Goal: Information Seeking & Learning: Find specific fact

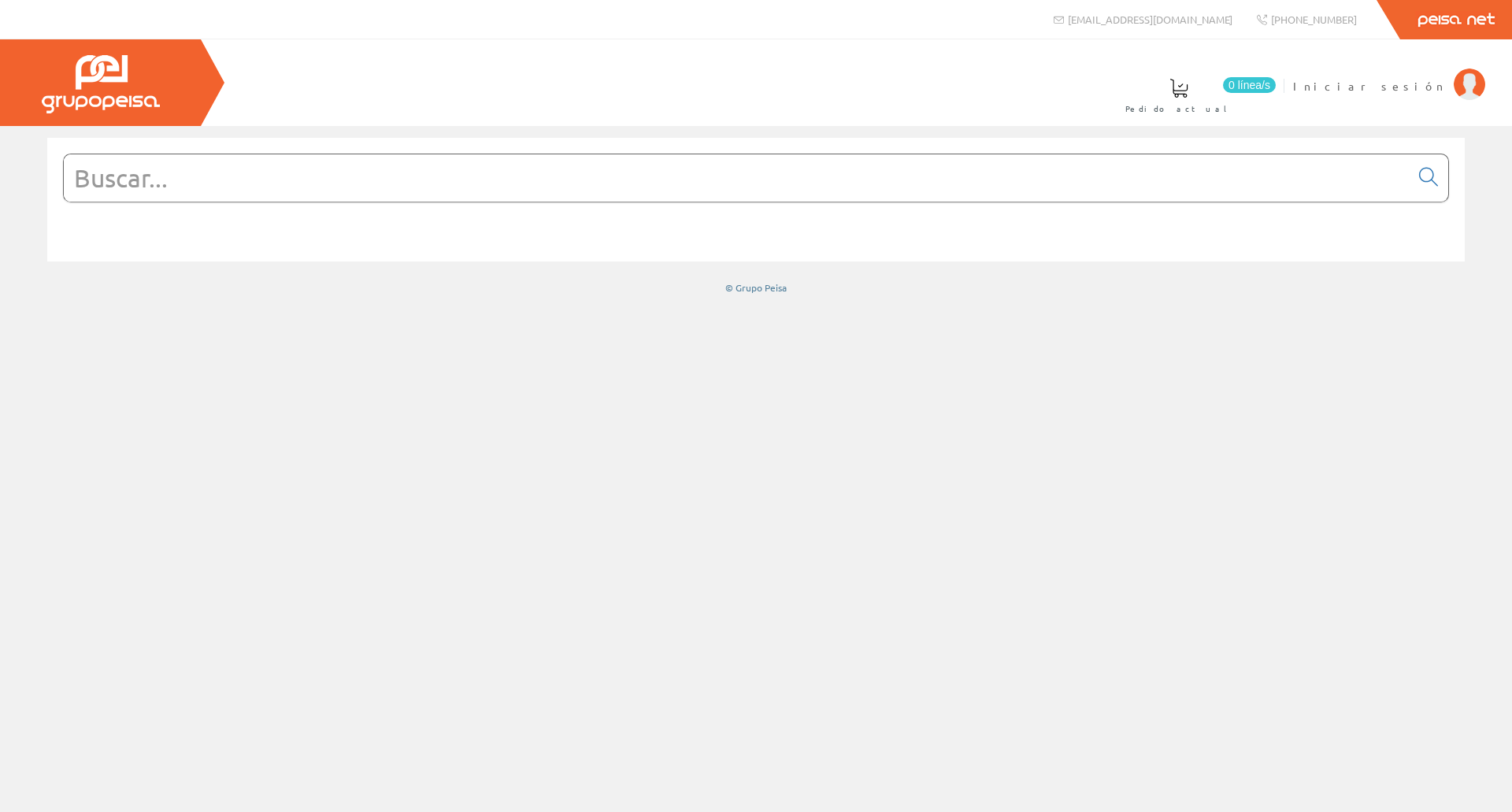
click at [1046, 165] on input "text" at bounding box center [737, 178] width 1346 height 47
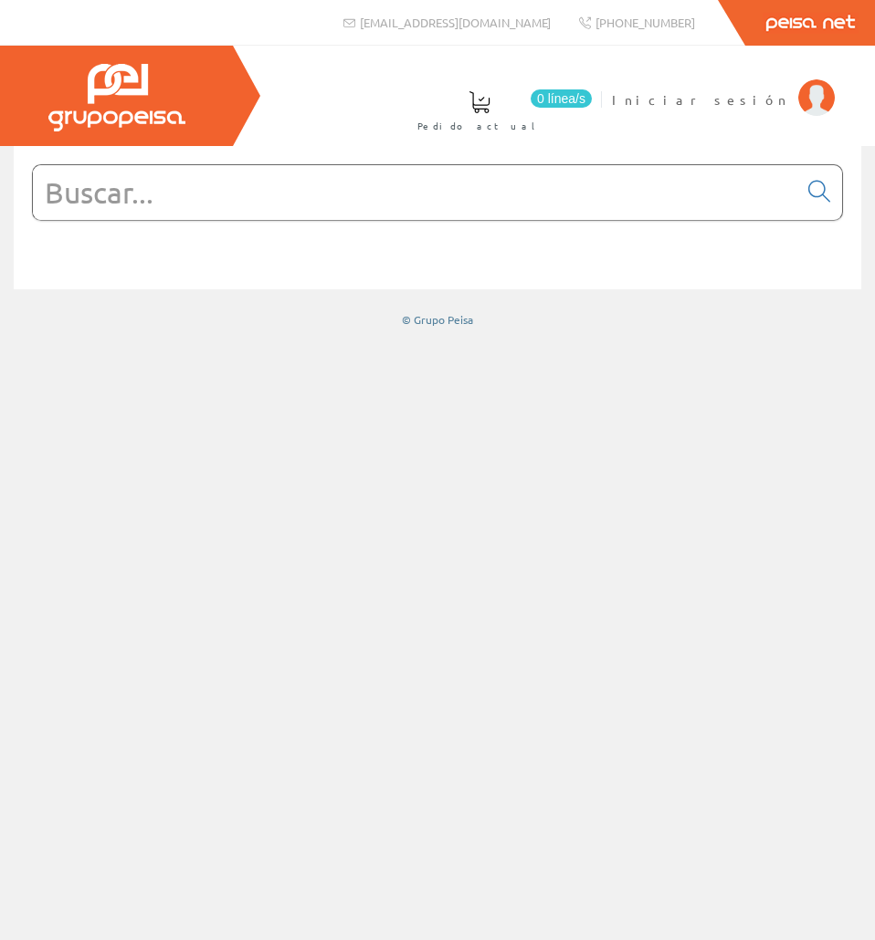
click at [223, 213] on input "text" at bounding box center [415, 192] width 764 height 55
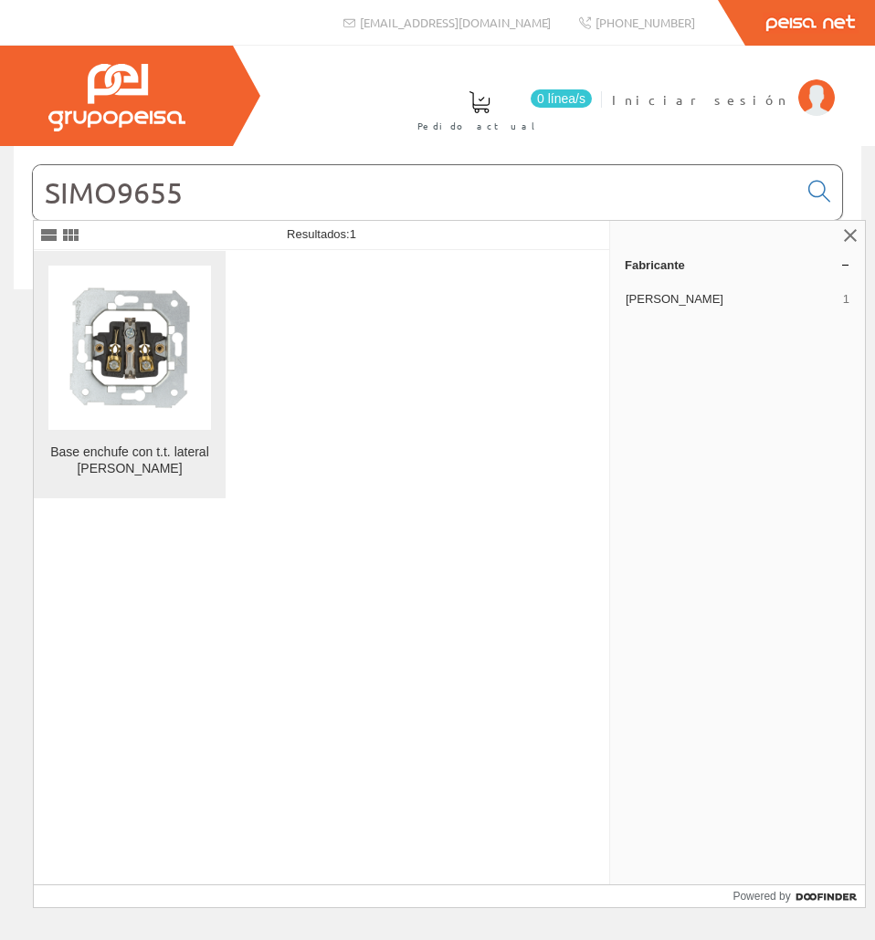
type input "SIMO9655"
click at [135, 348] on img at bounding box center [129, 348] width 163 height 163
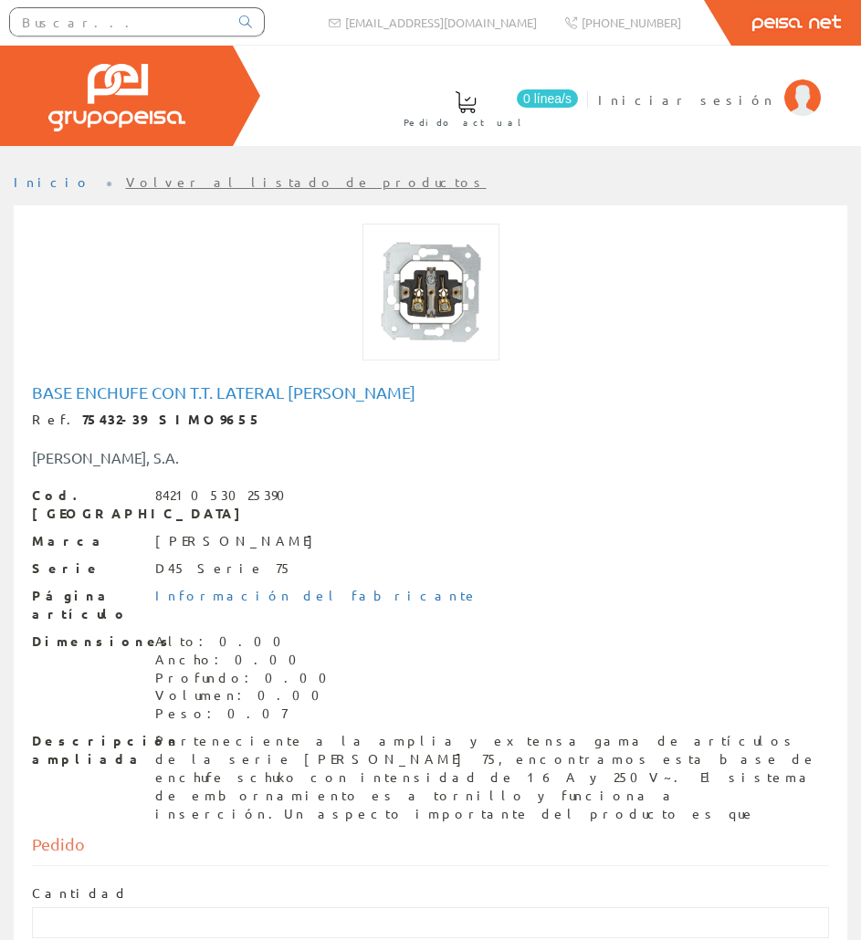
click at [195, 402] on div "Base enchufe con t.t. lateral simon Ref. 75432-39 SIMO9655 SIMON, S.A. Cod. Bar…" at bounding box center [430, 603] width 797 height 440
click at [196, 387] on h1 "Base enchufe con t.t. lateral [PERSON_NAME]" at bounding box center [430, 392] width 797 height 18
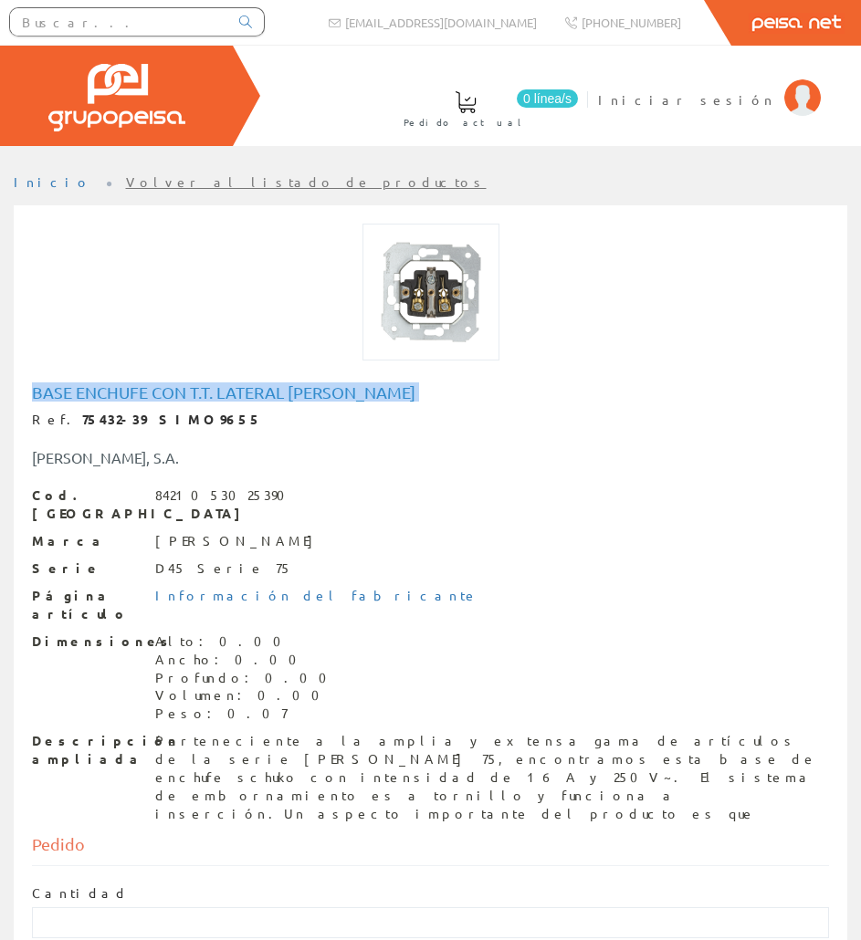
click at [196, 387] on h1 "Base enchufe con t.t. lateral [PERSON_NAME]" at bounding box center [430, 392] width 797 height 18
copy h1 "Base enchufe con t.t. lateral [PERSON_NAME]"
click at [167, 732] on div "Perteneciente a la amplia y extensa gama de artículos de la serie Simon 75, enc…" at bounding box center [492, 777] width 674 height 91
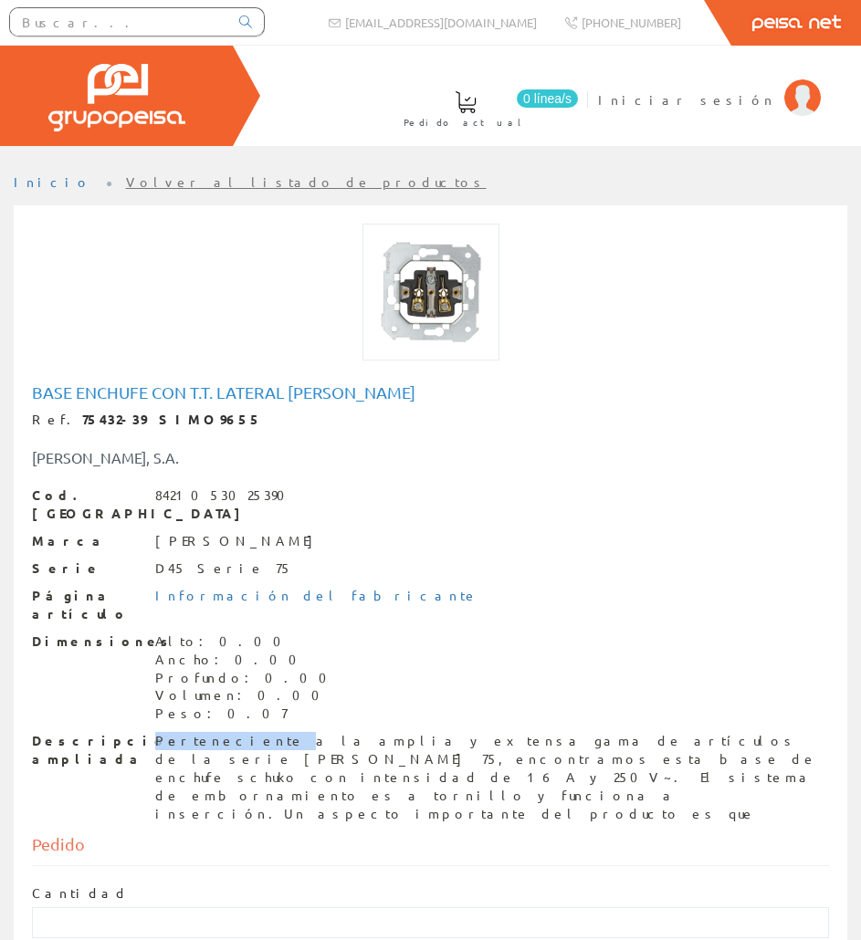
click at [167, 732] on div "Perteneciente a la amplia y extensa gama de artículos de la serie Simon 75, enc…" at bounding box center [492, 777] width 674 height 91
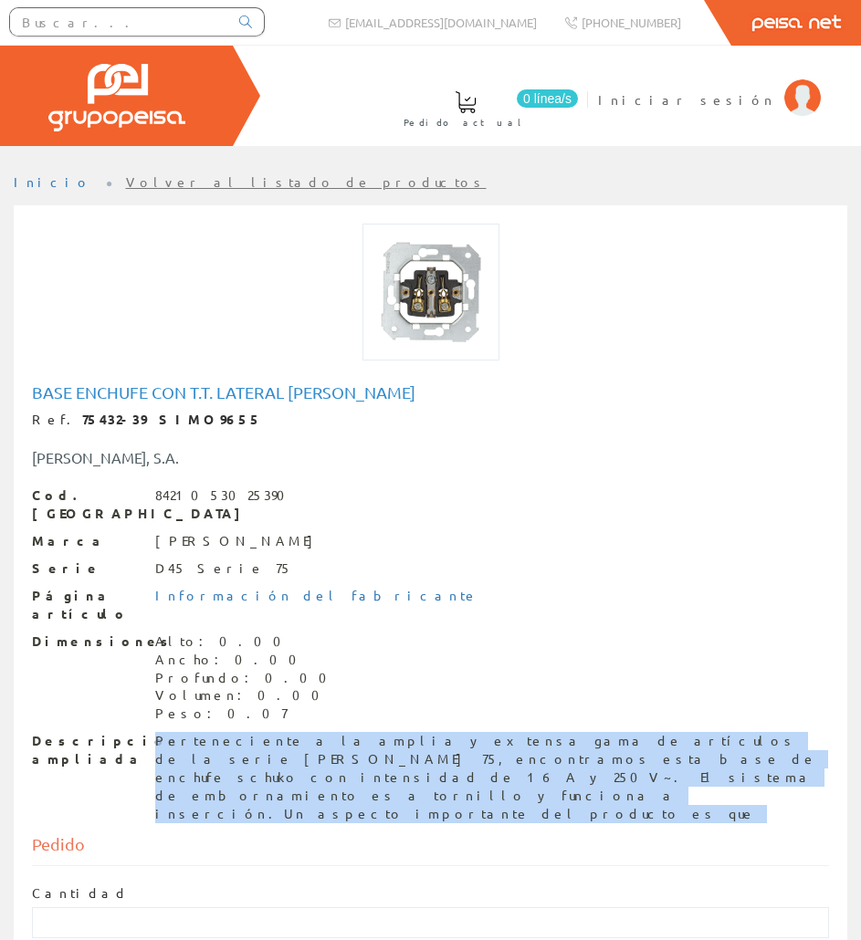
click at [167, 732] on div "Perteneciente a la amplia y extensa gama de artículos de la serie Simon 75, enc…" at bounding box center [492, 777] width 674 height 91
copy div "Perteneciente a la amplia y extensa gama de artículos de la serie Simon 75, enc…"
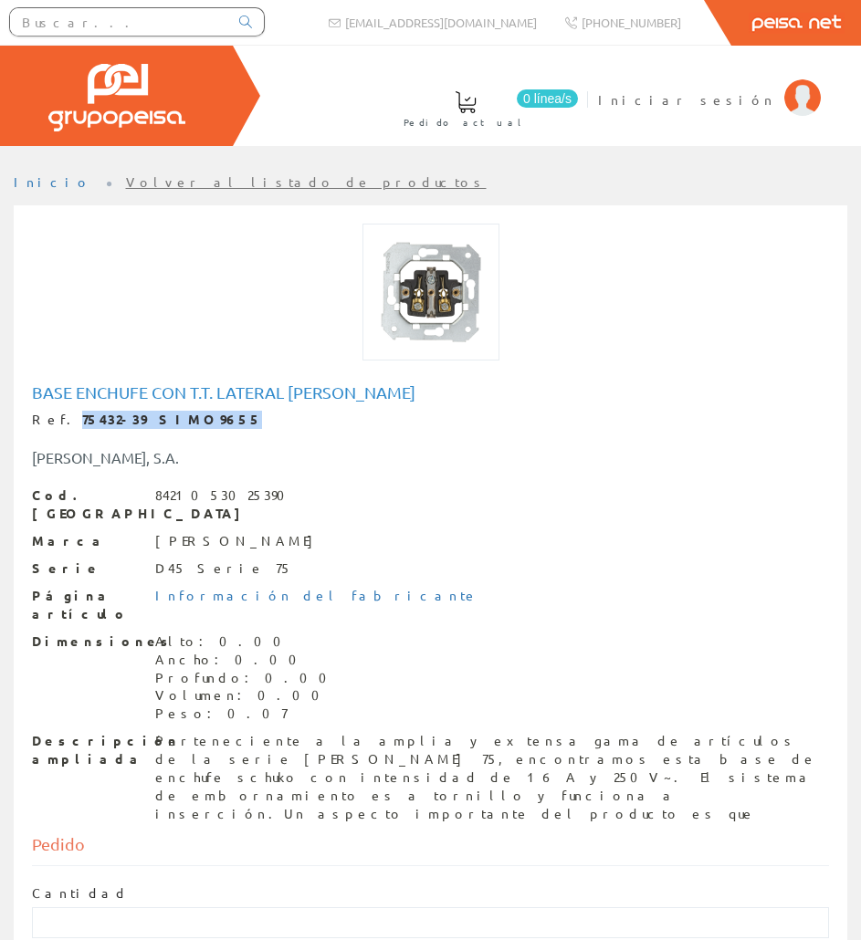
drag, startPoint x: 191, startPoint y: 421, endPoint x: 58, endPoint y: 417, distance: 132.4
click at [58, 417] on div "Ref. 75432-39 SIMO9655" at bounding box center [430, 420] width 797 height 18
copy strong "75432-39 SIMO9655"
click at [102, 26] on input "text" at bounding box center [119, 21] width 218 height 27
paste input "SIMU5595"
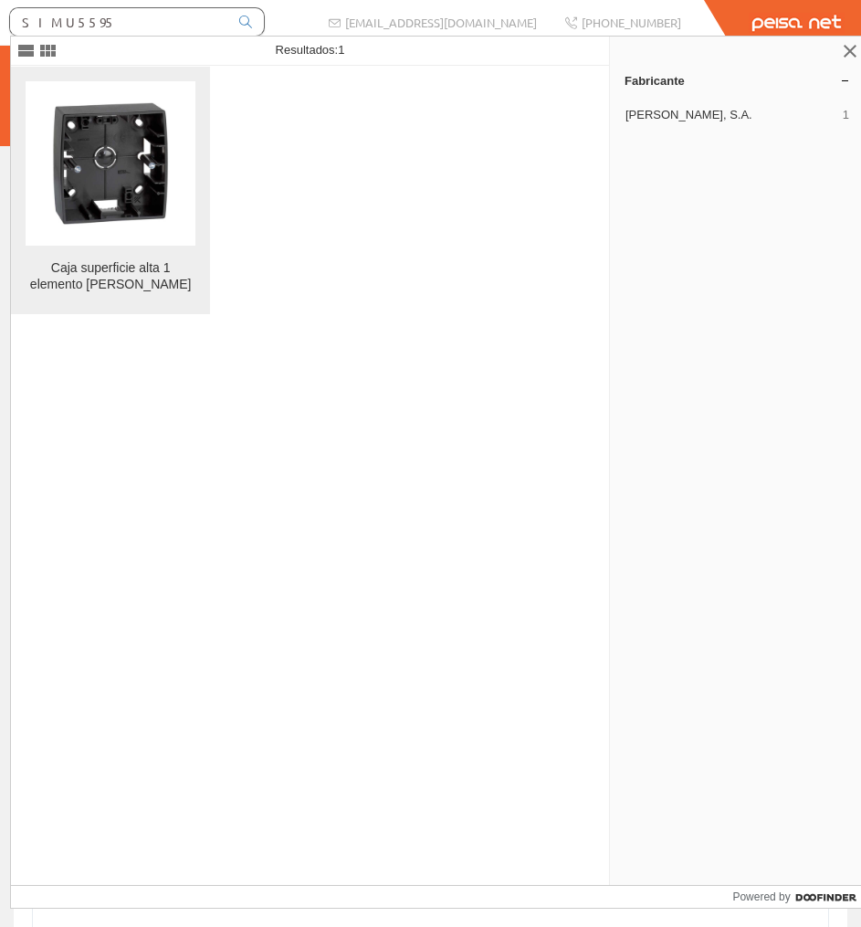
type input "SIMU5595"
click at [152, 146] on img at bounding box center [110, 163] width 164 height 164
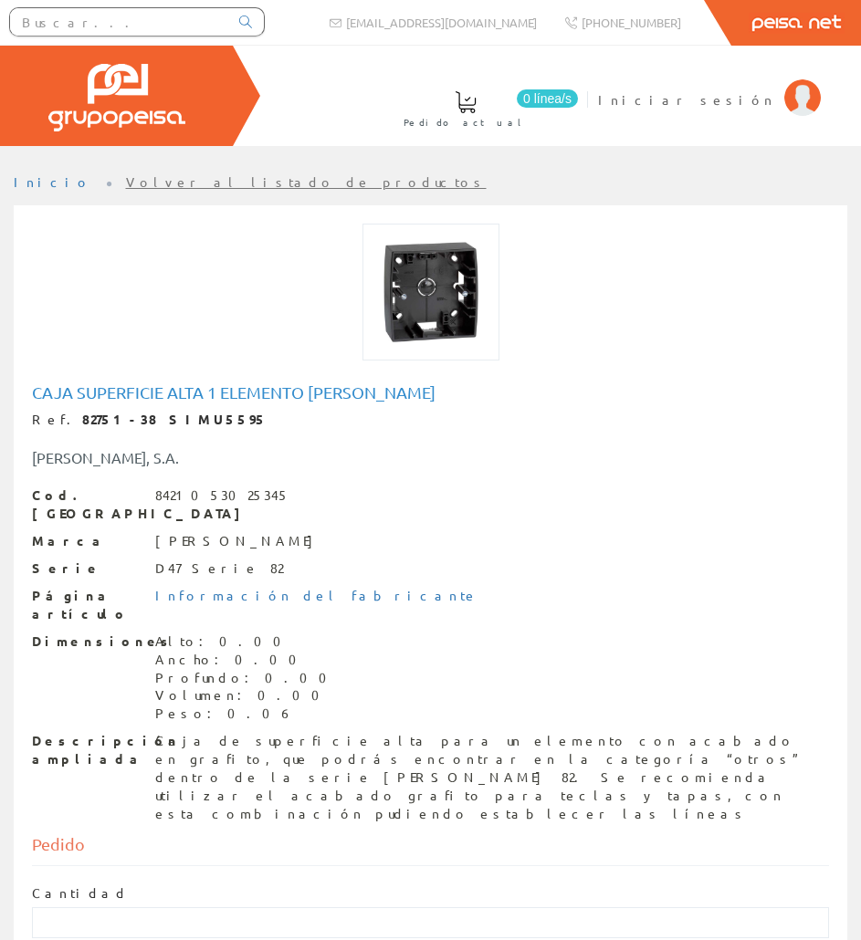
click at [117, 387] on h1 "Caja superficie alta 1 elemento simon" at bounding box center [430, 392] width 797 height 18
click at [117, 386] on h1 "Caja superficie alta 1 elemento simon" at bounding box center [430, 392] width 797 height 18
copy h1 "Caja superficie alta 1 elemento simon"
click at [255, 732] on div "Caja de superficie alta para un elemento con acabado en grafito, que podrás enc…" at bounding box center [492, 777] width 674 height 91
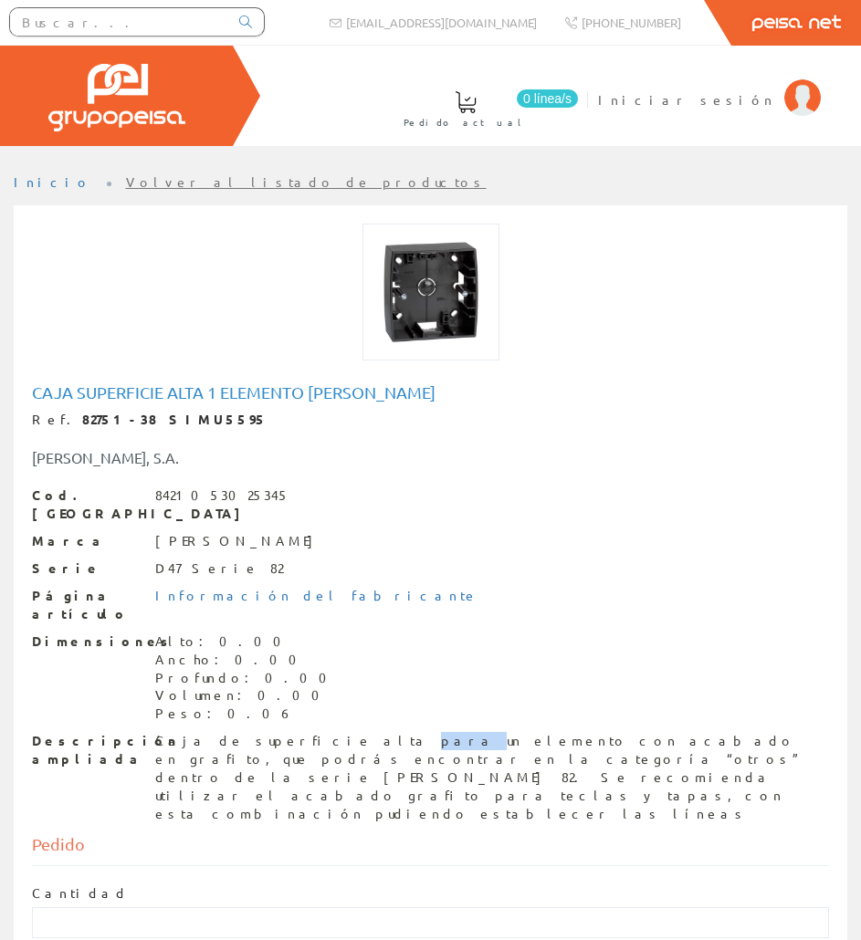
click at [255, 732] on div "Caja de superficie alta para un elemento con acabado en grafito, que podrás enc…" at bounding box center [492, 777] width 674 height 91
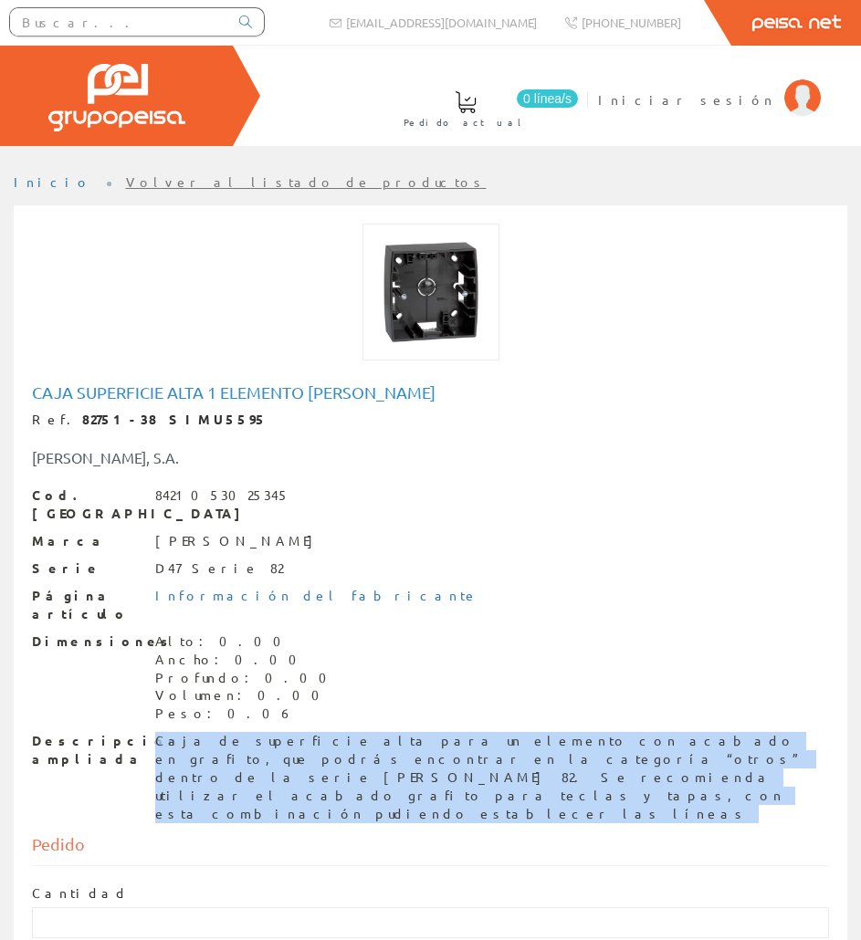
click at [255, 732] on div "Caja de superficie alta para un elemento con acabado en grafito, que podrás enc…" at bounding box center [492, 777] width 674 height 91
copy div "Caja de superficie alta para un elemento con acabado en grafito, que podrás enc…"
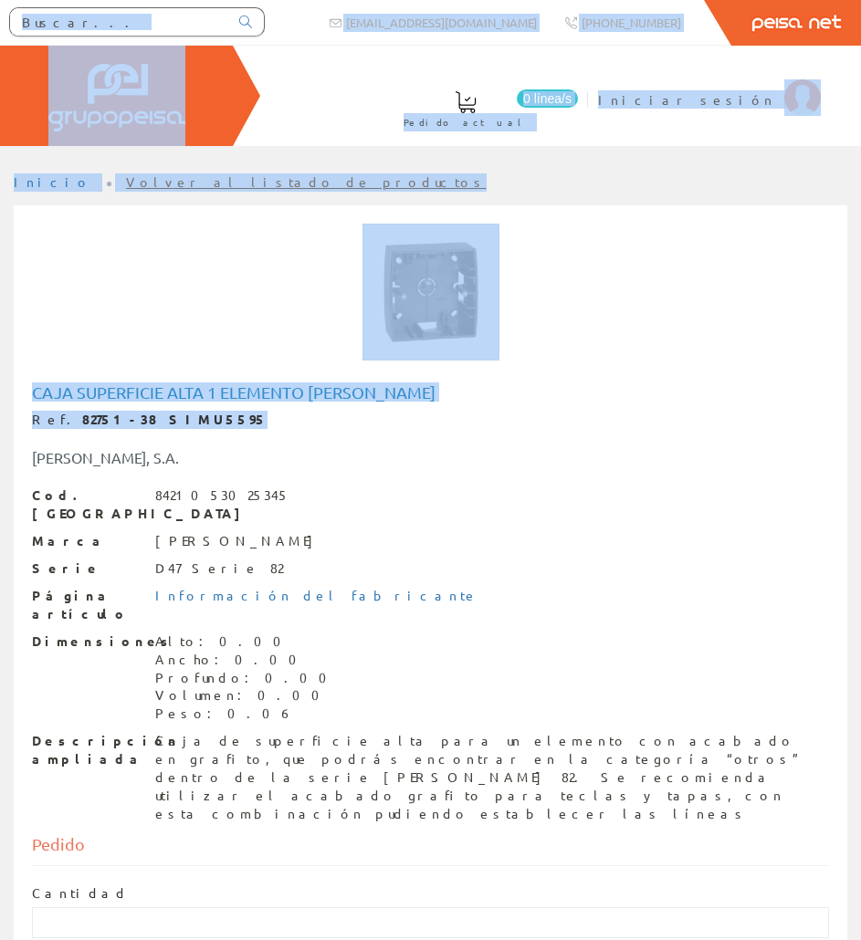
drag, startPoint x: 194, startPoint y: 424, endPoint x: -1, endPoint y: 425, distance: 195.4
click at [0, 425] on html "info@peisa.com Peisa Net" at bounding box center [430, 470] width 861 height 940
click at [82, 420] on strong "82751-38 SIMU5595" at bounding box center [174, 419] width 185 height 16
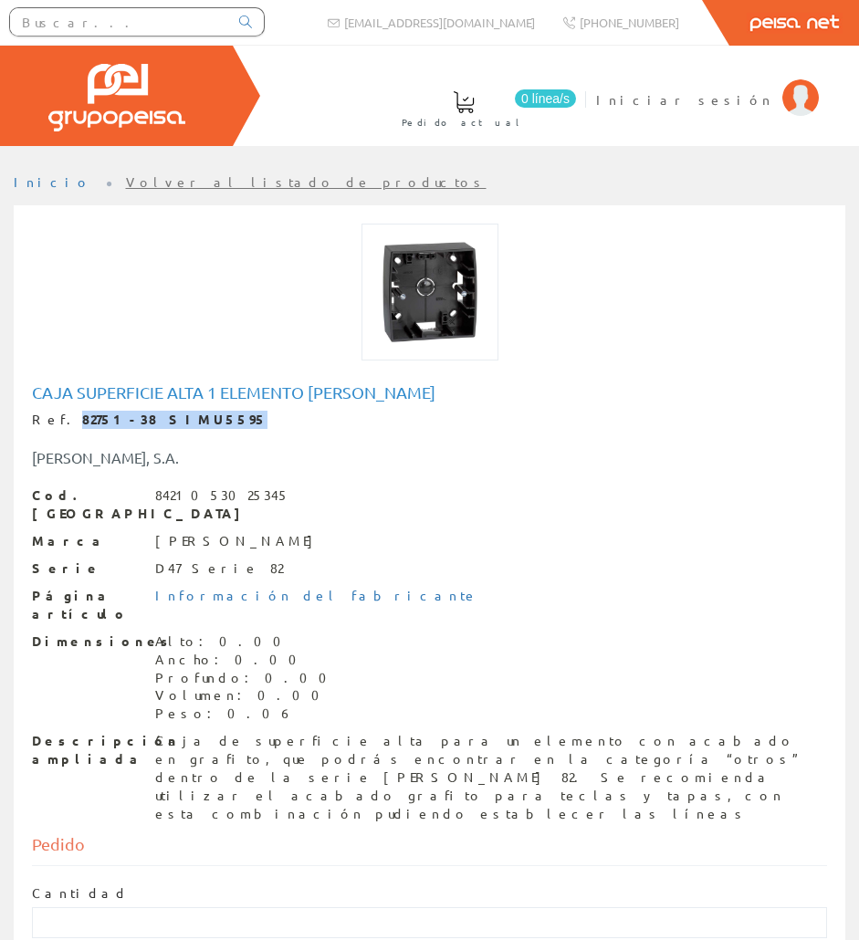
drag, startPoint x: 57, startPoint y: 422, endPoint x: 190, endPoint y: 417, distance: 133.4
click at [190, 417] on div "Ref. 82751-38 SIMU5595" at bounding box center [429, 420] width 795 height 18
copy strong "82751-38 SIMU5595"
click at [26, 33] on input "text" at bounding box center [119, 21] width 218 height 27
paste input "SIMU9584"
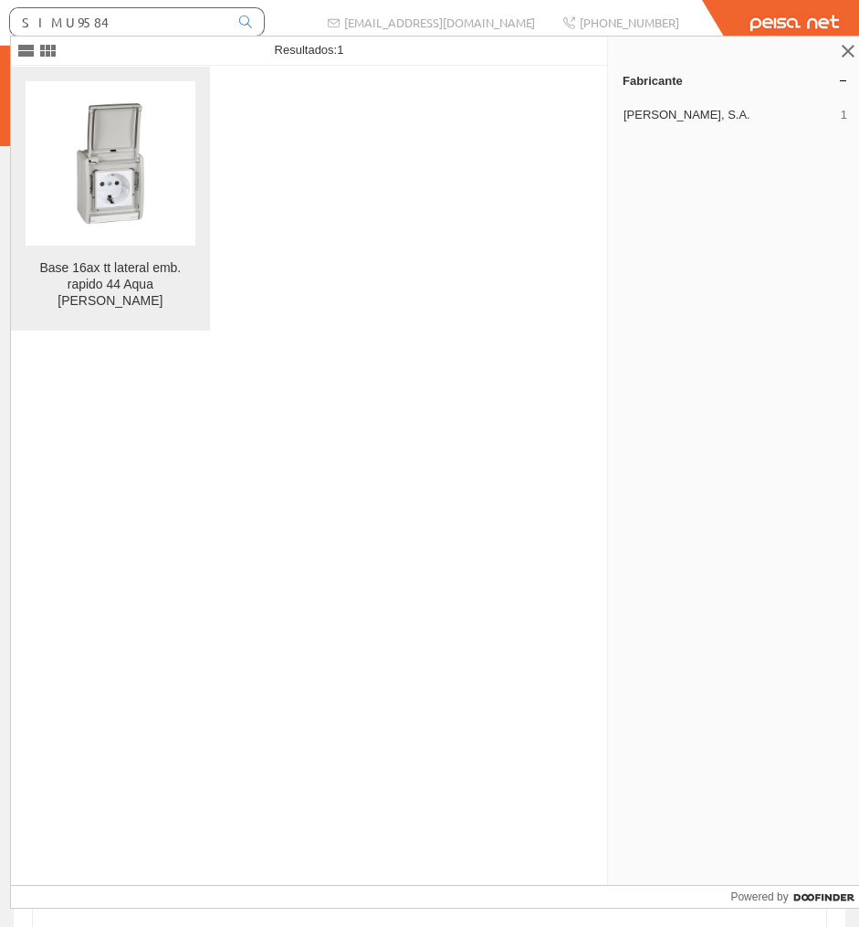
type input "SIMU9584"
click at [113, 145] on img at bounding box center [110, 163] width 164 height 164
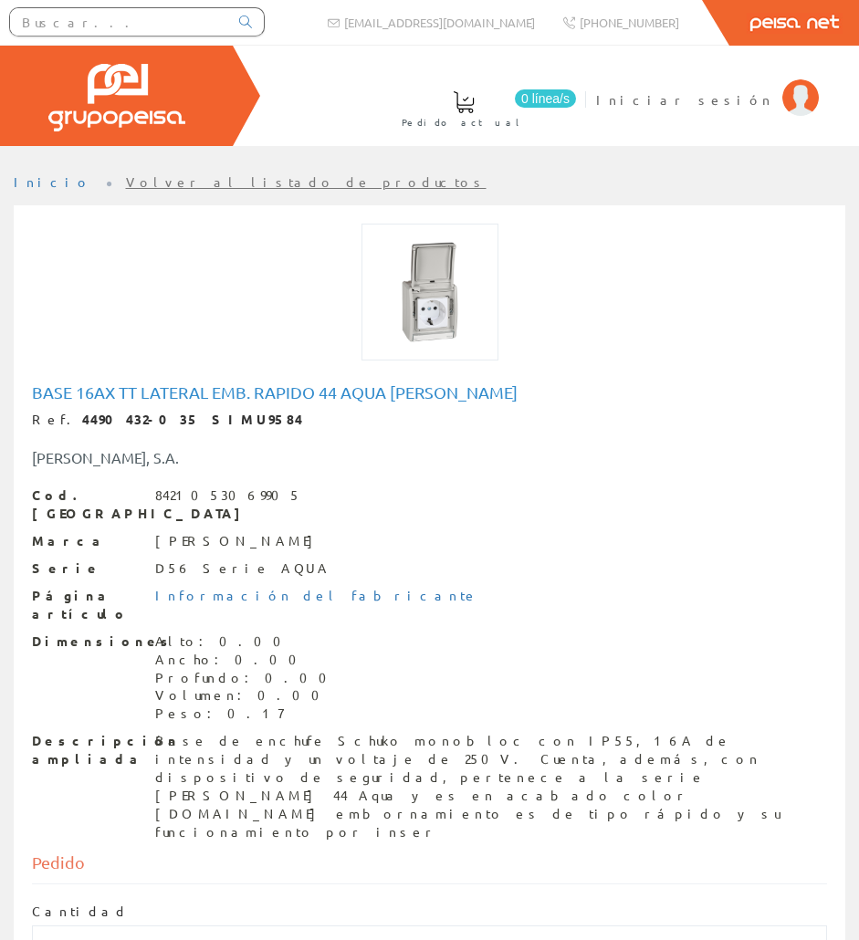
click at [162, 387] on h1 "Base 16ax tt lateral emb. rapido 44 Aqua [PERSON_NAME]" at bounding box center [429, 392] width 795 height 18
click at [161, 385] on h1 "Base 16ax tt lateral emb. rapido 44 Aqua [PERSON_NAME]" at bounding box center [429, 392] width 795 height 18
click at [161, 384] on h1 "Base 16ax tt lateral emb. rapido 44 Aqua Simon" at bounding box center [429, 392] width 795 height 18
click at [160, 384] on h1 "Base 16ax tt lateral emb. rapido 44 Aqua Simon" at bounding box center [429, 392] width 795 height 18
click at [161, 385] on h1 "Base 16ax tt lateral emb. rapido 44 Aqua Simon" at bounding box center [429, 392] width 795 height 18
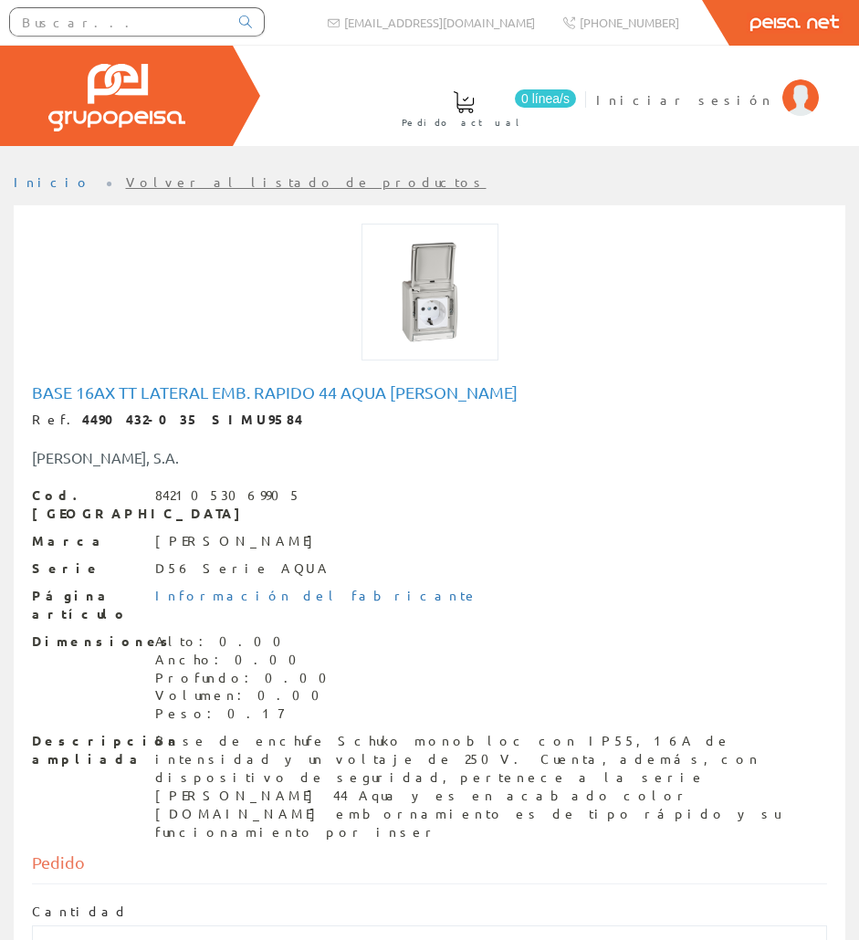
click at [306, 732] on div "Base de enchufe Schuko monobloc con IP55, 16A de intensidad y un voltaje de 250…" at bounding box center [491, 787] width 672 height 110
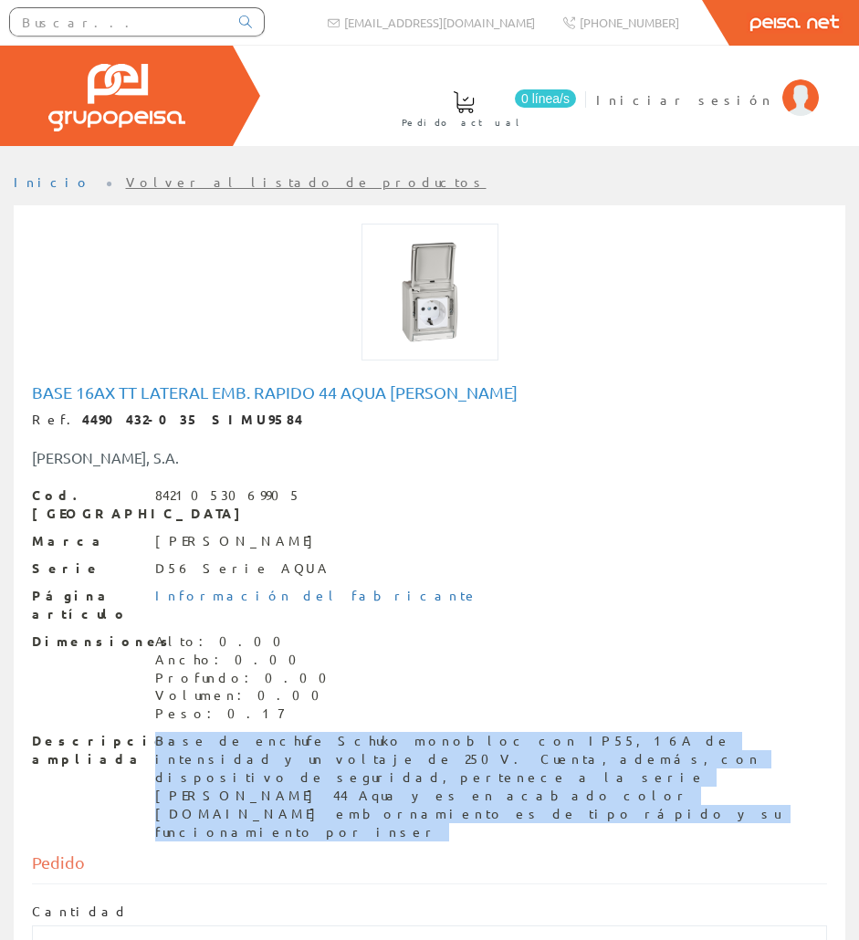
click at [308, 732] on div "Base de enchufe Schuko monobloc con IP55, 16A de intensidad y un voltaje de 250…" at bounding box center [491, 787] width 672 height 110
copy div "Base de enchufe Schuko monobloc con IP55, 16A de intensidad y un voltaje de 250…"
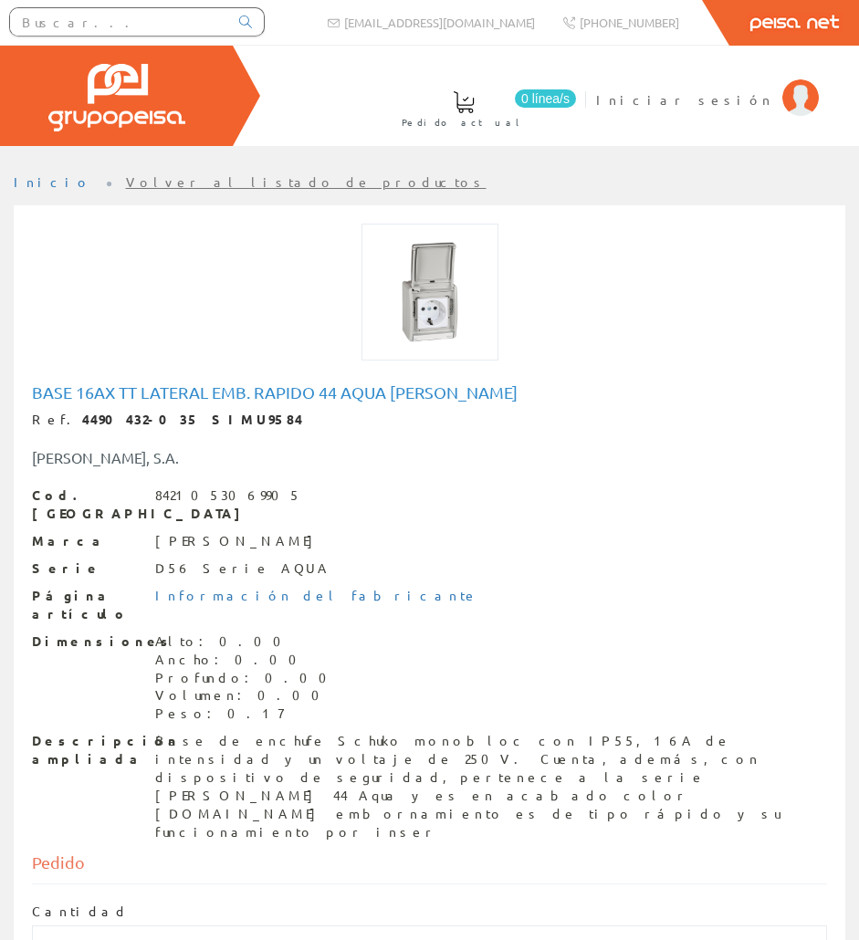
click at [193, 421] on strong "4490432-035 SIMU9584" at bounding box center [192, 419] width 221 height 16
drag, startPoint x: 200, startPoint y: 426, endPoint x: 58, endPoint y: 420, distance: 141.7
click at [58, 420] on div "Ref. 4490432-035 SIMU9584" at bounding box center [429, 420] width 795 height 18
copy strong "4490432-035 SIMU9584"
click at [162, 4] on div at bounding box center [137, 24] width 274 height 49
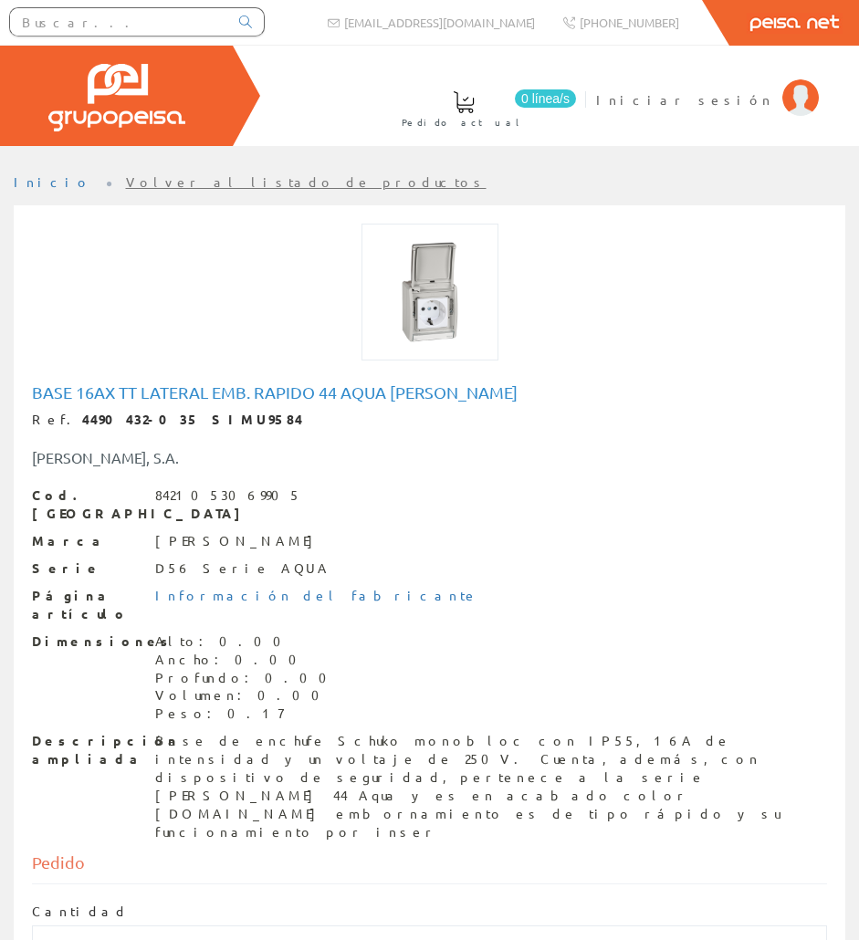
paste input "SIMU9556"
click at [157, 24] on input "text" at bounding box center [119, 21] width 218 height 27
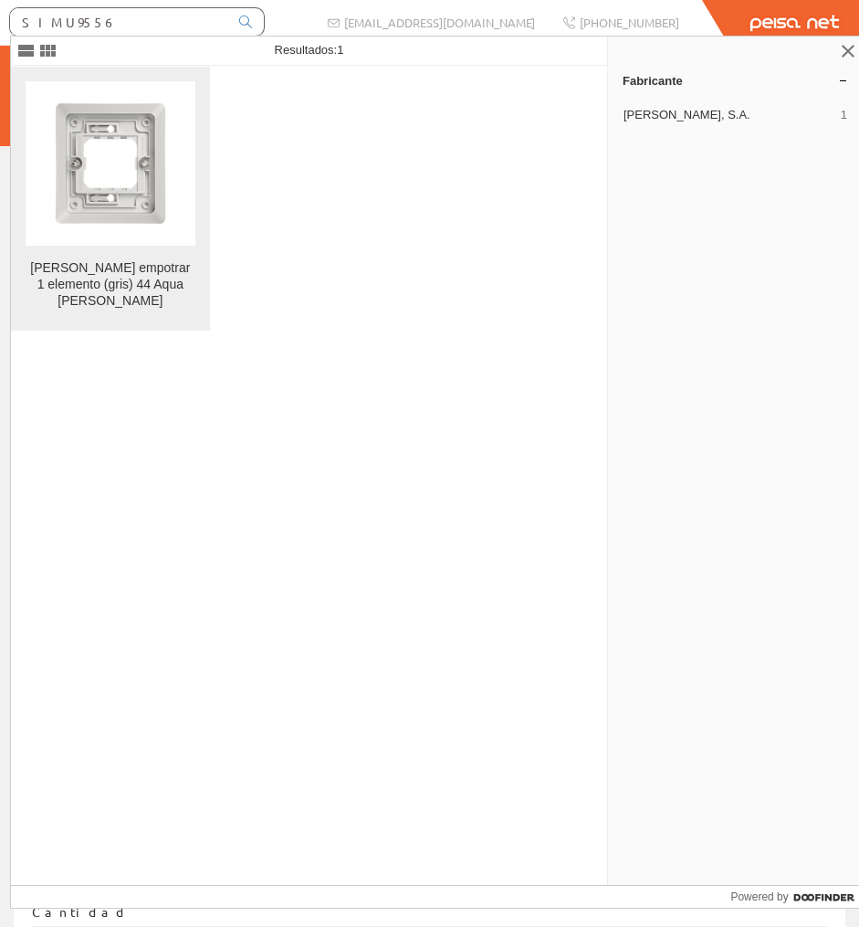
type input "SIMU9556"
click at [131, 83] on img at bounding box center [110, 163] width 164 height 164
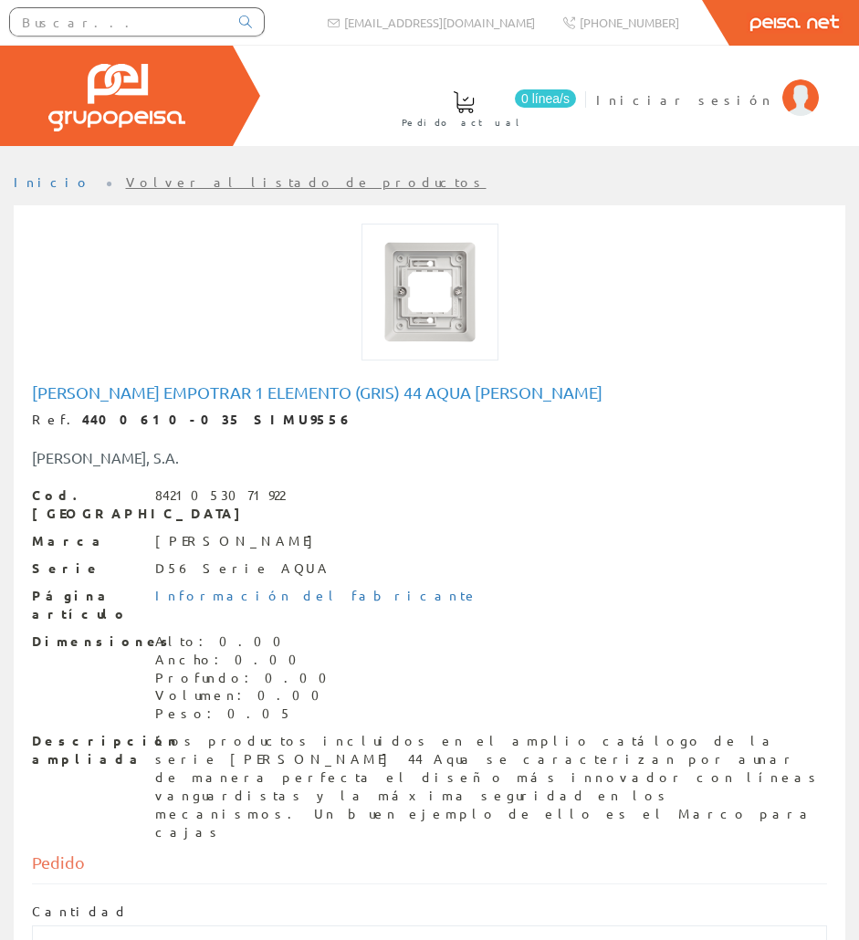
click at [194, 382] on div "[PERSON_NAME] empotrar 1 elemento (gris) 44 Aqua [PERSON_NAME] Ref. 4400610-035…" at bounding box center [429, 615] width 823 height 472
copy h1 "[PERSON_NAME] empotrar 1 elemento (gris) 44 Aqua [PERSON_NAME]"
drag, startPoint x: 229, startPoint y: 414, endPoint x: 55, endPoint y: 412, distance: 174.4
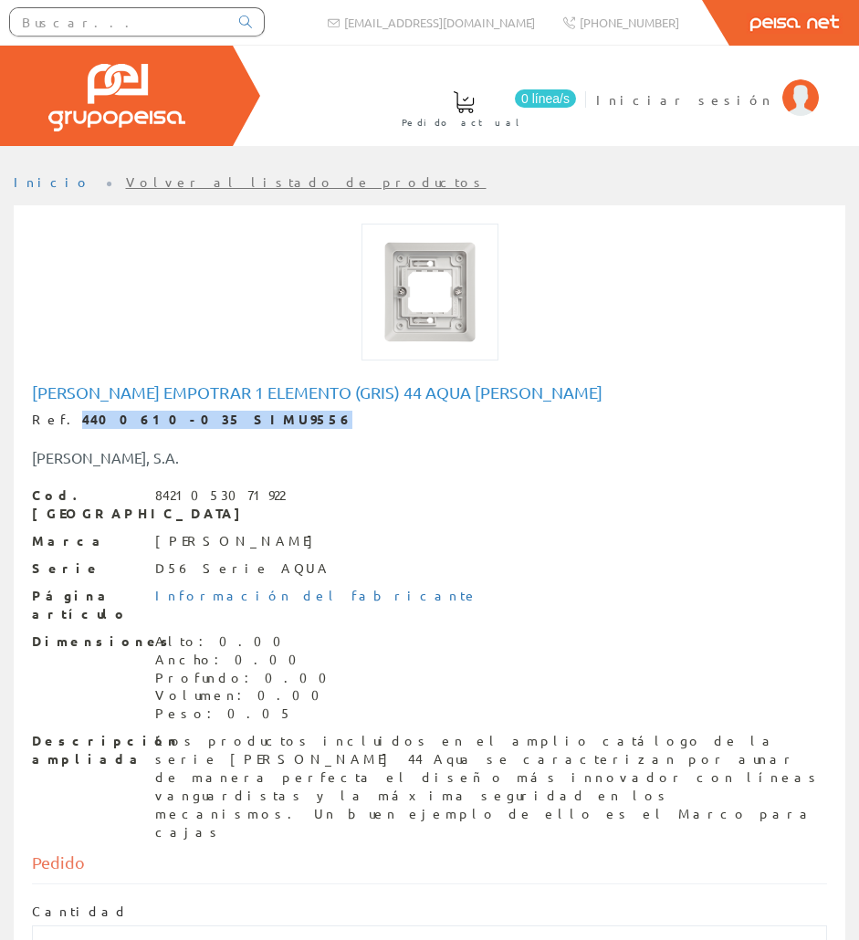
click at [55, 412] on div "Ref. 4400610-035 SIMU9556" at bounding box center [429, 420] width 795 height 18
click at [82, 412] on strong "4400610-035 SIMU9556" at bounding box center [217, 419] width 270 height 16
drag, startPoint x: 58, startPoint y: 412, endPoint x: 205, endPoint y: 425, distance: 148.5
click at [205, 425] on div "Ref. 4400610-035 SIMU9556" at bounding box center [429, 420] width 795 height 18
copy strong "4400610-035 SIMU9556"
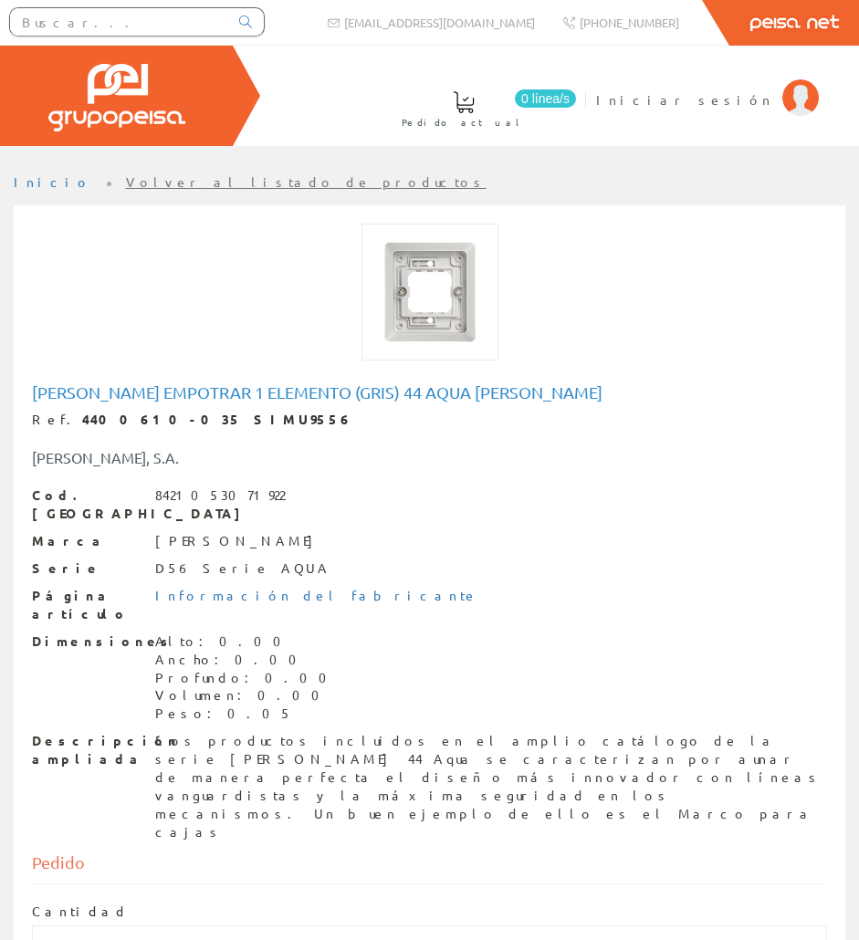
click at [220, 732] on div "Los productos incluidos en el amplio catálogo de la serie Simon 44 Aqua se cara…" at bounding box center [491, 787] width 672 height 110
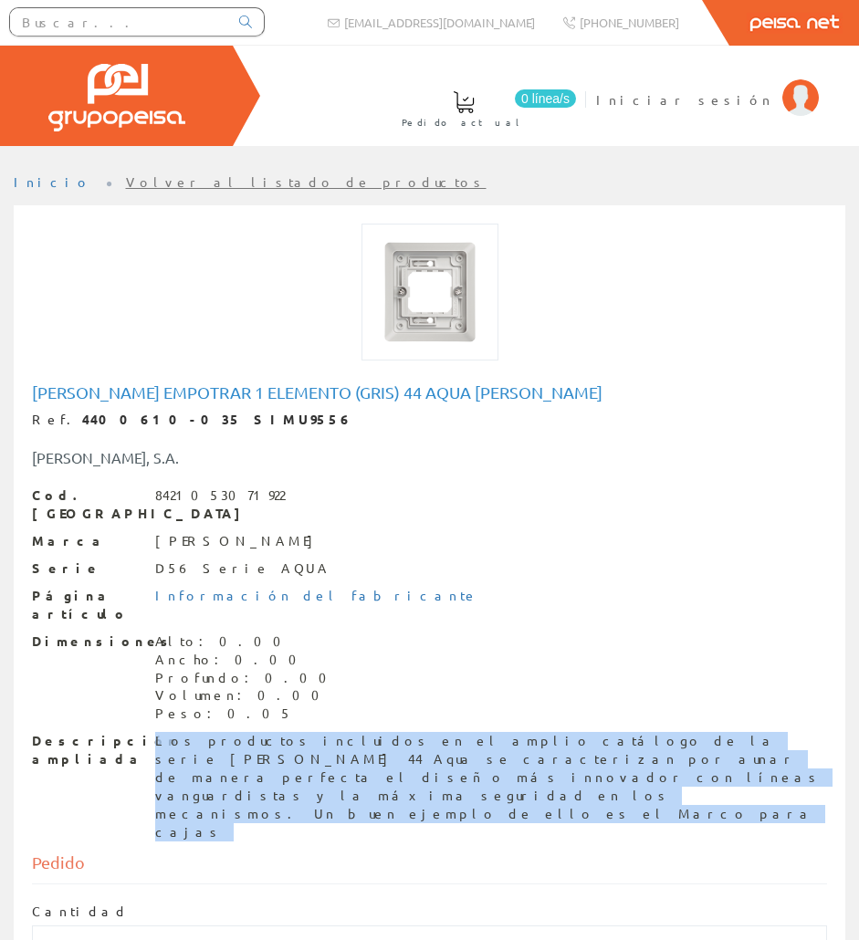
click at [220, 732] on div "Los productos incluidos en el amplio catálogo de la serie Simon 44 Aqua se cara…" at bounding box center [491, 787] width 672 height 110
copy div "Los productos incluidos en el amplio catálogo de la serie Simon 44 Aqua se cara…"
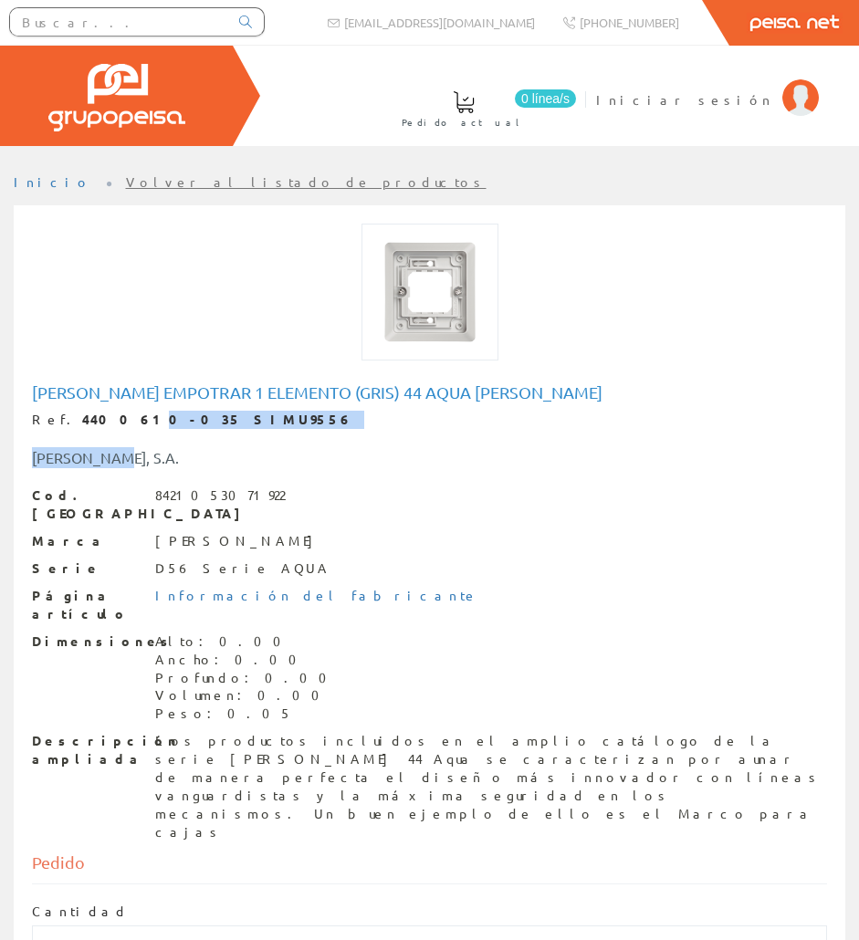
drag, startPoint x: 204, startPoint y: 428, endPoint x: 101, endPoint y: 420, distance: 102.6
click at [101, 420] on div "Marco empotrar 1 elemento (gris) 44 Aqua Simon Ref. 4400610-035 SIMU9556 SIMON,…" at bounding box center [429, 612] width 795 height 458
click at [53, 427] on div "Ref. 4400610-035 SIMU9556" at bounding box center [429, 420] width 795 height 18
drag, startPoint x: 61, startPoint y: 414, endPoint x: 149, endPoint y: 408, distance: 87.9
click at [149, 408] on div "Marco empotrar 1 elemento (gris) 44 Aqua Simon Ref. 4400610-035 SIMU9556 SIMON,…" at bounding box center [429, 612] width 795 height 458
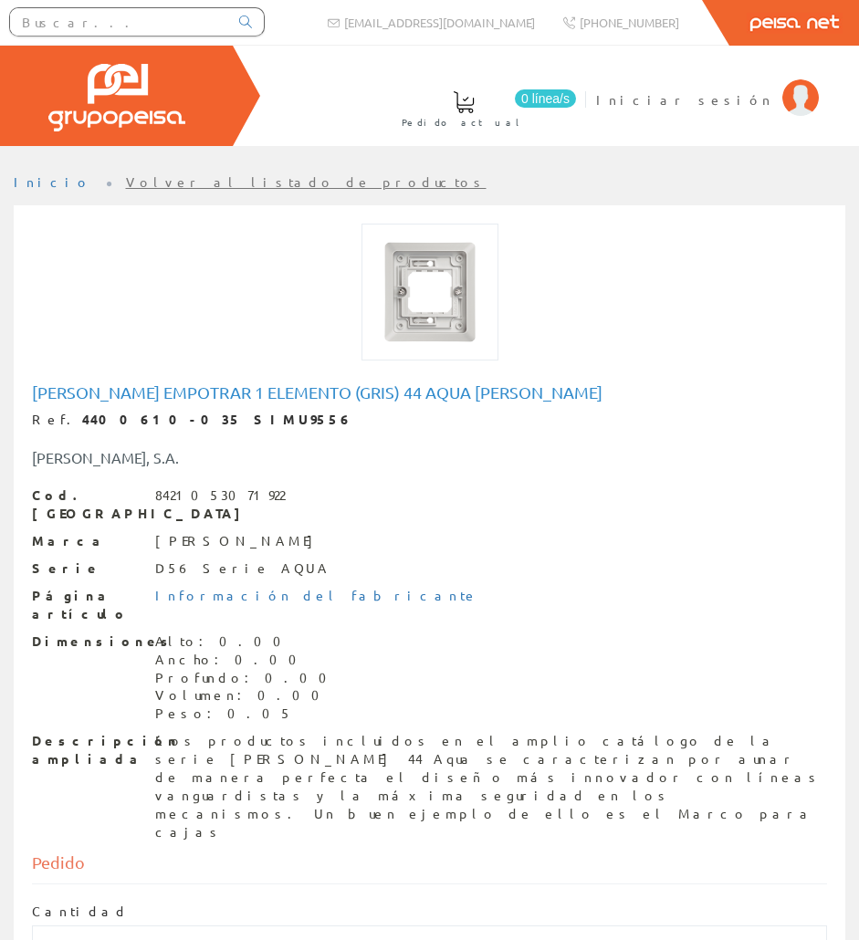
click at [180, 412] on strong "4400610-035 SIMU9556" at bounding box center [217, 419] width 270 height 16
drag, startPoint x: 197, startPoint y: 423, endPoint x: 60, endPoint y: 423, distance: 136.9
click at [82, 423] on strong "4400610-035 SIMU9556" at bounding box center [217, 419] width 270 height 16
copy strong "4400610-035 SIMU9556"
click at [202, 28] on input "text" at bounding box center [119, 21] width 218 height 27
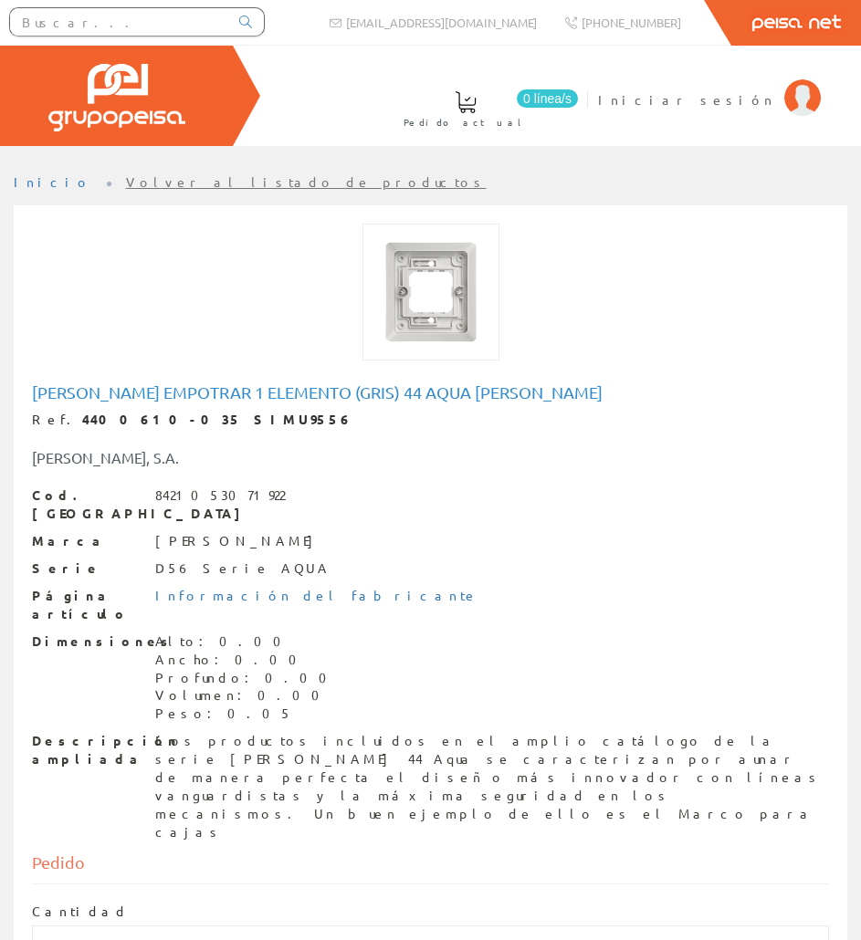
paste input "SIMU9563"
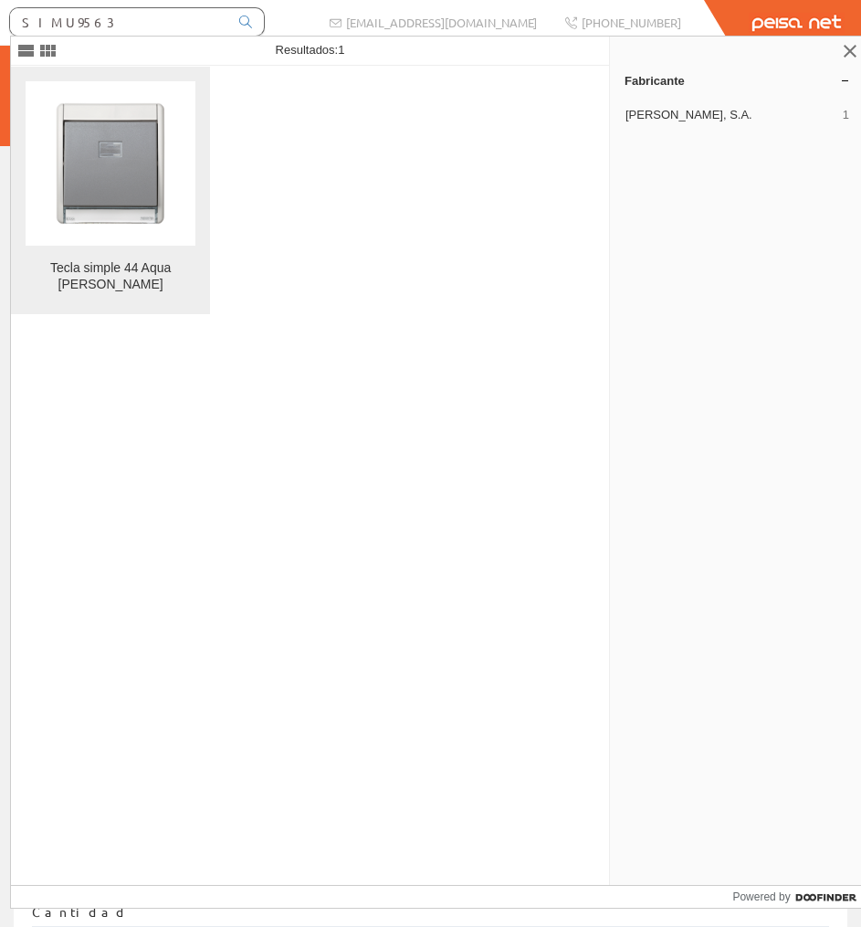
type input "SIMU9563"
click at [152, 107] on img at bounding box center [110, 163] width 164 height 164
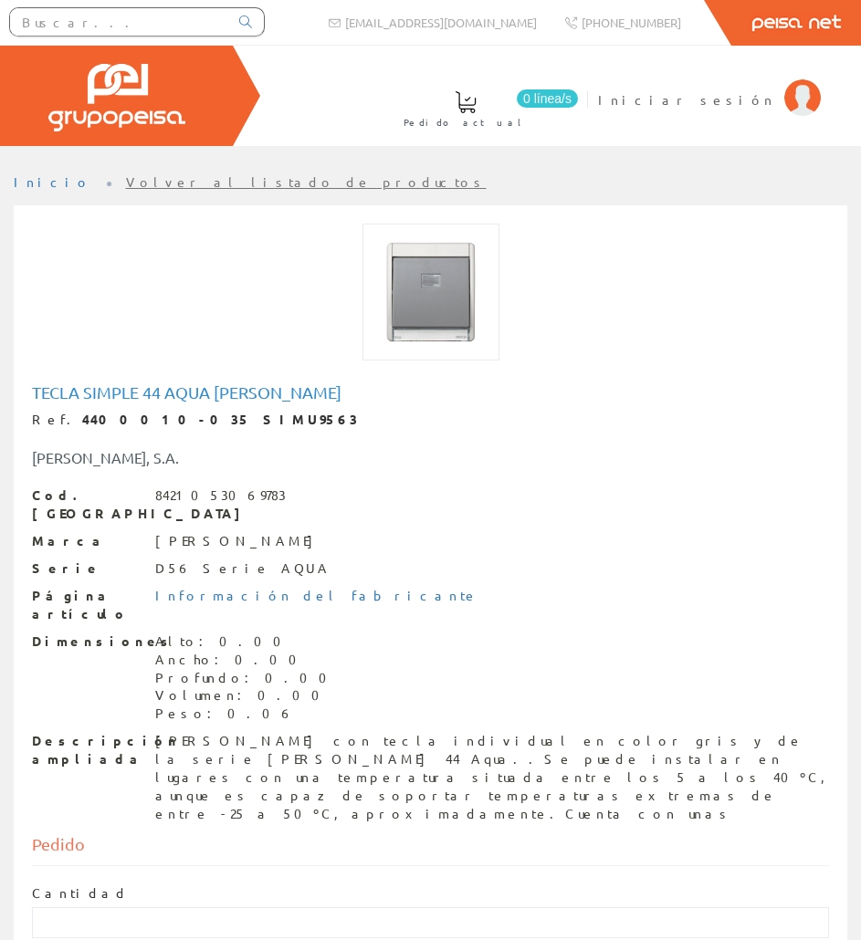
click at [166, 386] on h1 "Tecla simple 44 Aqua [PERSON_NAME]" at bounding box center [430, 392] width 797 height 18
click at [164, 386] on h1 "Tecla simple 44 Aqua [PERSON_NAME]" at bounding box center [430, 392] width 797 height 18
copy h1 "Tecla simple 44 Aqua [PERSON_NAME]"
click at [253, 732] on div "Marco con tecla individual en color gris y de la serie Simon 44 Aqua..Se puede …" at bounding box center [492, 777] width 674 height 91
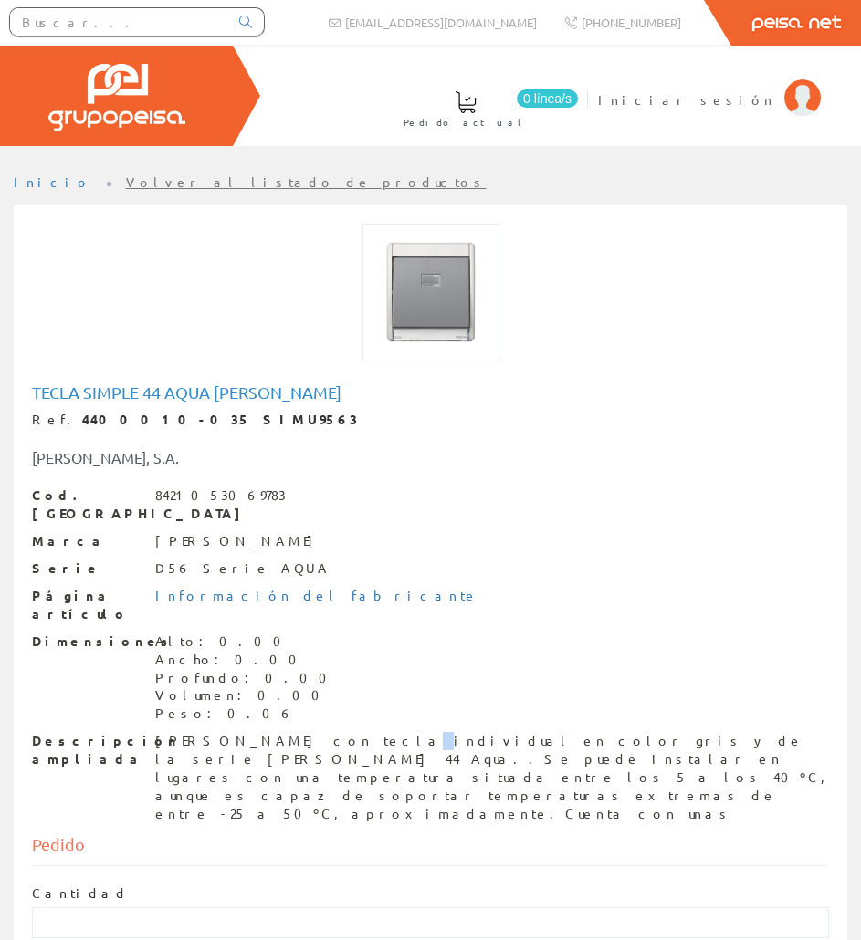
click at [252, 732] on div "Marco con tecla individual en color gris y de la serie Simon 44 Aqua..Se puede …" at bounding box center [492, 777] width 674 height 91
click at [251, 732] on div "Marco con tecla individual en color gris y de la serie Simon 44 Aqua..Se puede …" at bounding box center [492, 777] width 674 height 91
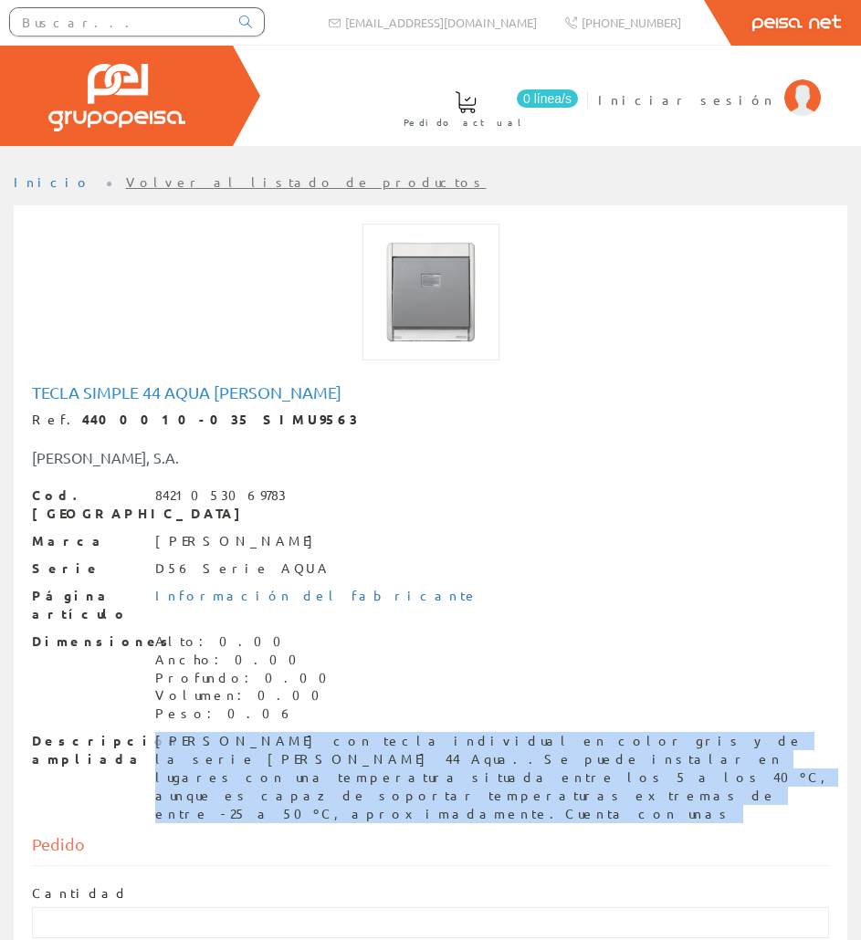
click at [251, 732] on div "Marco con tecla individual en color gris y de la serie Simon 44 Aqua..Se puede …" at bounding box center [492, 777] width 674 height 91
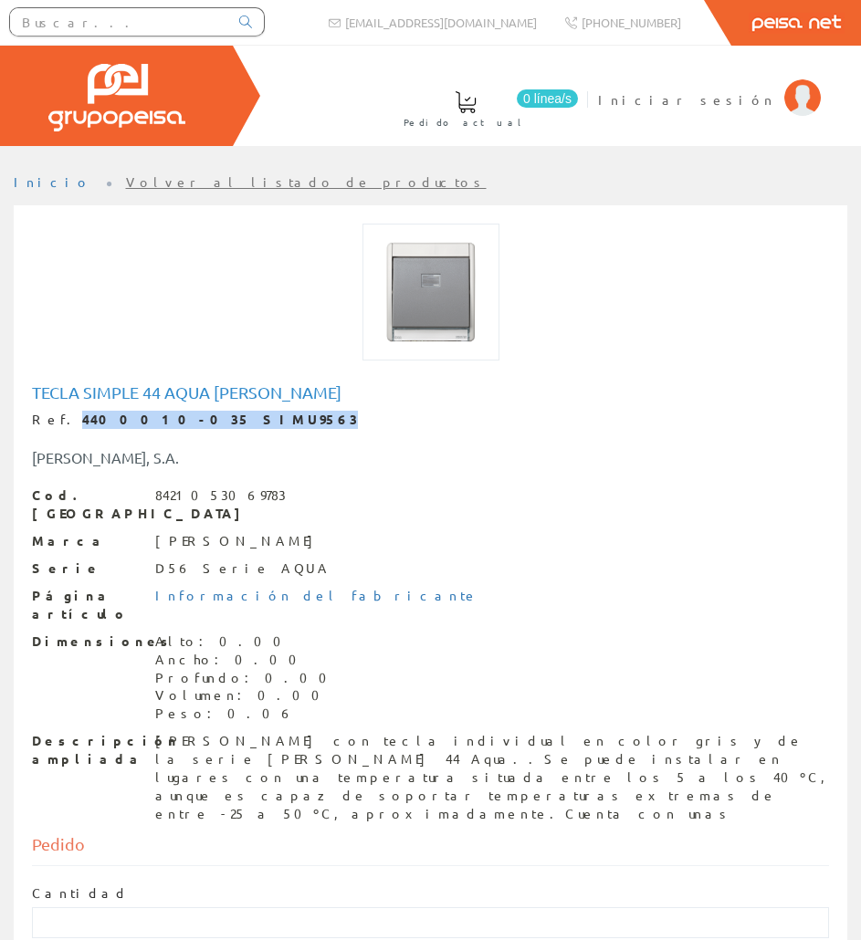
drag, startPoint x: 208, startPoint y: 421, endPoint x: 60, endPoint y: 415, distance: 148.0
click at [60, 415] on div "Ref. 4400010-035 SIMU9563" at bounding box center [430, 420] width 797 height 18
copy strong "4400010-035 SIMU9563"
click at [189, 26] on input "text" at bounding box center [119, 21] width 218 height 27
paste input "SIMU9203"
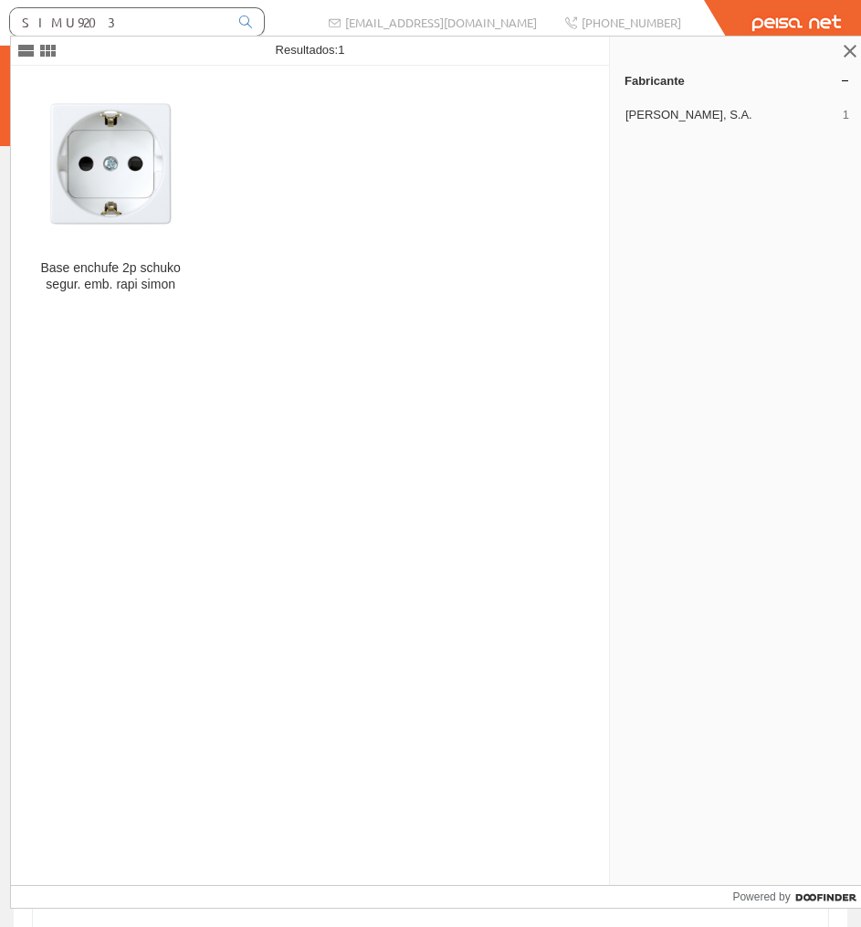
type input "SIMU9203"
click at [173, 98] on figure at bounding box center [111, 163] width 170 height 164
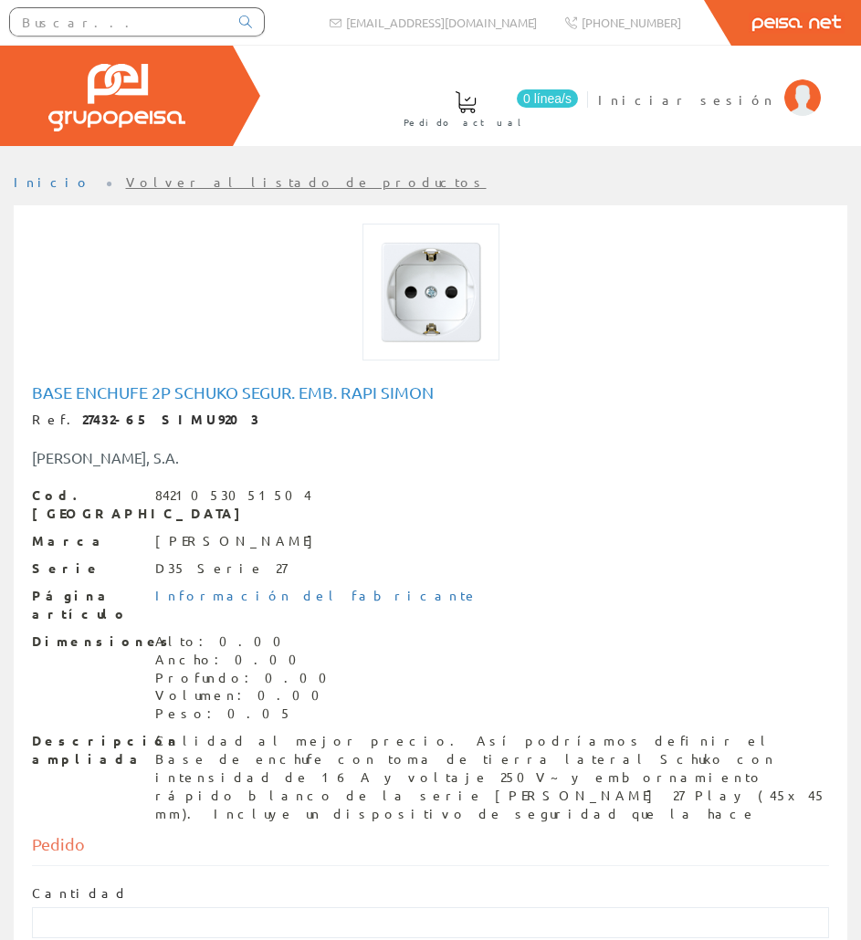
click at [194, 394] on h1 "Base enchufe 2p schuko segur. emb. rapi simon" at bounding box center [430, 392] width 797 height 18
click at [193, 393] on h1 "Base enchufe 2p schuko segur. emb. rapi simon" at bounding box center [430, 392] width 797 height 18
copy h1 "Base enchufe 2p schuko segur. emb. rapi simon"
click at [269, 732] on div "Calidad al mejor precio. Así podríamos definir el Base de enchufe con toma de t…" at bounding box center [492, 777] width 674 height 91
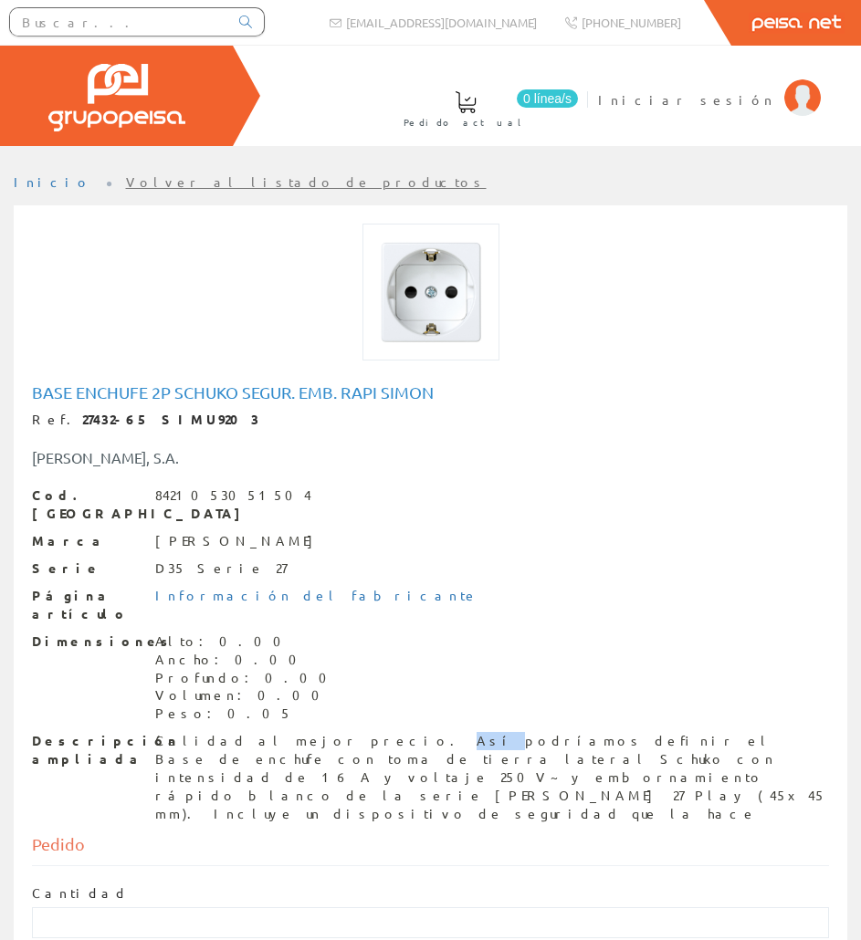
click at [269, 732] on div "Calidad al mejor precio. Así podríamos definir el Base de enchufe con toma de t…" at bounding box center [492, 777] width 674 height 91
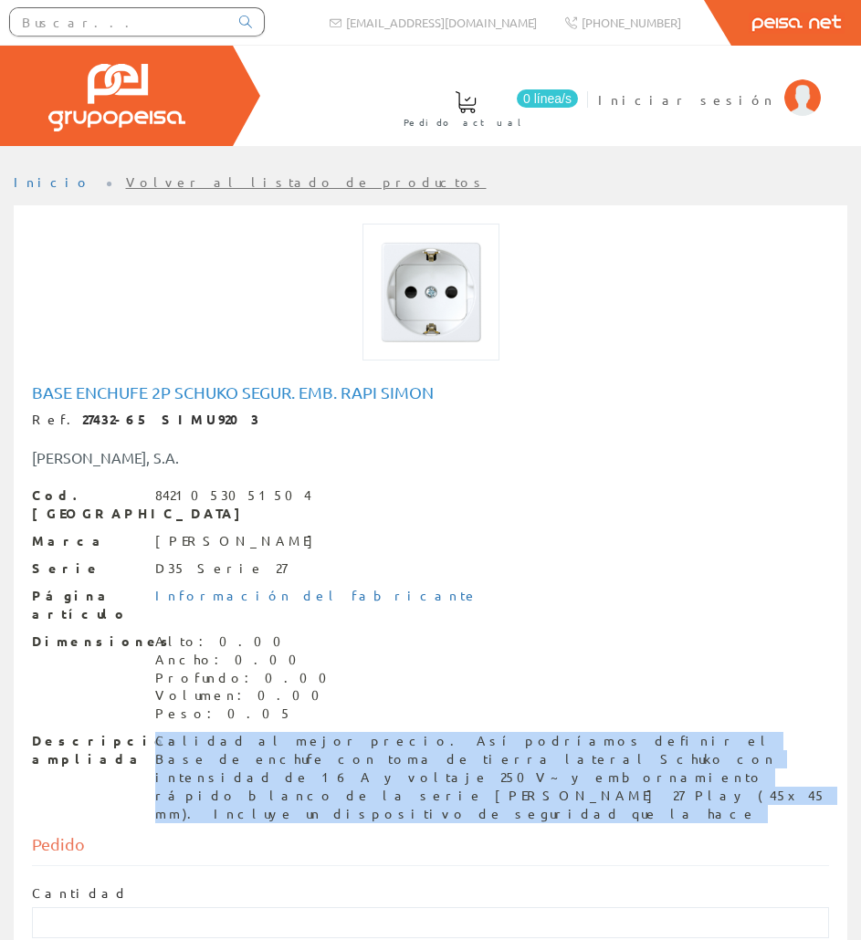
click at [269, 732] on div "Calidad al mejor precio. Así podríamos definir el Base de enchufe con toma de t…" at bounding box center [492, 777] width 674 height 91
copy div "Calidad al mejor precio. Así podríamos definir el Base de enchufe con toma de t…"
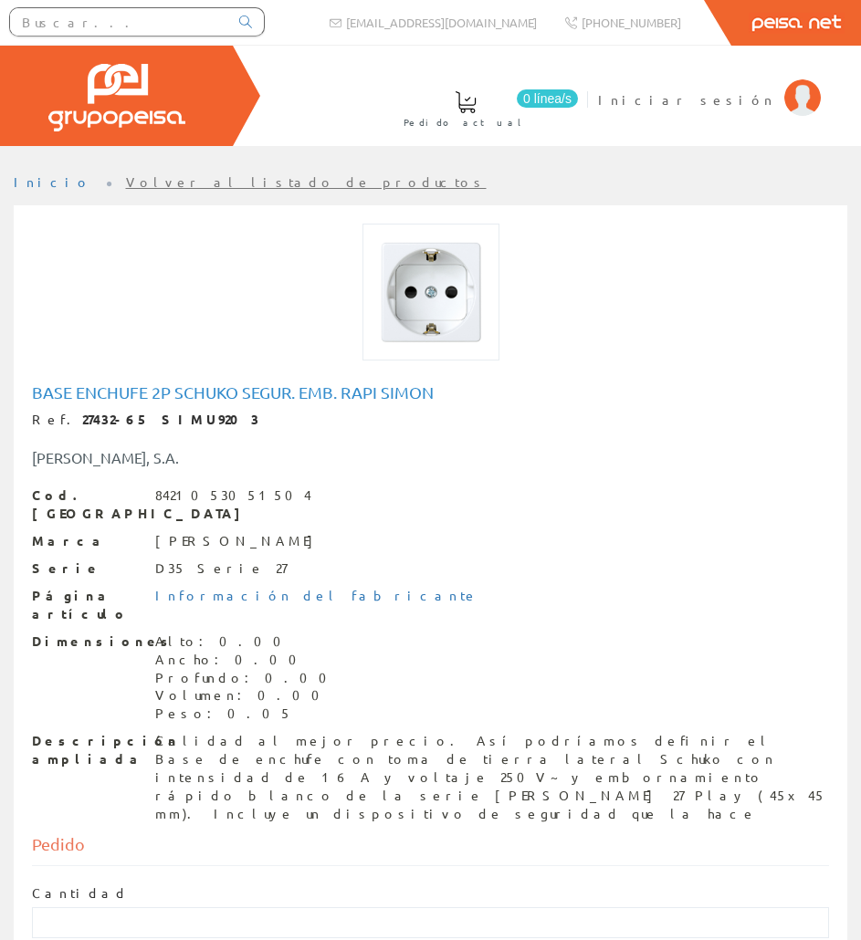
click at [170, 423] on strong "27432-65 SIMU9203" at bounding box center [170, 419] width 177 height 16
drag, startPoint x: 175, startPoint y: 420, endPoint x: 59, endPoint y: 425, distance: 116.0
click at [82, 425] on strong "27432-65 SIMU9203" at bounding box center [170, 419] width 177 height 16
copy strong "27432-65 SIMU9203"
click at [69, 17] on input "text" at bounding box center [119, 21] width 218 height 27
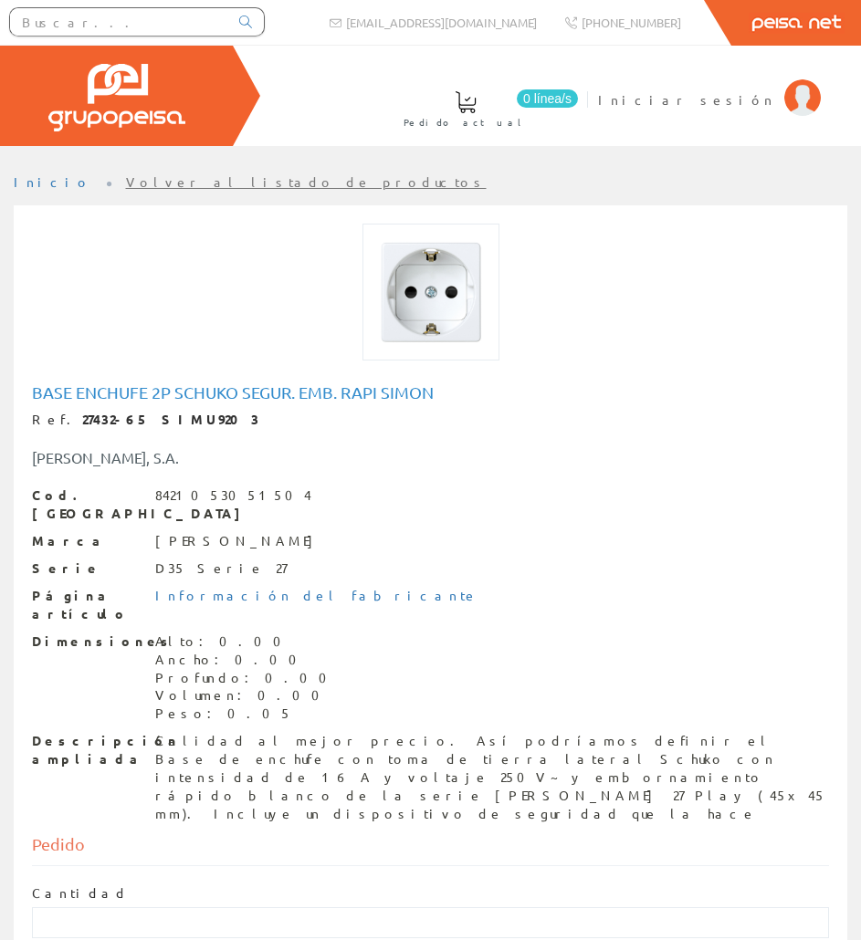
paste input "GARY7515"
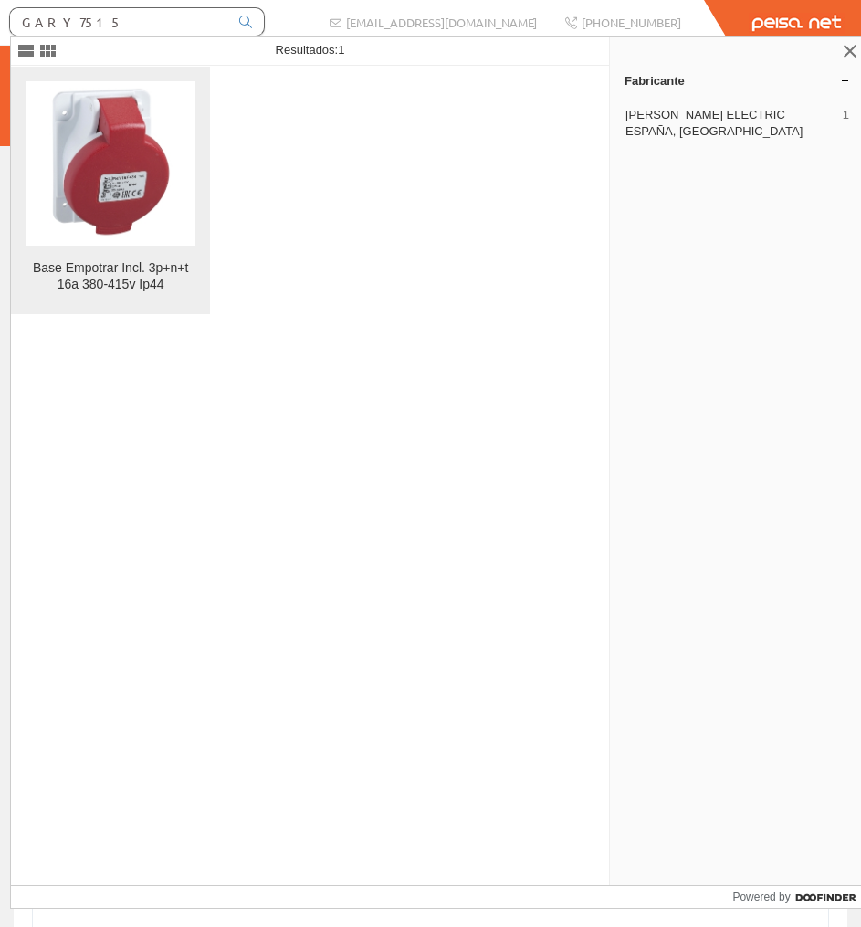
type input "GARY7515"
click at [128, 137] on figure at bounding box center [111, 163] width 170 height 164
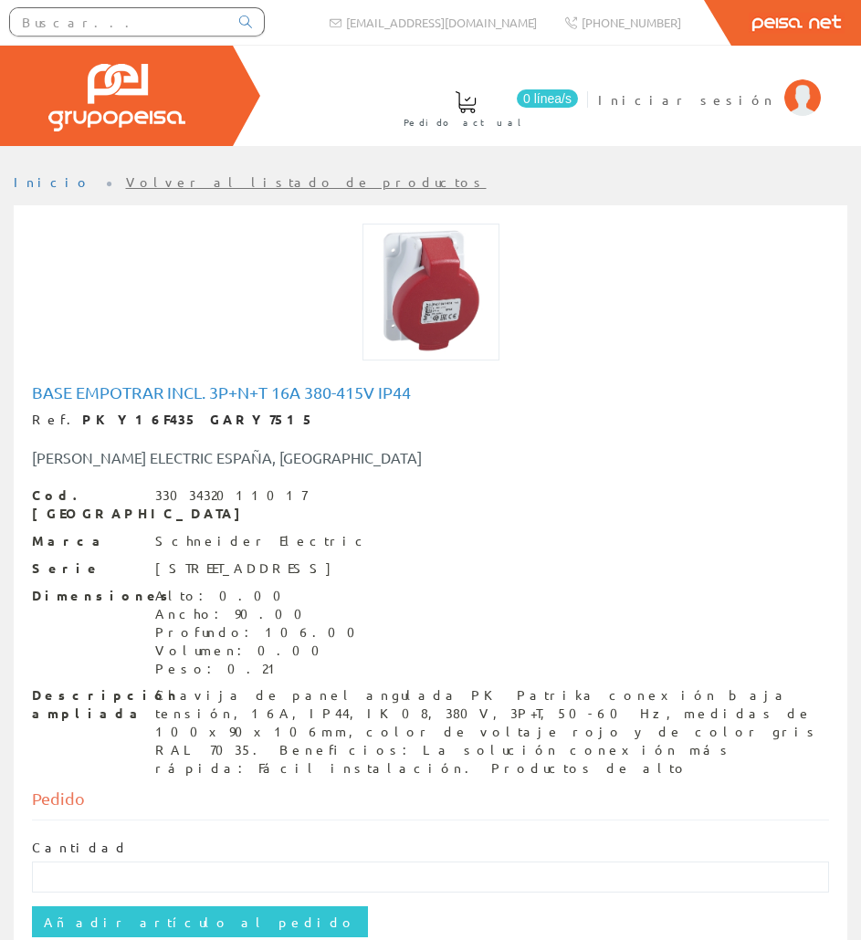
click at [266, 397] on h1 "Base Empotrar Incl. 3p+n+t 16a 380-415v Ip44" at bounding box center [430, 392] width 797 height 18
copy h1 "Base Empotrar Incl. 3p+n+t 16a 380-415v Ip44"
click at [496, 687] on div "Clavija de panel angulada PK Patrika conexión baja tensión, 16A, IP44, IK08, 38…" at bounding box center [492, 732] width 674 height 91
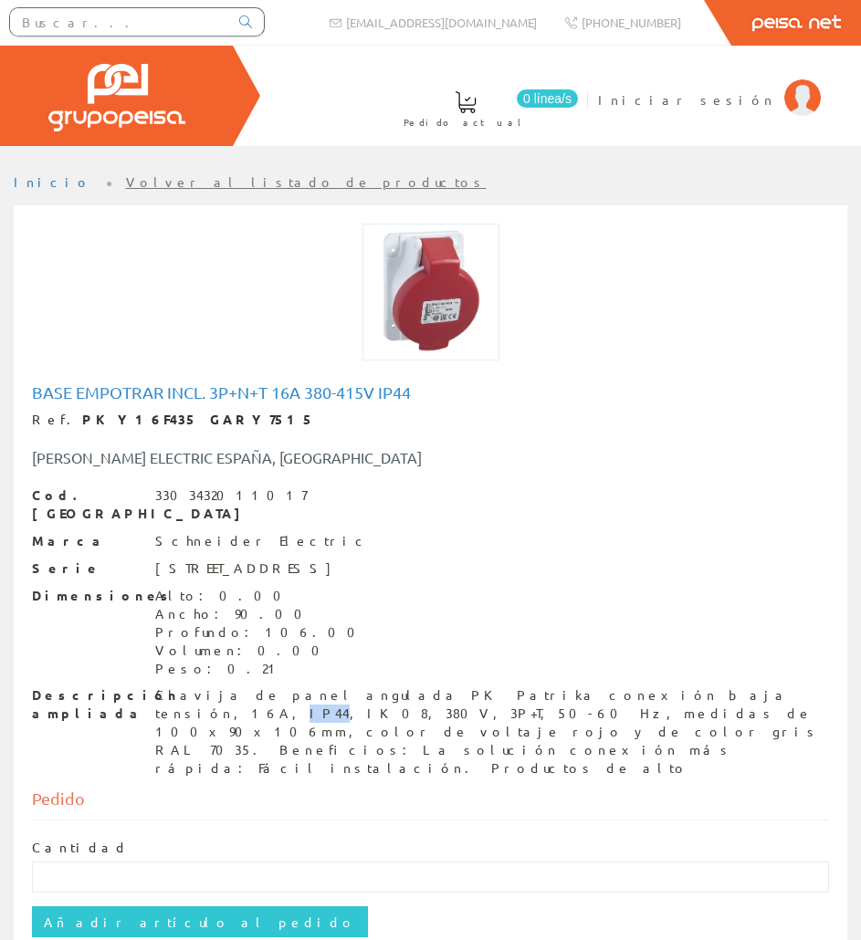
click at [496, 687] on div "Clavija de panel angulada PK Patrika conexión baja tensión, 16A, IP44, IK08, 38…" at bounding box center [492, 732] width 674 height 91
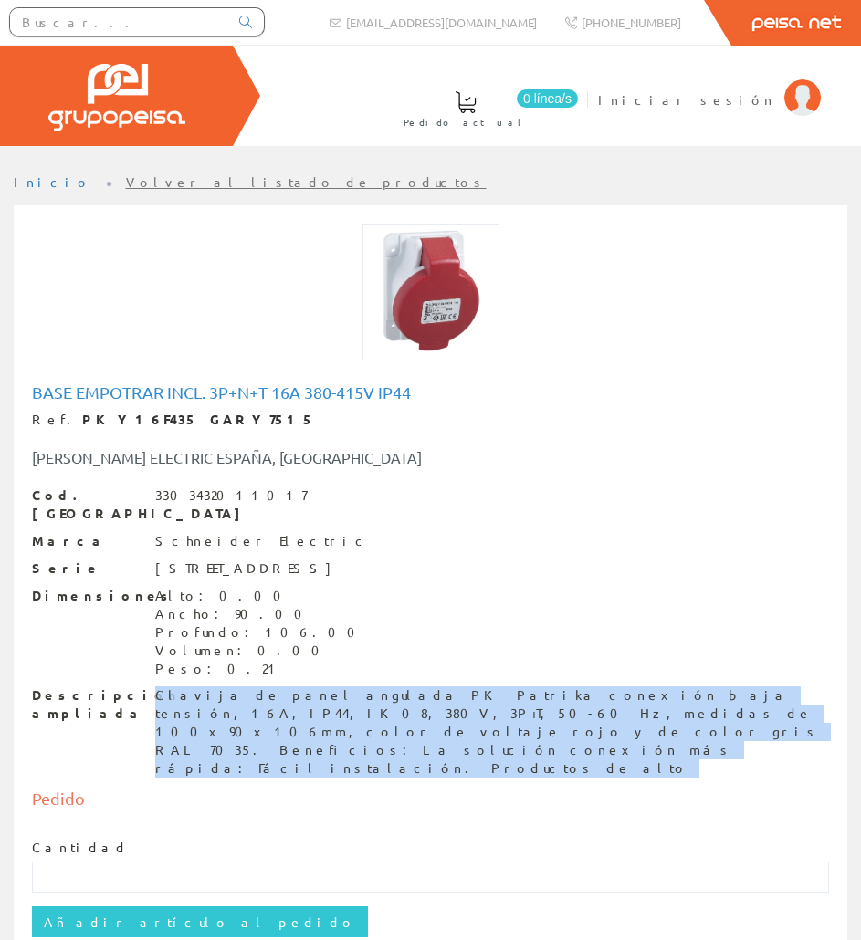
click at [496, 687] on div "Clavija de panel angulada PK Patrika conexión baja tensión, 16A, IP44, IK08, 38…" at bounding box center [492, 732] width 674 height 91
copy div "Clavija de panel angulada PK Patrika conexión baja tensión, 16A, IP44, IK08, 38…"
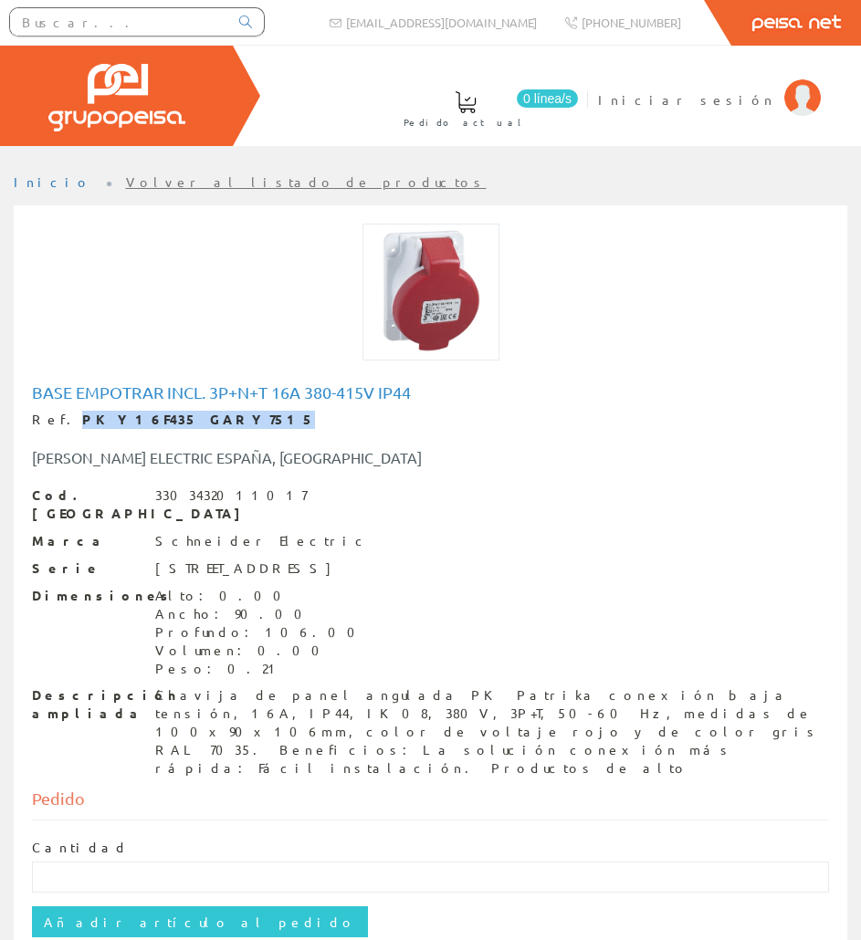
drag, startPoint x: 200, startPoint y: 425, endPoint x: 58, endPoint y: 418, distance: 142.6
click at [58, 418] on div "Ref. PKY16F435 GARY7515" at bounding box center [430, 420] width 797 height 18
copy strong "PKY16F435 GARY7515"
click at [321, 376] on div at bounding box center [430, 301] width 824 height 155
click at [298, 398] on h1 "Base Empotrar Incl. 3p+n+t 16a 380-415v Ip44" at bounding box center [430, 392] width 797 height 18
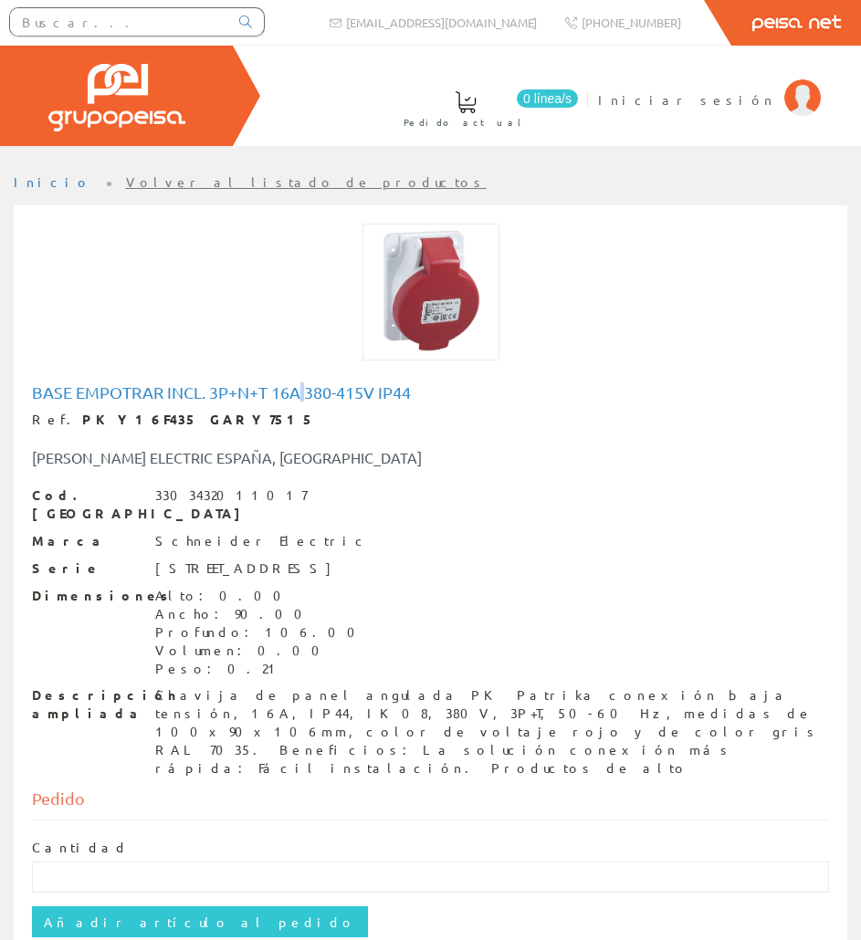
click at [298, 398] on h1 "Base Empotrar Incl. 3p+n+t 16a 380-415v Ip44" at bounding box center [430, 392] width 797 height 18
copy h1 "Base Empotrar Incl. 3p+n+t 16a 380-415v Ip44"
click at [273, 707] on div "Clavija de panel angulada PK Patrika conexión baja tensión, 16A, IP44, IK08, 38…" at bounding box center [492, 732] width 674 height 91
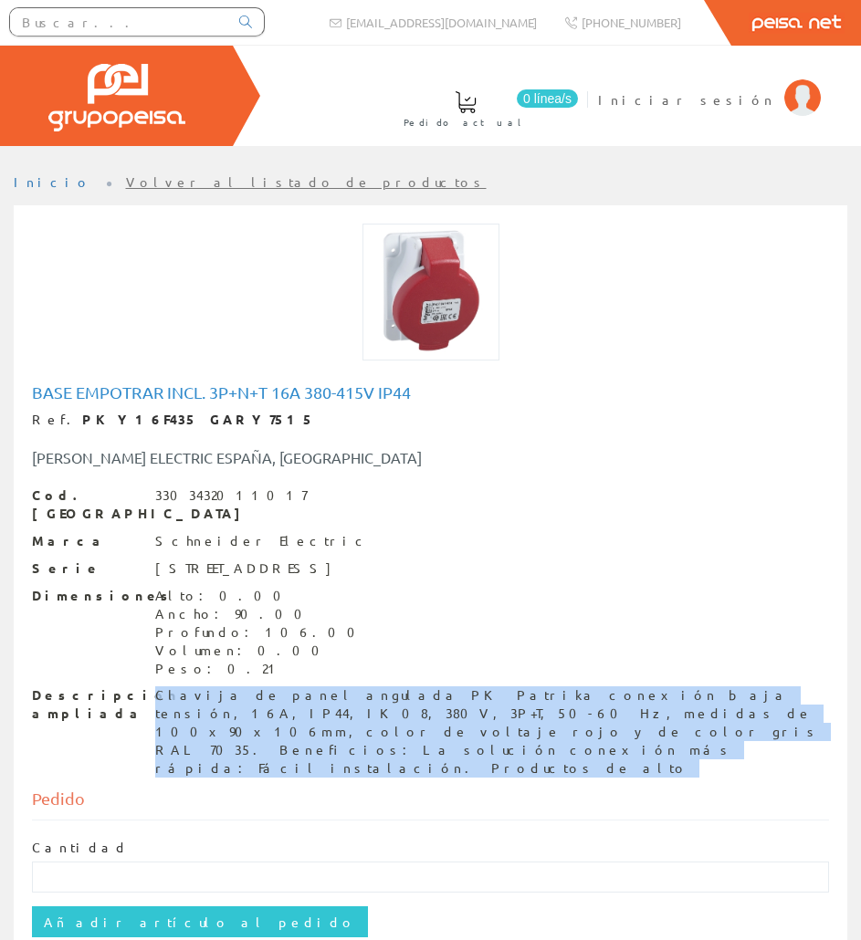
click at [273, 706] on div "Clavija de panel angulada PK Patrika conexión baja tensión, 16A, IP44, IK08, 38…" at bounding box center [492, 732] width 674 height 91
copy div "Clavija de panel angulada PK Patrika conexión baja tensión, 16A, IP44, IK08, 38…"
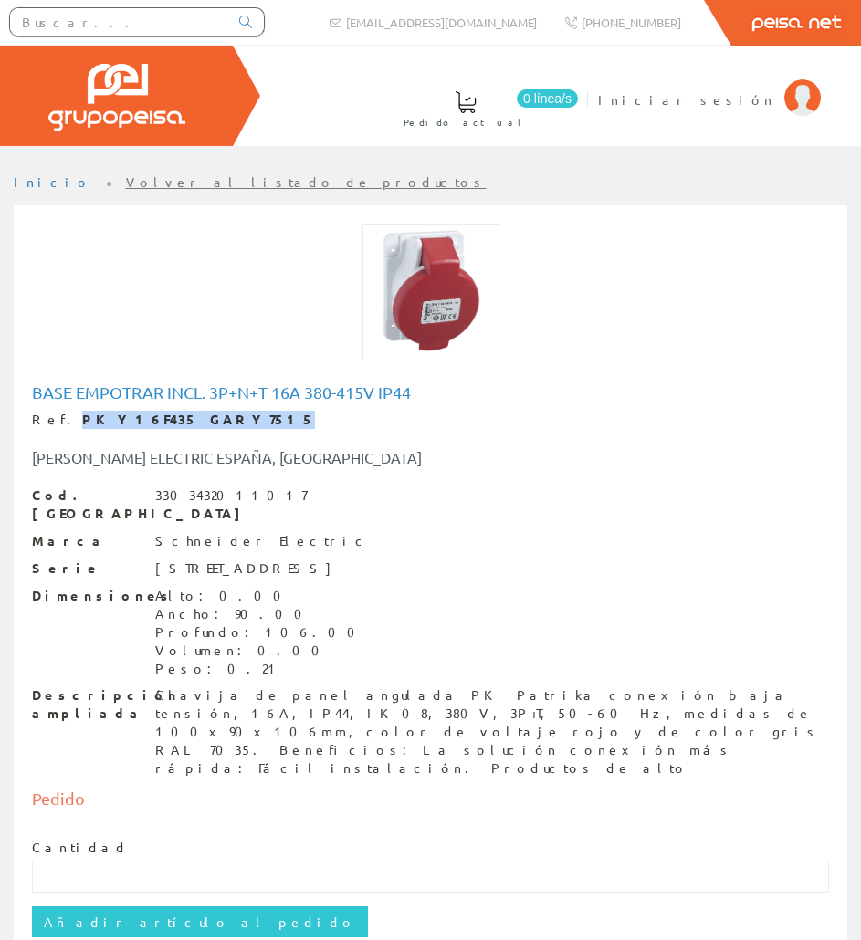
drag, startPoint x: 208, startPoint y: 423, endPoint x: 58, endPoint y: 418, distance: 150.7
click at [58, 418] on div "Ref. PKY16F435 GARY7515" at bounding box center [430, 420] width 797 height 18
copy strong "PKY16F435 GARY7515"
click at [238, 25] on link at bounding box center [245, 22] width 37 height 22
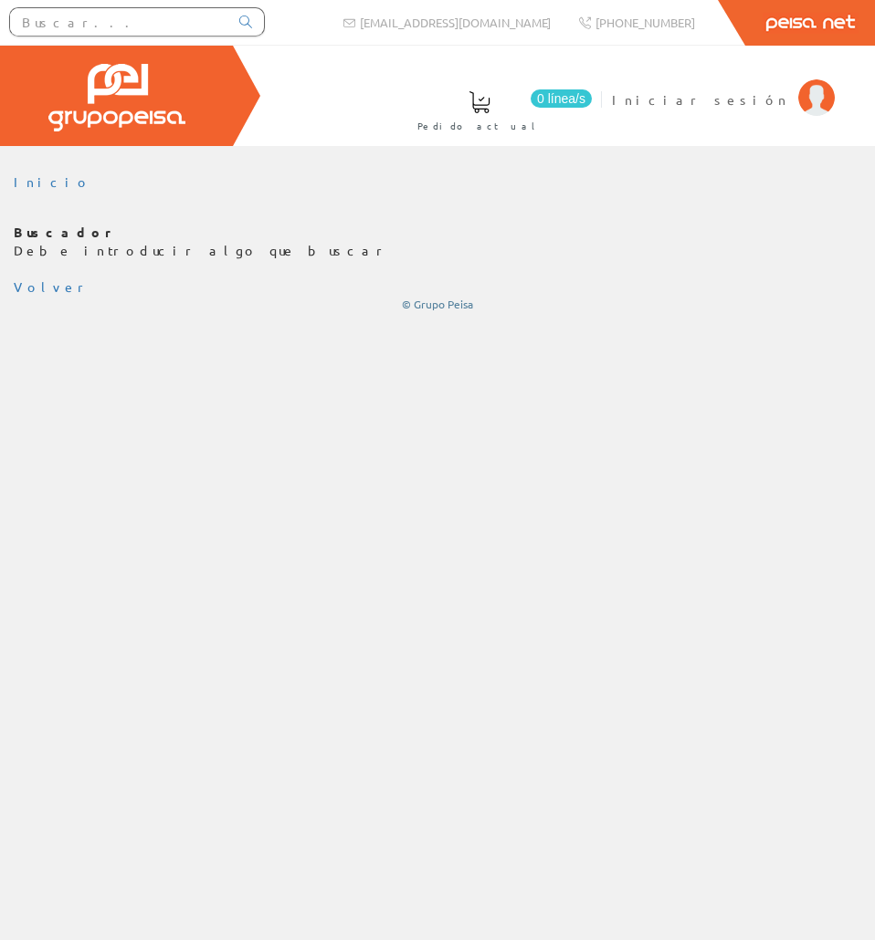
click at [86, 35] on input "text" at bounding box center [119, 21] width 218 height 27
paste input "REDE9022"
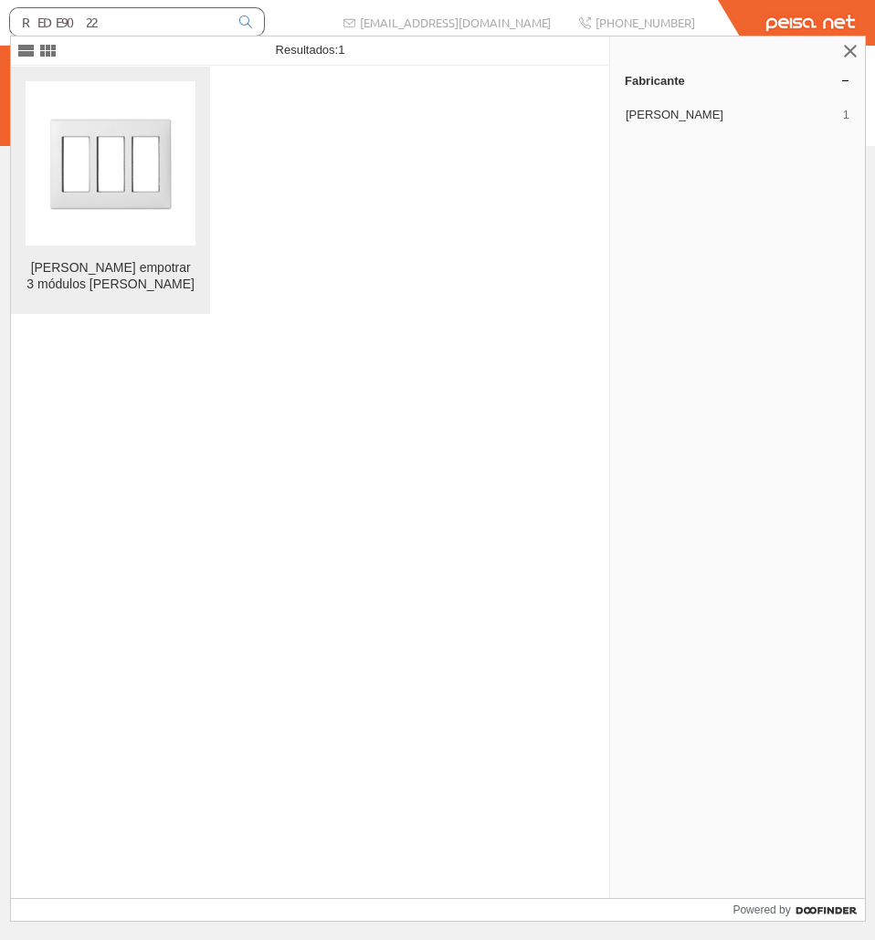
type input "REDE9022"
click at [124, 102] on img at bounding box center [110, 163] width 164 height 164
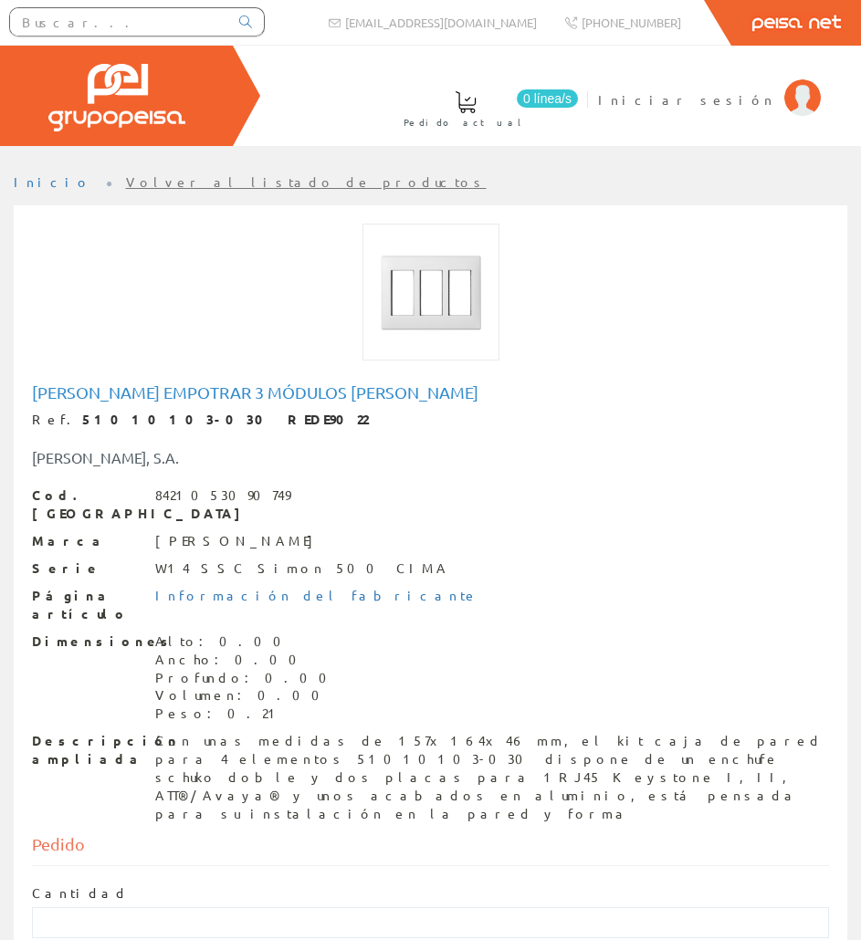
click at [162, 399] on h1 "[PERSON_NAME] empotrar 3 módulos [PERSON_NAME]" at bounding box center [430, 392] width 797 height 18
click at [162, 399] on h1 "Marco empotrar 3 módulos blanco simon" at bounding box center [430, 392] width 797 height 18
copy h1 "Marco empotrar 3 módulos blanco simon"
click at [184, 734] on div "Con unas medidas de 157x164x46 mm, el kit caja de pared para 4 elementos 510101…" at bounding box center [492, 777] width 674 height 91
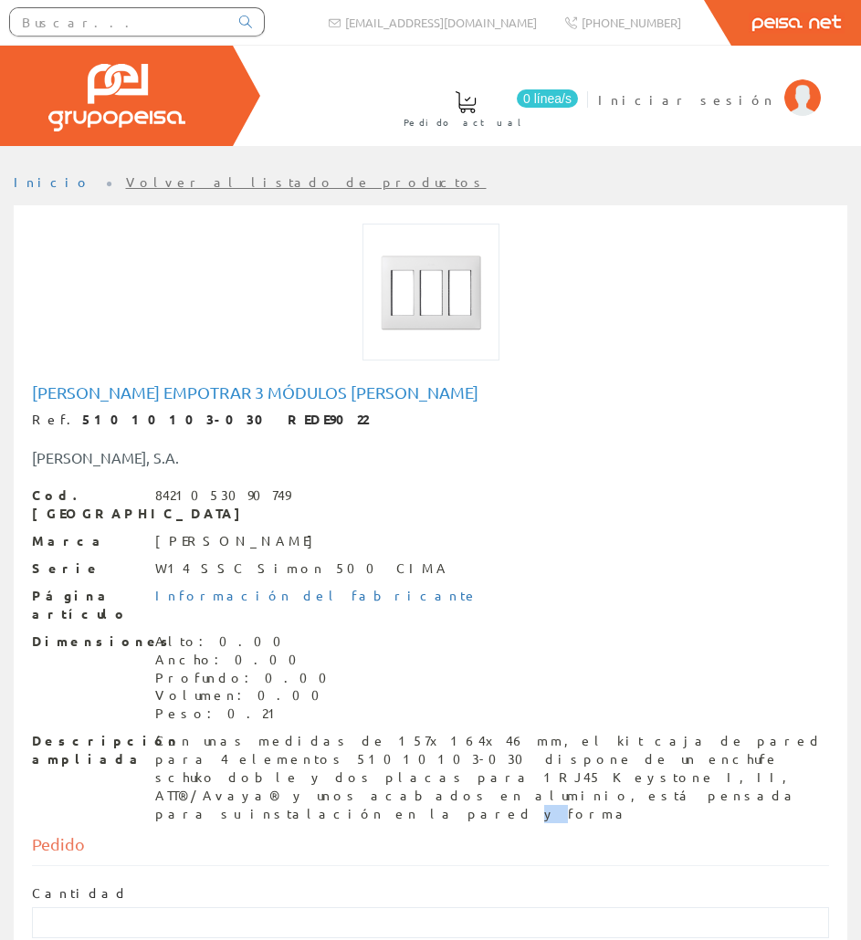
click at [184, 734] on div "Con unas medidas de 157x164x46 mm, el kit caja de pared para 4 elementos 510101…" at bounding box center [492, 777] width 674 height 91
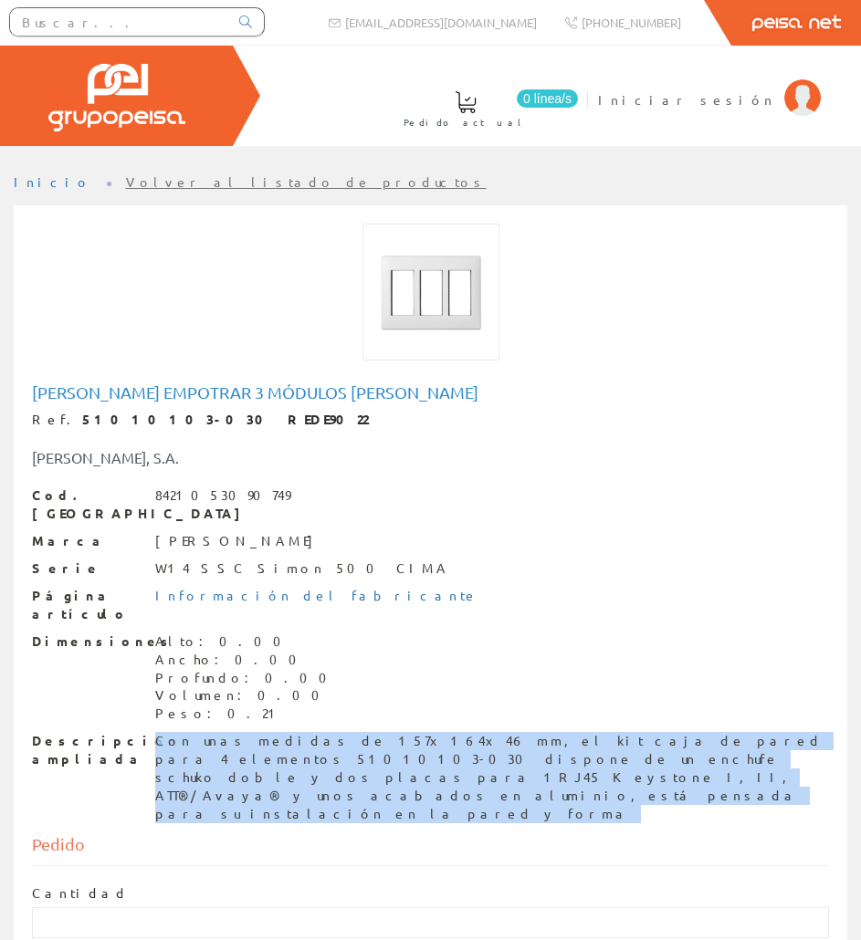
click at [184, 734] on div "Con unas medidas de 157x164x46 mm, el kit caja de pared para 4 elementos 510101…" at bounding box center [492, 777] width 674 height 91
copy div "Con unas medidas de 157x164x46 mm, el kit caja de pared para 4 elementos 510101…"
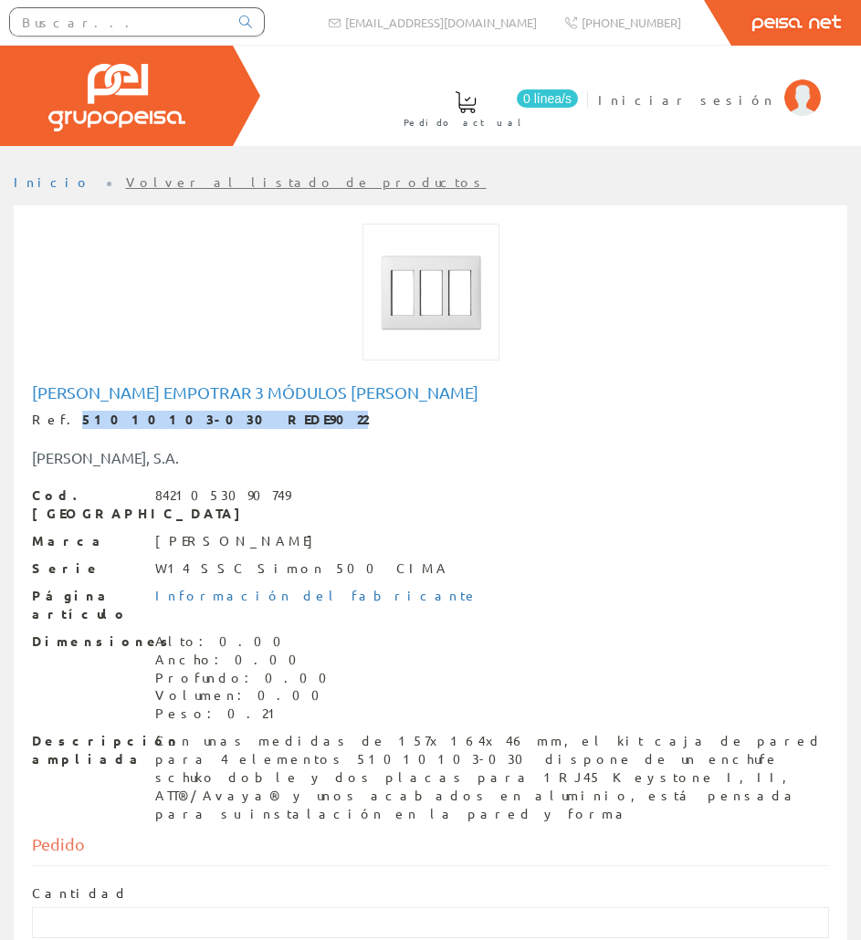
drag, startPoint x: 205, startPoint y: 419, endPoint x: 57, endPoint y: 426, distance: 148.1
click at [57, 426] on div "Ref. 51010103-030 REDE9022" at bounding box center [430, 420] width 797 height 18
copy strong "51010103-030 REDE9022"
click at [224, 14] on input "text" at bounding box center [119, 21] width 218 height 27
paste input "REDE9030"
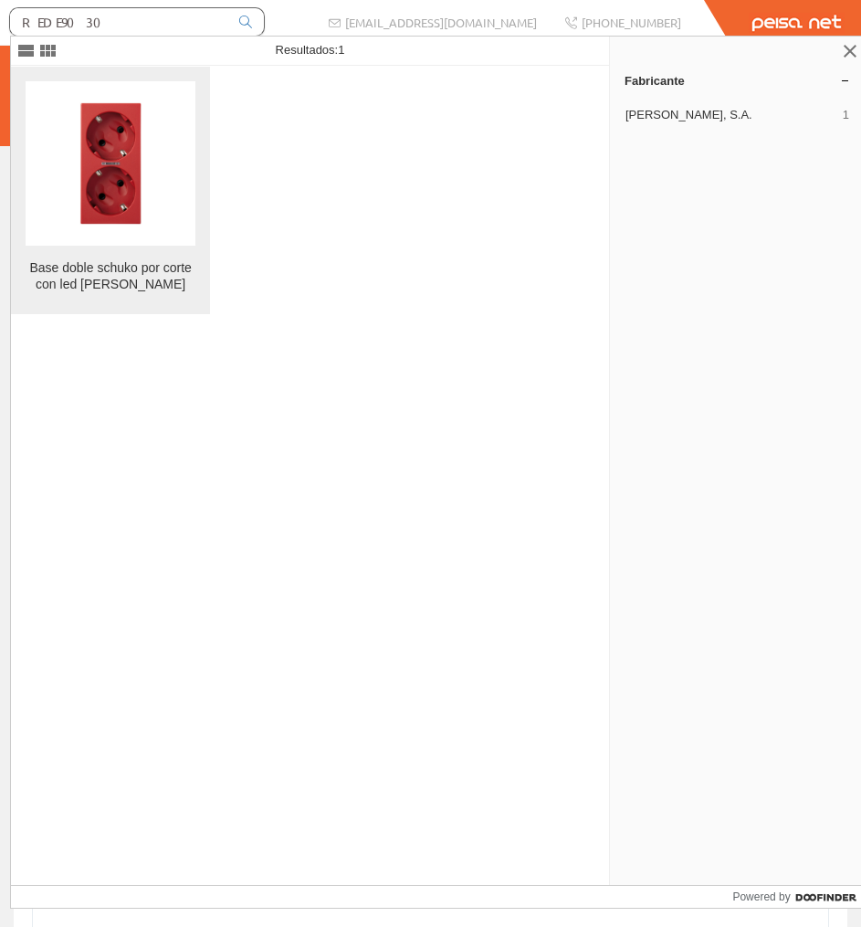
type input "REDE9030"
click at [194, 84] on figure at bounding box center [111, 163] width 170 height 164
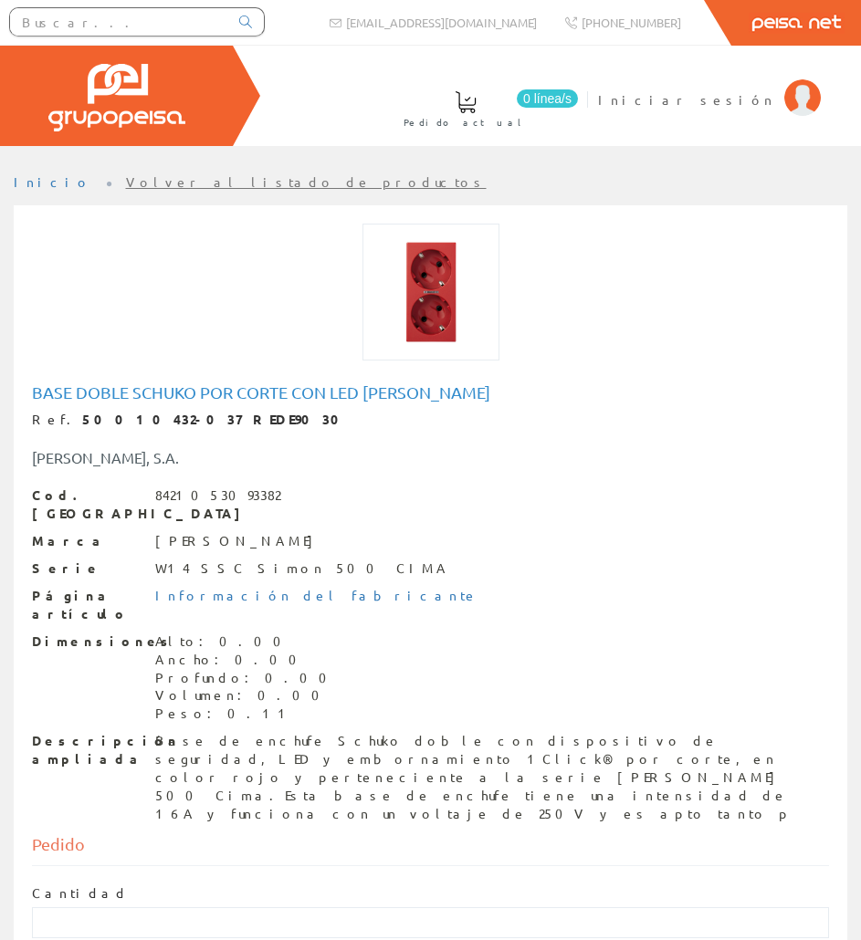
click at [257, 399] on h1 "Base doble schuko por corte con led [PERSON_NAME]" at bounding box center [430, 392] width 797 height 18
click at [257, 397] on h1 "Base doble schuko por corte con led [PERSON_NAME]" at bounding box center [430, 392] width 797 height 18
copy h1 "Base doble schuko por corte con led [PERSON_NAME]"
drag, startPoint x: 223, startPoint y: 419, endPoint x: 198, endPoint y: 475, distance: 60.9
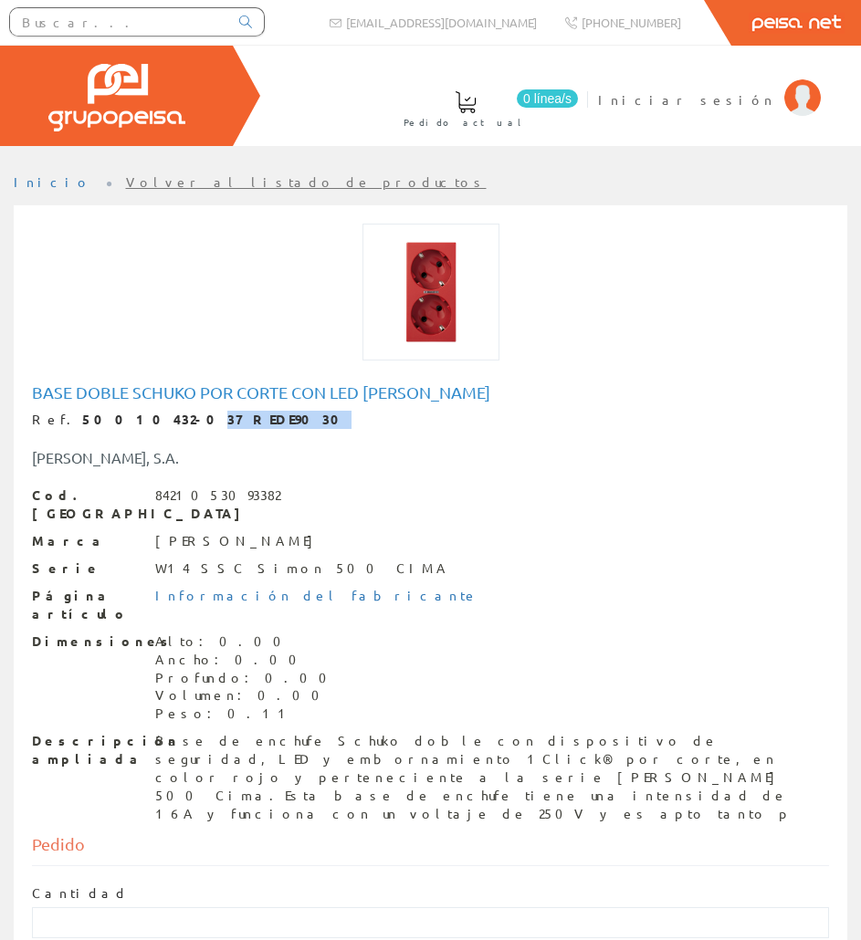
click at [127, 422] on div "Ref. 50010432-037 REDE9030" at bounding box center [430, 420] width 797 height 18
click at [332, 732] on div "Base de enchufe Schuko doble con dispositivo de seguridad, LED y embornamiento …" at bounding box center [492, 777] width 674 height 91
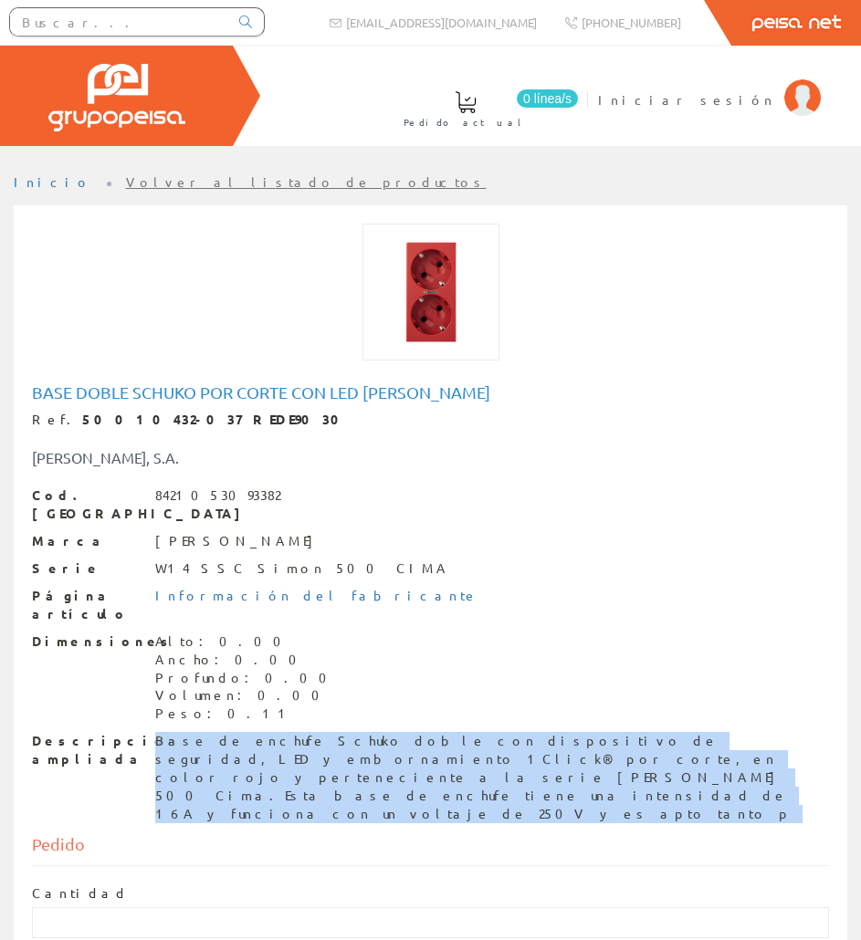
click at [332, 732] on div "Base de enchufe Schuko doble con dispositivo de seguridad, LED y embornamiento …" at bounding box center [492, 777] width 674 height 91
copy div "Base de enchufe Schuko doble con dispositivo de seguridad, LED y embornamiento …"
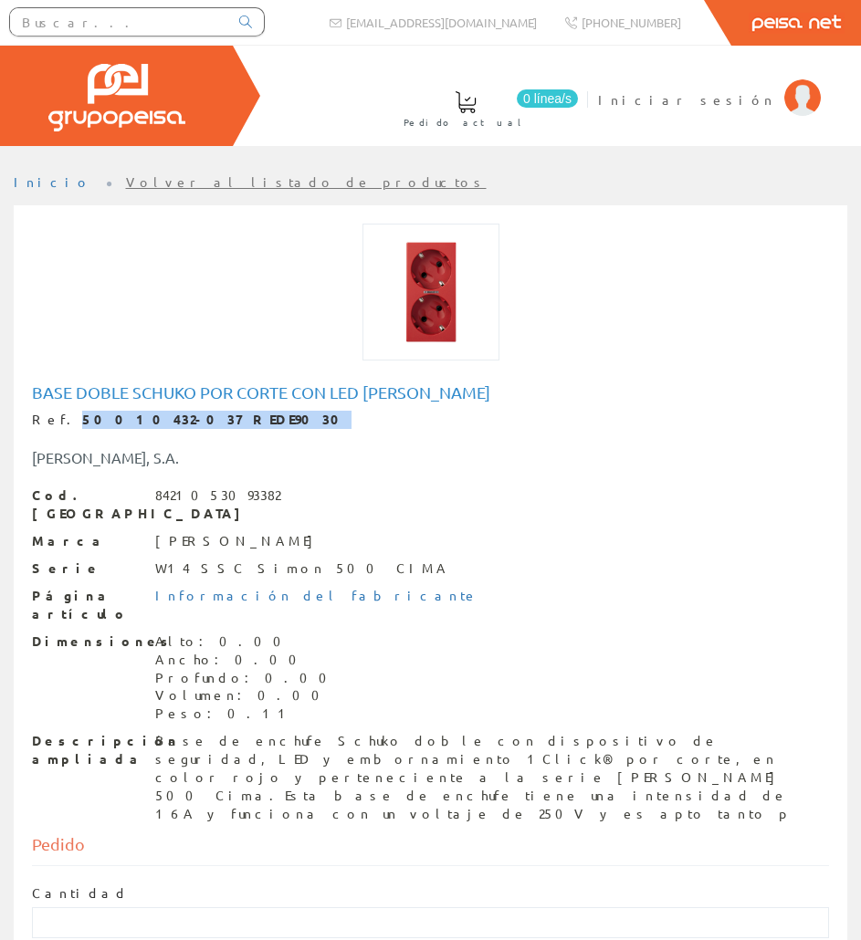
drag, startPoint x: 210, startPoint y: 412, endPoint x: 60, endPoint y: 419, distance: 149.9
click at [60, 419] on div "Ref. 50010432-037 REDE9030" at bounding box center [430, 420] width 797 height 18
copy strong "50010432-037 REDE9030"
click at [109, 15] on input "text" at bounding box center [119, 21] width 218 height 27
paste input "REDE9008"
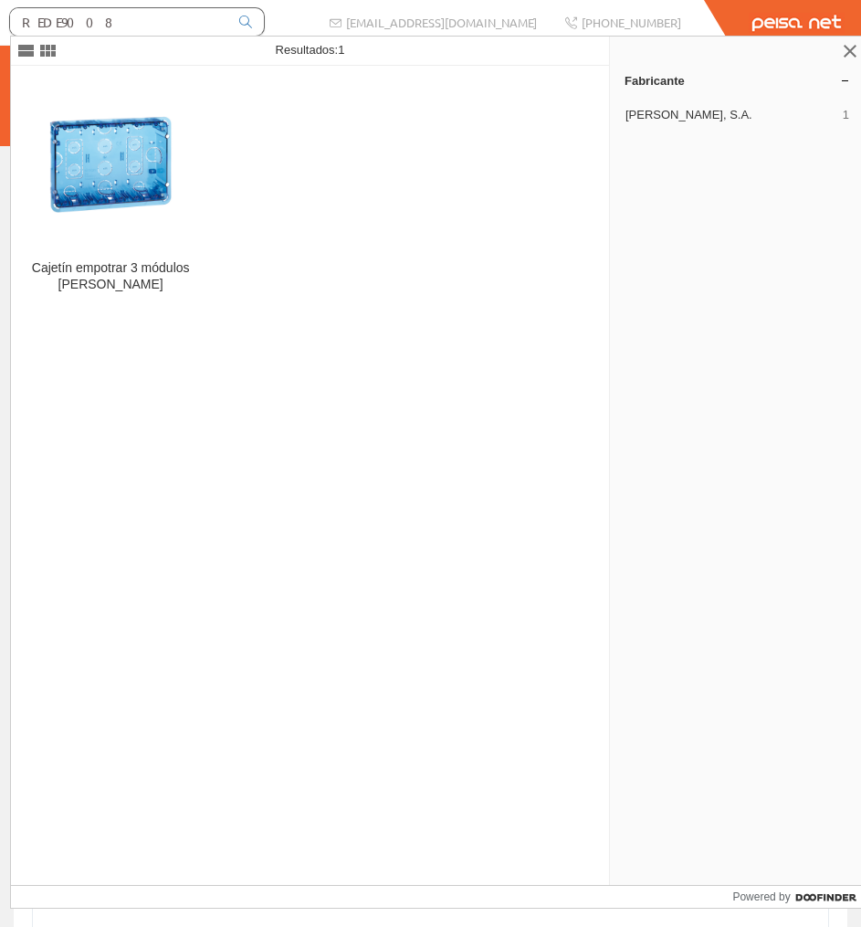
type input "REDE9008"
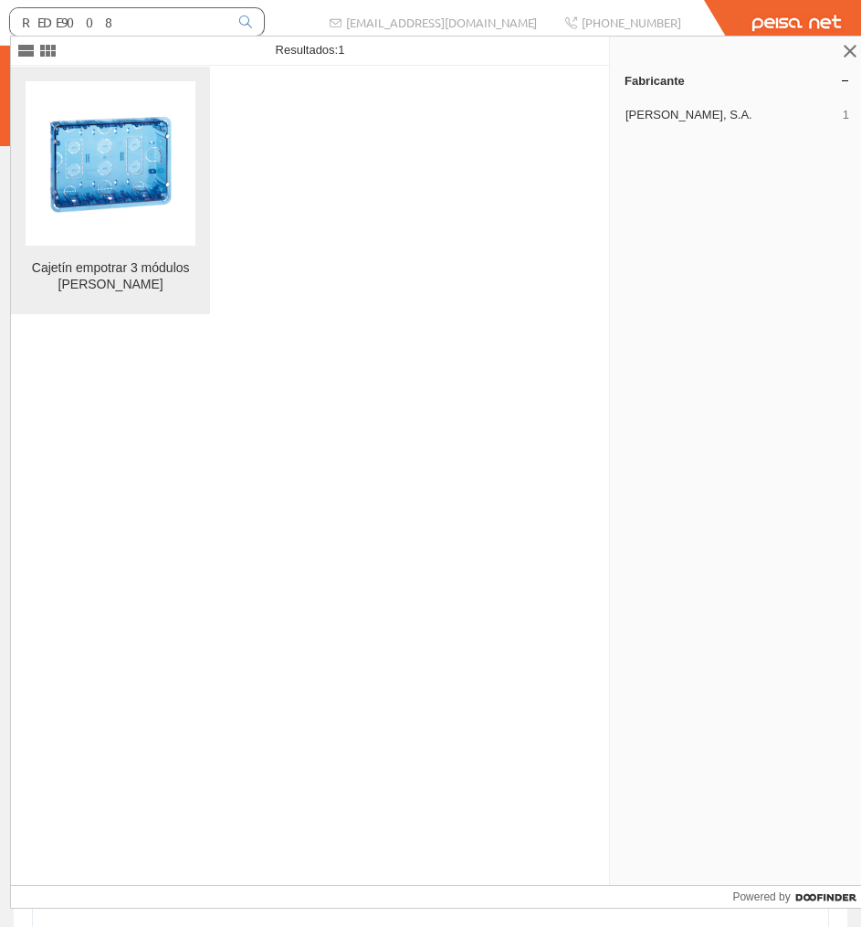
click at [157, 96] on img at bounding box center [110, 163] width 164 height 164
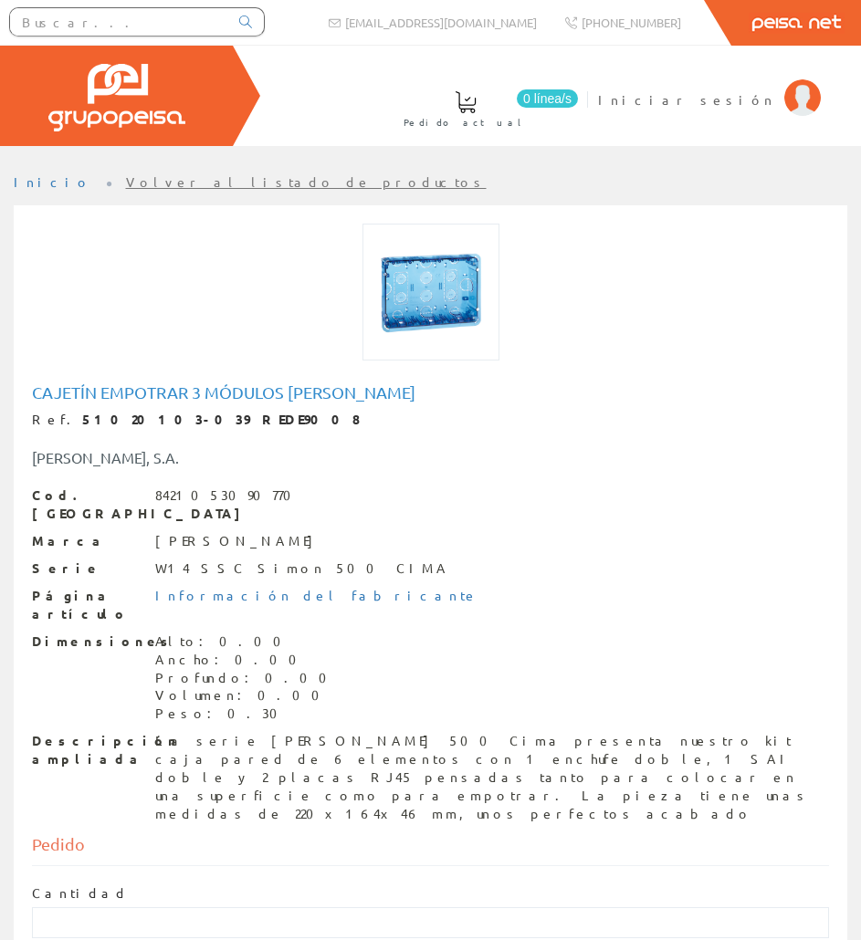
click at [156, 392] on h1 "Cajetín empotrar 3 módulos [PERSON_NAME]" at bounding box center [430, 392] width 797 height 18
copy h1 "Cajetín empotrar 3 módulos [PERSON_NAME]"
drag, startPoint x: 216, startPoint y: 417, endPoint x: 56, endPoint y: 420, distance: 160.7
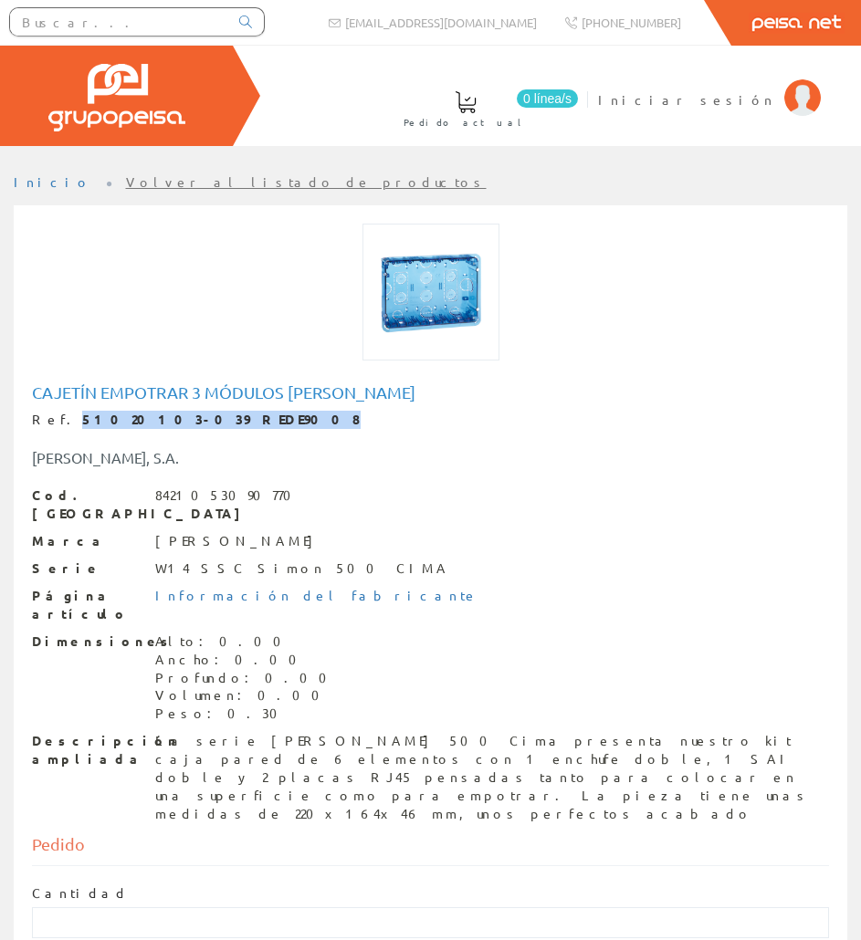
click at [56, 420] on div "Ref. 51020103-039 REDE9008" at bounding box center [430, 420] width 797 height 18
copy div "51020103-039 REDE9008"
click at [244, 732] on div "La serie [PERSON_NAME] 500 Cima presenta nuestro kit caja pared de 6 elementos …" at bounding box center [492, 777] width 674 height 91
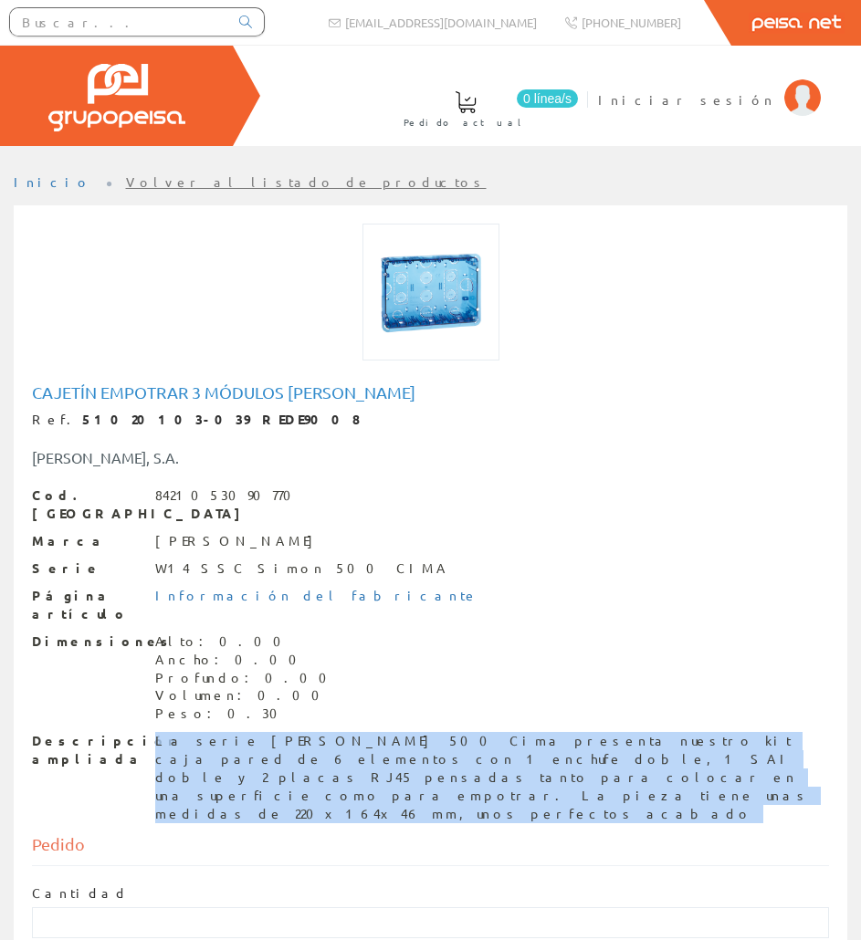
click at [244, 732] on div "La serie [PERSON_NAME] 500 Cima presenta nuestro kit caja pared de 6 elementos …" at bounding box center [492, 777] width 674 height 91
copy div "La serie [PERSON_NAME] 500 Cima presenta nuestro kit caja pared de 6 elementos …"
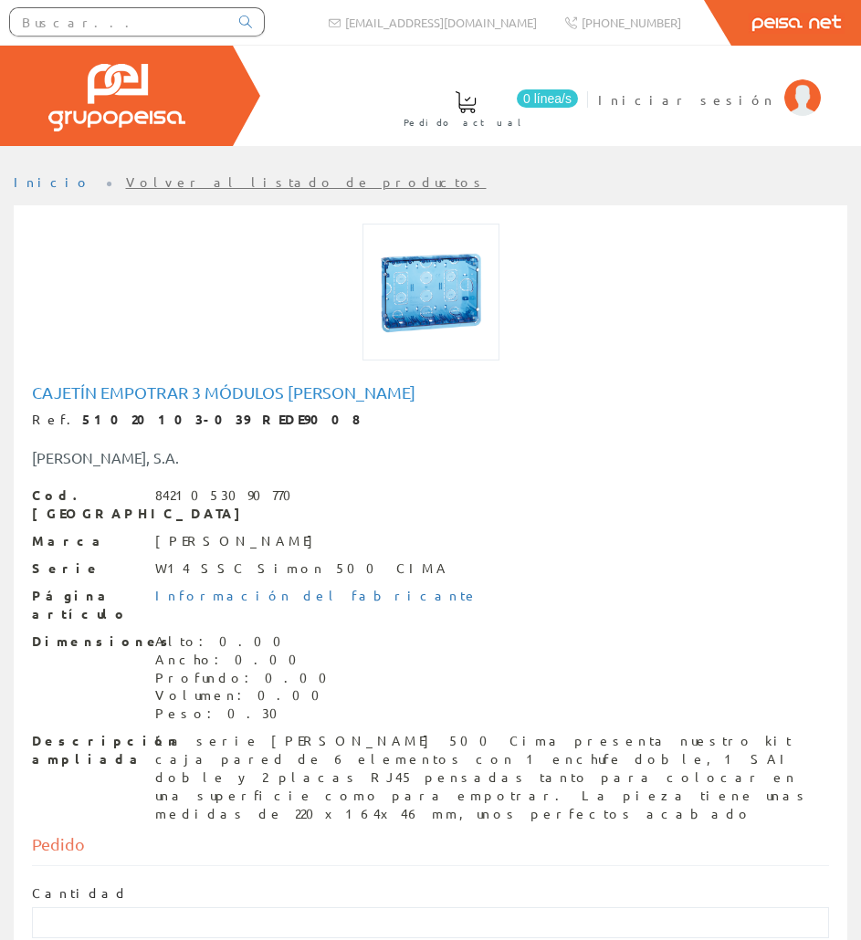
click at [197, 27] on input "text" at bounding box center [119, 21] width 218 height 27
paste input "REDE9013"
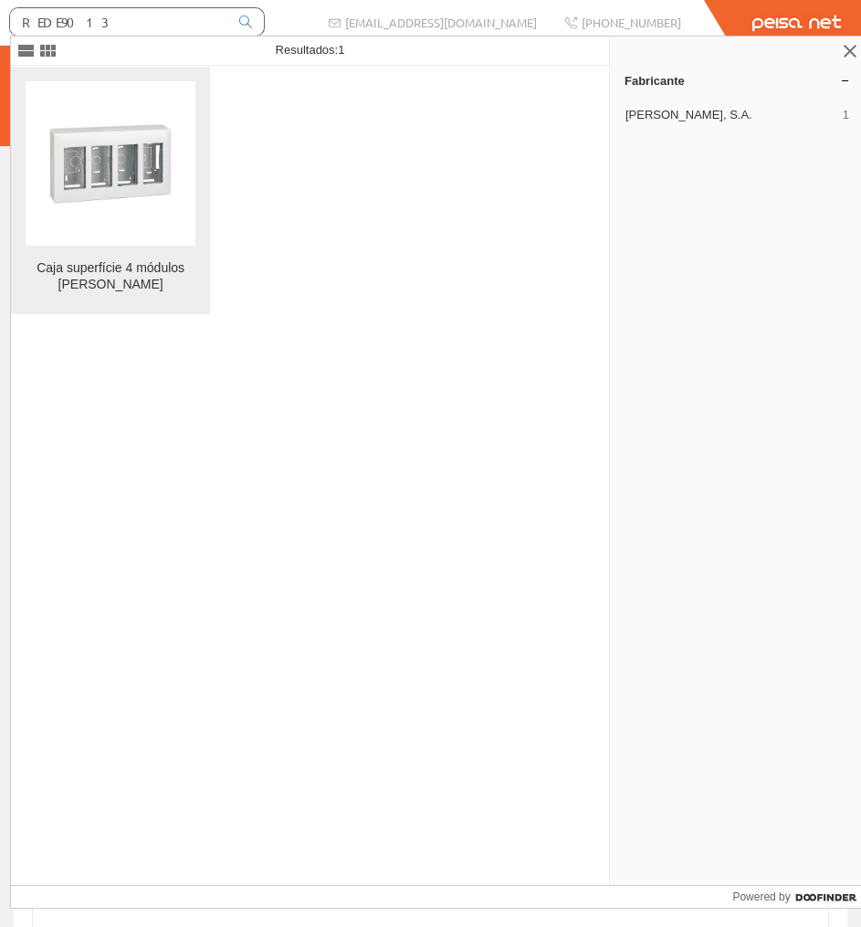
type input "REDE9013"
click at [156, 132] on img at bounding box center [110, 163] width 164 height 164
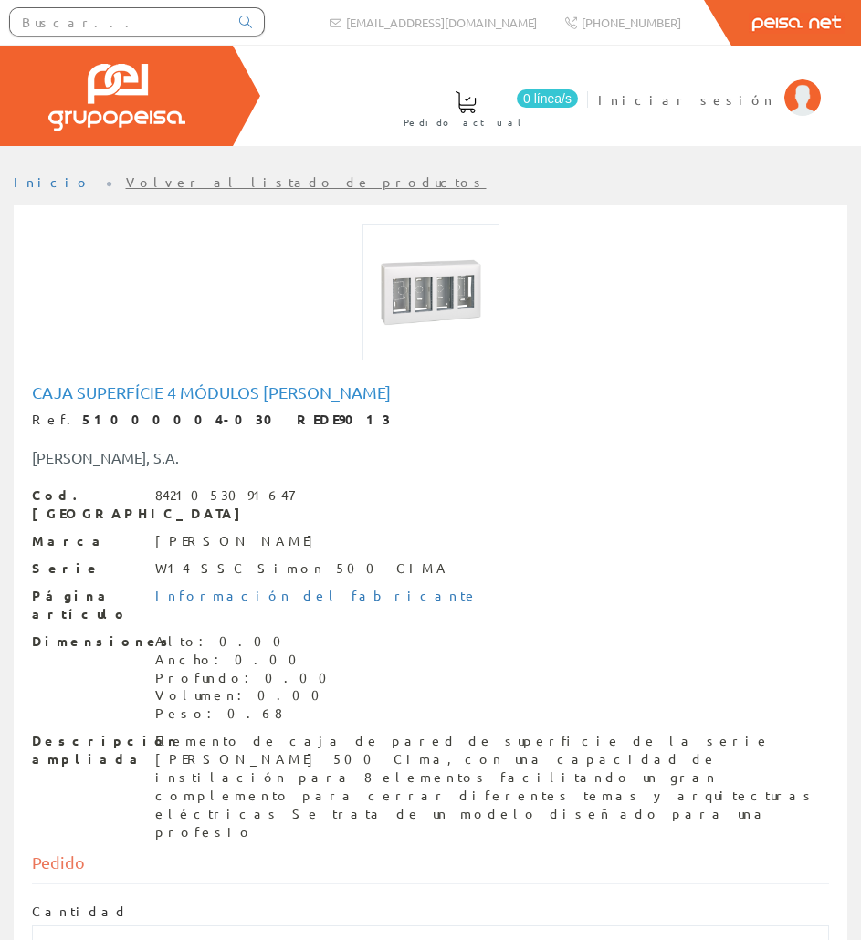
click at [226, 393] on h1 "Caja superfície 4 módulos [PERSON_NAME]" at bounding box center [430, 392] width 797 height 18
copy h1 "Caja superfície 4 módulos blanco simon"
drag, startPoint x: 622, startPoint y: 641, endPoint x: 575, endPoint y: 651, distance: 47.6
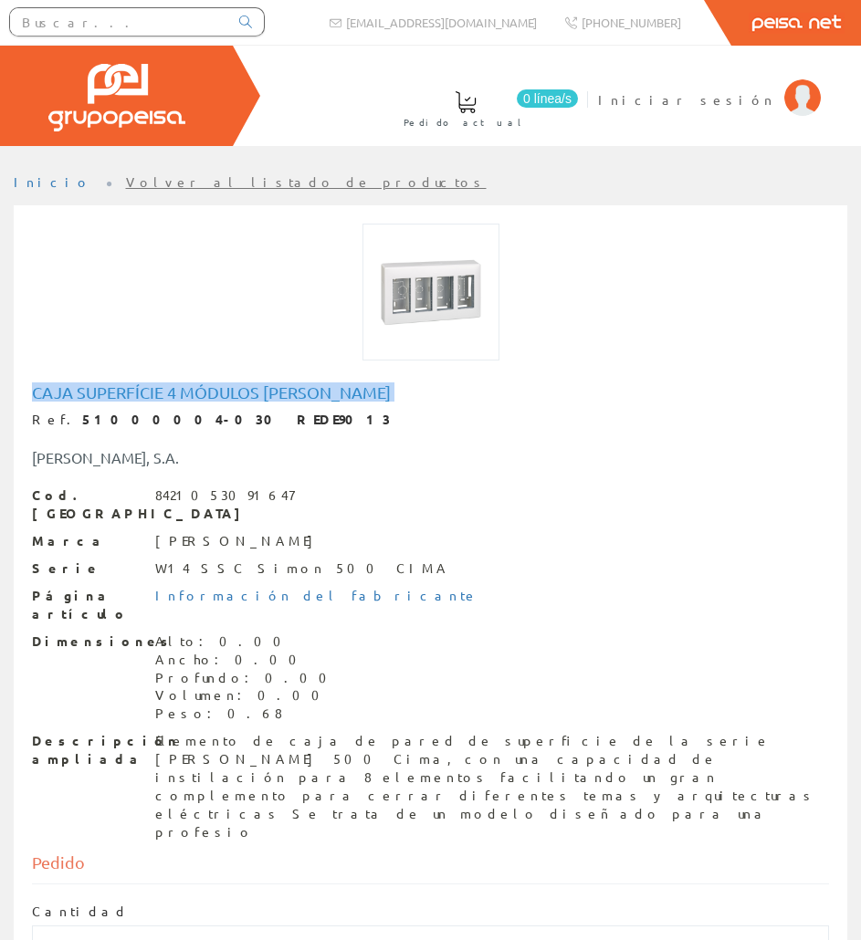
click at [622, 641] on div "Dimensiones Alto: 0.00 Ancho: 0.00 Profundo: 0.00 Volumen: 0.00 Peso: 0.68" at bounding box center [430, 678] width 797 height 91
click at [500, 732] on div "Elemento de caja de pared de superficie de la serie Simon 500 Cima, con una cap…" at bounding box center [492, 787] width 674 height 110
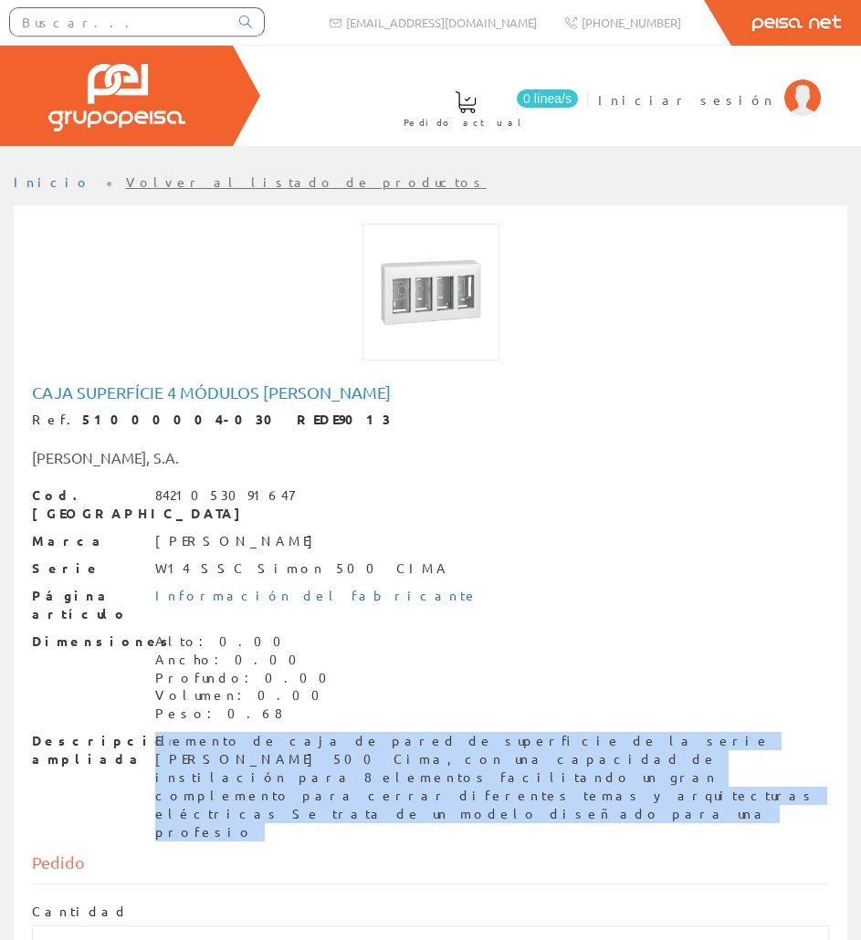
click at [500, 732] on div "Elemento de caja de pared de superficie de la serie Simon 500 Cima, con una cap…" at bounding box center [492, 787] width 674 height 110
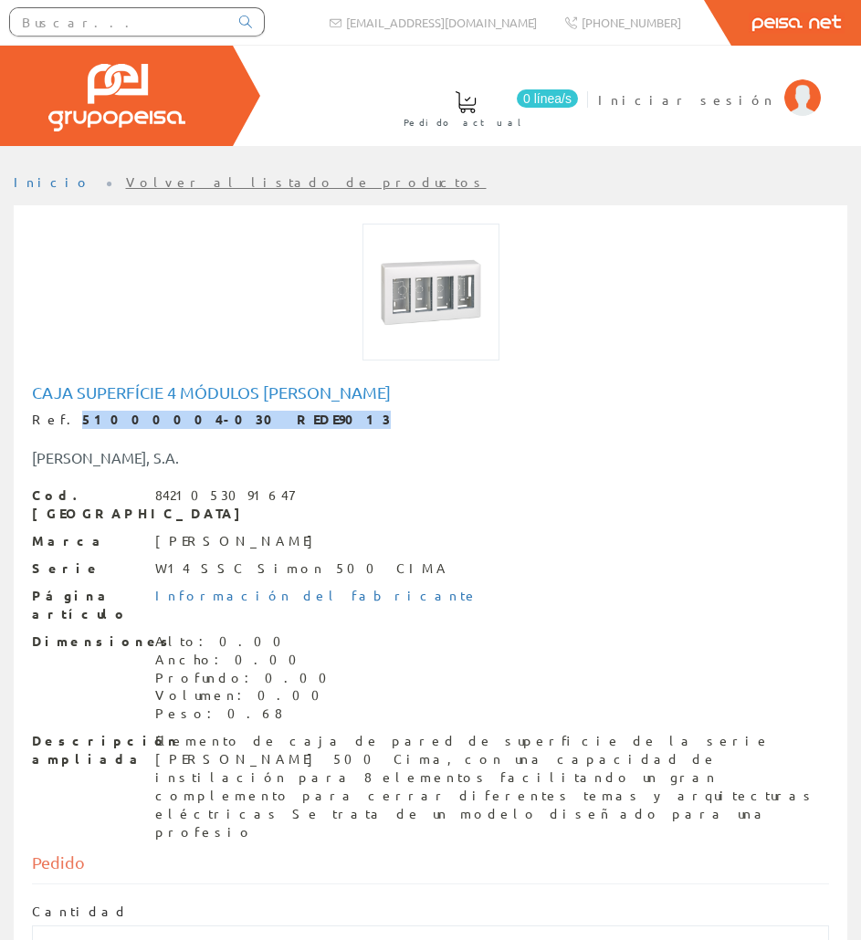
drag, startPoint x: 206, startPoint y: 424, endPoint x: 55, endPoint y: 412, distance: 152.0
click at [55, 412] on div "Ref. 51000004-030 REDE9013" at bounding box center [430, 420] width 797 height 18
copy div "51000004-030 REDE9013"
click at [205, 30] on input "text" at bounding box center [119, 21] width 218 height 27
paste input "REDE9034"
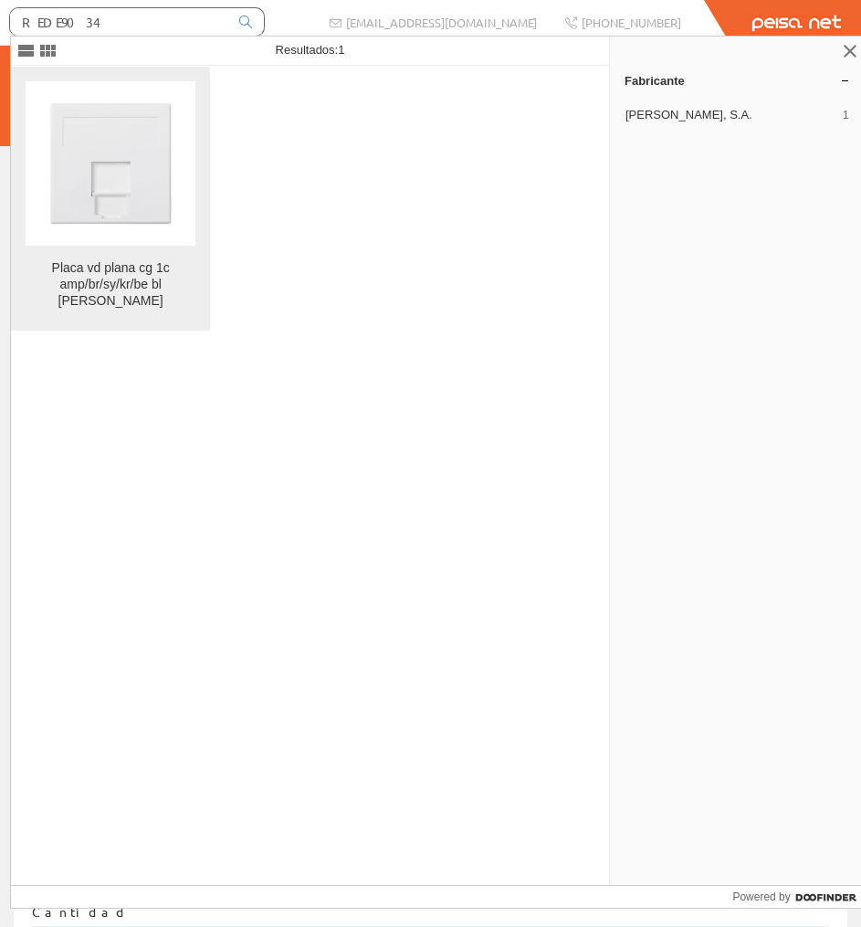
type input "REDE9034"
click at [157, 110] on img at bounding box center [110, 163] width 164 height 164
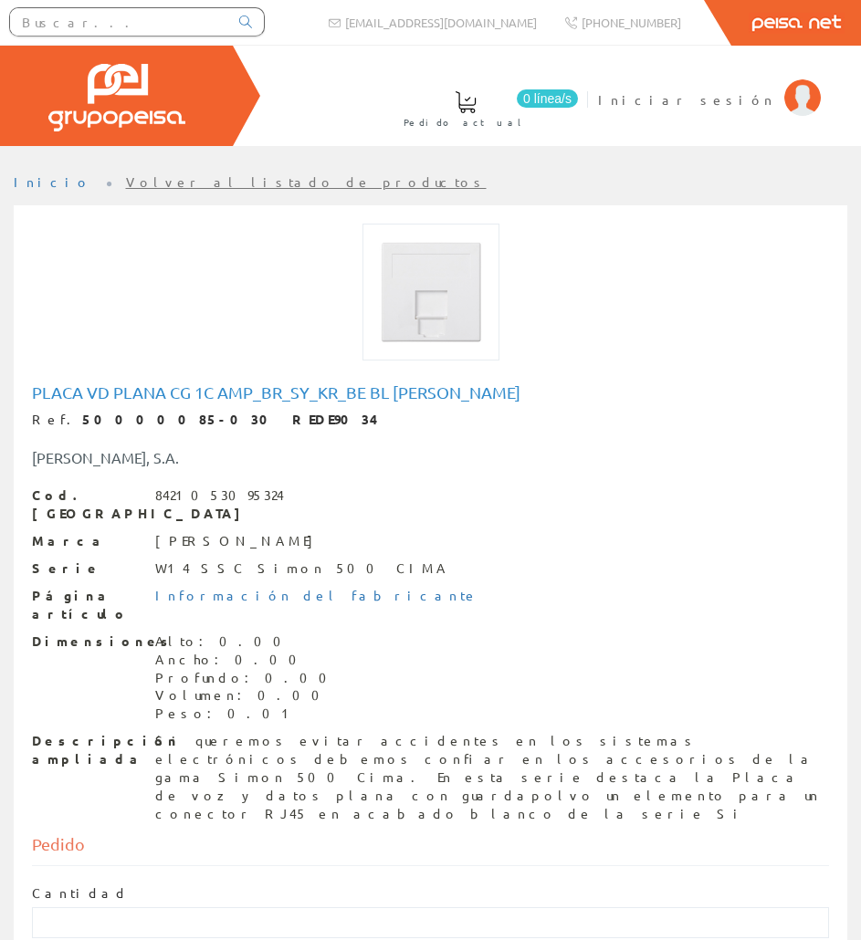
click at [163, 396] on h1 "Placa vd plana cg 1c amp_br_sy_kr_be bl [PERSON_NAME]" at bounding box center [430, 392] width 797 height 18
copy h1 "Placa vd plana cg 1c amp_br_sy_kr_be bl [PERSON_NAME]"
drag, startPoint x: 229, startPoint y: 419, endPoint x: 57, endPoint y: 418, distance: 172.6
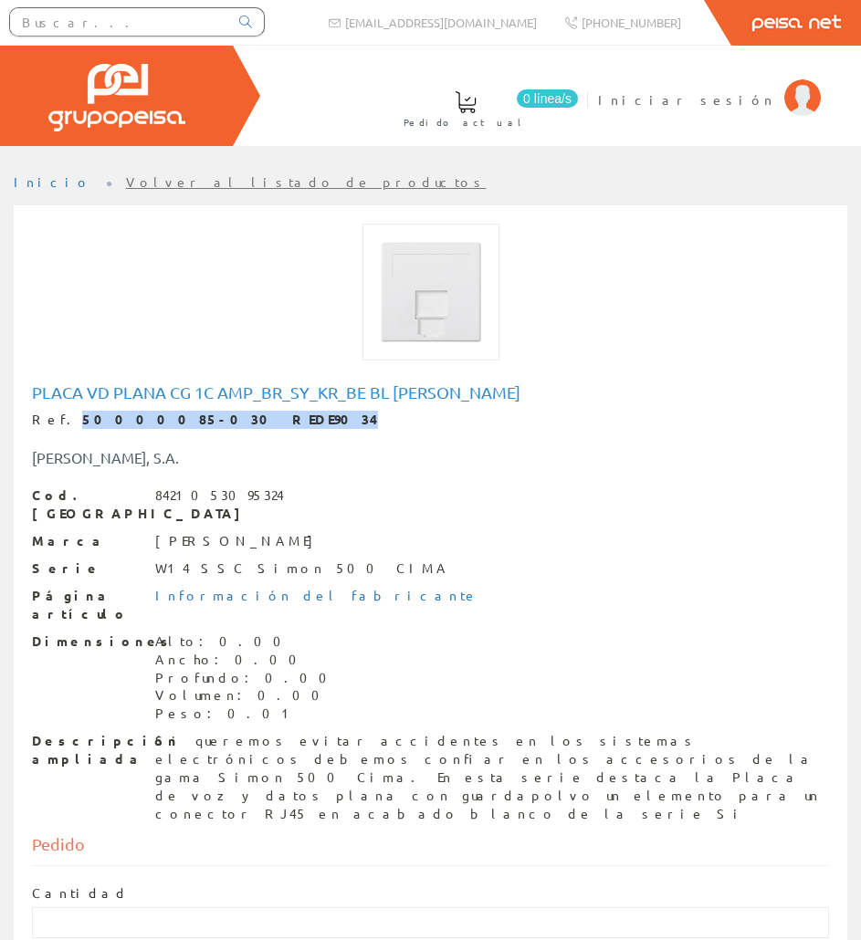
click at [57, 418] on div "Ref. 50000085-030 REDE9034" at bounding box center [430, 420] width 797 height 18
copy strong "50000085-030 REDE9034"
click at [294, 732] on div "Si queremos evitar accidentes en los sistemas electrónicos debemos confiar en l…" at bounding box center [492, 777] width 674 height 91
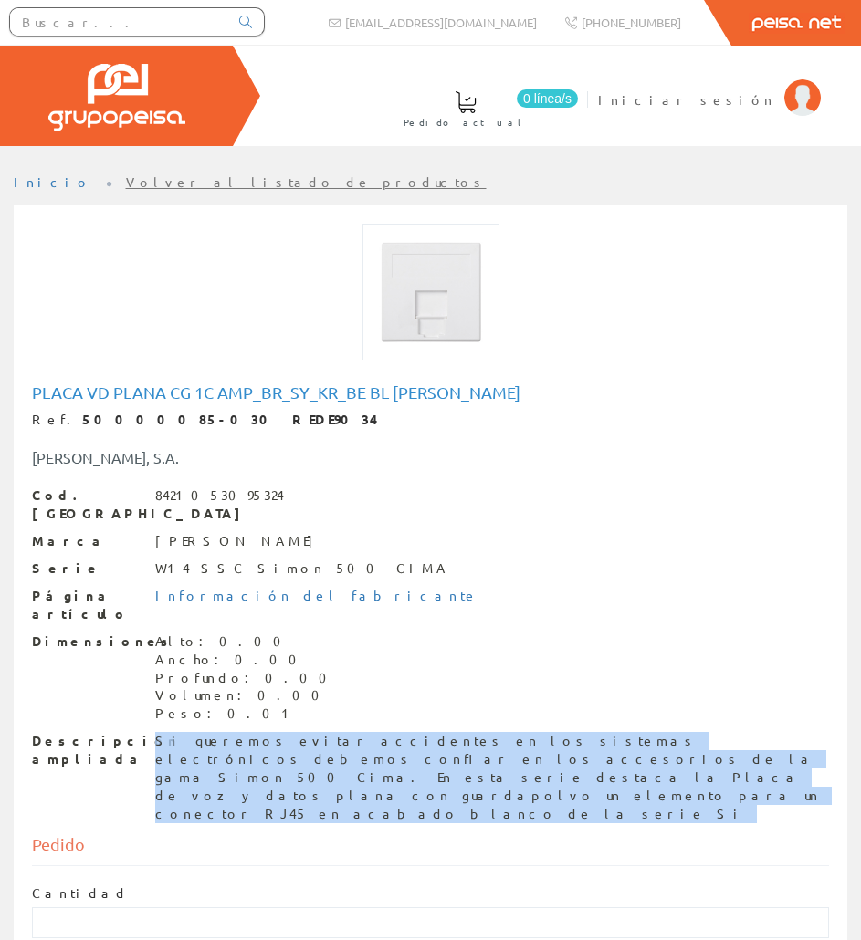
click at [294, 732] on div "Si queremos evitar accidentes en los sistemas electrónicos debemos confiar en l…" at bounding box center [492, 777] width 674 height 91
copy div "Si queremos evitar accidentes en los sistemas electrónicos debemos confiar en l…"
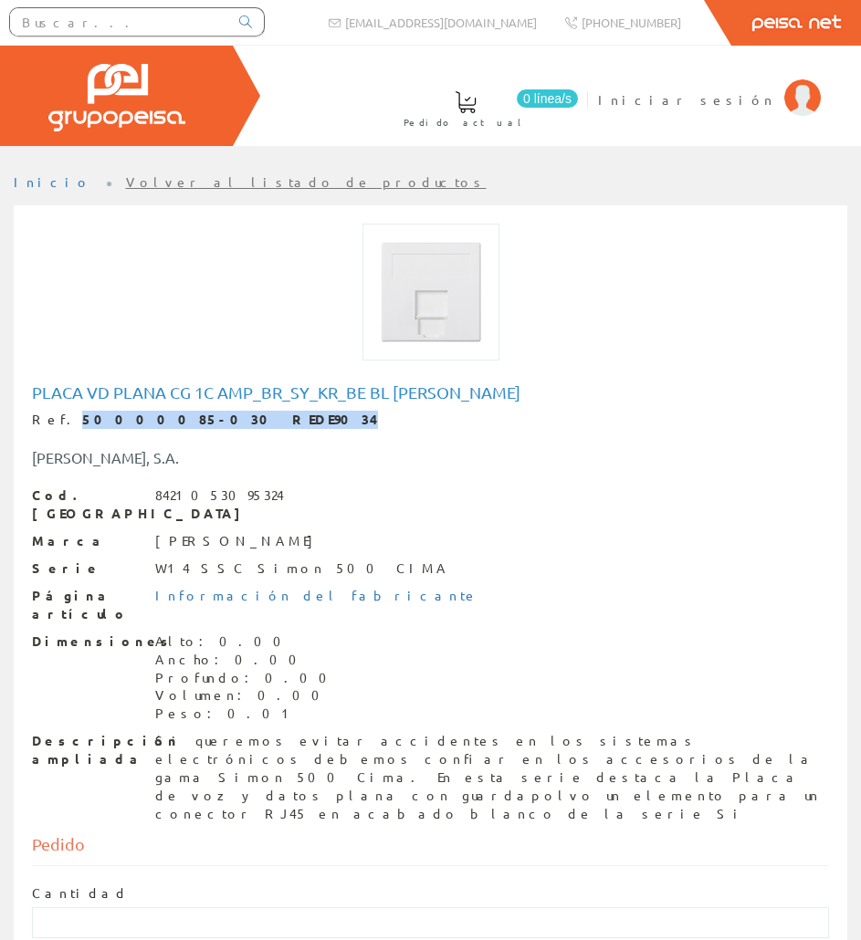
drag, startPoint x: 205, startPoint y: 423, endPoint x: 58, endPoint y: 415, distance: 146.3
click at [82, 415] on strong "50000085-030 REDE9034" at bounding box center [230, 419] width 296 height 16
copy strong "50000085-030 REDE9034"
click at [205, 23] on input "text" at bounding box center [119, 21] width 218 height 27
paste input "REDE9023"
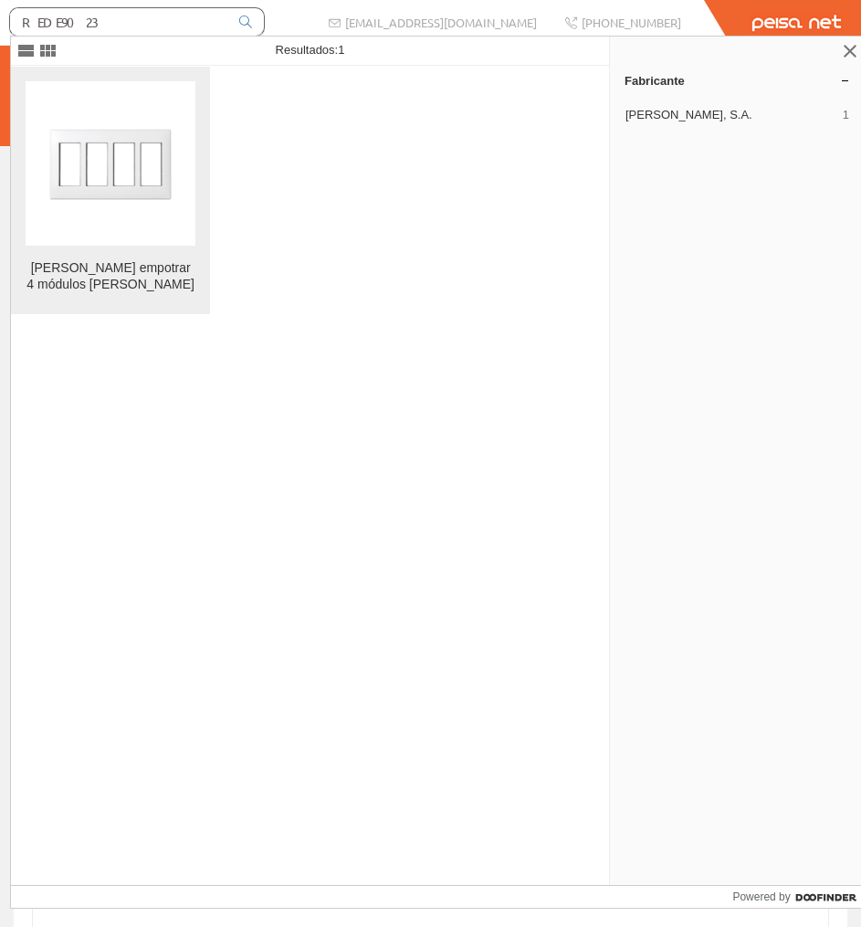
type input "REDE9023"
click at [147, 110] on figure at bounding box center [111, 163] width 170 height 164
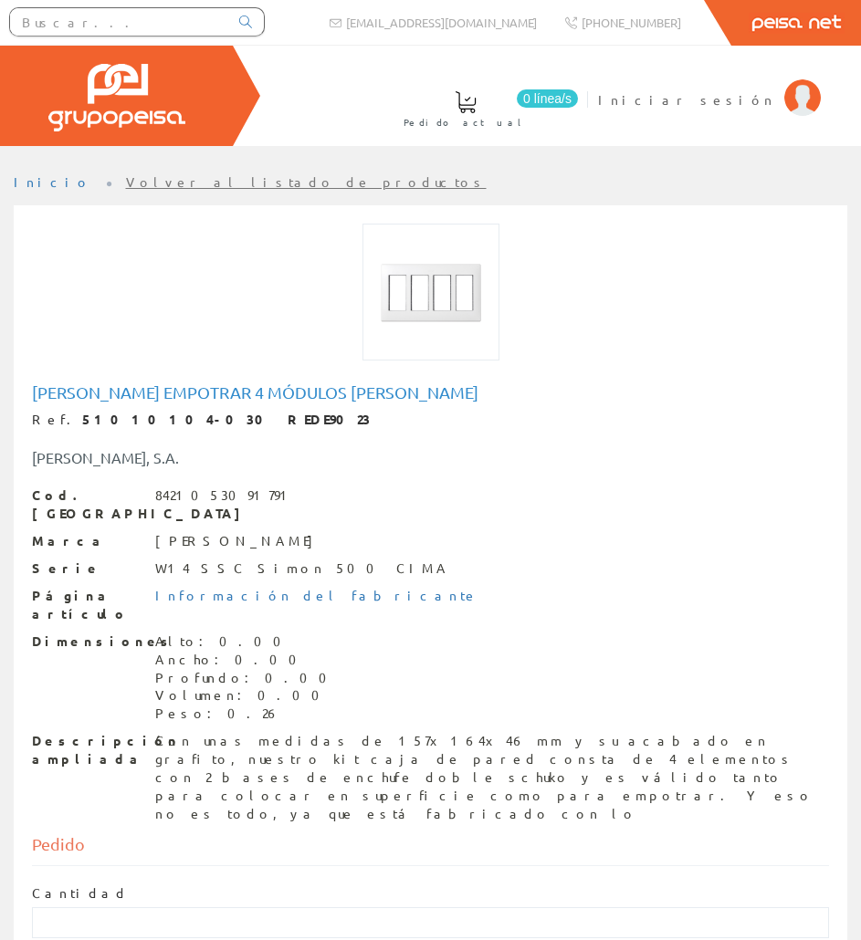
click at [206, 380] on div "[PERSON_NAME] empotrar 4 módulos [PERSON_NAME]. 51010104-030 REDE9023 [PERSON_N…" at bounding box center [430, 606] width 824 height 454
click at [206, 380] on div "Marco empotrar 4 módulos blanco simon Ref. 51010104-030 REDE9023 SIMON, S.A. Co…" at bounding box center [430, 606] width 824 height 454
copy h1 "Marco empotrar 4 módulos blanco simon"
drag, startPoint x: 232, startPoint y: 414, endPoint x: 58, endPoint y: 410, distance: 173.5
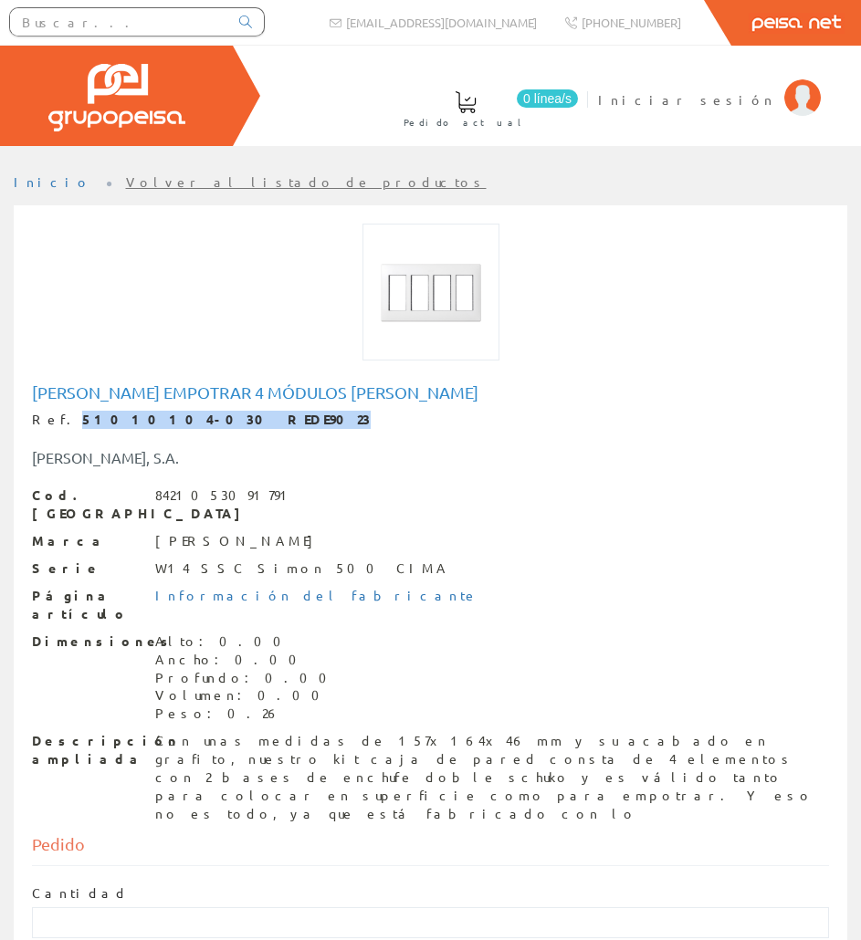
click at [58, 411] on div "Ref. 51010104-030 REDE9023" at bounding box center [430, 420] width 797 height 18
copy strong "51010104-030 REDE9023"
drag, startPoint x: 154, startPoint y: 770, endPoint x: 172, endPoint y: 739, distance: 35.6
click at [154, 833] on div "Pedido" at bounding box center [430, 850] width 797 height 34
click at [172, 739] on div "Con unas medidas de 157x164x46 mm y su acabado en grafito, nuestro kit caja de …" at bounding box center [492, 777] width 674 height 91
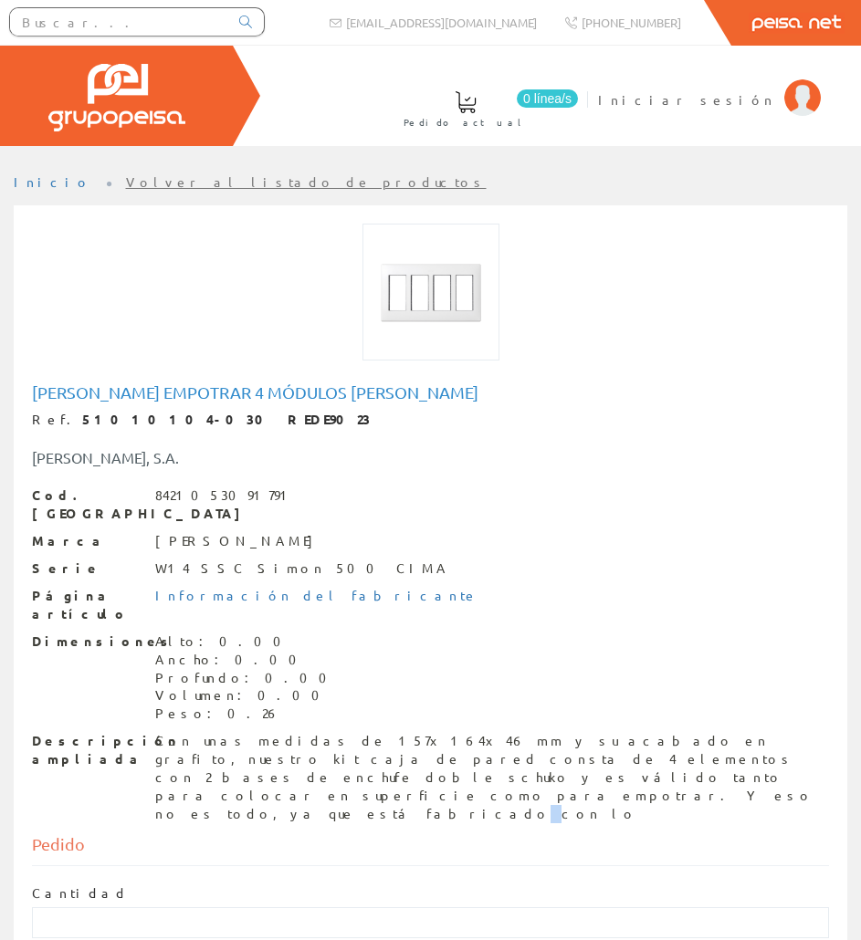
click at [172, 739] on div "Con unas medidas de 157x164x46 mm y su acabado en grafito, nuestro kit caja de …" at bounding box center [492, 777] width 674 height 91
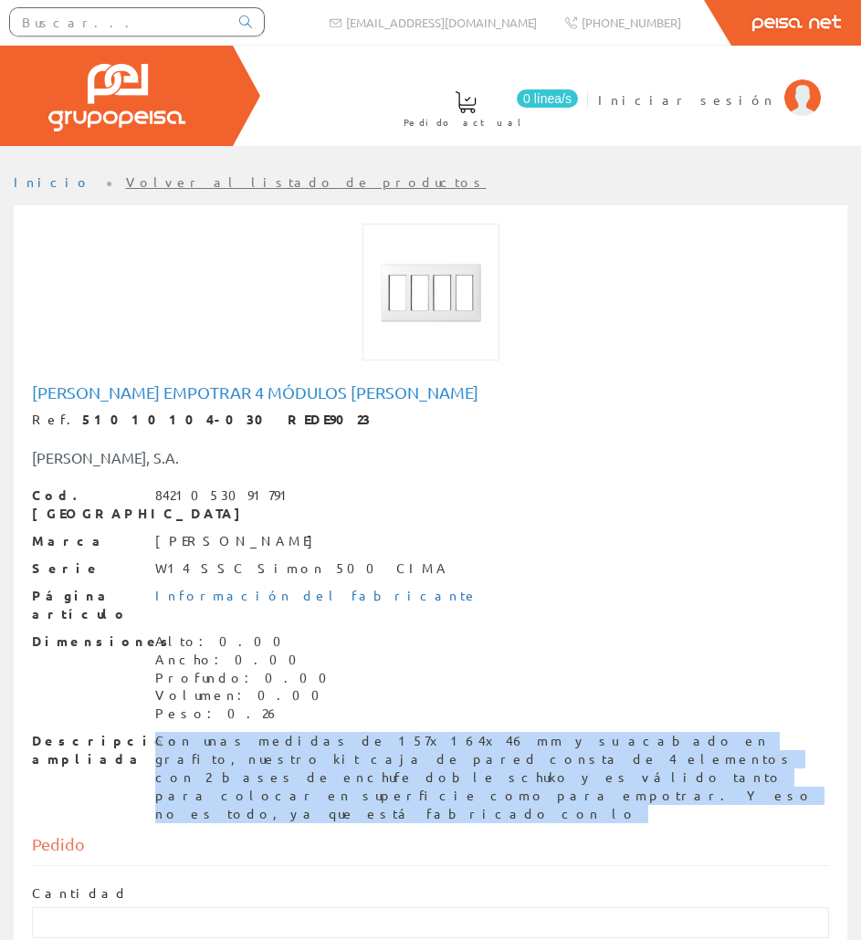
click at [172, 739] on div "Con unas medidas de 157x164x46 mm y su acabado en grafito, nuestro kit caja de …" at bounding box center [492, 777] width 674 height 91
copy div "Con unas medidas de 157x164x46 mm y su acabado en grafito, nuestro kit caja de …"
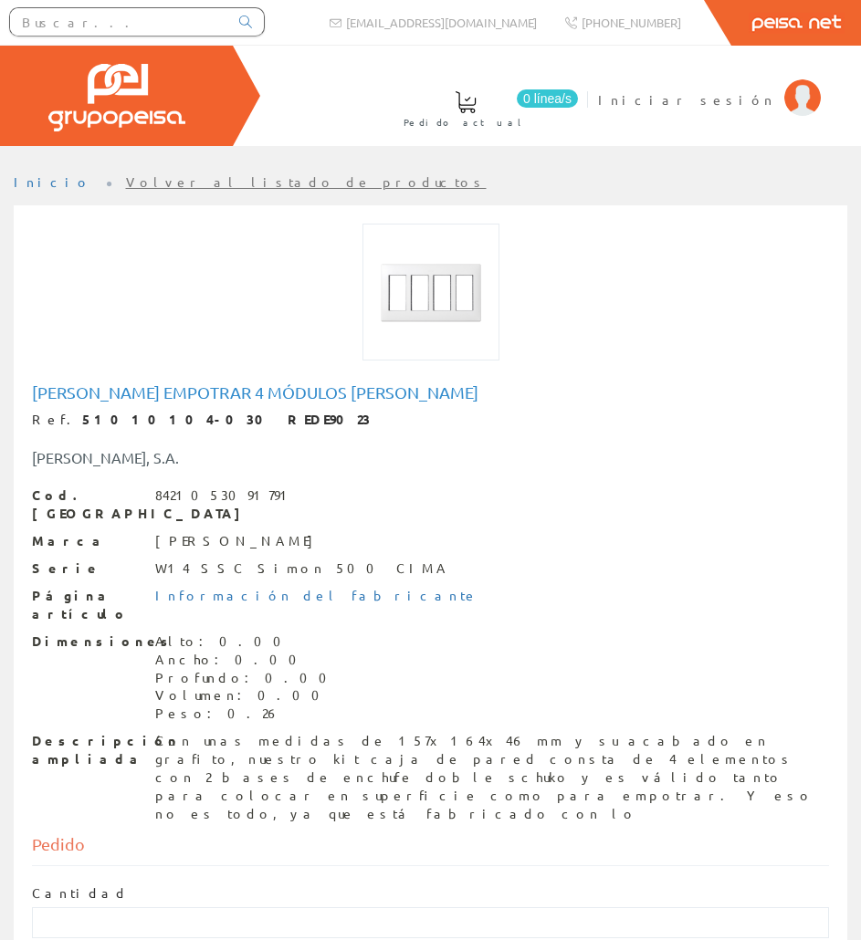
click at [168, 20] on input "text" at bounding box center [119, 21] width 218 height 27
paste input "REDE9011"
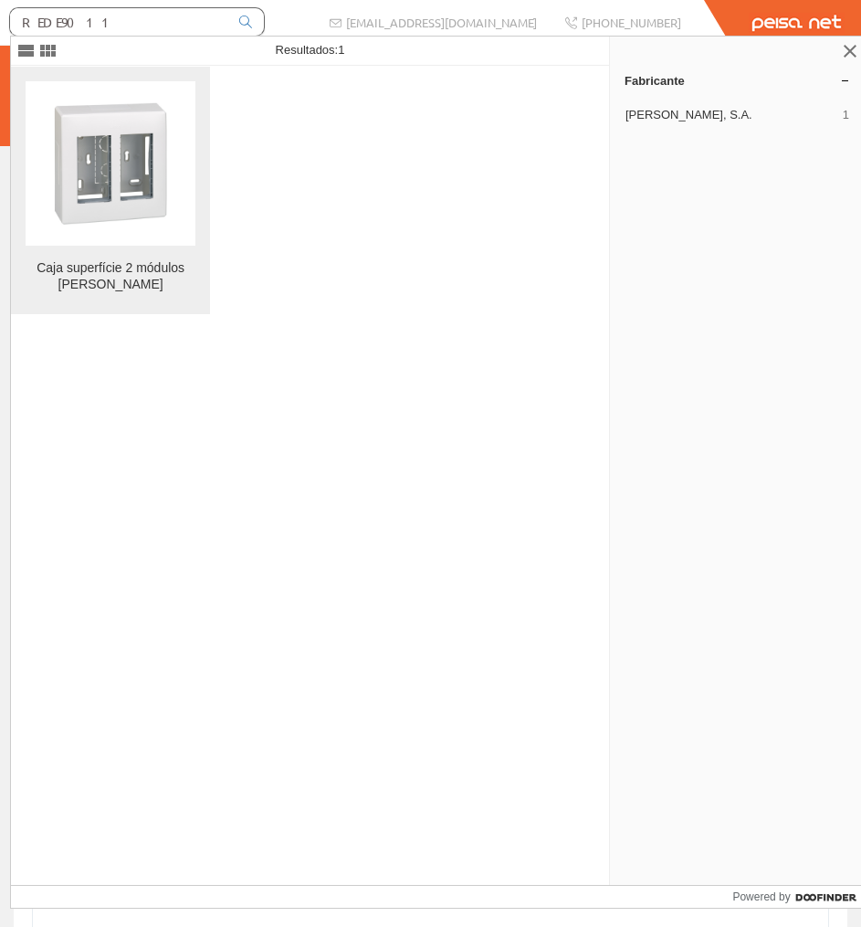
type input "REDE9011"
click at [66, 144] on img at bounding box center [110, 163] width 164 height 164
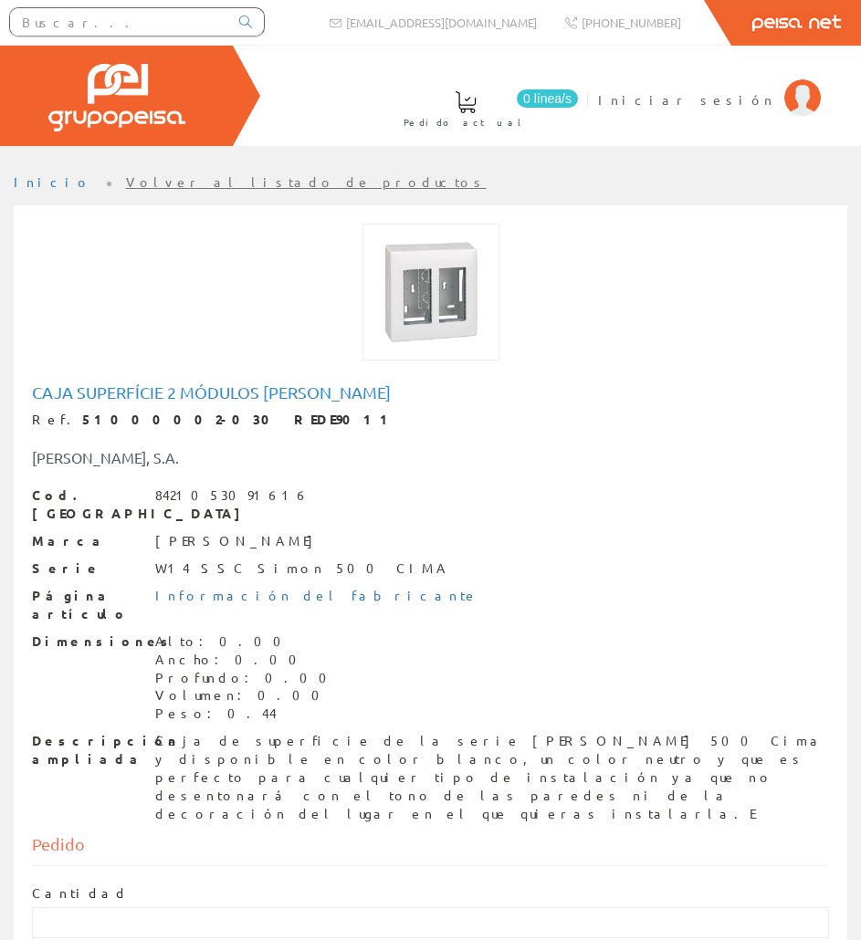
click at [166, 399] on h1 "Caja superfície 2 módulos [PERSON_NAME]" at bounding box center [430, 392] width 797 height 18
click at [166, 399] on h1 "Caja superfície 2 módulos blanco simon" at bounding box center [430, 392] width 797 height 18
copy h1 "Caja superfície 2 módulos blanco simon"
drag, startPoint x: 211, startPoint y: 425, endPoint x: 58, endPoint y: 416, distance: 152.7
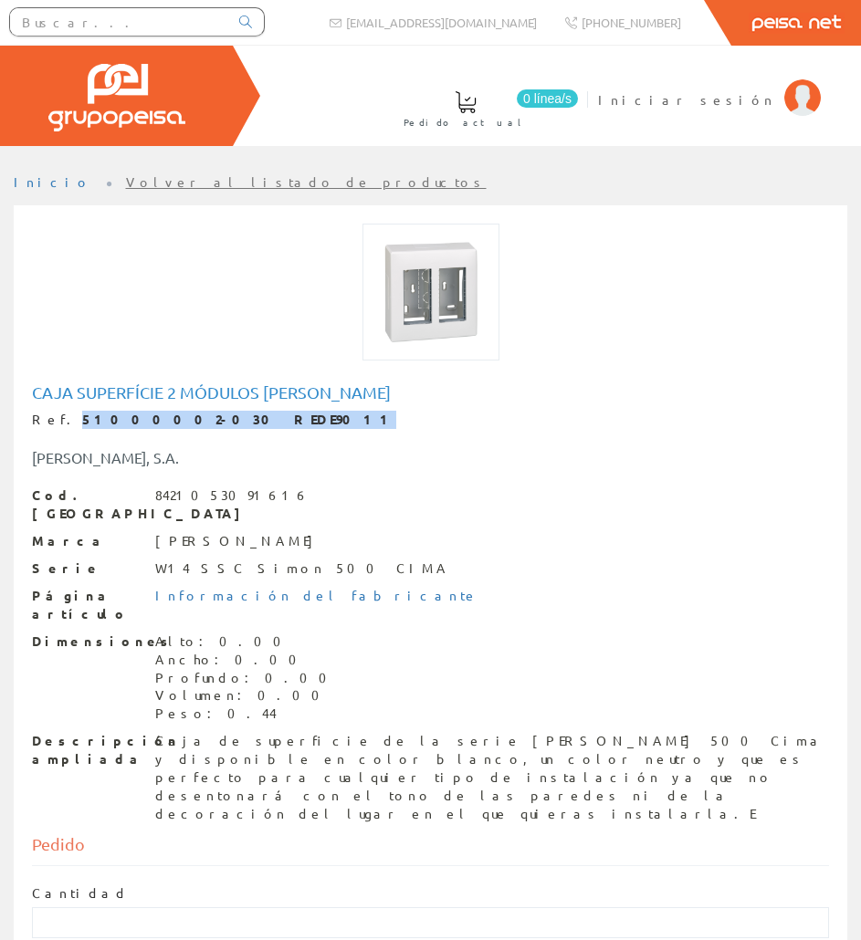
click at [58, 416] on div "Ref. 51000002-030 REDE9011" at bounding box center [430, 420] width 797 height 18
copy strong "51000002-030 REDE9011"
click at [285, 732] on div "Caja de superficie de la serie Simon 500 Cima y disponible en color blanco, un …" at bounding box center [492, 777] width 674 height 91
click at [284, 732] on div "Caja de superficie de la serie Simon 500 Cima y disponible en color blanco, un …" at bounding box center [492, 777] width 674 height 91
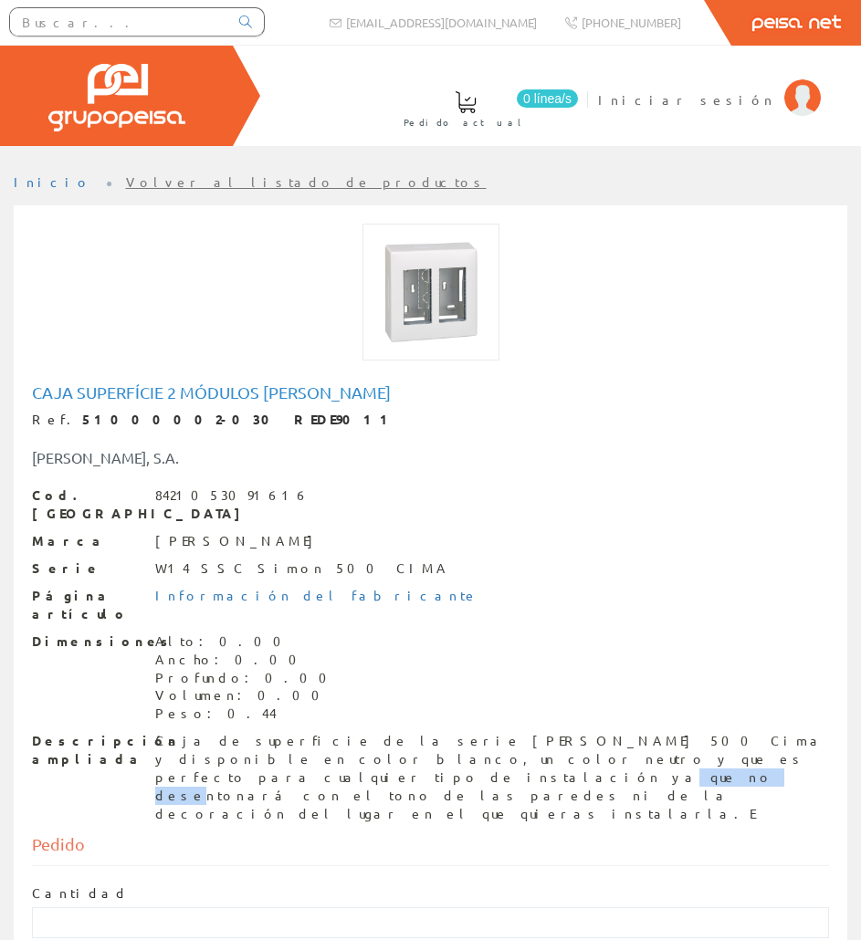
click at [284, 732] on div "Caja de superficie de la serie Simon 500 Cima y disponible en color blanco, un …" at bounding box center [492, 777] width 674 height 91
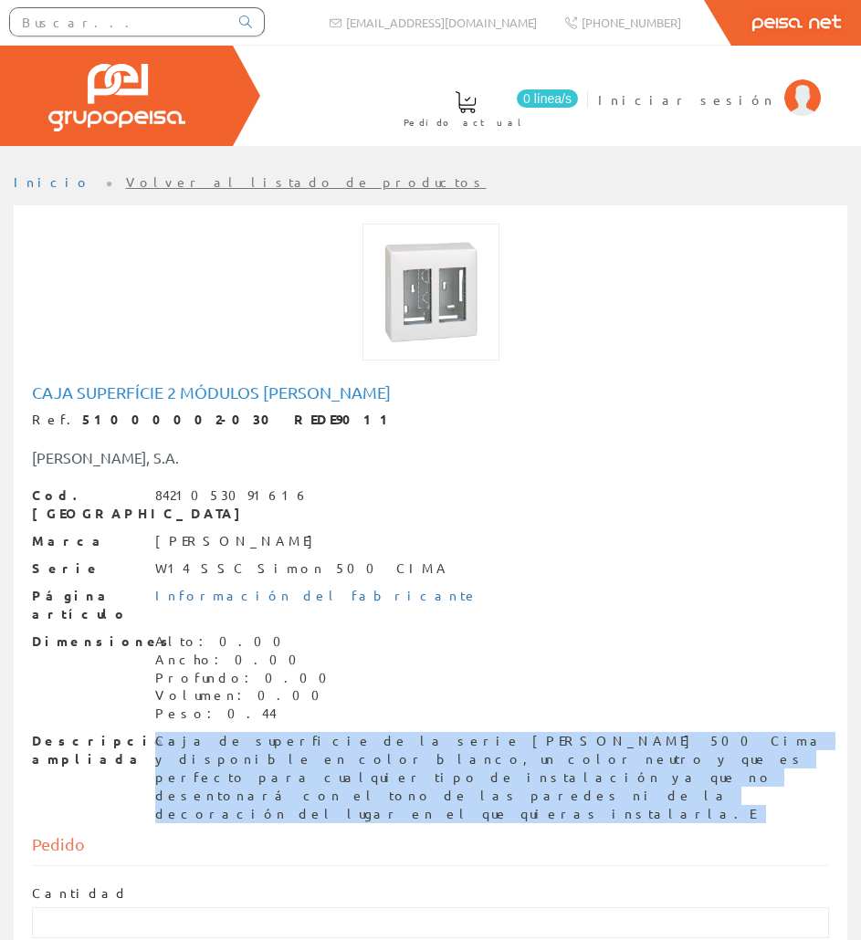
click at [284, 732] on div "Caja de superficie de la serie Simon 500 Cima y disponible en color blanco, un …" at bounding box center [492, 777] width 674 height 91
copy div "Caja de superficie de la serie Simon 500 Cima y disponible en color blanco, un …"
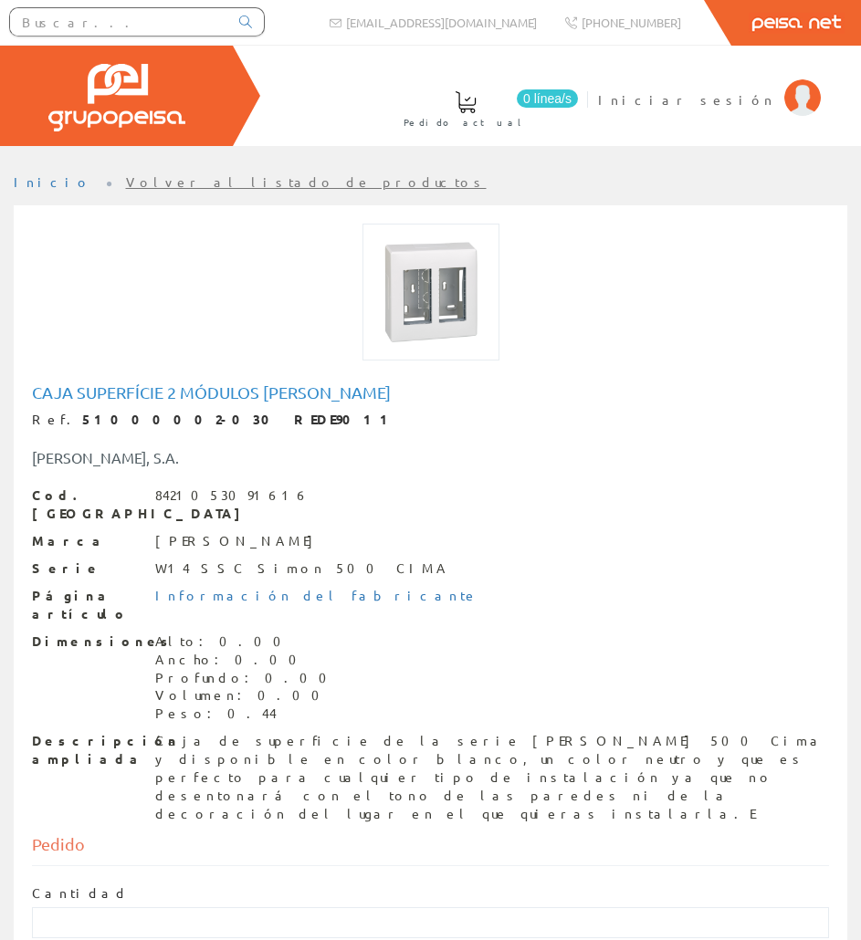
click at [90, 33] on input "text" at bounding box center [119, 21] width 218 height 27
paste input "REDE9021"
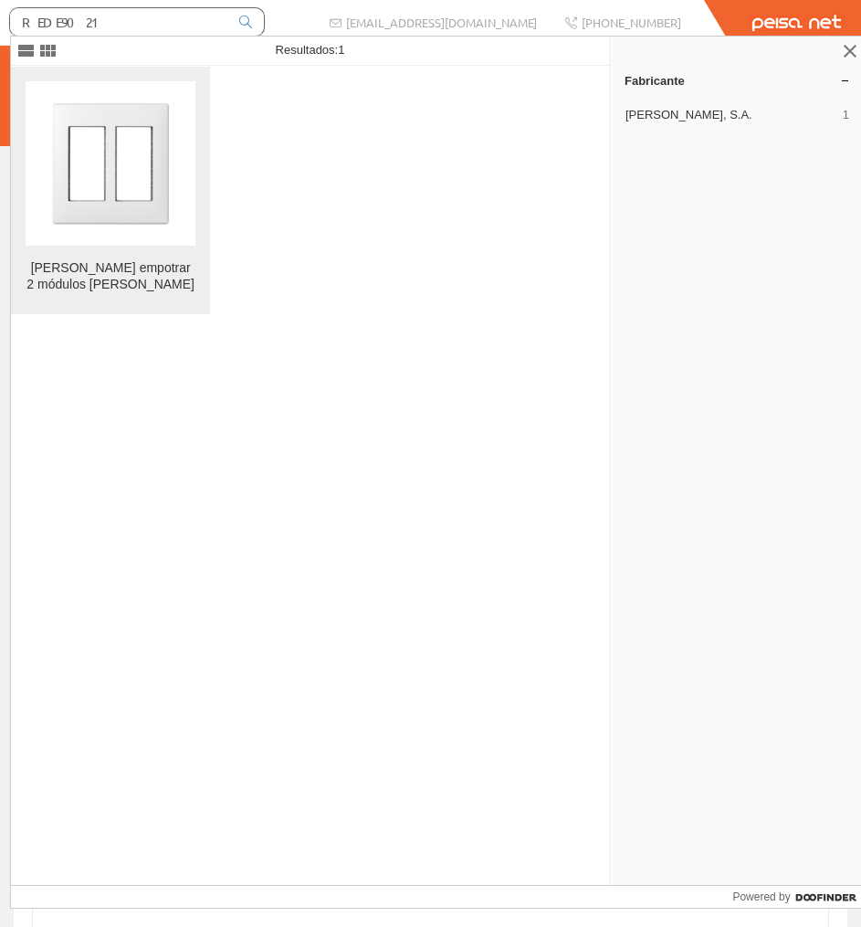
type input "REDE9021"
click at [100, 118] on img at bounding box center [110, 163] width 164 height 164
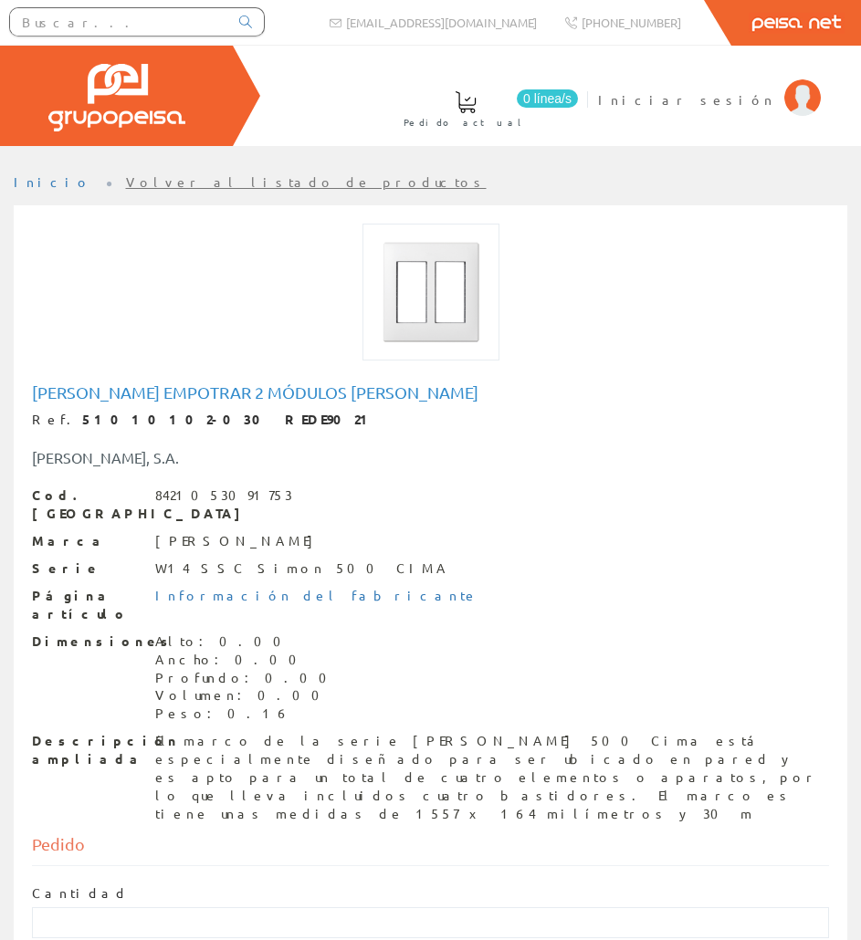
click at [137, 385] on h1 "[PERSON_NAME] empotrar 2 módulos [PERSON_NAME]" at bounding box center [430, 392] width 797 height 18
click at [135, 385] on h1 "[PERSON_NAME] empotrar 2 módulos [PERSON_NAME]" at bounding box center [430, 392] width 797 height 18
click at [133, 384] on h1 "[PERSON_NAME] empotrar 2 módulos [PERSON_NAME]" at bounding box center [430, 392] width 797 height 18
click at [133, 383] on h1 "[PERSON_NAME] empotrar 2 módulos [PERSON_NAME]" at bounding box center [430, 392] width 797 height 18
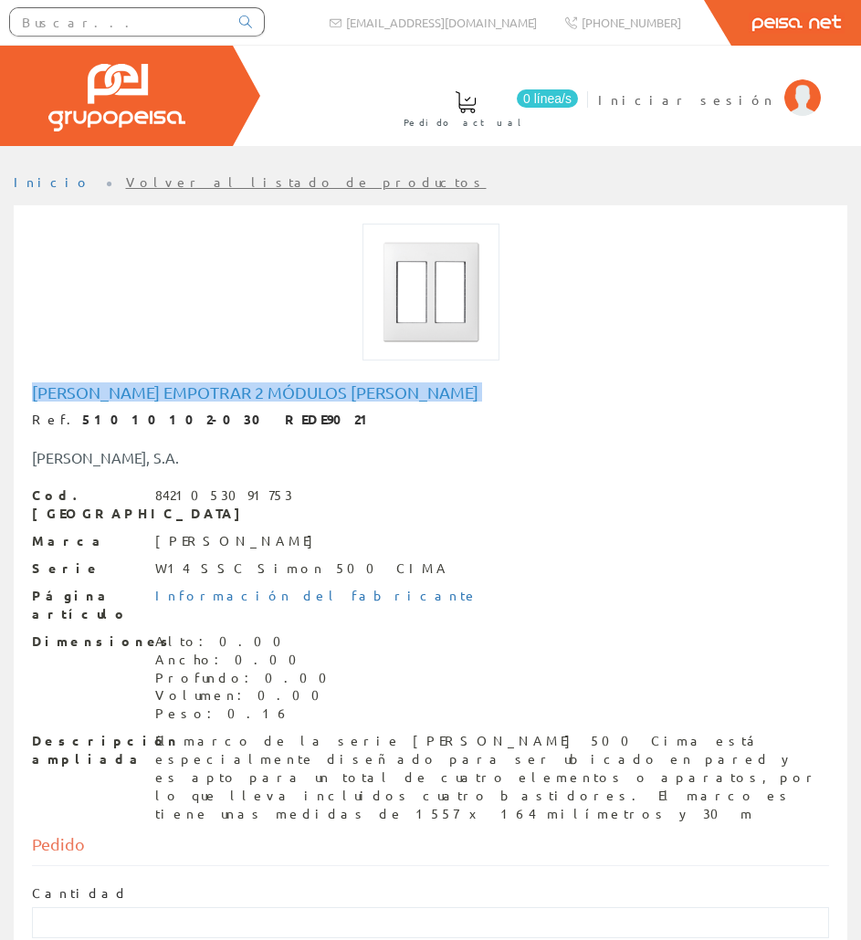
click at [133, 383] on h1 "[PERSON_NAME] empotrar 2 módulos [PERSON_NAME]" at bounding box center [430, 392] width 797 height 18
click at [226, 732] on div "El marco de la serie [PERSON_NAME] 500 Cima está especialmente diseñado para se…" at bounding box center [492, 777] width 674 height 91
click at [226, 732] on div "El marco de la serie Simon 500 Cima está especialmente diseñado para ser ubicad…" at bounding box center [492, 777] width 674 height 91
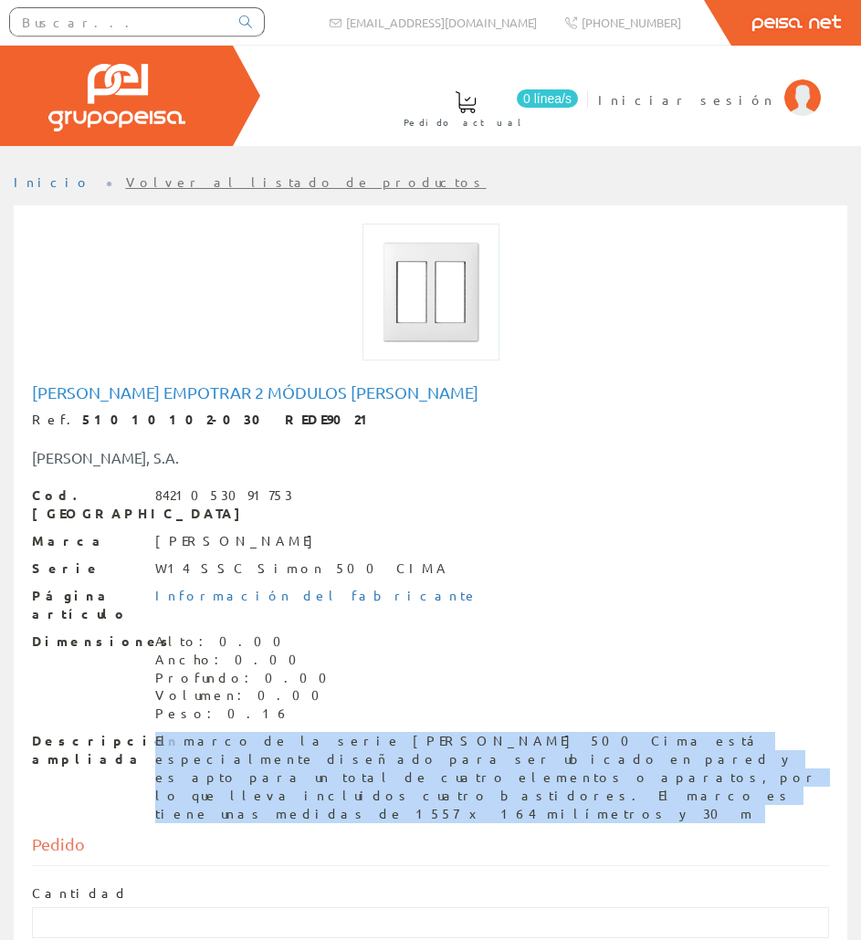
click at [226, 732] on div "El marco de la serie Simon 500 Cima está especialmente diseñado para ser ubicad…" at bounding box center [492, 777] width 674 height 91
copy div "El marco de la serie Simon 500 Cima está especialmente diseñado para ser ubicad…"
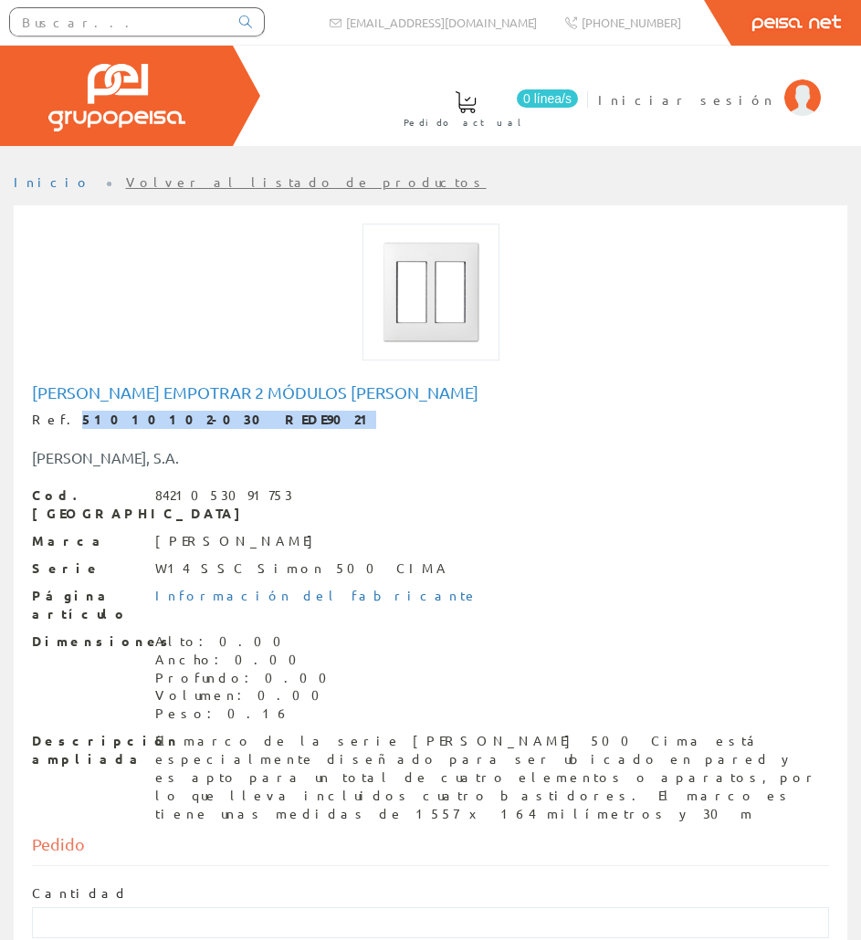
drag, startPoint x: 209, startPoint y: 420, endPoint x: 59, endPoint y: 423, distance: 149.8
click at [59, 423] on div "Ref. 51010102-030 REDE9021" at bounding box center [430, 420] width 797 height 18
copy strong "51010102-030 REDE9021"
click at [148, 24] on input "text" at bounding box center [119, 21] width 218 height 27
paste input "REDE9028"
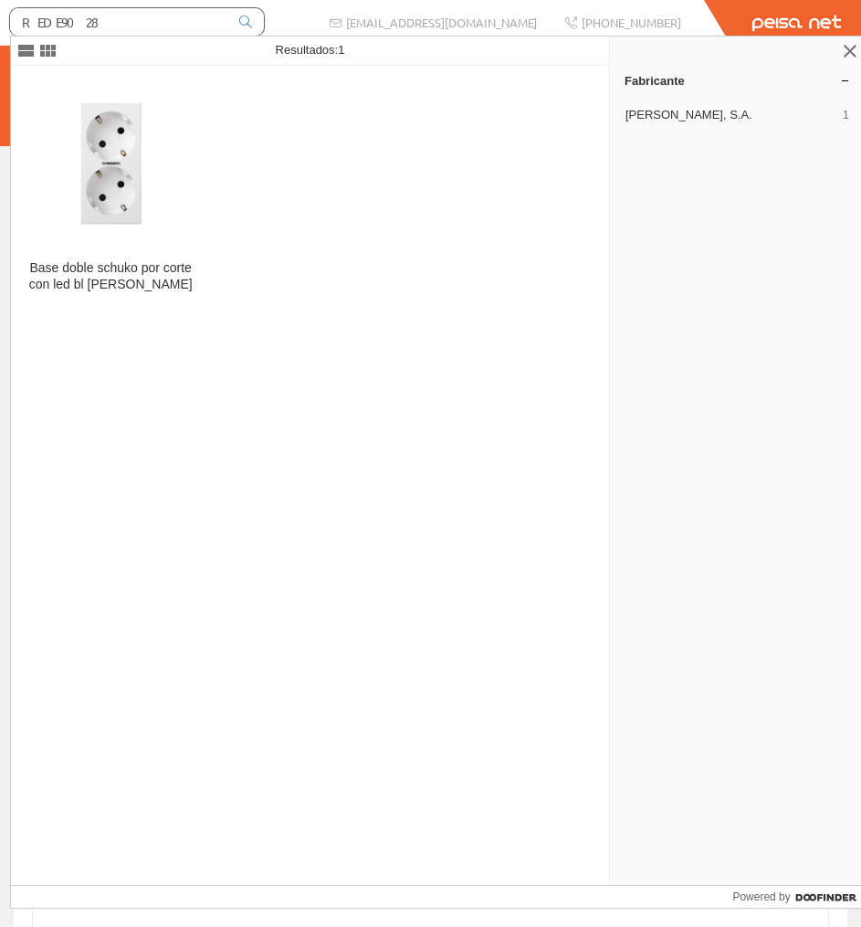
type input "REDE9028"
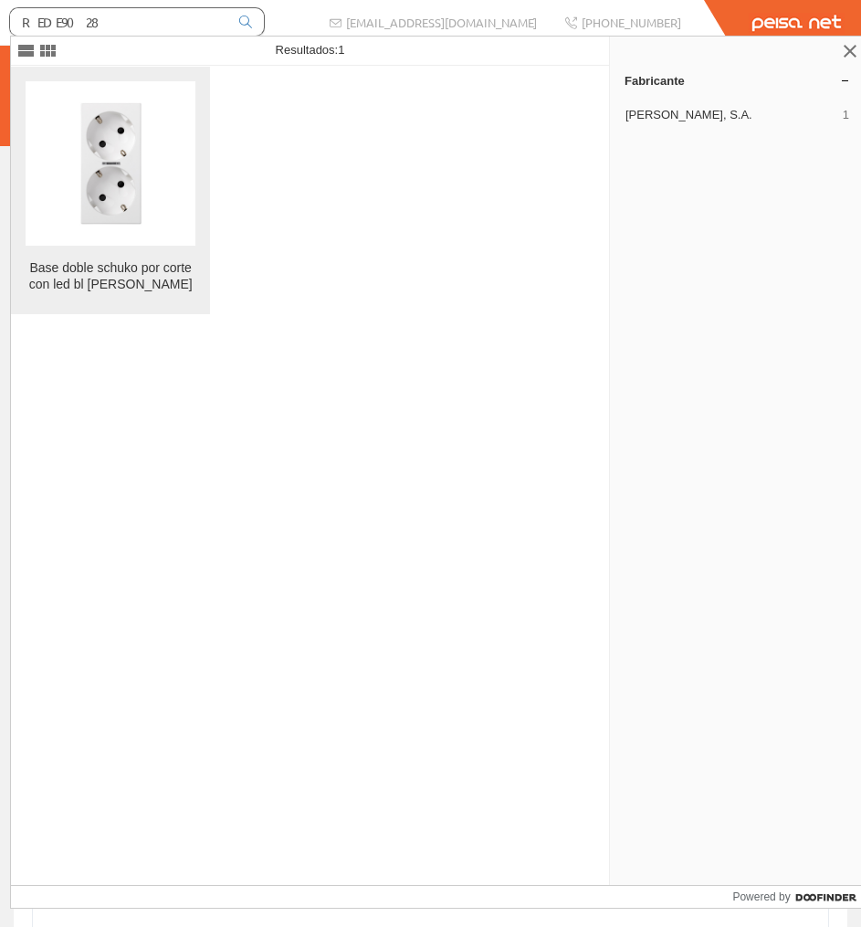
drag, startPoint x: 150, startPoint y: 78, endPoint x: 144, endPoint y: 91, distance: 14.7
click at [144, 91] on figure at bounding box center [111, 163] width 170 height 164
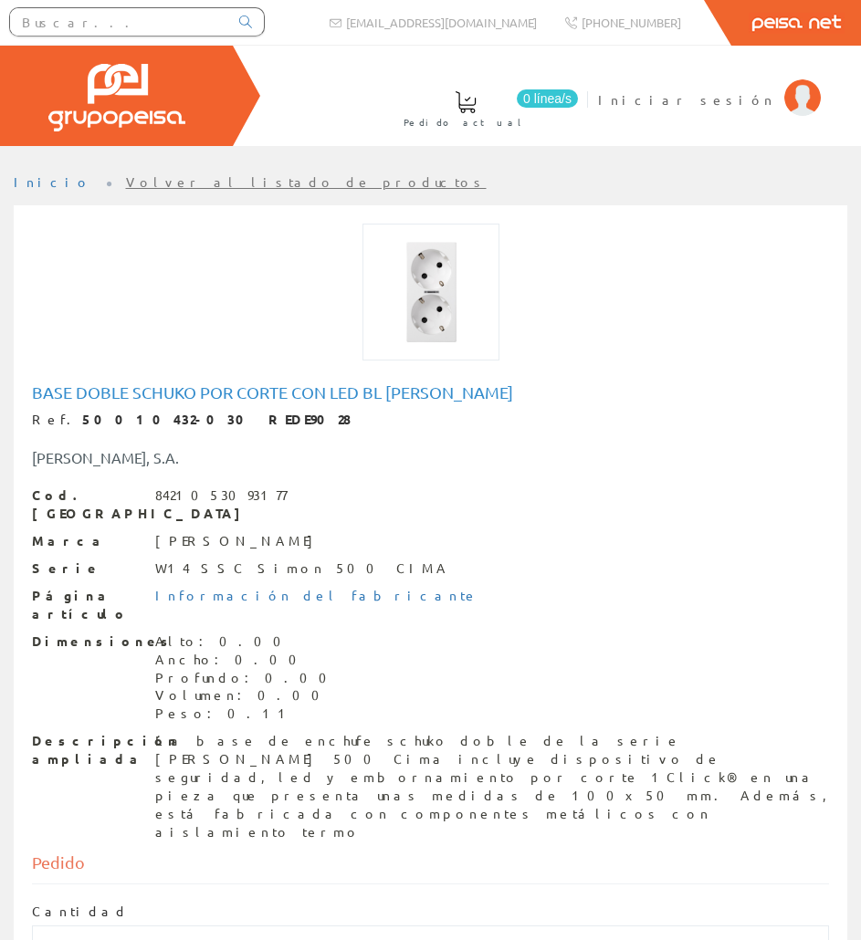
click at [151, 387] on h1 "Base doble schuko por corte con led bl [PERSON_NAME]" at bounding box center [430, 392] width 797 height 18
click at [151, 386] on h1 "Base doble schuko por corte con led bl [PERSON_NAME]" at bounding box center [430, 392] width 797 height 18
copy h1 "Base doble schuko por corte con led bl [PERSON_NAME]"
click at [236, 732] on div "La base de enchufe schuko doble de la serie [PERSON_NAME] 500 Cima incluye disp…" at bounding box center [492, 787] width 674 height 110
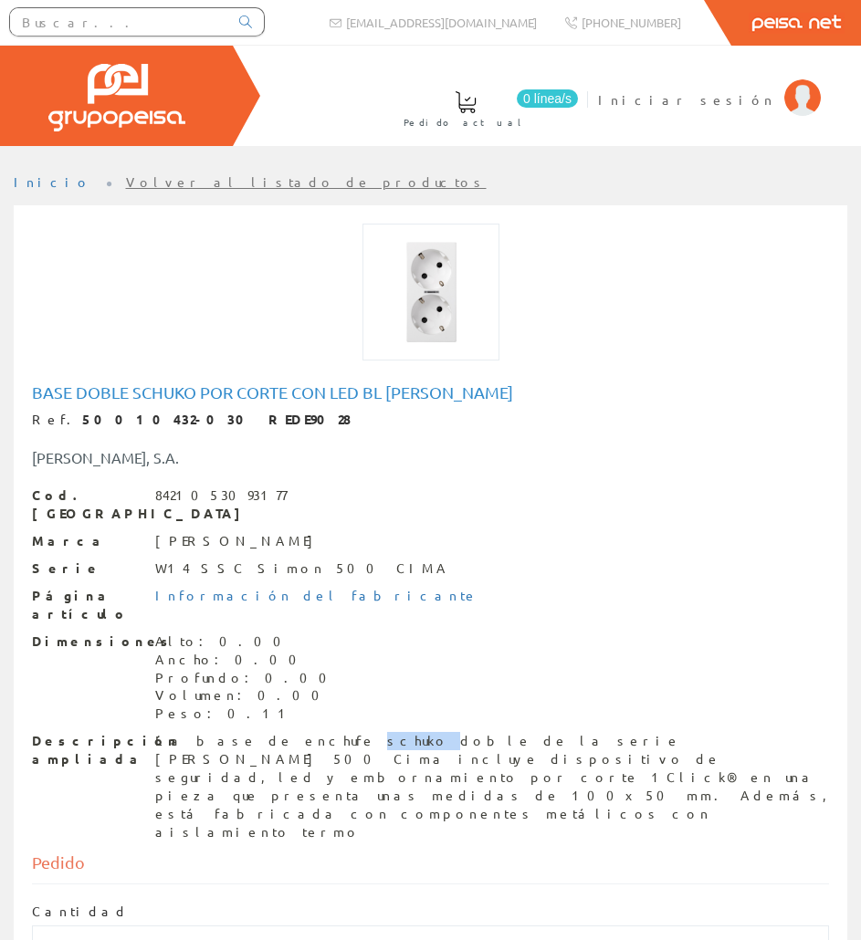
click at [236, 732] on div "La base de enchufe schuko doble de la serie [PERSON_NAME] 500 Cima incluye disp…" at bounding box center [492, 787] width 674 height 110
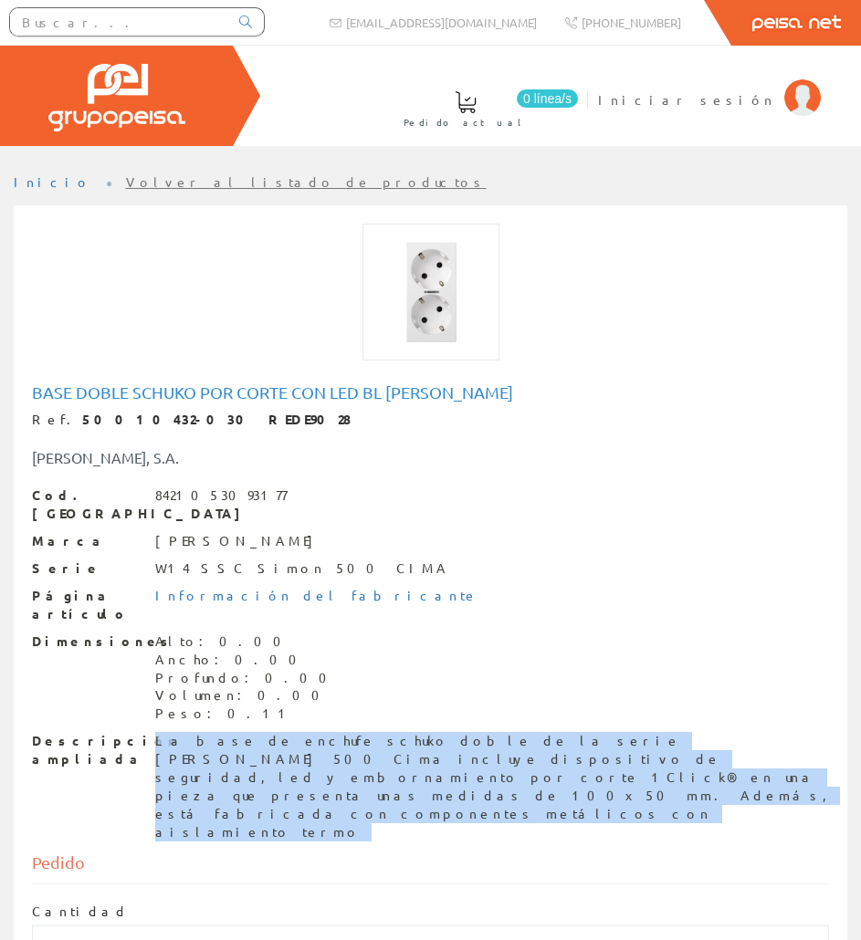
click at [236, 732] on div "La base de enchufe schuko doble de la serie Simon 500 Cima incluye dispositivo …" at bounding box center [492, 787] width 674 height 110
copy div "La base de enchufe schuko doble de la serie Simon 500 Cima incluye dispositivo …"
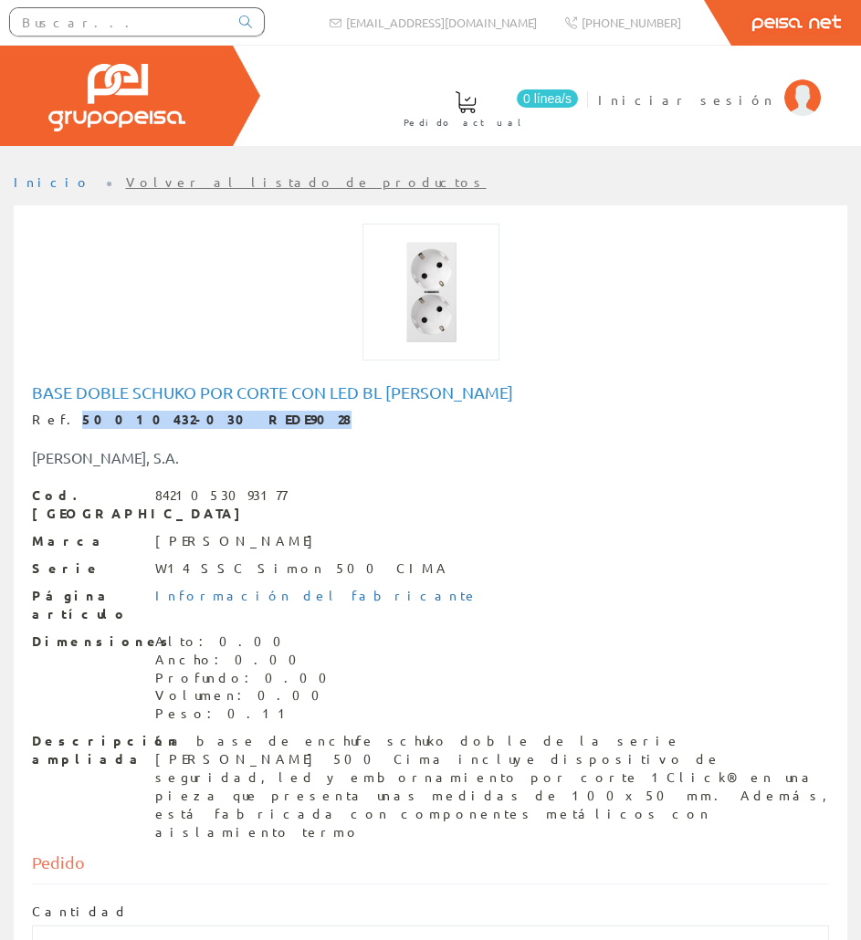
drag, startPoint x: 221, startPoint y: 420, endPoint x: 57, endPoint y: 417, distance: 164.4
click at [57, 417] on div "Ref. 50010432-030 REDE9028" at bounding box center [430, 420] width 797 height 18
copy strong "50010432-030 REDE9028"
click at [116, 5] on div at bounding box center [137, 24] width 274 height 49
click at [131, 21] on input "text" at bounding box center [119, 21] width 218 height 27
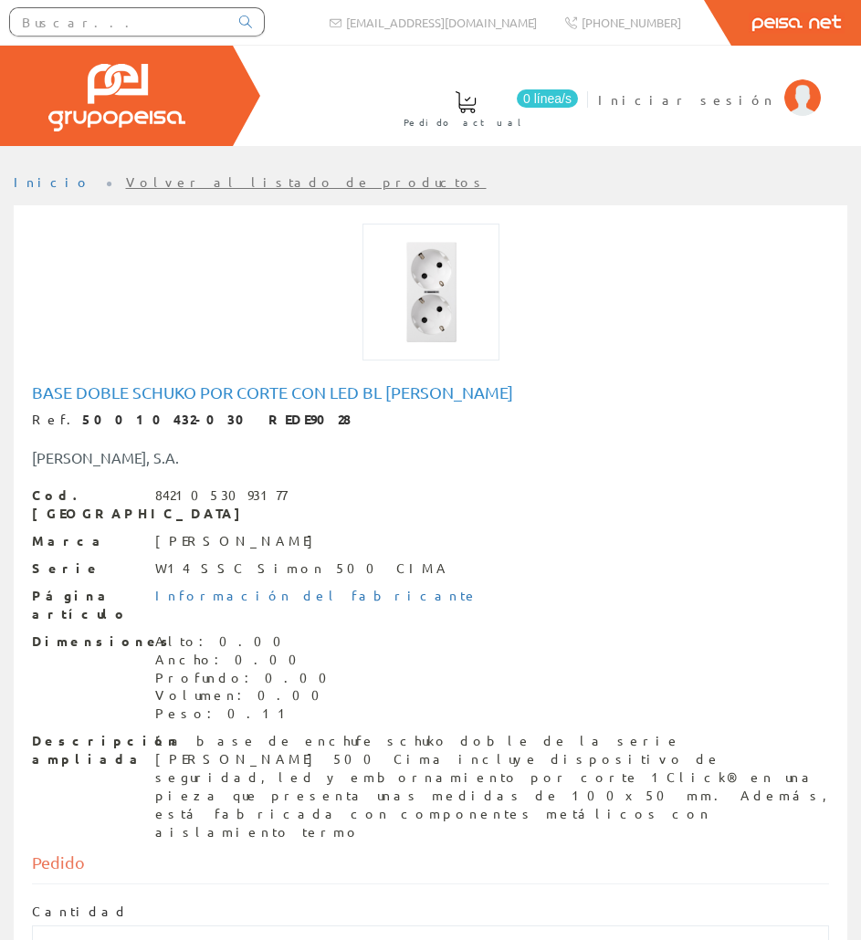
paste input "A0045637"
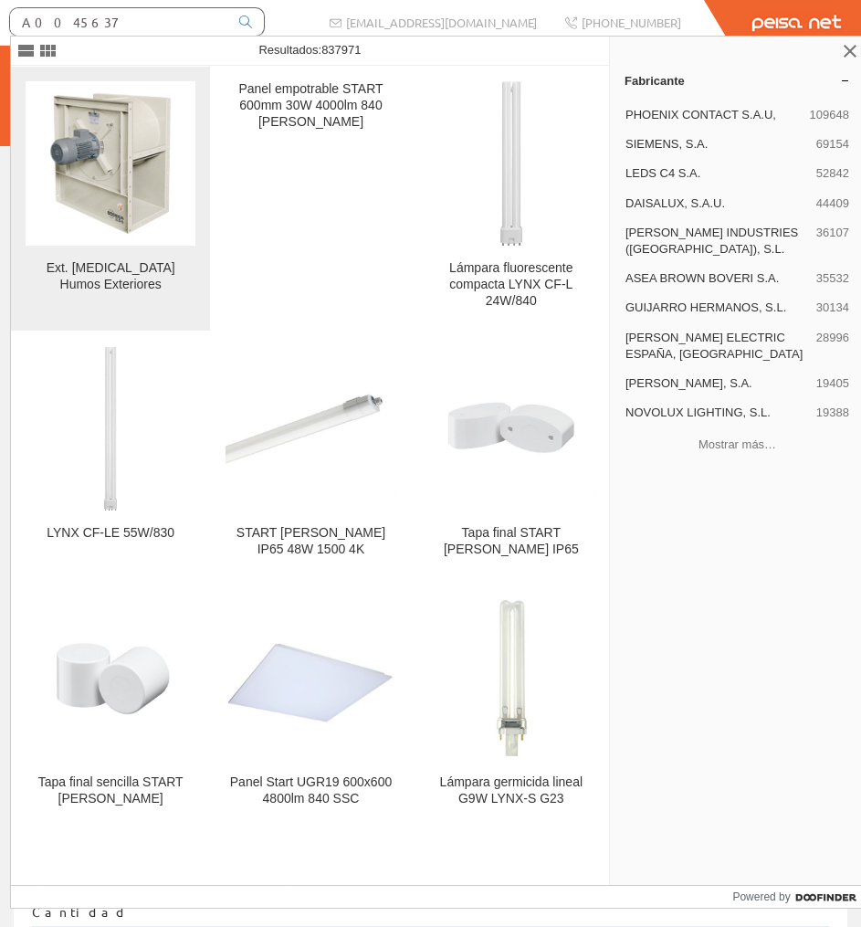
type input "A0045637"
click at [164, 178] on img at bounding box center [110, 163] width 164 height 164
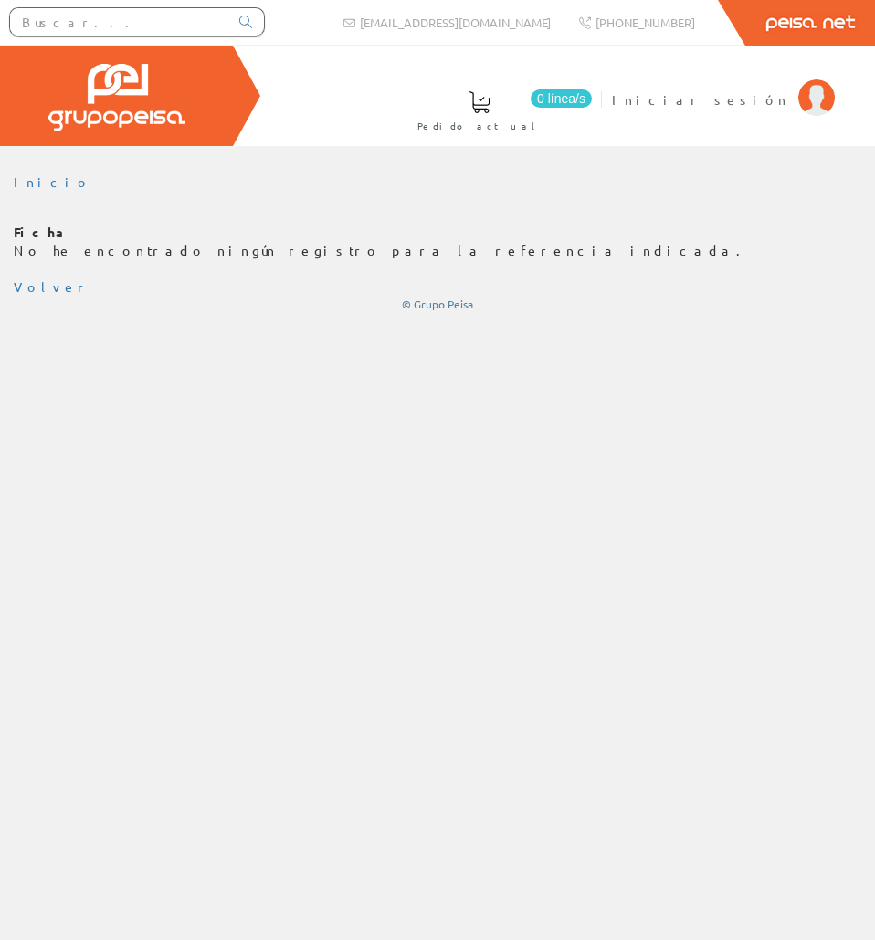
click at [120, 19] on input "text" at bounding box center [119, 21] width 218 height 27
paste input "A0045637"
type input "A0045637"
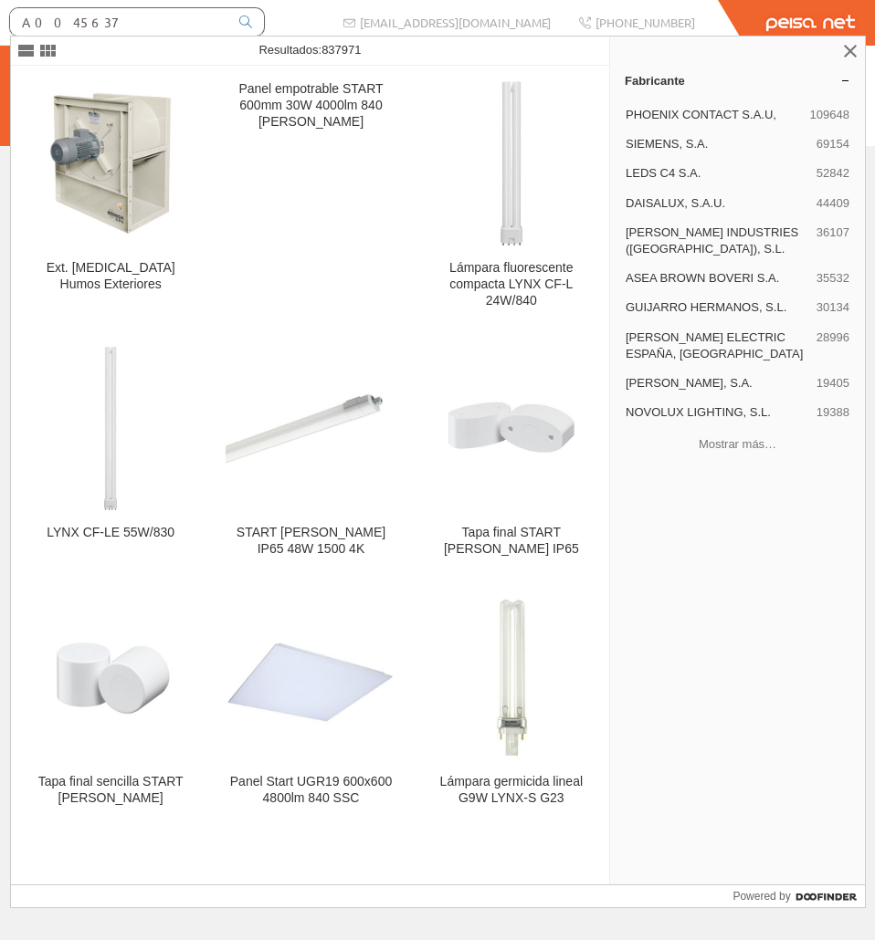
drag, startPoint x: 106, startPoint y: 28, endPoint x: -1, endPoint y: 30, distance: 106.8
click at [0, 30] on html "A0045637 [EMAIL_ADDRESS][DOMAIN_NAME]" at bounding box center [437, 470] width 875 height 940
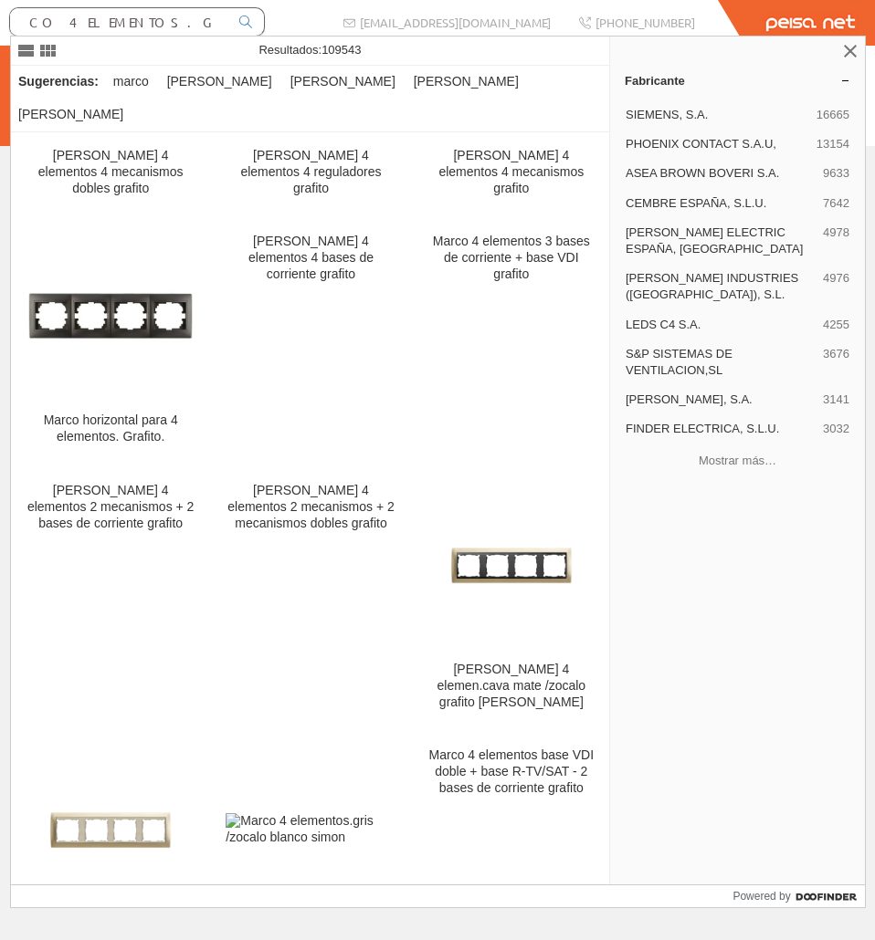
scroll to position [0, 45]
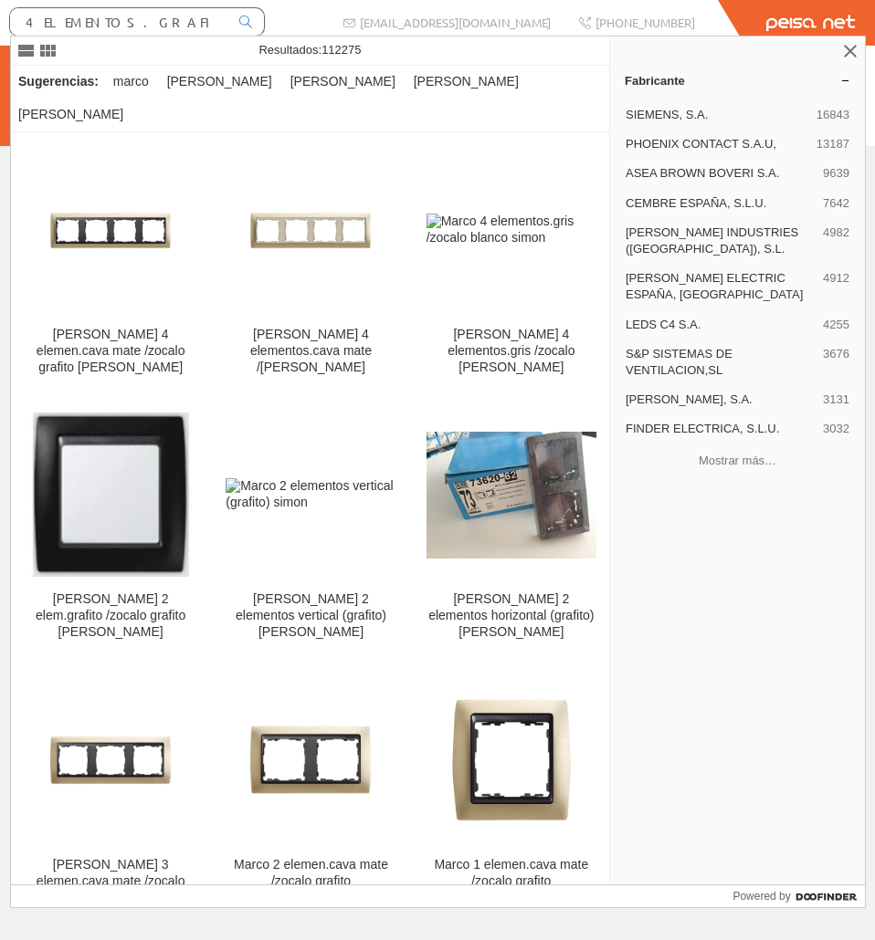
scroll to position [0, 89]
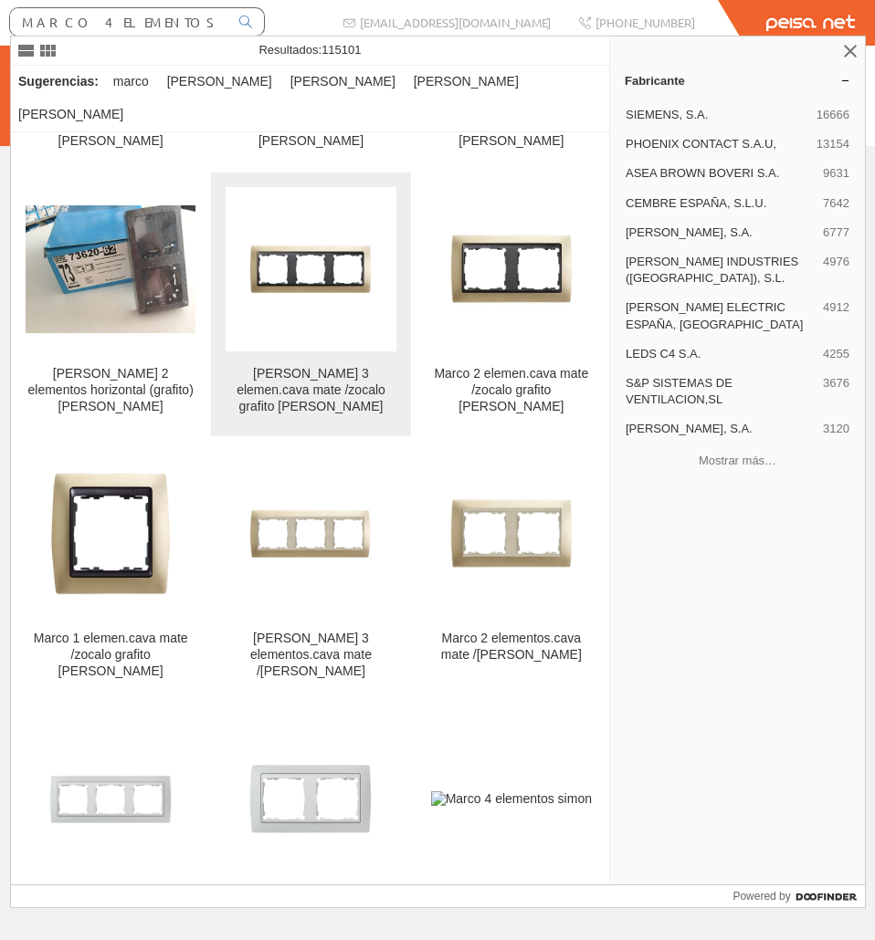
scroll to position [639, 0]
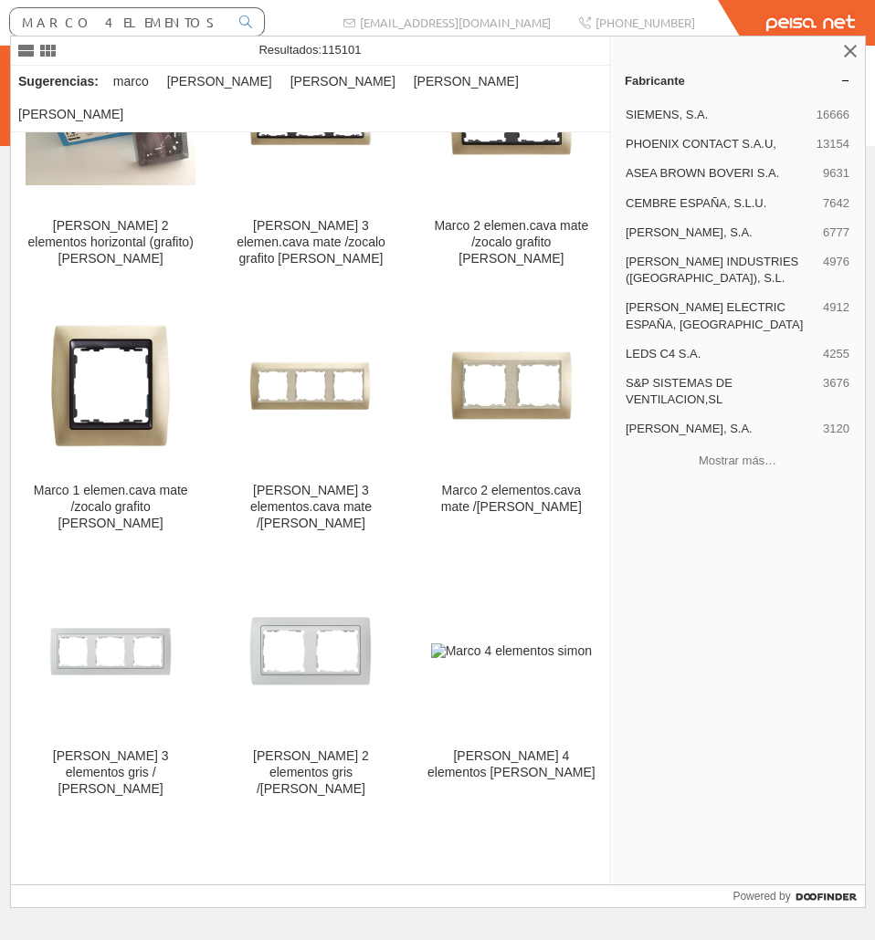
drag, startPoint x: 201, startPoint y: 26, endPoint x: -1, endPoint y: 32, distance: 201.8
click at [0, 32] on html "MARCO 4 ELEMENTOS.GRAFITO/ZOCALO SIMON info@peisa.com Peisa Net" at bounding box center [437, 470] width 875 height 940
type input "O/ZOCALO SIMON"
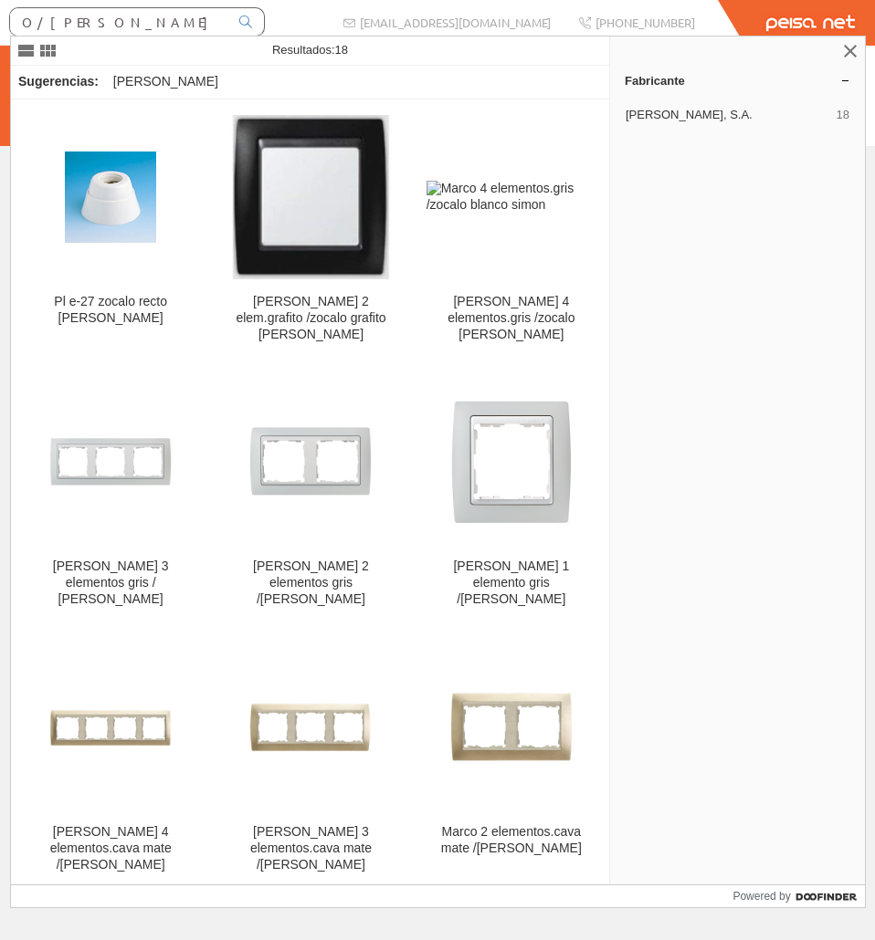
drag, startPoint x: 148, startPoint y: 23, endPoint x: -1, endPoint y: 25, distance: 148.8
click at [0, 25] on html "O/ZOCALO SIMON Peisa Net" at bounding box center [437, 470] width 875 height 940
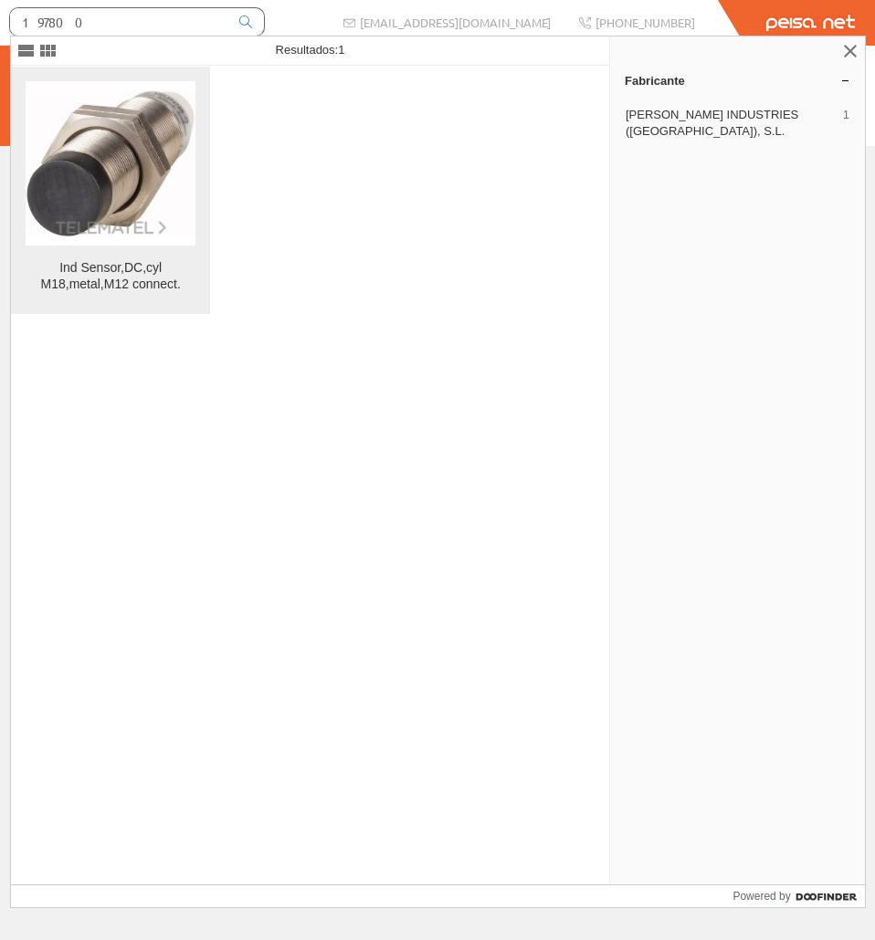
type input "197800"
click at [200, 296] on link "Ind Sensor,DC,cyl M18,metal,M12 connect." at bounding box center [110, 190] width 199 height 247
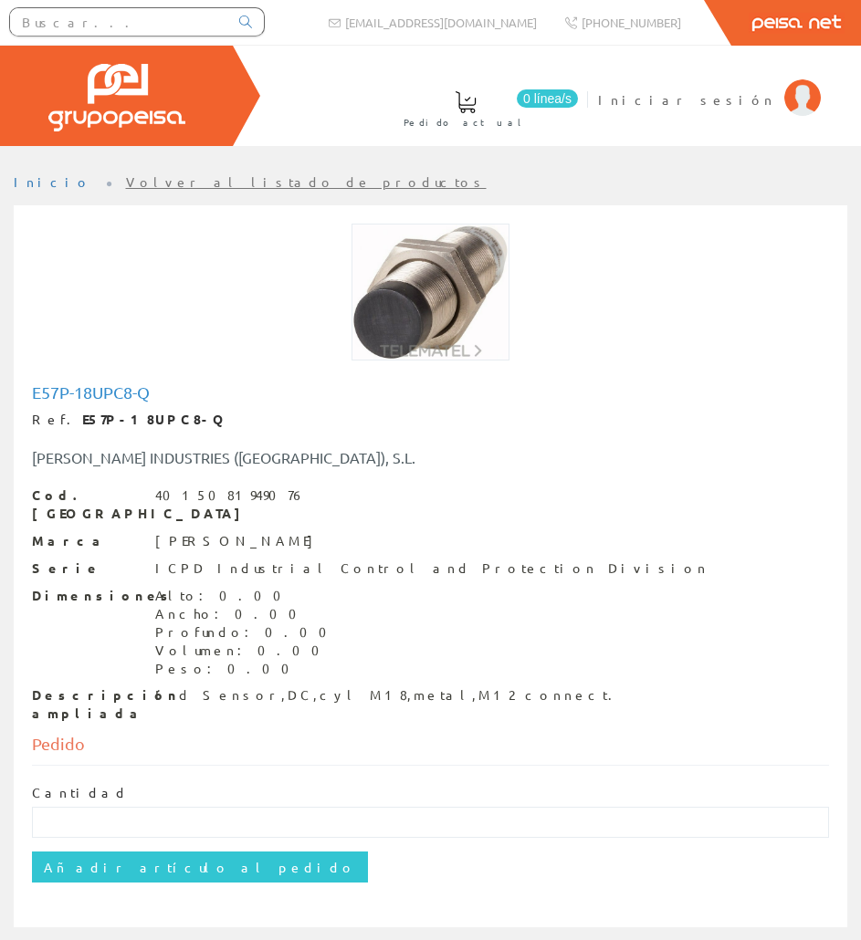
click at [303, 329] on div at bounding box center [430, 292] width 797 height 137
click at [96, 14] on input "text" at bounding box center [119, 21] width 218 height 27
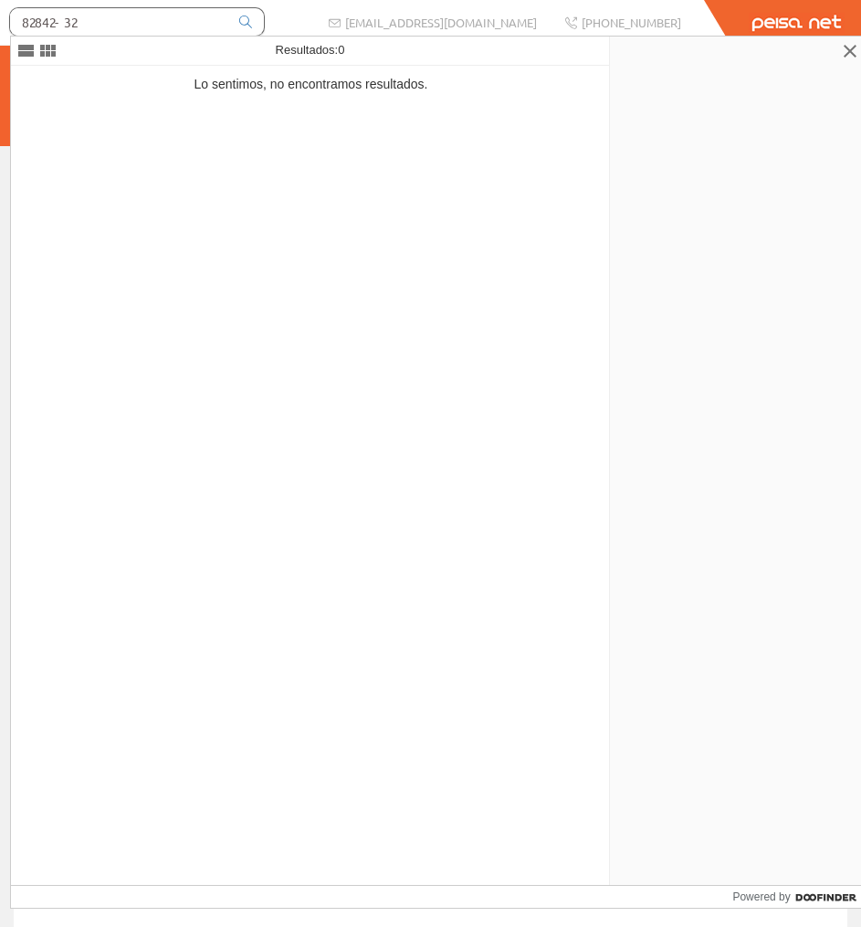
click at [18, 30] on input "82842-32" at bounding box center [119, 21] width 218 height 27
click at [79, 25] on input "82842-32" at bounding box center [119, 21] width 218 height 27
drag, startPoint x: 154, startPoint y: 26, endPoint x: -1, endPoint y: 0, distance: 157.4
click at [0, 0] on html "82842-32 info@peisa.com" at bounding box center [430, 463] width 861 height 927
type input "A"
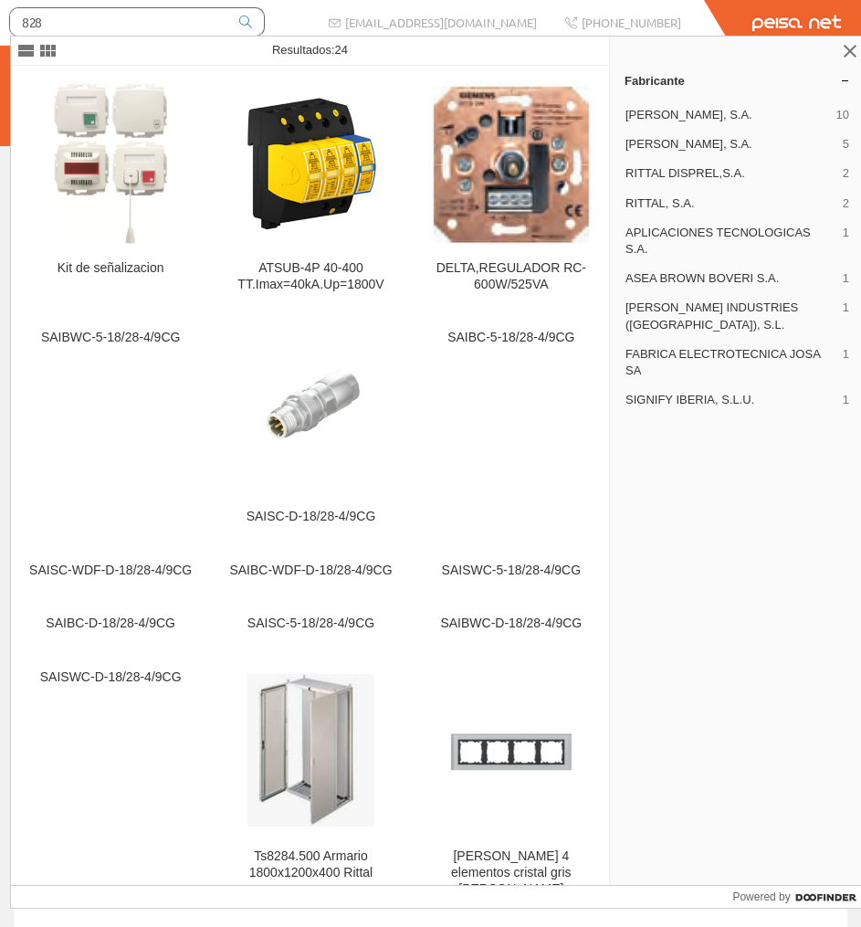
type input "824"
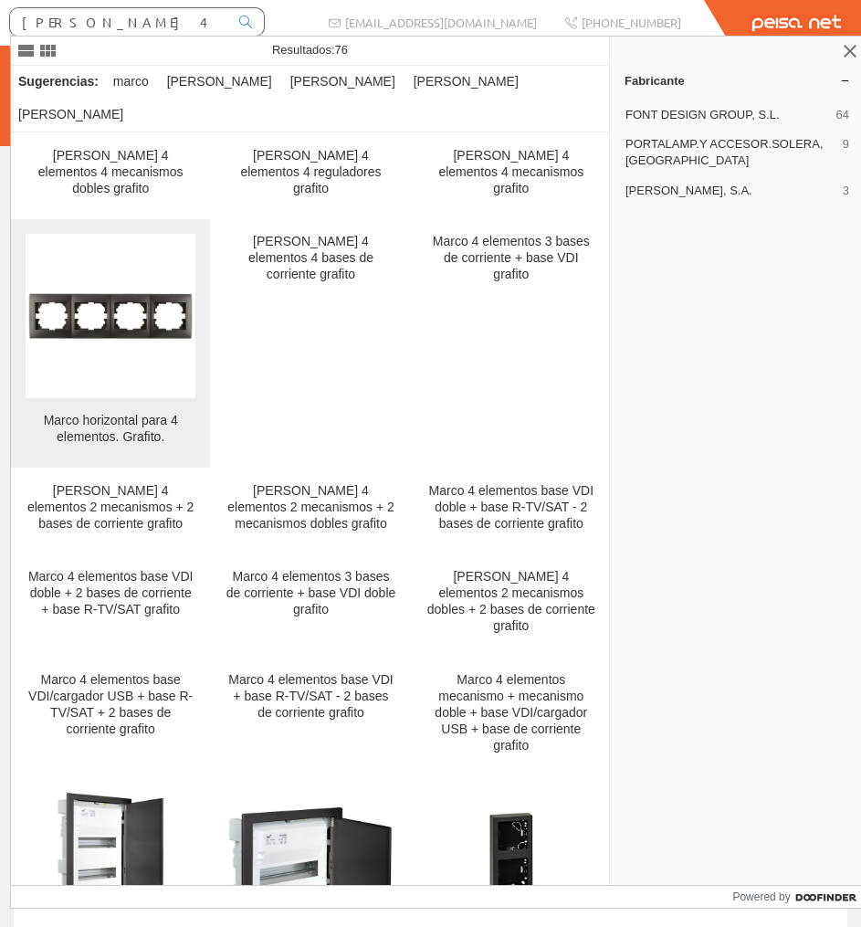
type input "Marco 4 elementos.grafito"
click at [172, 262] on img at bounding box center [110, 316] width 164 height 164
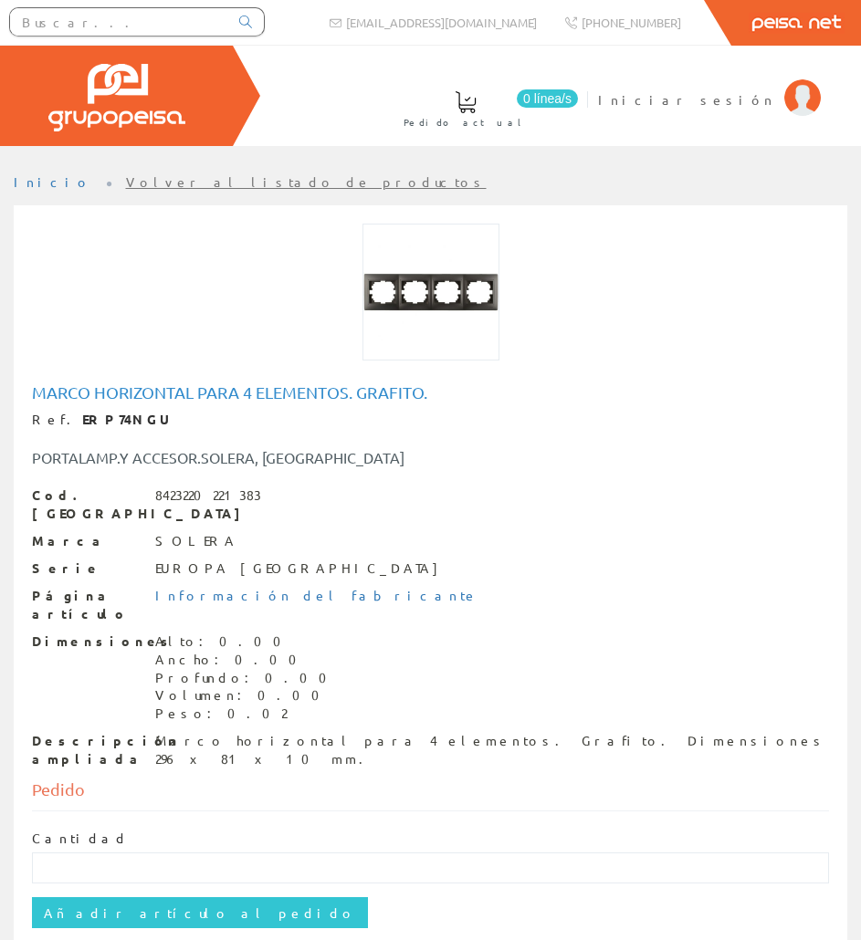
click at [209, 393] on h1 "Marco horizontal para 4 elementos. Grafito." at bounding box center [430, 392] width 797 height 18
copy h1 "Marco horizontal para 4 elementos. Grafito."
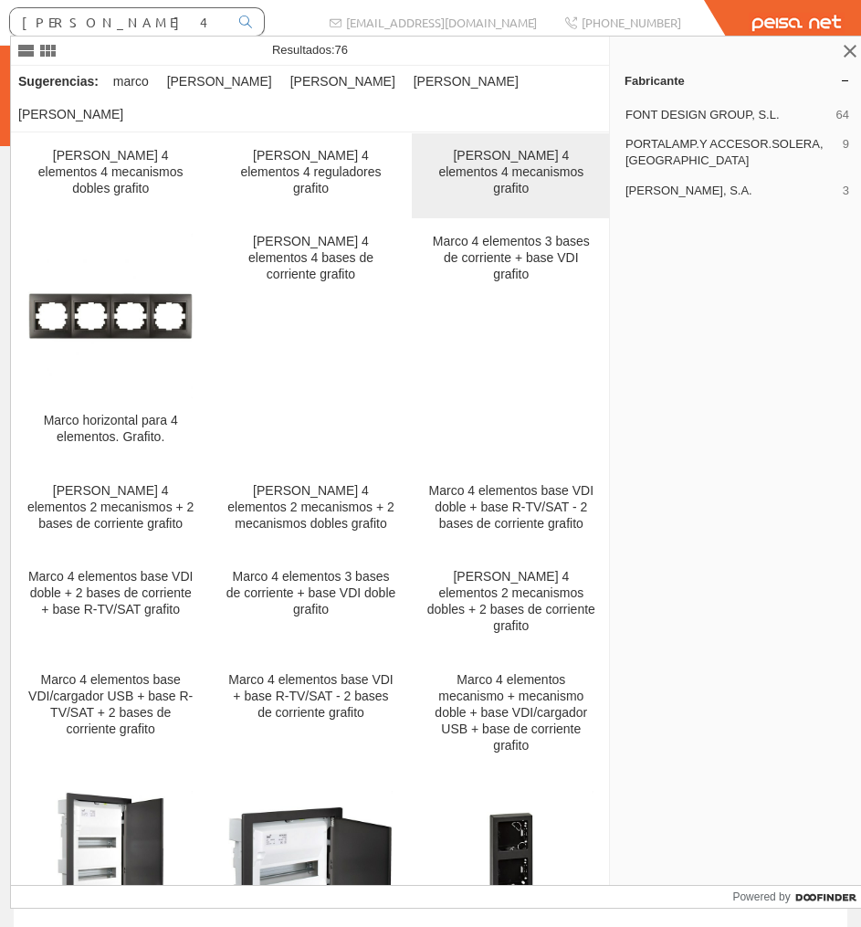
click at [465, 149] on div "[PERSON_NAME] 4 elementos 4 mecanismos grafito" at bounding box center [511, 176] width 170 height 56
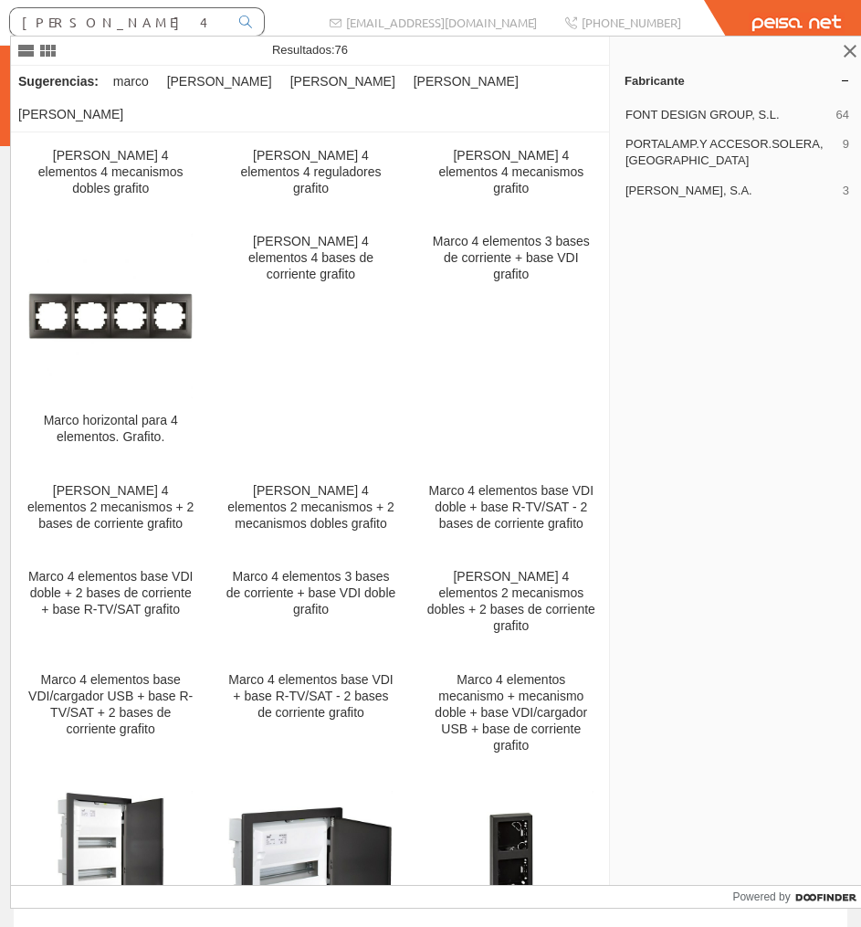
click at [192, 22] on input "Marco 4 elementos.grafito" at bounding box center [119, 21] width 218 height 27
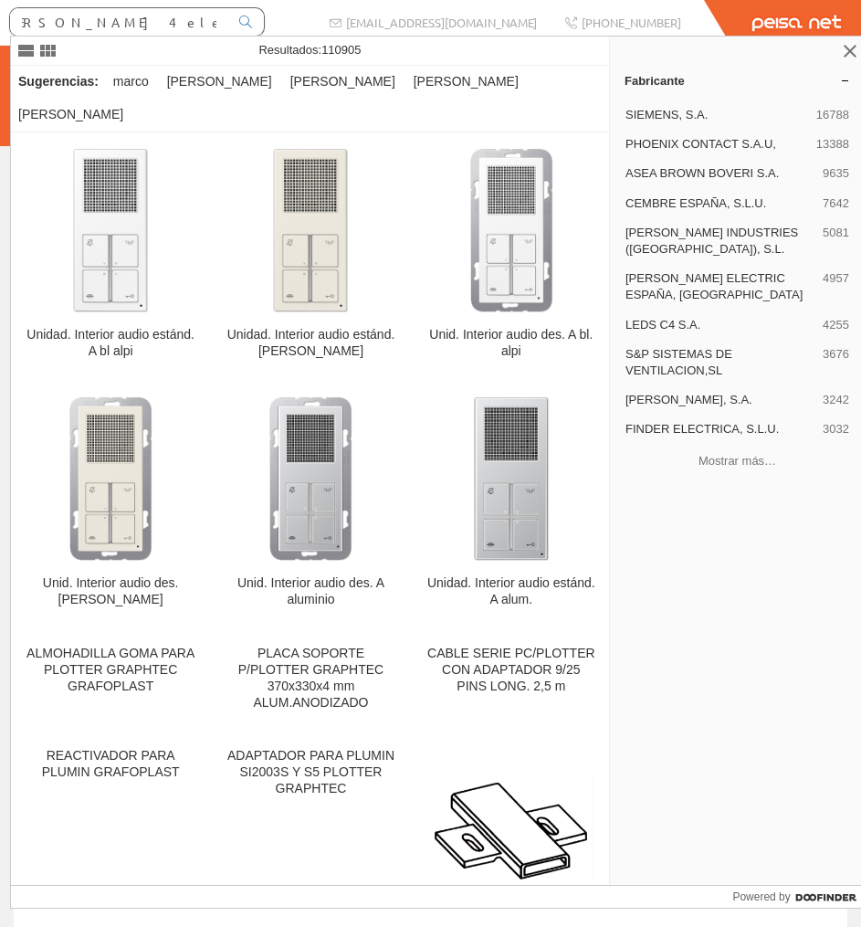
type input "Marco 4 elementos.grafito/zocalo simon"
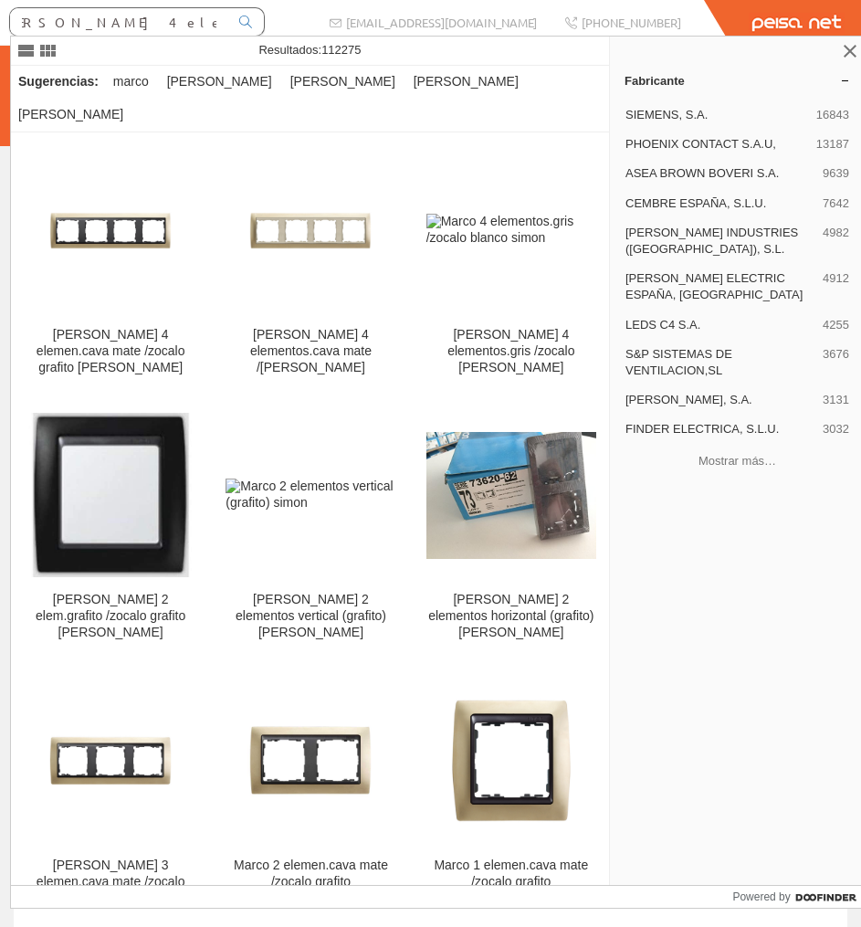
scroll to position [0, 38]
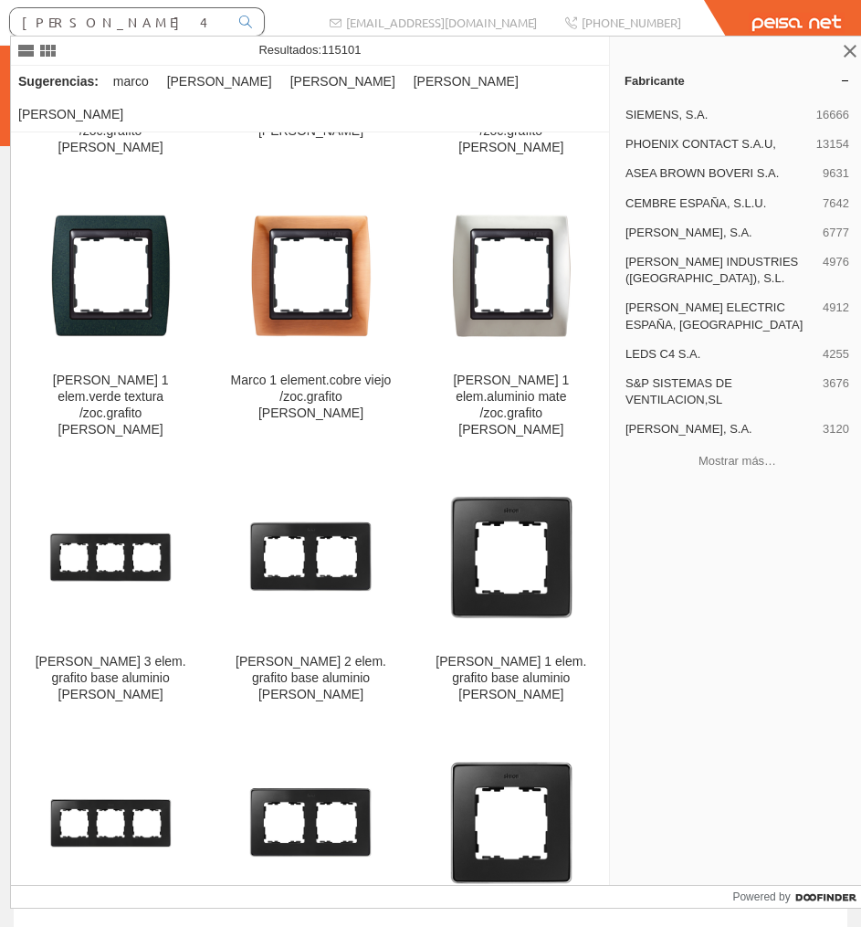
drag, startPoint x: 223, startPoint y: 25, endPoint x: -1, endPoint y: 16, distance: 223.9
click at [0, 16] on html "Marco 4 elementos.grafito/zocalo simon info@peisa.com Peisa Net" at bounding box center [430, 463] width 861 height 927
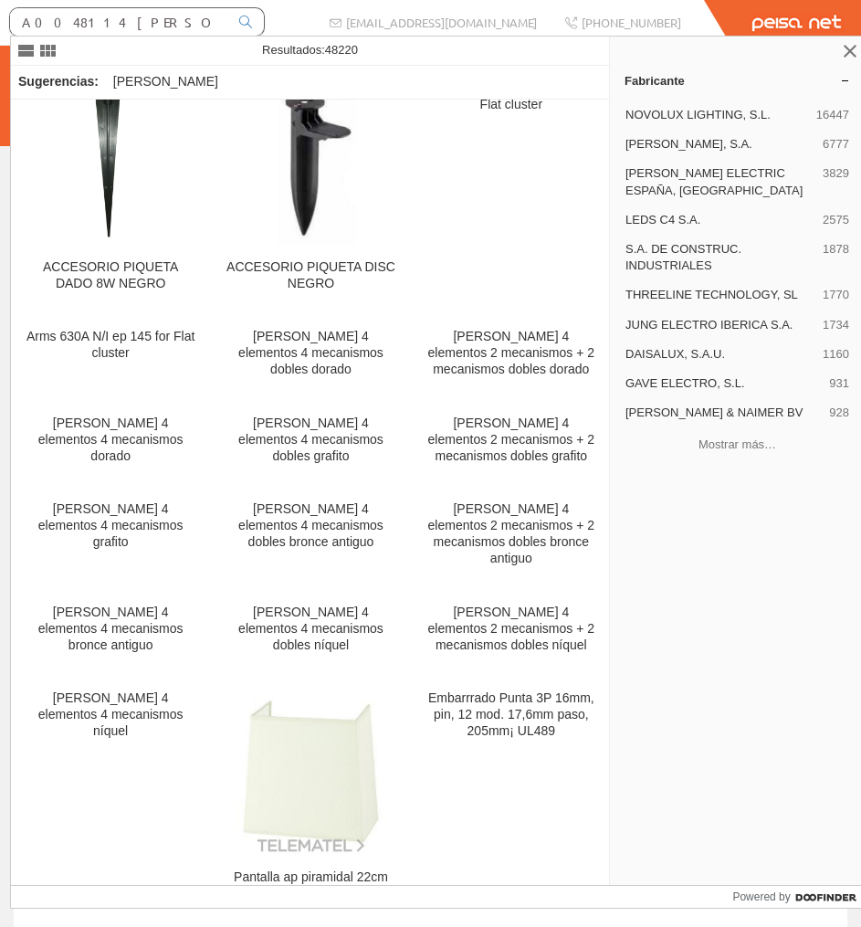
scroll to position [5021, 0]
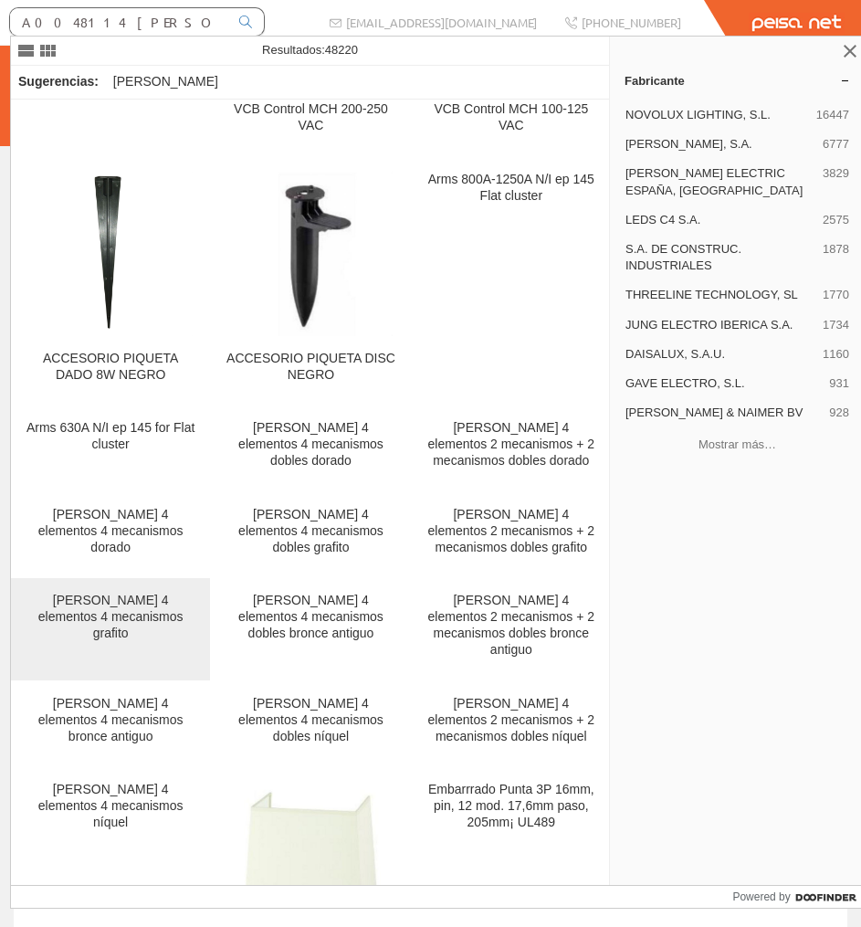
type input "A0048114 simon"
click at [147, 593] on div "Marco 4 elementos 4 mecanismos grafito" at bounding box center [111, 617] width 170 height 49
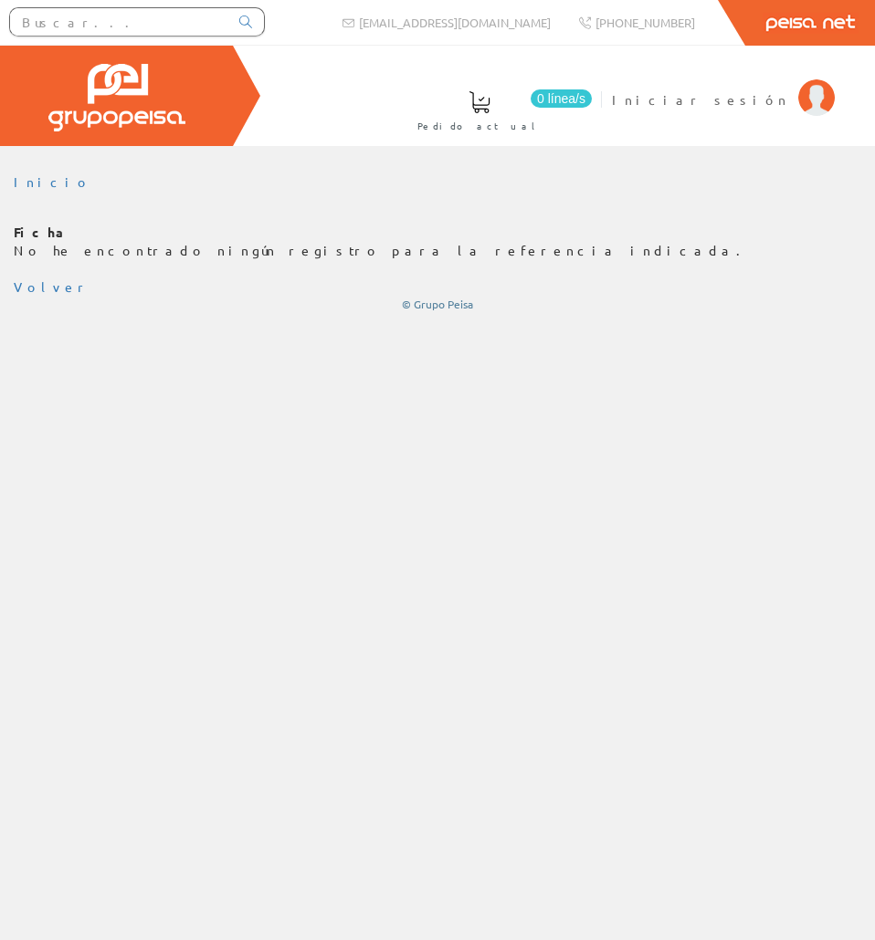
click at [69, 31] on input "text" at bounding box center [119, 21] width 218 height 27
paste input "SIMU5162"
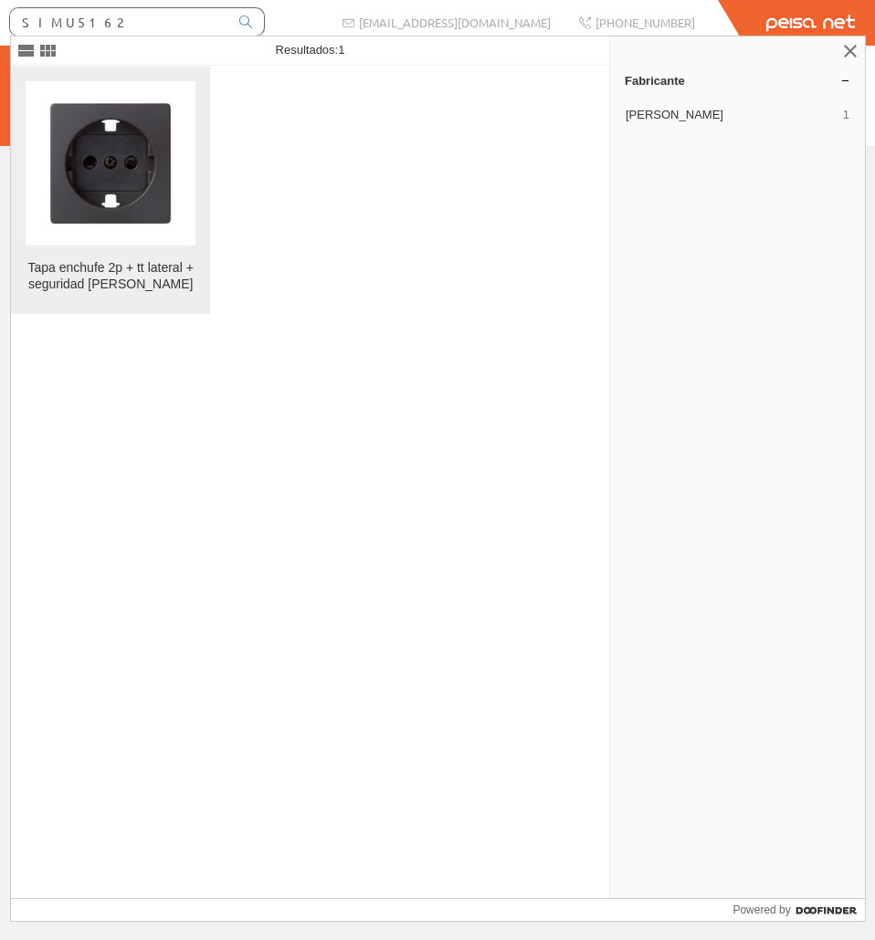
type input "SIMU5162"
click at [110, 172] on img at bounding box center [110, 163] width 164 height 164
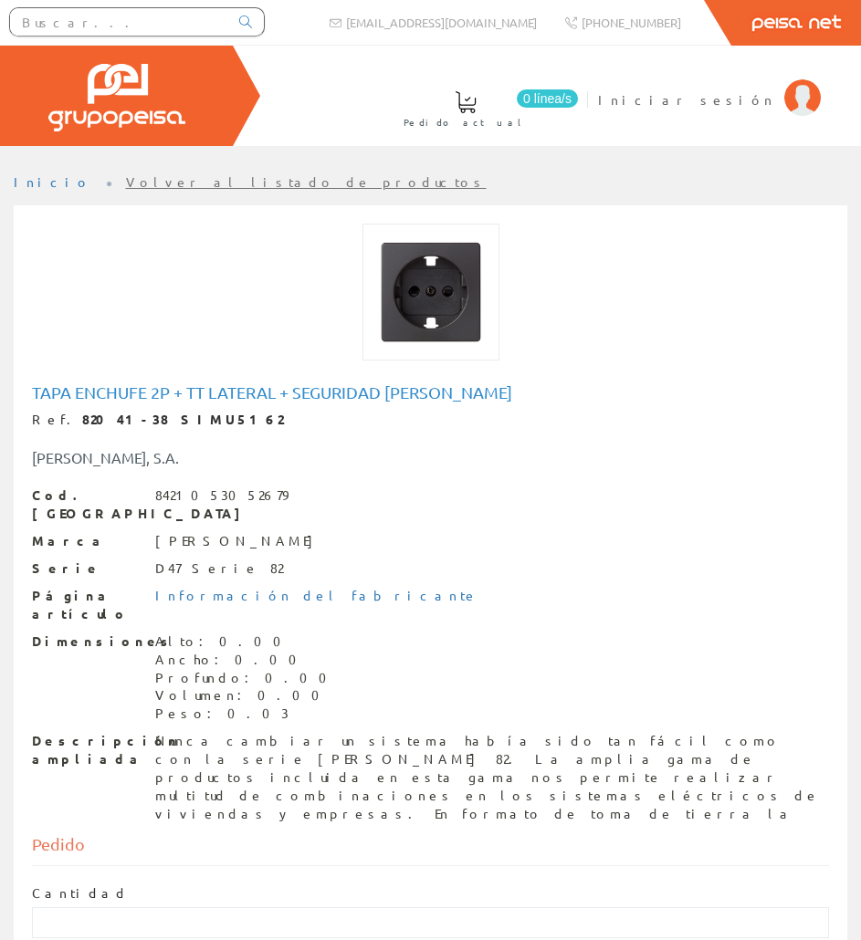
click at [189, 394] on h1 "Tapa enchufe 2p + tt lateral + seguridad [PERSON_NAME]" at bounding box center [430, 392] width 797 height 18
copy h1 "Tapa enchufe 2p + tt lateral + seguridad [PERSON_NAME]"
click at [172, 12] on input "text" at bounding box center [119, 21] width 218 height 27
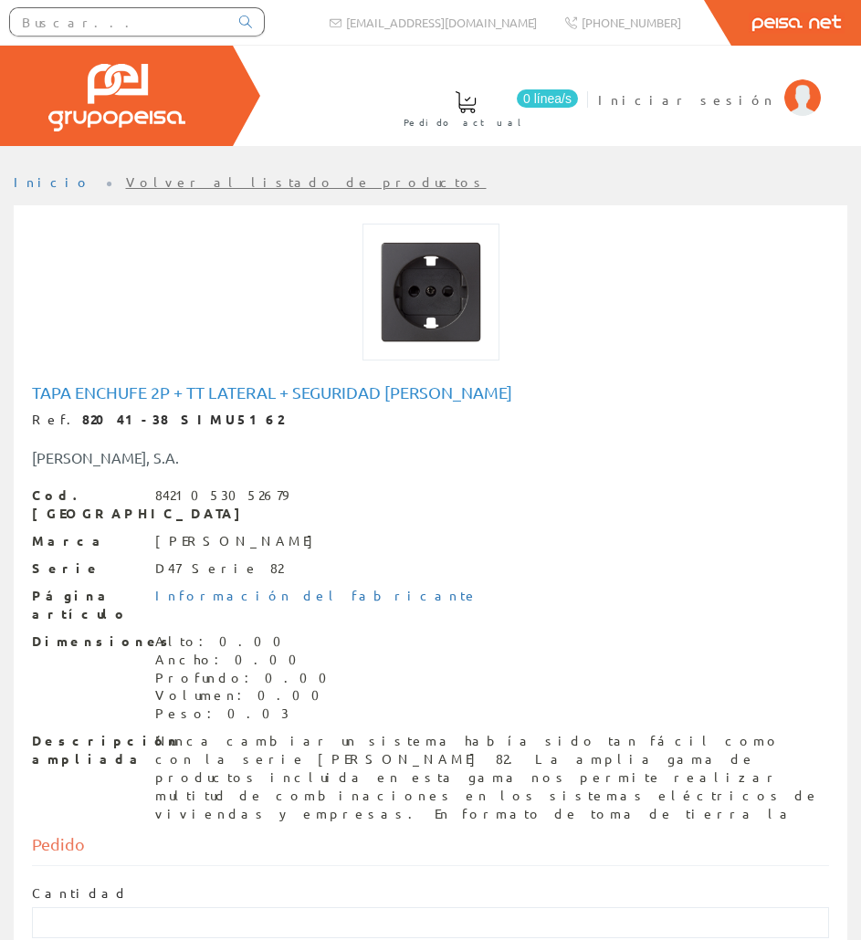
paste input "SIMU9244"
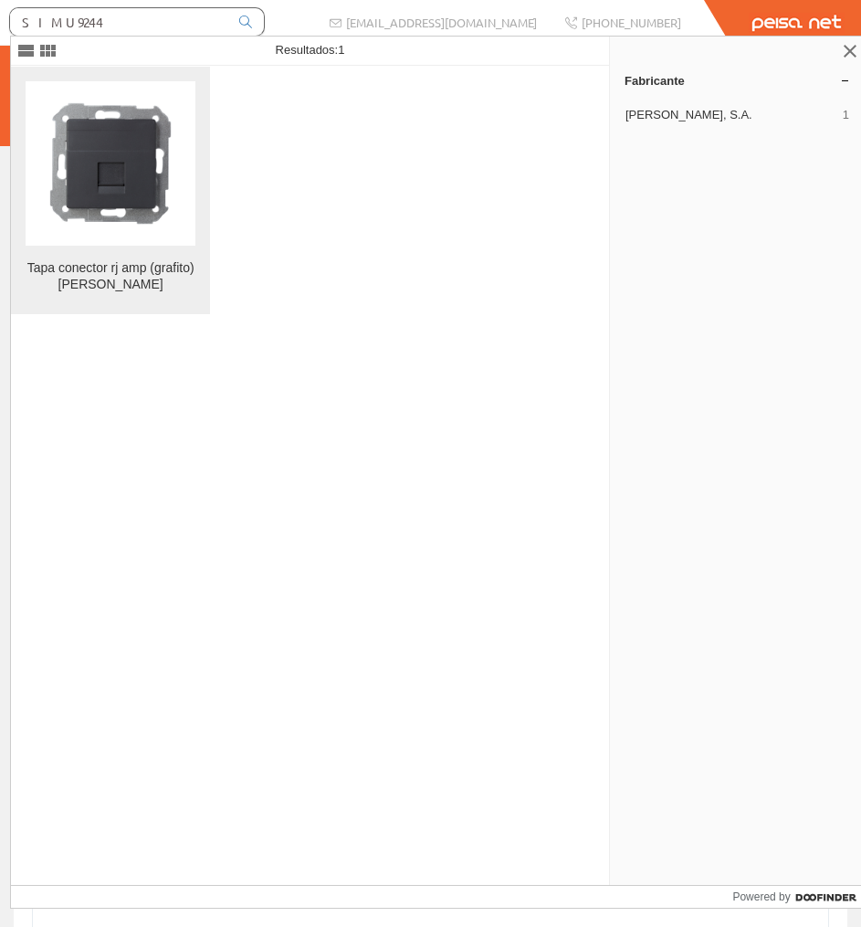
type input "SIMU9244"
click at [143, 136] on img at bounding box center [110, 163] width 164 height 164
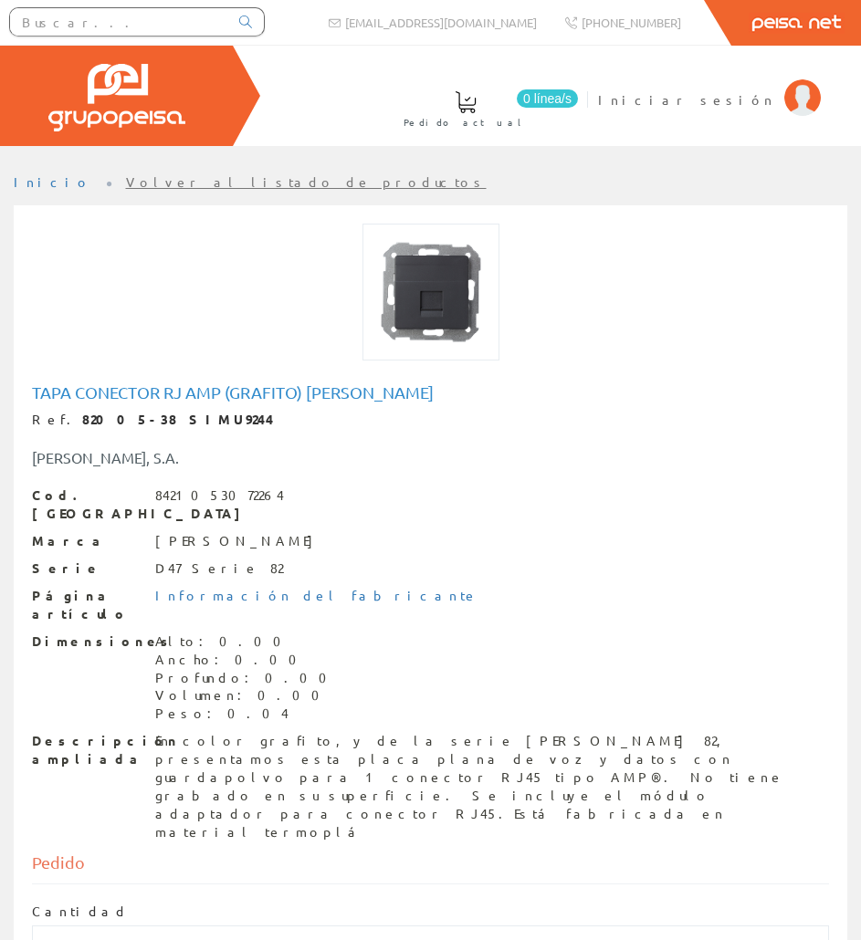
click at [207, 394] on h1 "Tapa conector rj amp (grafito) [PERSON_NAME]" at bounding box center [430, 392] width 797 height 18
click at [207, 393] on h1 "Tapa conector rj amp (grafito) [PERSON_NAME]" at bounding box center [430, 392] width 797 height 18
copy h1 "Tapa conector rj amp (grafito) [PERSON_NAME]"
click at [259, 732] on div "En color grafito, y de la serie [PERSON_NAME] 82, presentamos esta placa plana …" at bounding box center [492, 787] width 674 height 110
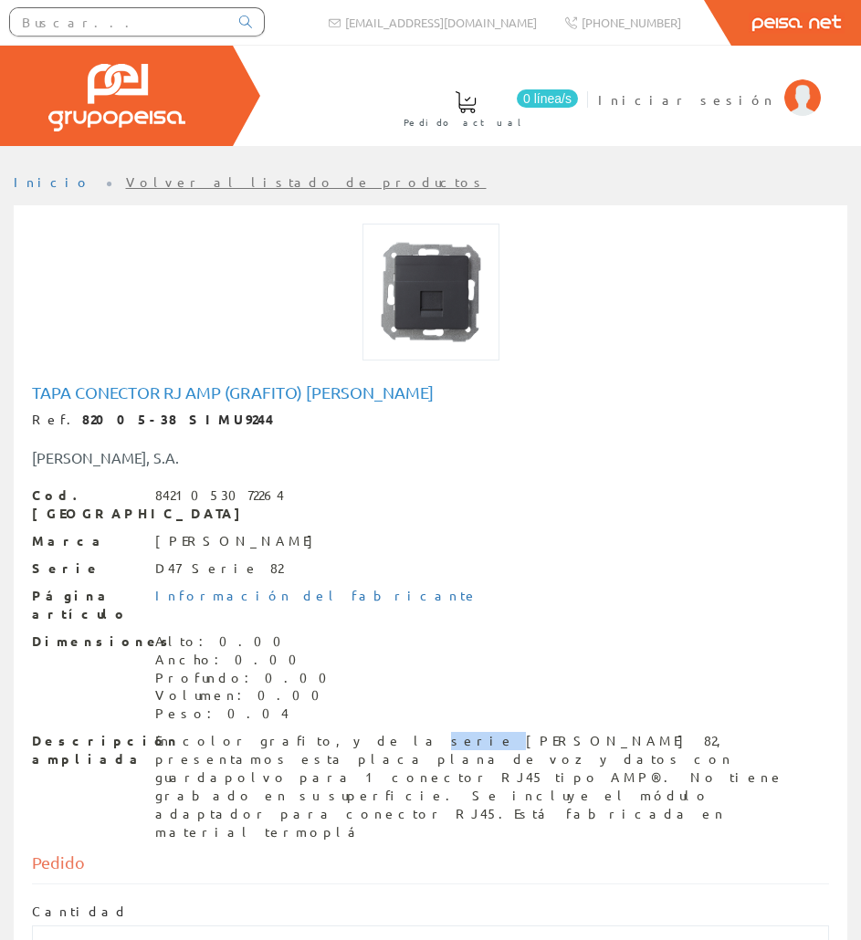
click at [259, 732] on div "En color grafito, y de la serie [PERSON_NAME] 82, presentamos esta placa plana …" at bounding box center [492, 787] width 674 height 110
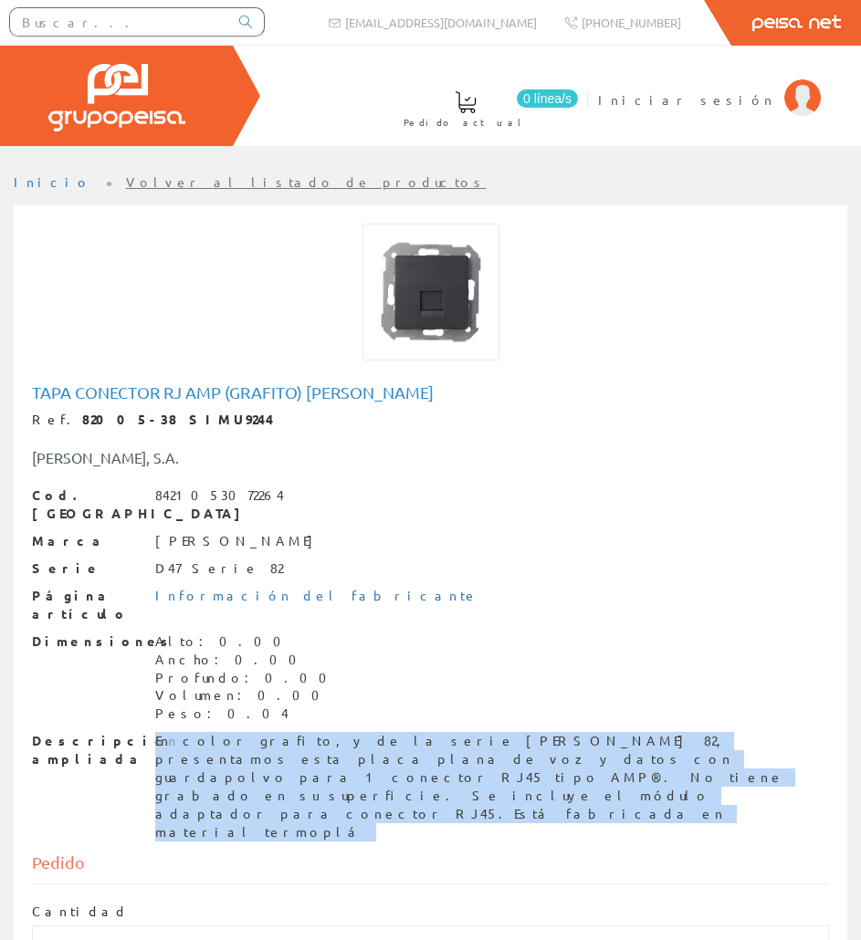
click at [259, 732] on div "En color grafito, y de la serie Simon 82, presentamos esta placa plana de voz y…" at bounding box center [492, 787] width 674 height 110
copy div "En color grafito, y de la serie Simon 82, presentamos esta placa plana de voz y…"
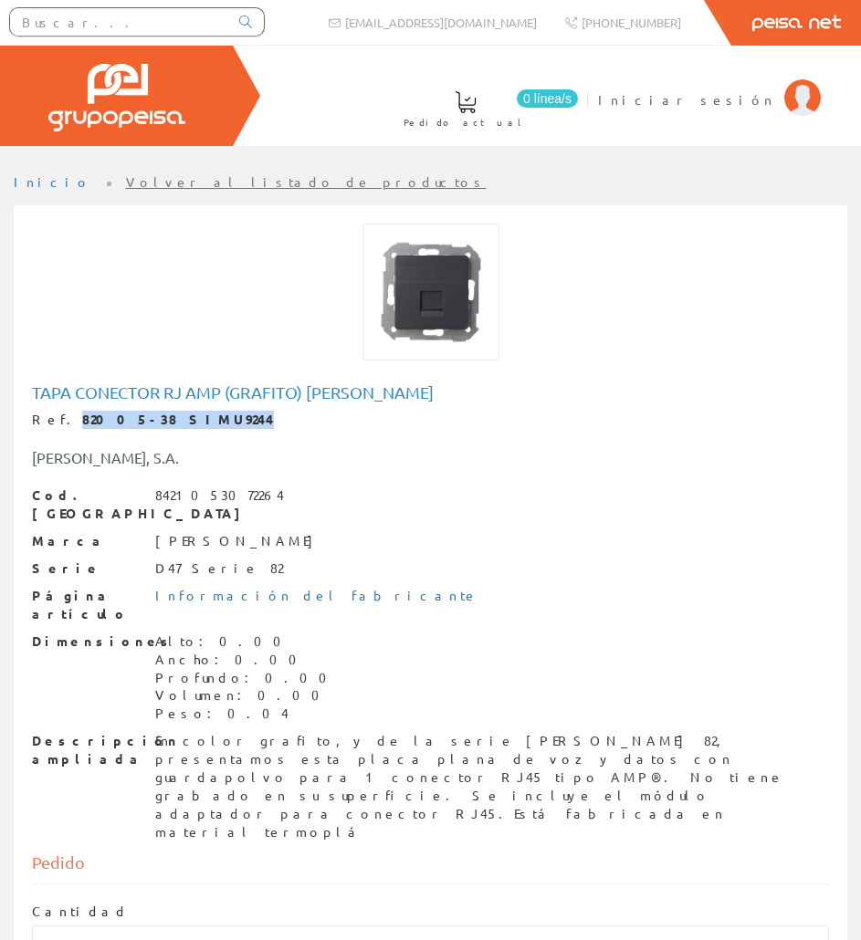
drag, startPoint x: 178, startPoint y: 420, endPoint x: 57, endPoint y: 417, distance: 121.5
click at [57, 417] on div "Ref. 82005-38 SIMU9244" at bounding box center [430, 420] width 797 height 18
copy strong "82005-38 SIMU9244"
click at [205, 27] on input "text" at bounding box center [119, 21] width 218 height 27
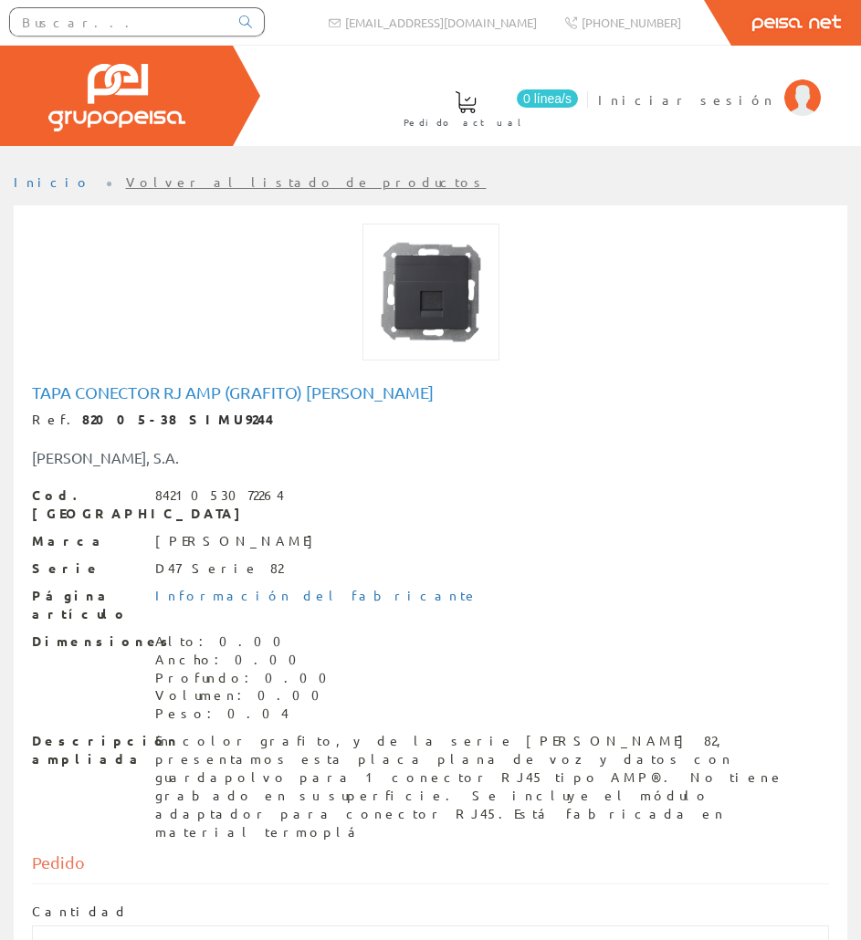
paste input "SIMU5174"
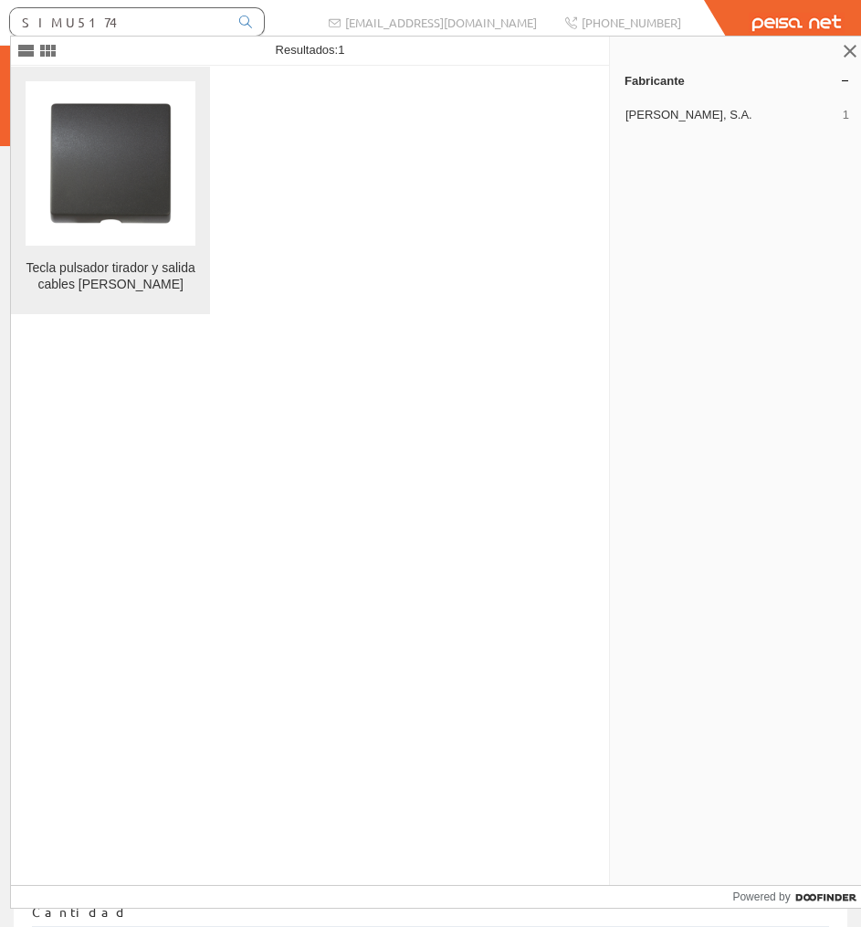
type input "SIMU5174"
click at [147, 121] on img at bounding box center [110, 163] width 164 height 164
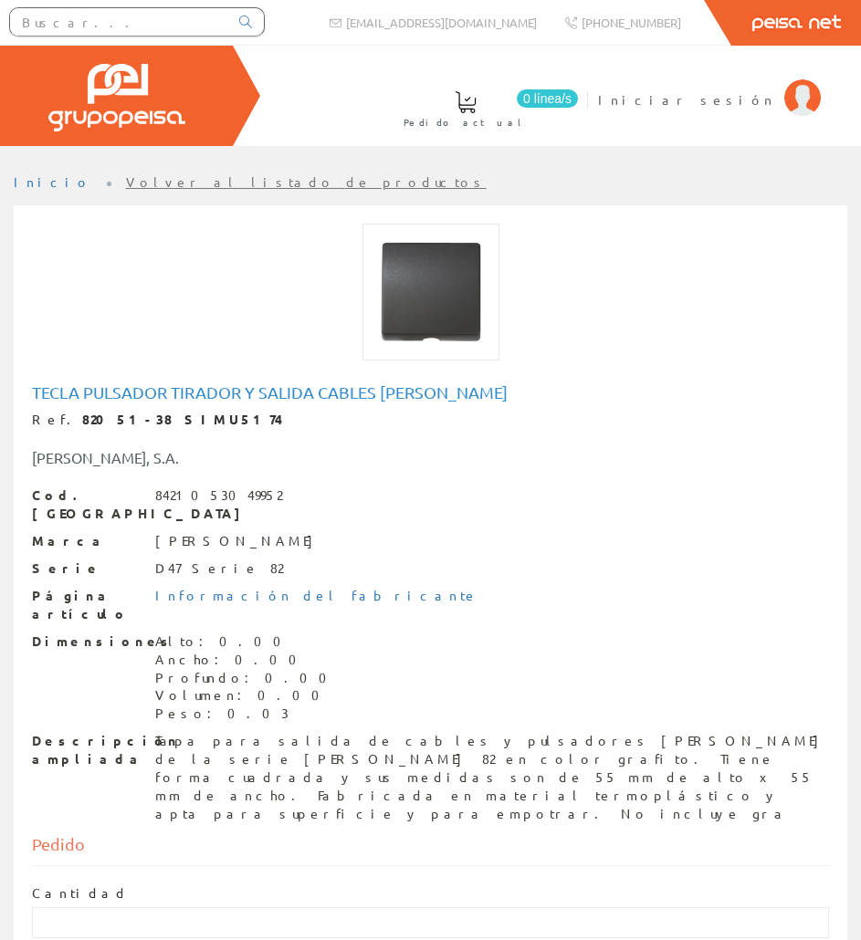
click at [95, 393] on h1 "Tecla pulsador tirador y salida cables simon" at bounding box center [430, 392] width 797 height 18
copy h1 "Tecla pulsador tirador y salida cables simon"
click at [250, 732] on div "Tapa para salida de cables y pulsadores de tirador de la serie Simon 82 en colo…" at bounding box center [492, 777] width 674 height 91
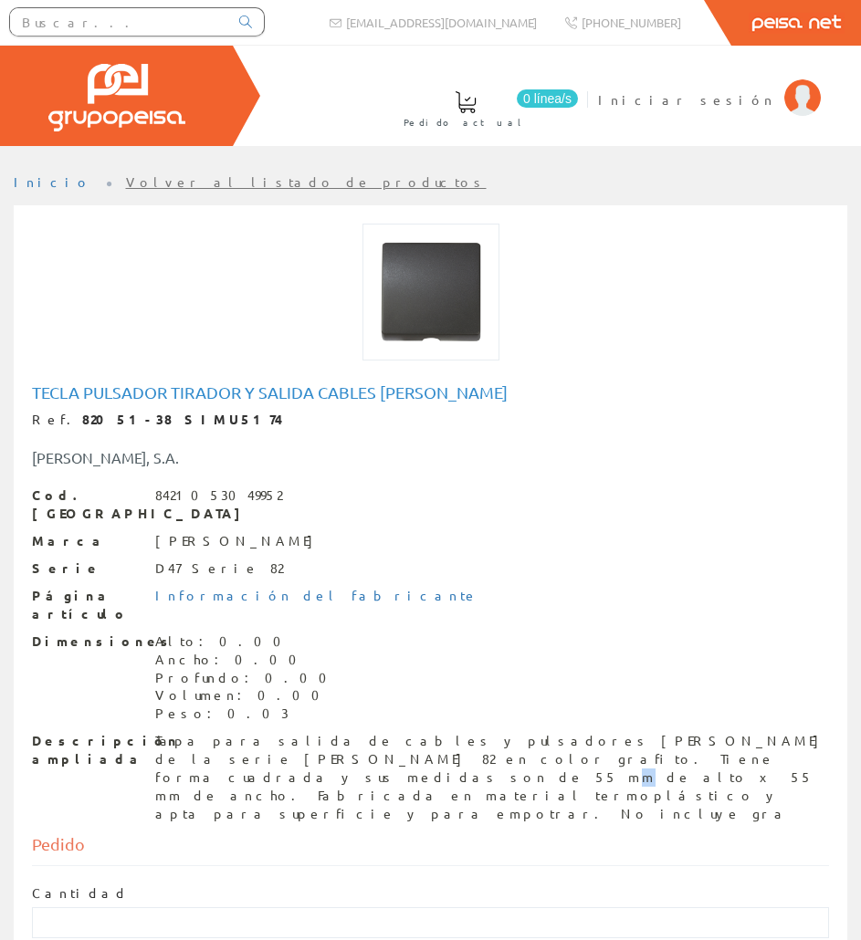
click at [250, 732] on div "Tapa para salida de cables y pulsadores de tirador de la serie Simon 82 en colo…" at bounding box center [492, 777] width 674 height 91
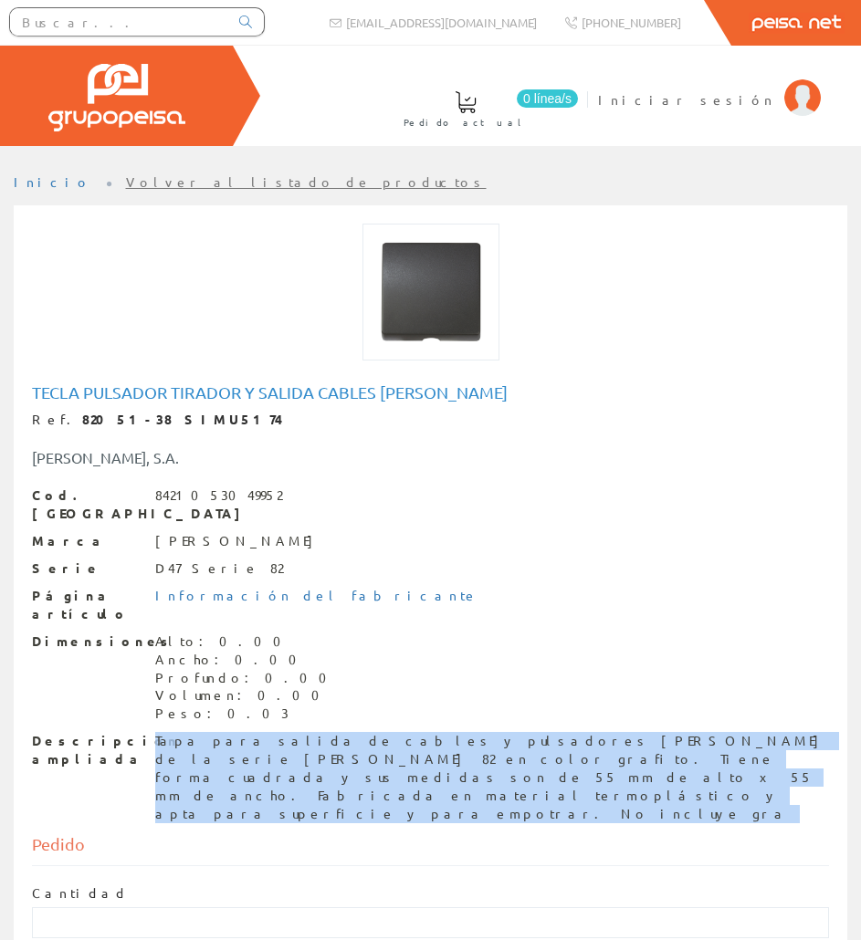
click at [250, 732] on div "Tapa para salida de cables y pulsadores de tirador de la serie Simon 82 en colo…" at bounding box center [492, 777] width 674 height 91
copy div "Tapa para salida de cables y pulsadores de tirador de la serie Simon 82 en colo…"
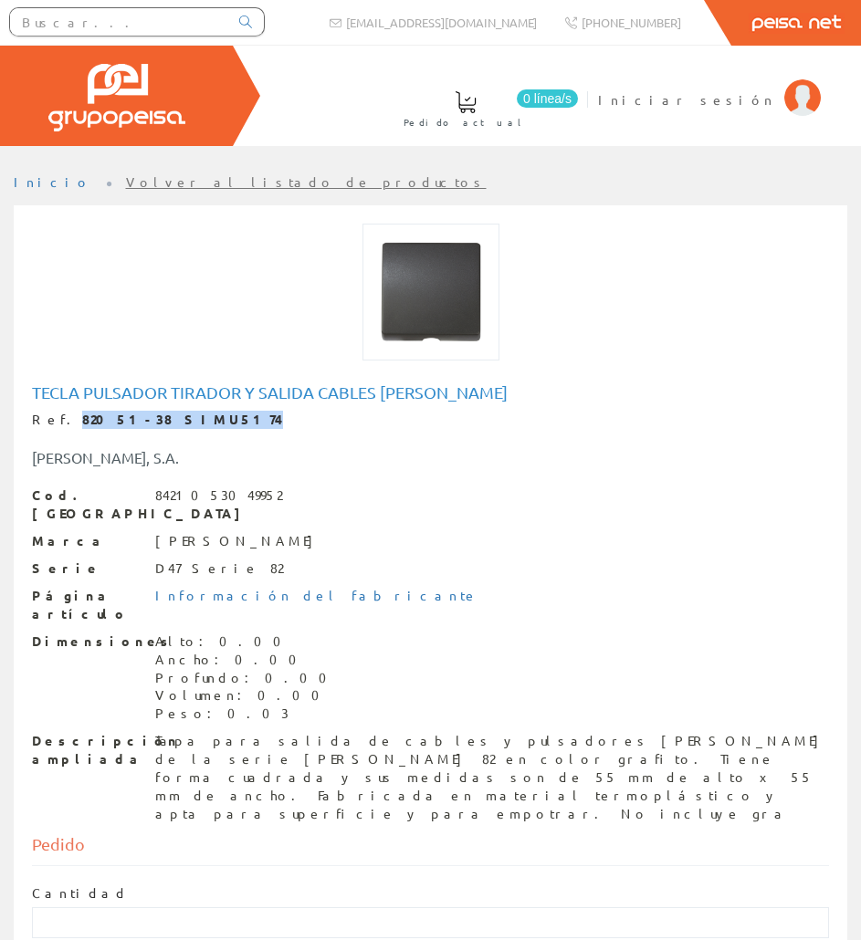
drag, startPoint x: 142, startPoint y: 421, endPoint x: 58, endPoint y: 426, distance: 85.1
click at [58, 426] on div "Ref. 82051-38 SIMU5174" at bounding box center [430, 420] width 797 height 18
copy strong "82051-38 SIMU5174"
paste input "SIMO9381"
click at [114, 23] on input "text" at bounding box center [119, 21] width 218 height 27
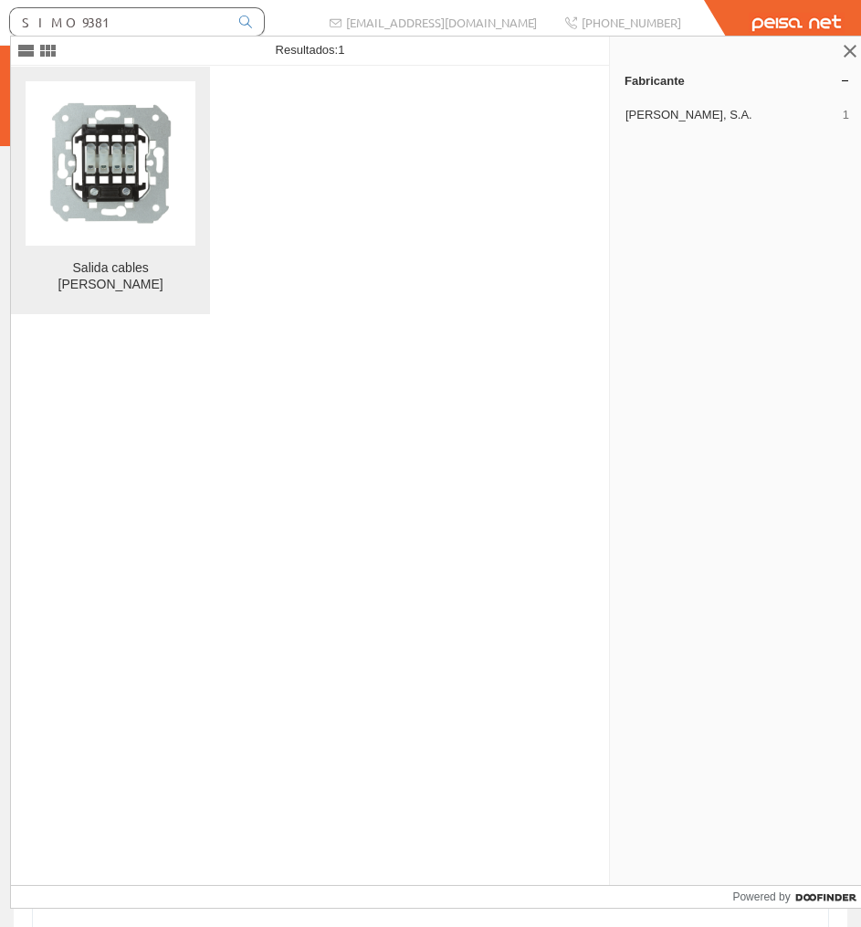
type input "SIMO9381"
click at [129, 90] on figure at bounding box center [111, 163] width 170 height 164
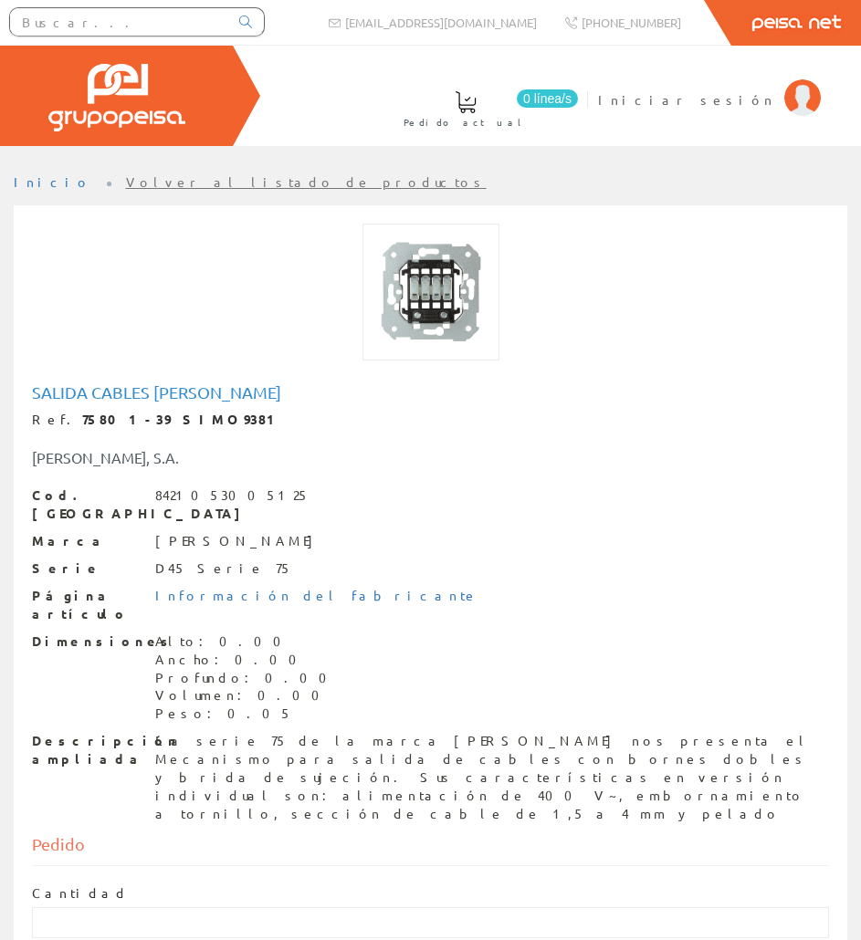
click at [143, 395] on h1 "Salida cables [PERSON_NAME]" at bounding box center [430, 392] width 797 height 18
copy h1 "Salida cables [PERSON_NAME]"
click at [161, 732] on div "La serie 75 de la marca [PERSON_NAME] nos presenta el Mecanismo para salida de …" at bounding box center [492, 777] width 674 height 91
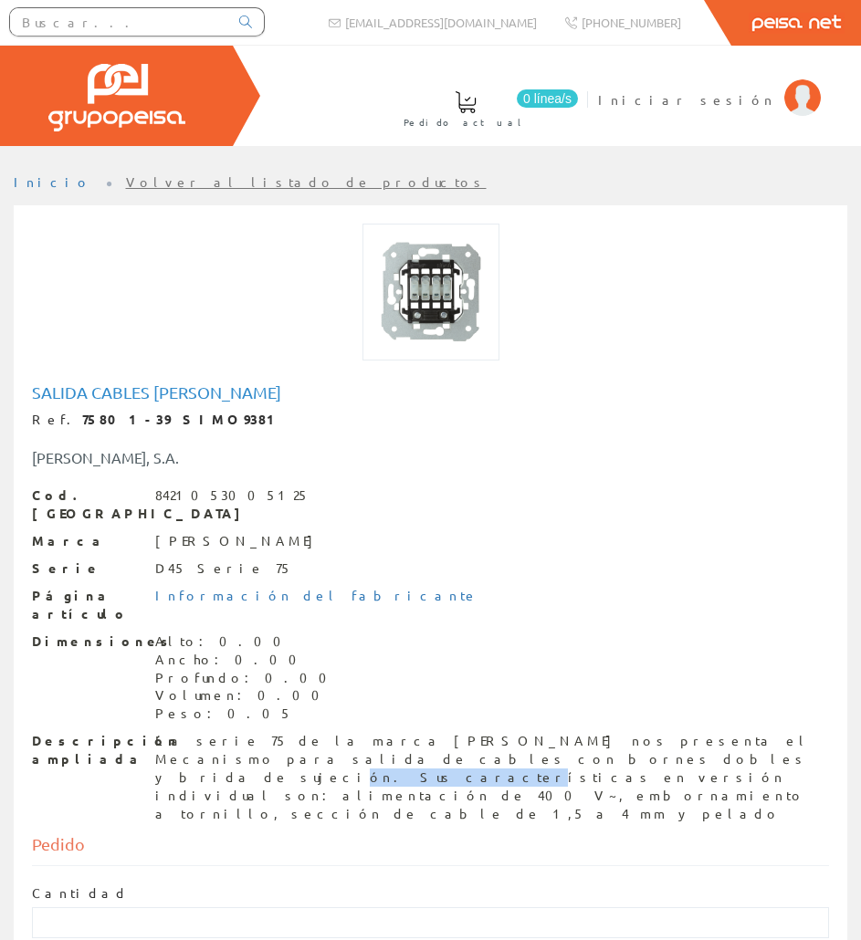
click at [161, 732] on div "La serie 75 de la marca [PERSON_NAME] nos presenta el Mecanismo para salida de …" at bounding box center [492, 777] width 674 height 91
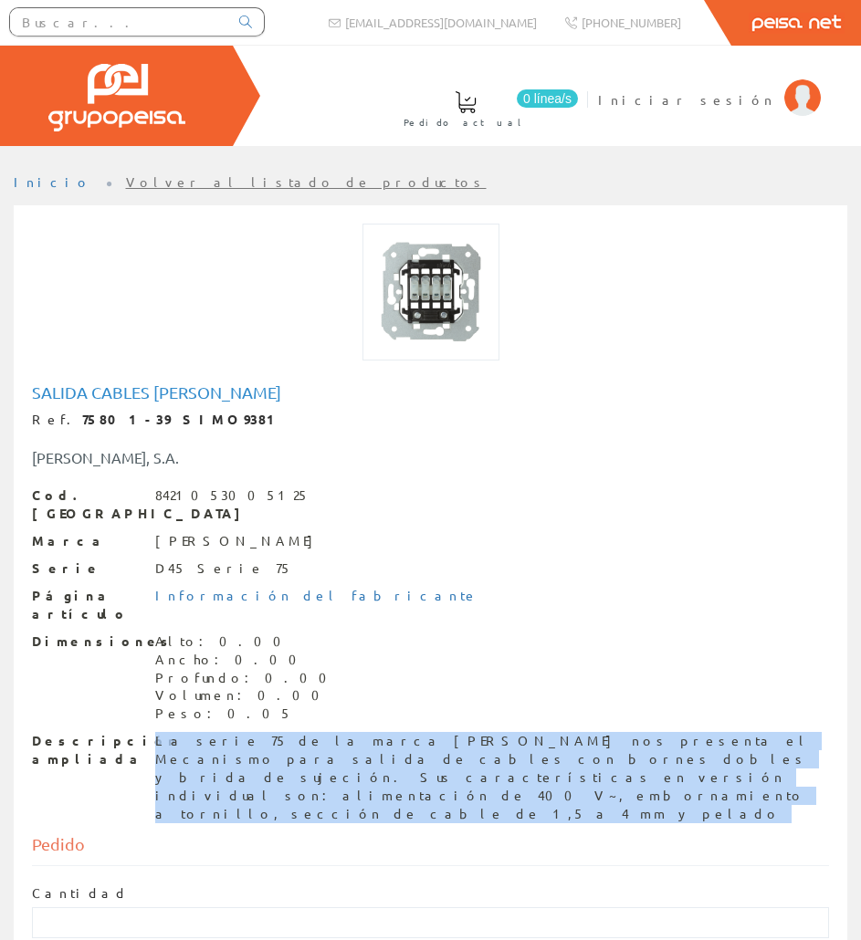
click at [161, 732] on div "La serie 75 de la marca [PERSON_NAME] nos presenta el Mecanismo para salida de …" at bounding box center [492, 777] width 674 height 91
copy div "La serie 75 de la marca [PERSON_NAME] nos presenta el Mecanismo para salida de …"
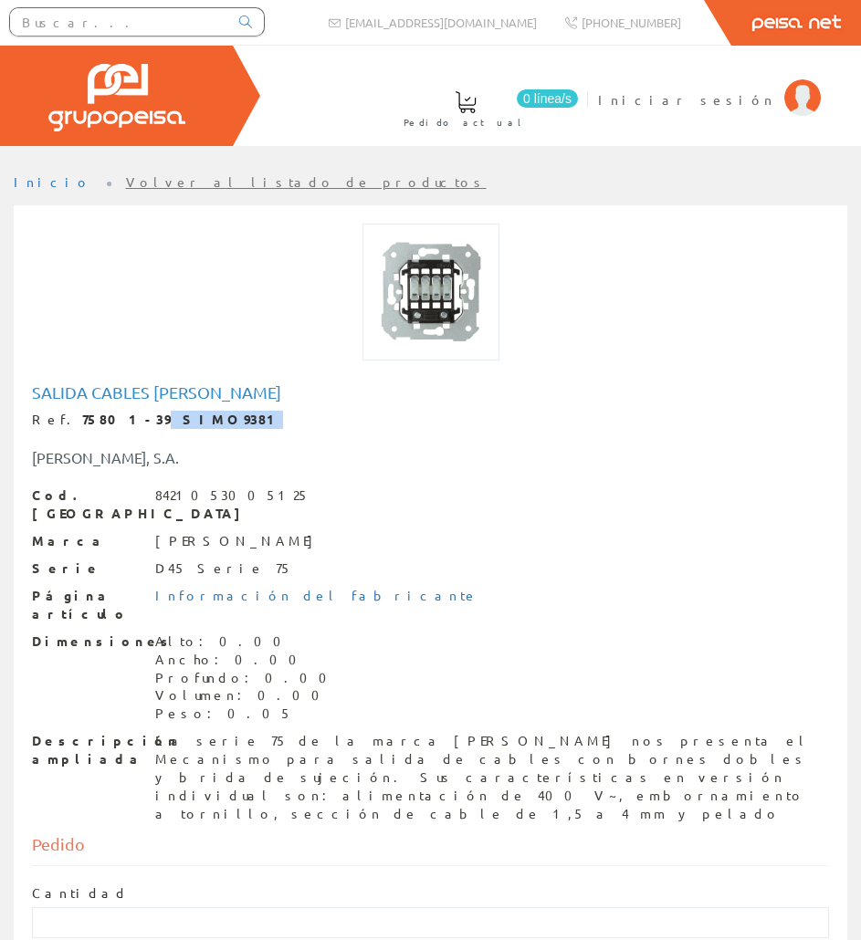
drag, startPoint x: 186, startPoint y: 421, endPoint x: 110, endPoint y: 425, distance: 76.8
click at [110, 425] on div "Ref. 75801-39 SIMO9381" at bounding box center [430, 420] width 797 height 18
click at [82, 421] on strong "75801-39 SIMO9381" at bounding box center [182, 419] width 201 height 16
drag, startPoint x: 60, startPoint y: 415, endPoint x: 250, endPoint y: 416, distance: 189.9
click at [250, 416] on div "Ref. 75801-39 SIMO9381" at bounding box center [430, 420] width 797 height 18
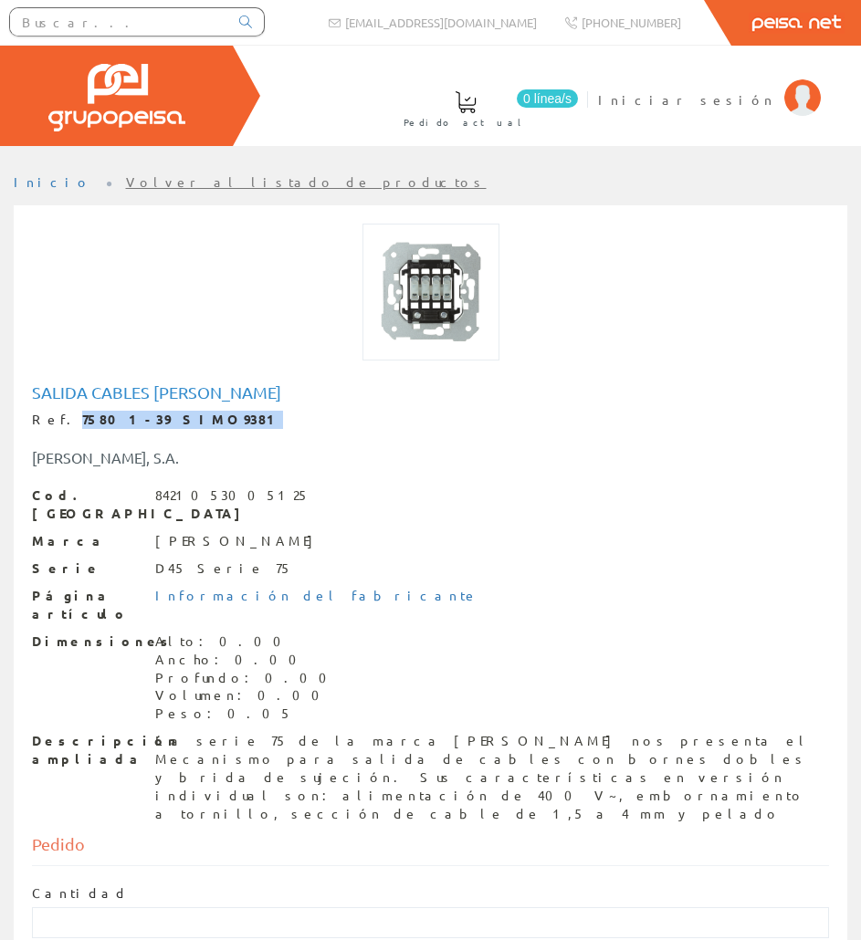
copy strong "75801-39 SIMO9381"
click at [203, 25] on input "text" at bounding box center [119, 21] width 218 height 27
paste input "REDE9070"
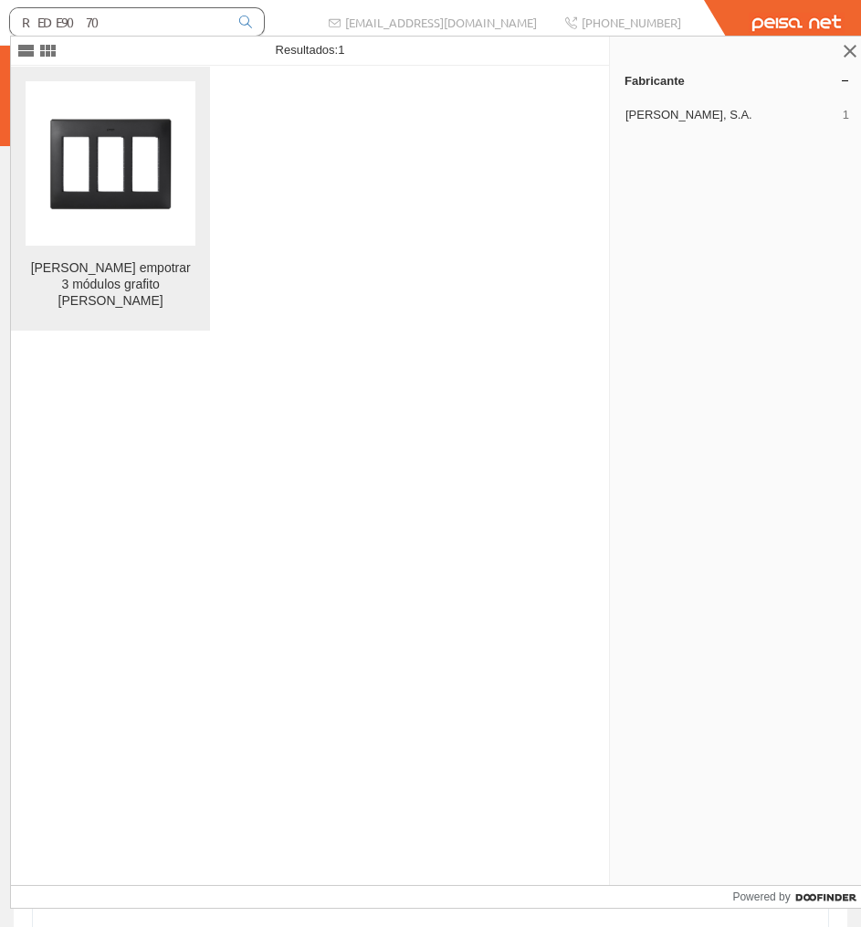
type input "REDE9070"
click at [182, 171] on img at bounding box center [110, 163] width 164 height 164
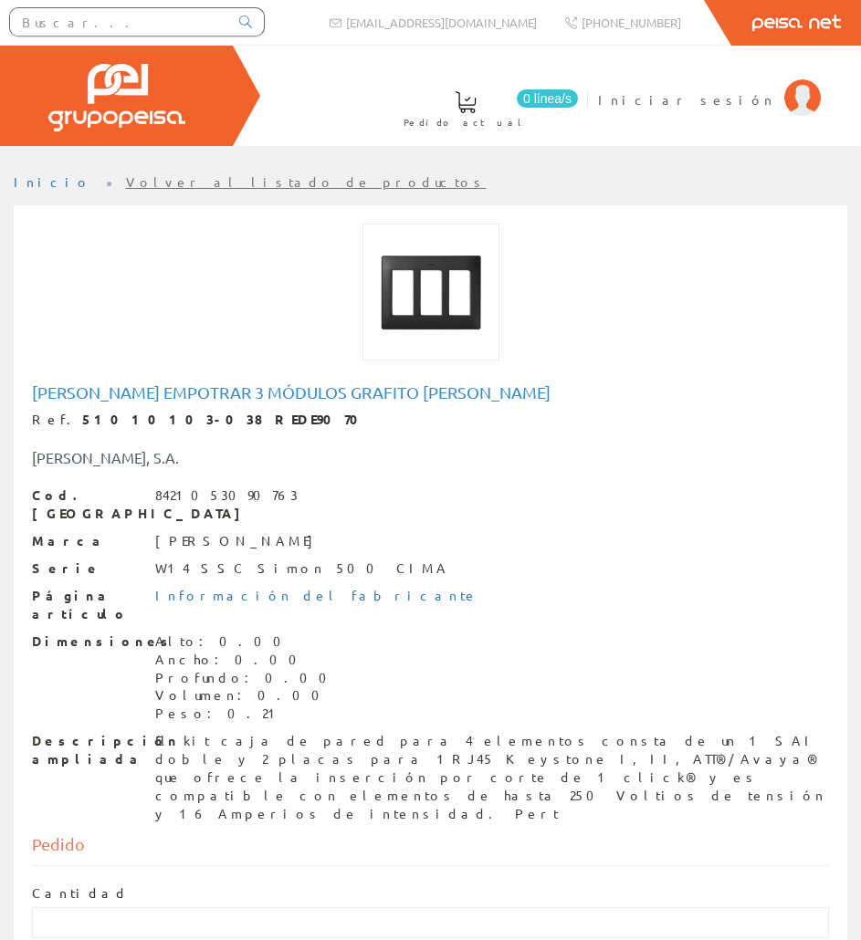
click at [226, 398] on h1 "[PERSON_NAME] empotrar 3 módulos grafito [PERSON_NAME]" at bounding box center [430, 392] width 797 height 18
click at [227, 396] on h1 "[PERSON_NAME] empotrar 3 módulos grafito [PERSON_NAME]" at bounding box center [430, 392] width 797 height 18
click at [227, 395] on h1 "[PERSON_NAME] empotrar 3 módulos grafito [PERSON_NAME]" at bounding box center [430, 392] width 797 height 18
copy h1 "[PERSON_NAME] empotrar 3 módulos grafito [PERSON_NAME]"
drag, startPoint x: 211, startPoint y: 419, endPoint x: 58, endPoint y: 422, distance: 152.5
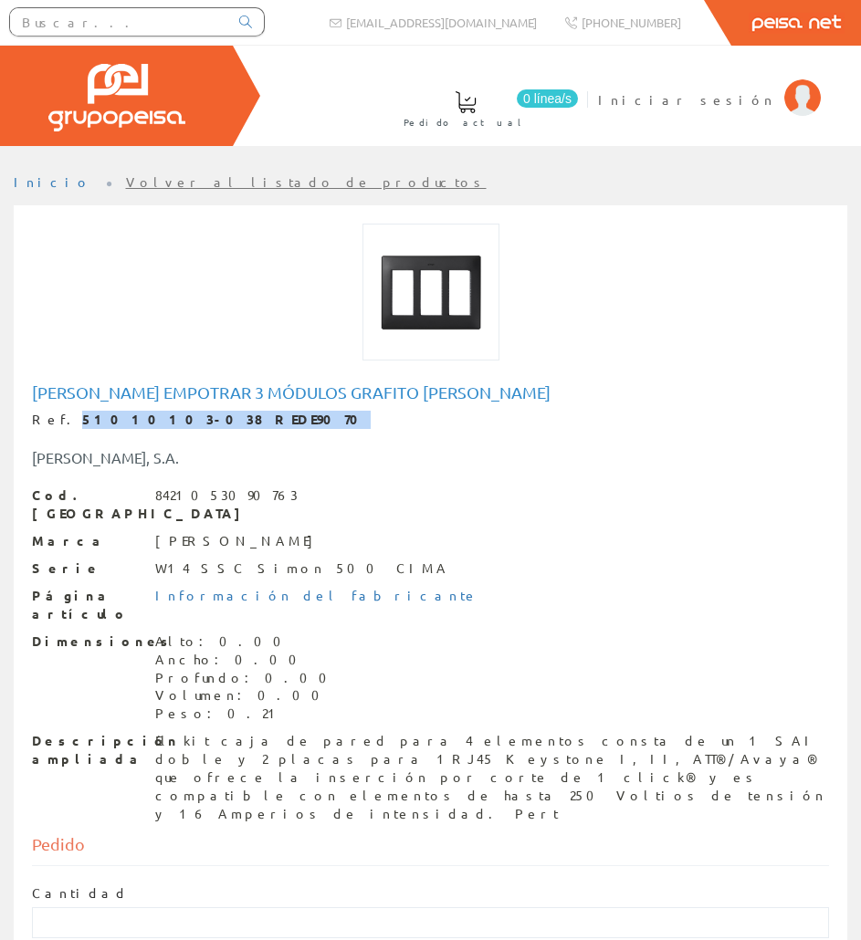
click at [58, 422] on div "Ref. 51010103-038 REDE9070" at bounding box center [430, 420] width 797 height 18
copy strong "51010103-038 REDE9070"
click at [215, 694] on div "Cod. Barras 8421053090763 Marca SIMON S.A. Serie W14 SSC Simon 500 CIMA Página …" at bounding box center [430, 656] width 797 height 338
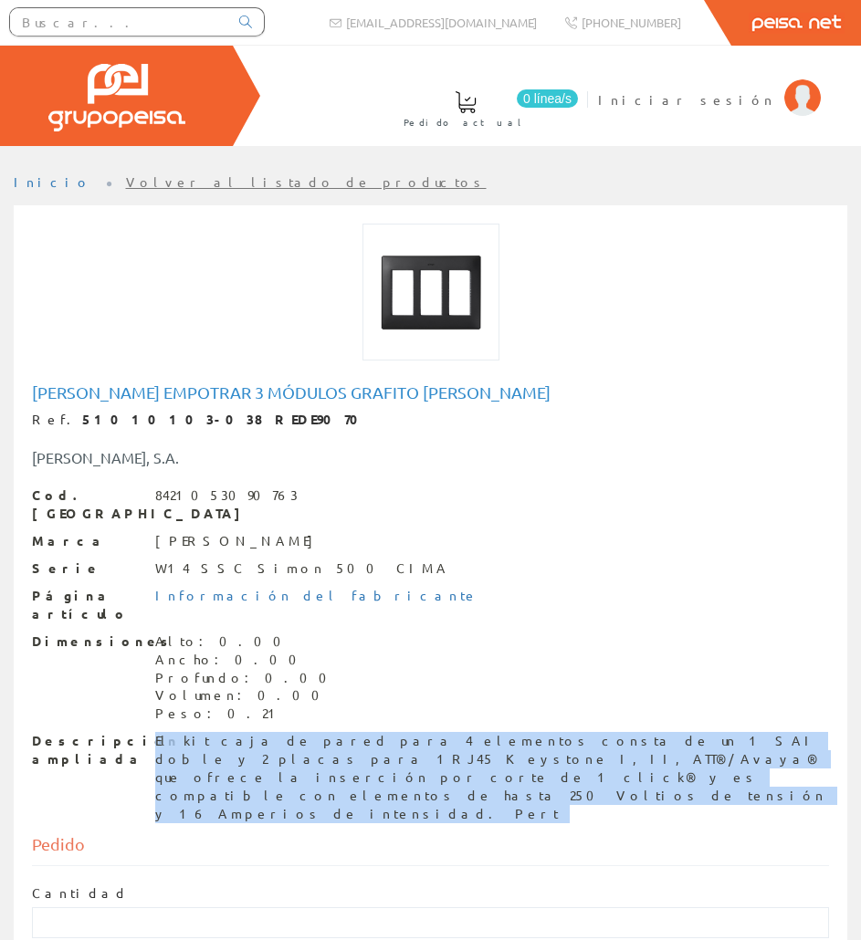
click at [217, 697] on div "Cod. Barras 8421053090763 Marca SIMON S.A. Serie W14 SSC Simon 500 CIMA Página …" at bounding box center [430, 656] width 797 height 338
copy div "El kit caja de pared para 4 elementos consta de un 1 SAI doble y 2 placas para …"
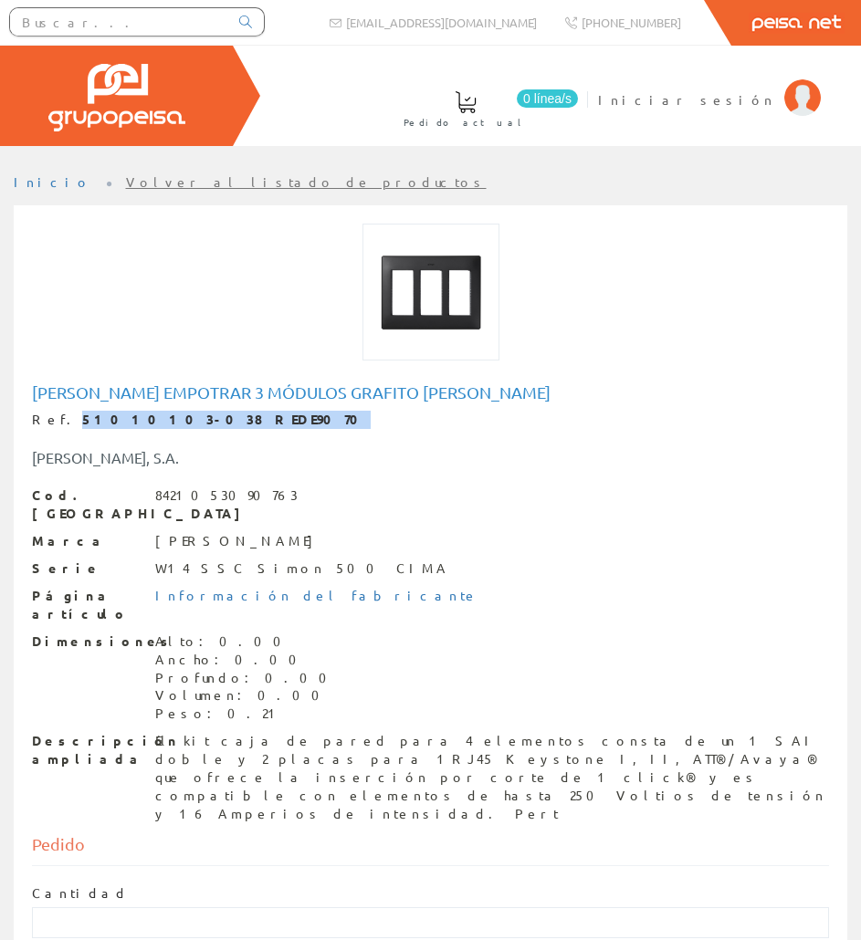
drag, startPoint x: 212, startPoint y: 418, endPoint x: 59, endPoint y: 415, distance: 152.5
click at [59, 415] on div "Ref. 51010103-038 REDE9070" at bounding box center [430, 420] width 797 height 18
copy strong "51010103-038 REDE9070"
click at [142, 36] on div at bounding box center [137, 21] width 256 height 29
click at [149, 23] on input "text" at bounding box center [119, 21] width 218 height 27
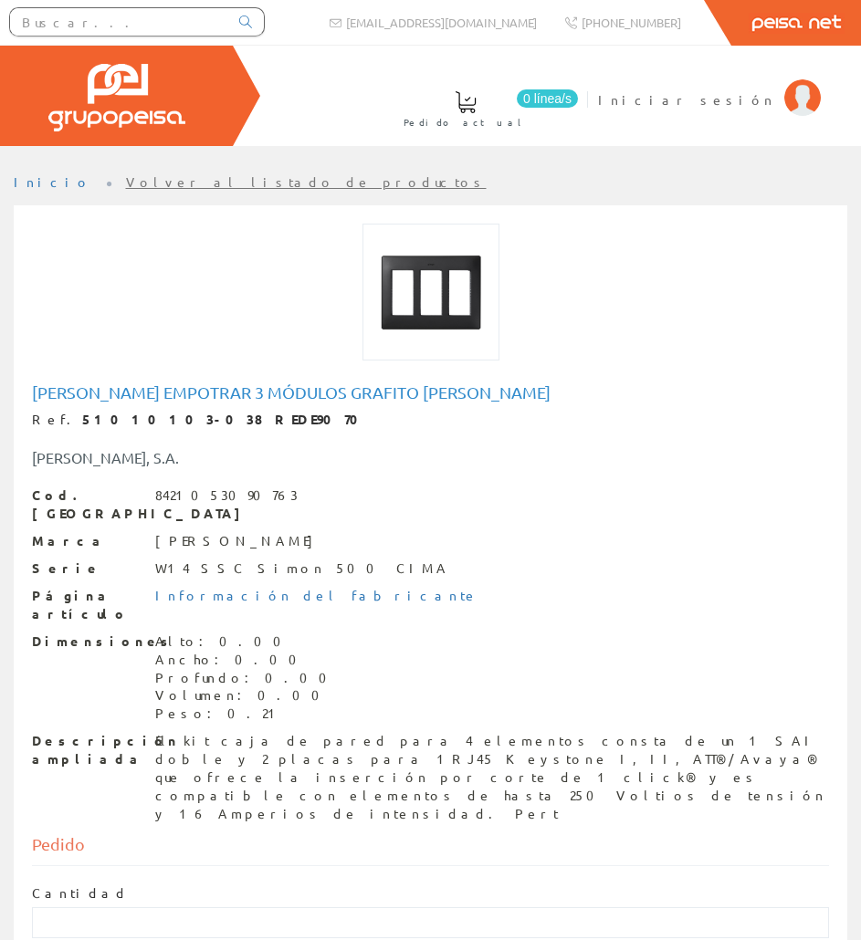
paste input "REDE9055"
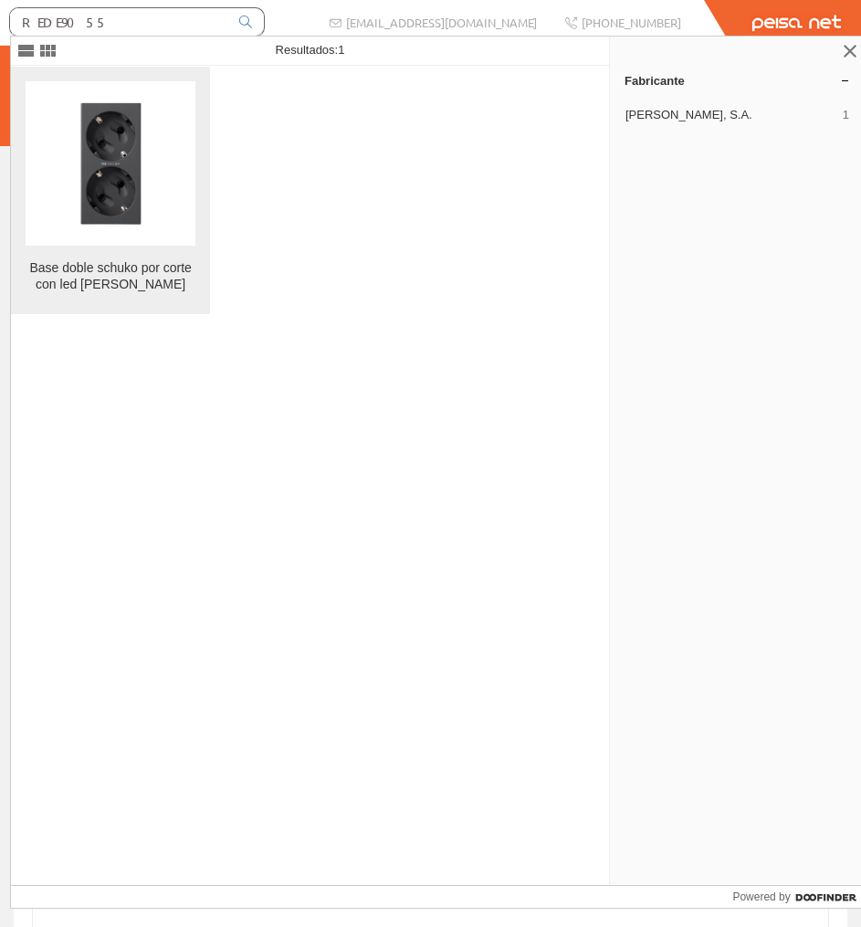
type input "REDE9055"
click at [193, 106] on img at bounding box center [110, 163] width 164 height 164
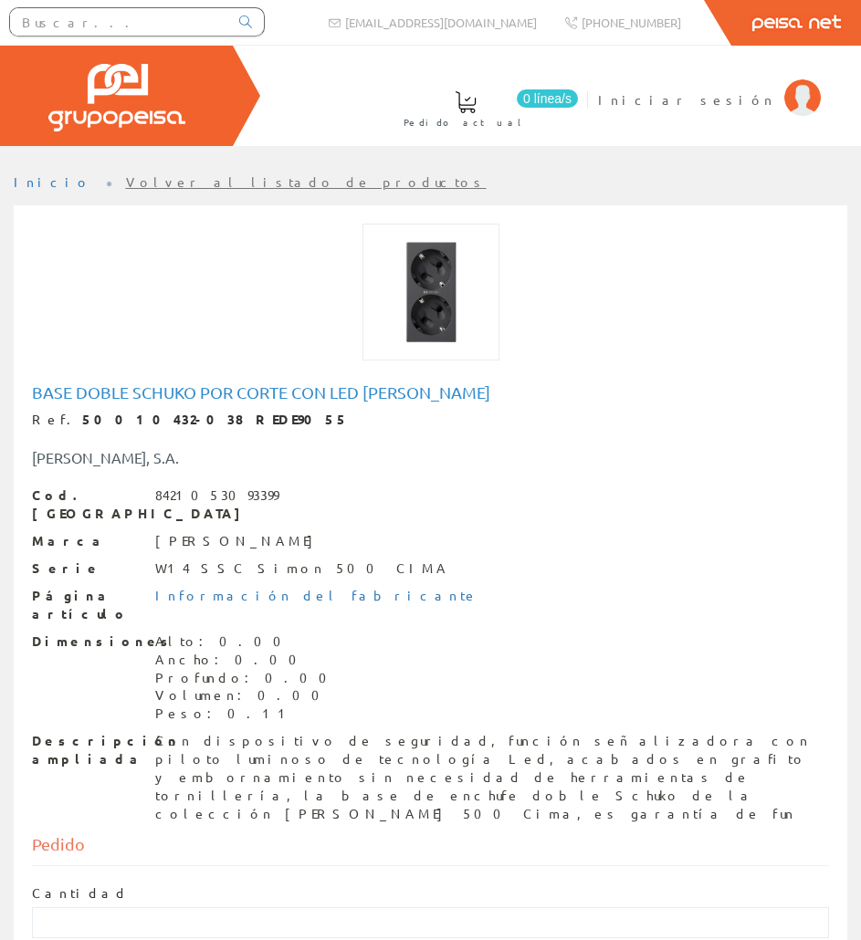
click at [163, 379] on div "Base doble schuko por corte con led gr simon Ref. 50010432-038 REDE9055 SIMON, …" at bounding box center [430, 619] width 824 height 791
click at [169, 383] on h1 "Base doble schuko por corte con led [PERSON_NAME]" at bounding box center [430, 392] width 797 height 18
copy h1 "Base doble schuko por corte con led [PERSON_NAME]"
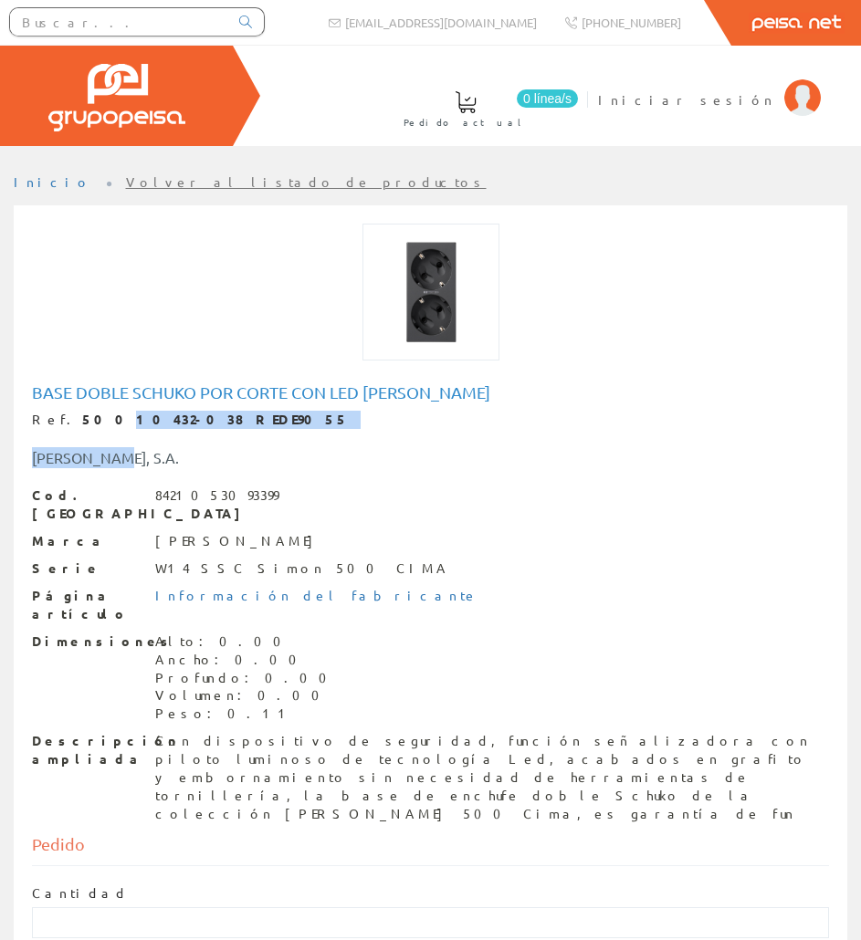
drag, startPoint x: 217, startPoint y: 428, endPoint x: 77, endPoint y: 425, distance: 140.6
click at [77, 425] on div "Base doble schuko por corte con led gr simon Ref. 50010432-038 REDE9055 SIMON, …" at bounding box center [430, 603] width 797 height 440
click at [82, 424] on strong "50010432-038 REDE9055" at bounding box center [215, 419] width 267 height 16
drag, startPoint x: 231, startPoint y: 418, endPoint x: 60, endPoint y: 412, distance: 170.8
click at [60, 412] on div "Ref. 50010432-038 REDE9055" at bounding box center [430, 420] width 797 height 18
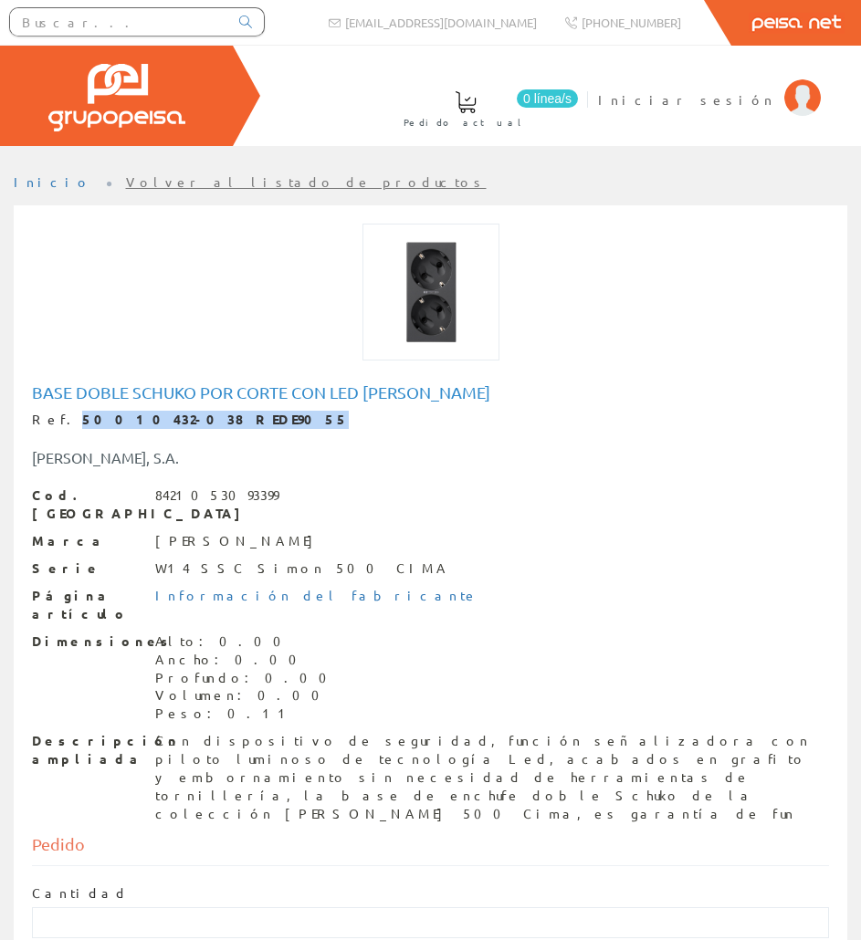
copy strong "50010432-038 REDE9055"
click at [173, 732] on div "Con dispositivo de seguridad, función señalizadora con piloto luminoso de tecno…" at bounding box center [492, 777] width 674 height 91
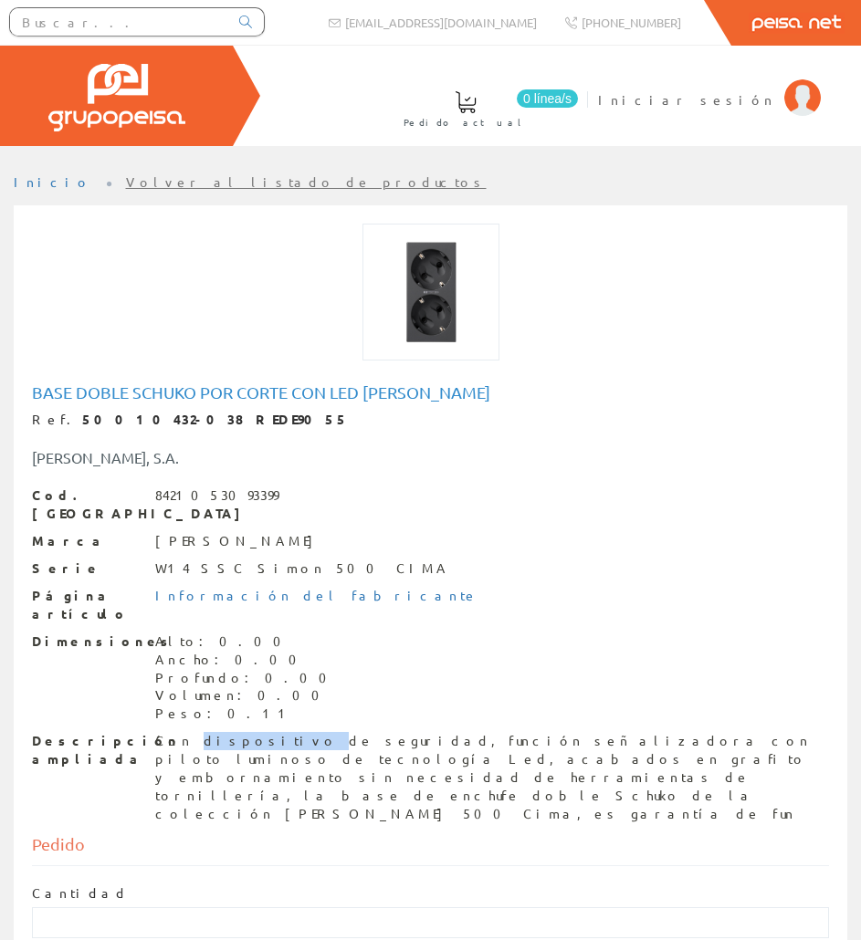
click at [173, 732] on div "Con dispositivo de seguridad, función señalizadora con piloto luminoso de tecno…" at bounding box center [492, 777] width 674 height 91
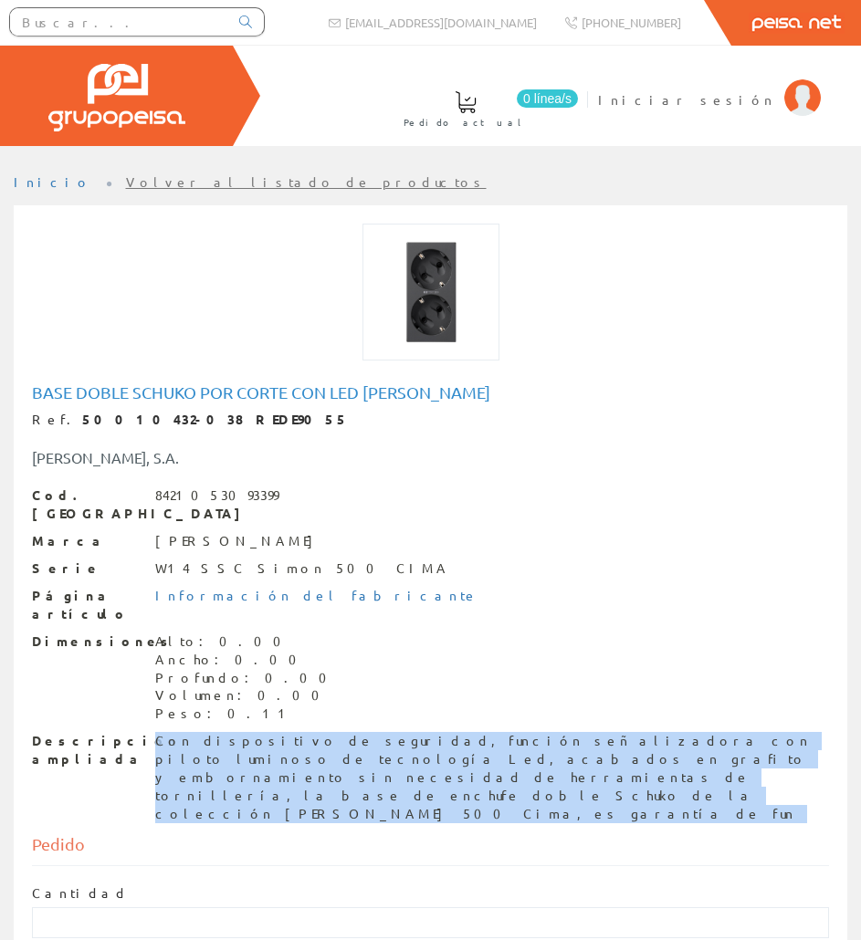
click at [173, 732] on div "Con dispositivo de seguridad, función señalizadora con piloto luminoso de tecno…" at bounding box center [492, 777] width 674 height 91
copy div "Con dispositivo de seguridad, función señalizadora con piloto luminoso de tecno…"
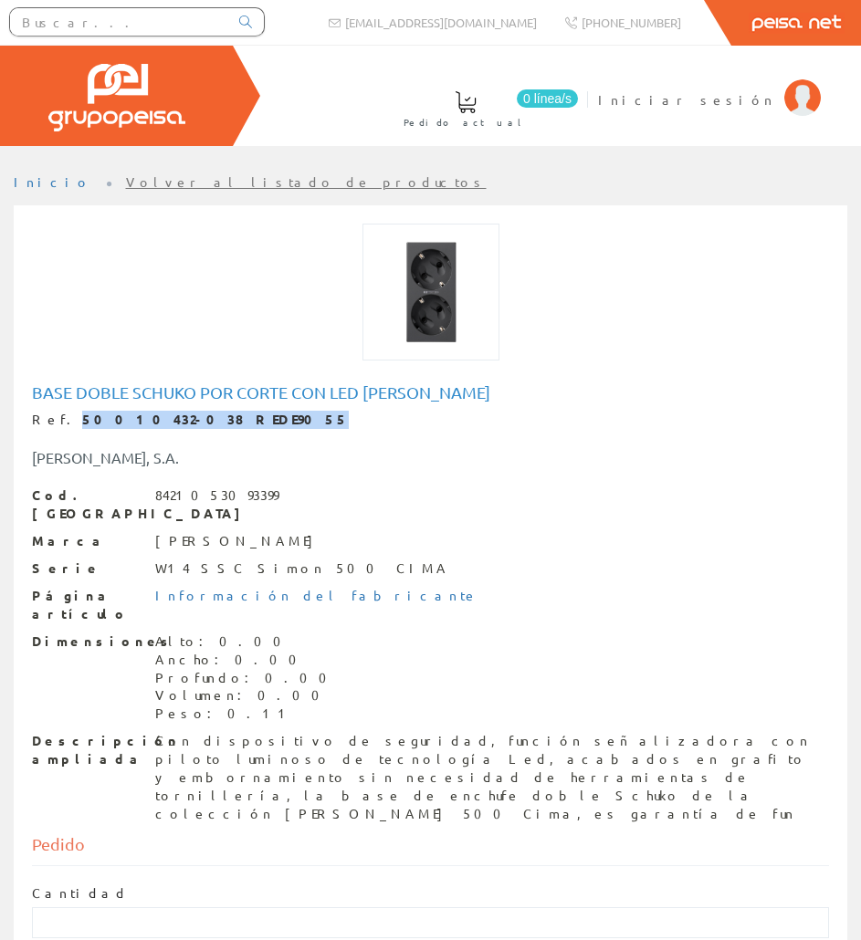
drag, startPoint x: 209, startPoint y: 419, endPoint x: 58, endPoint y: 417, distance: 150.7
click at [57, 418] on div "Ref. 50010432-038 REDE9055" at bounding box center [430, 420] width 797 height 18
copy strong "50010432-038 REDE9055"
click at [121, 14] on input "text" at bounding box center [119, 21] width 218 height 27
paste input "REDE9048"
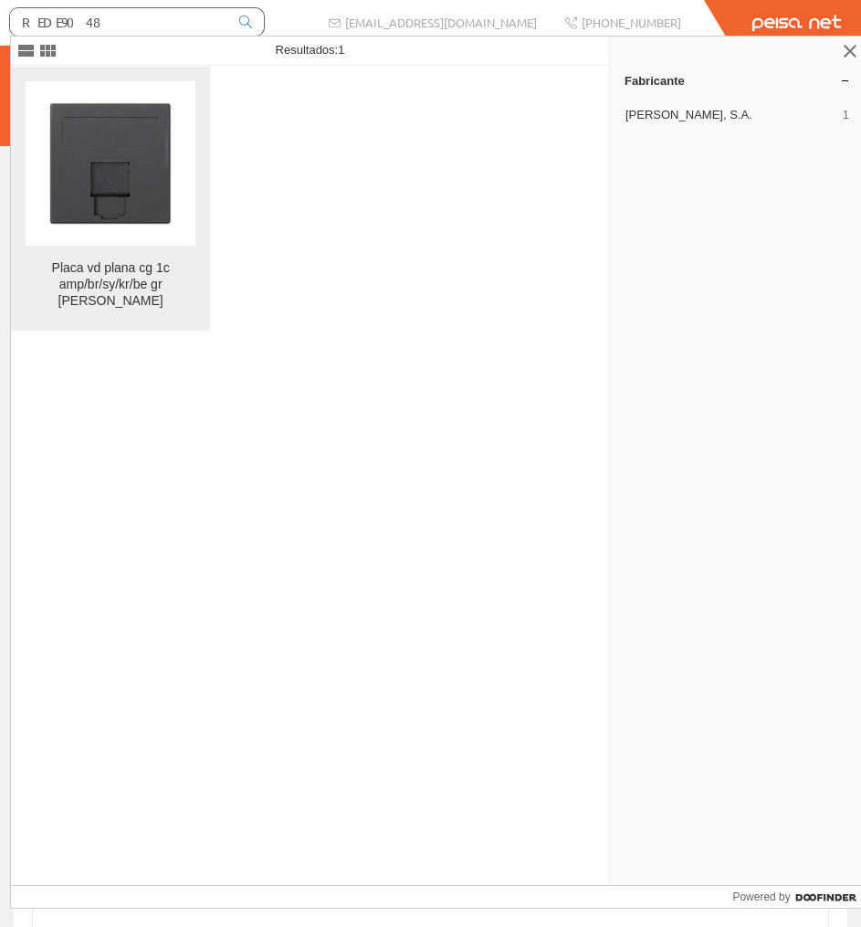
type input "REDE9048"
click at [170, 152] on img at bounding box center [110, 163] width 164 height 164
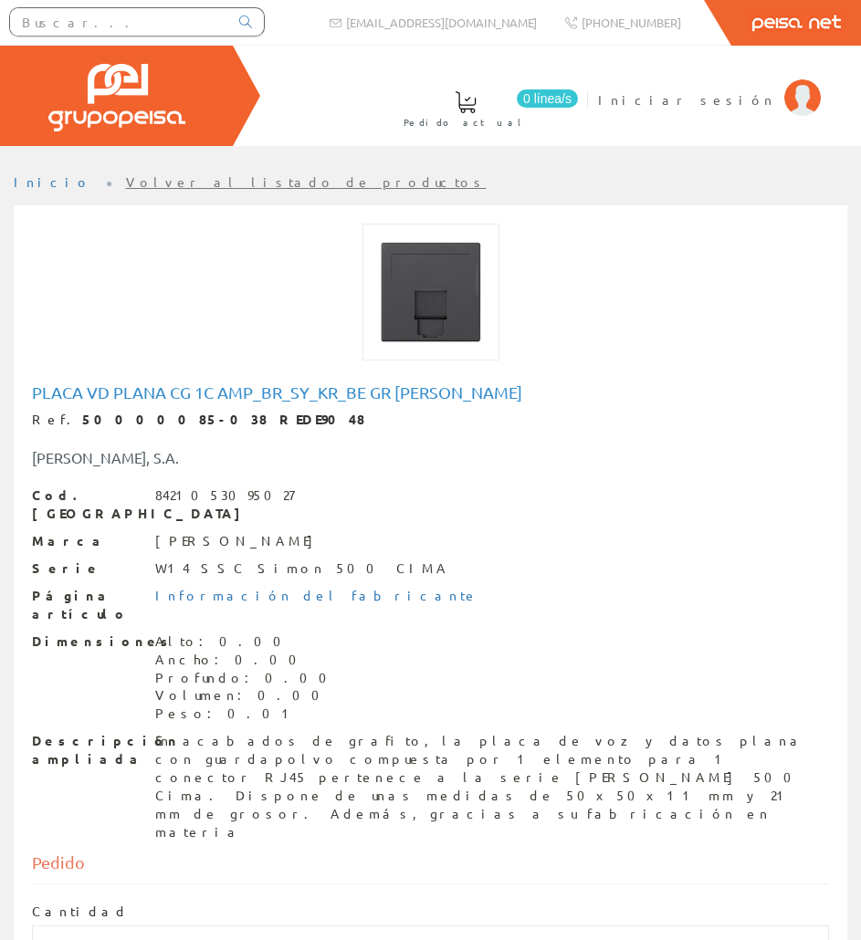
click at [186, 397] on h1 "Placa vd plana cg 1c amp_br_sy_kr_be gr [PERSON_NAME]" at bounding box center [430, 392] width 797 height 18
copy h1 "Placa vd plana cg 1c amp_br_sy_kr_be gr [PERSON_NAME]"
click at [236, 732] on div "En acabados de grafito, la placa de voz y datos plana con guardapolvo compuesta…" at bounding box center [492, 787] width 674 height 110
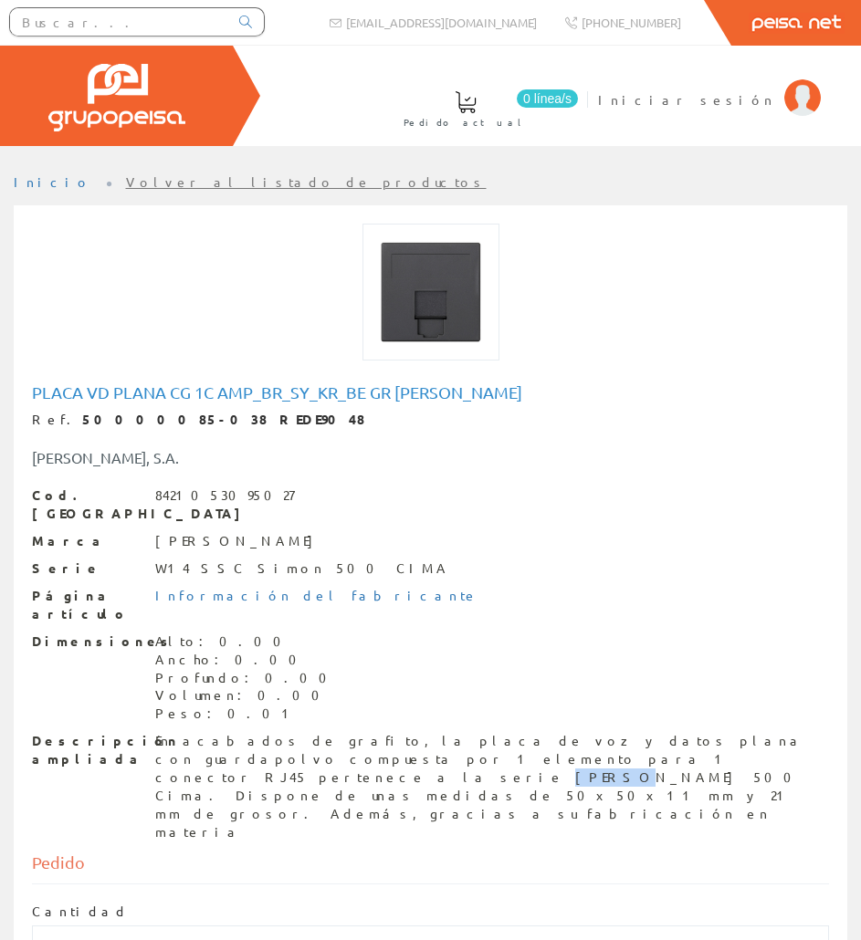
click at [236, 732] on div "En acabados de grafito, la placa de voz y datos plana con guardapolvo compuesta…" at bounding box center [492, 787] width 674 height 110
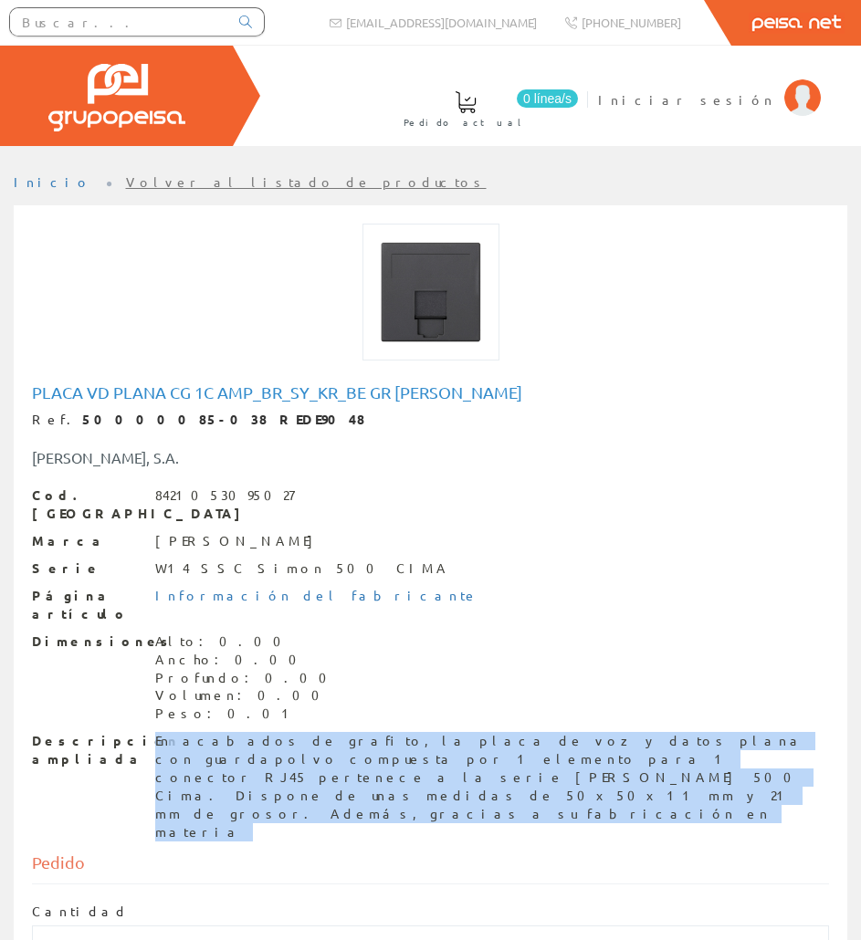
click at [236, 732] on div "En acabados de grafito, la placa de voz y datos plana con guardapolvo compuesta…" at bounding box center [492, 787] width 674 height 110
copy div "En acabados de grafito, la placa de voz y datos plana con guardapolvo compuesta…"
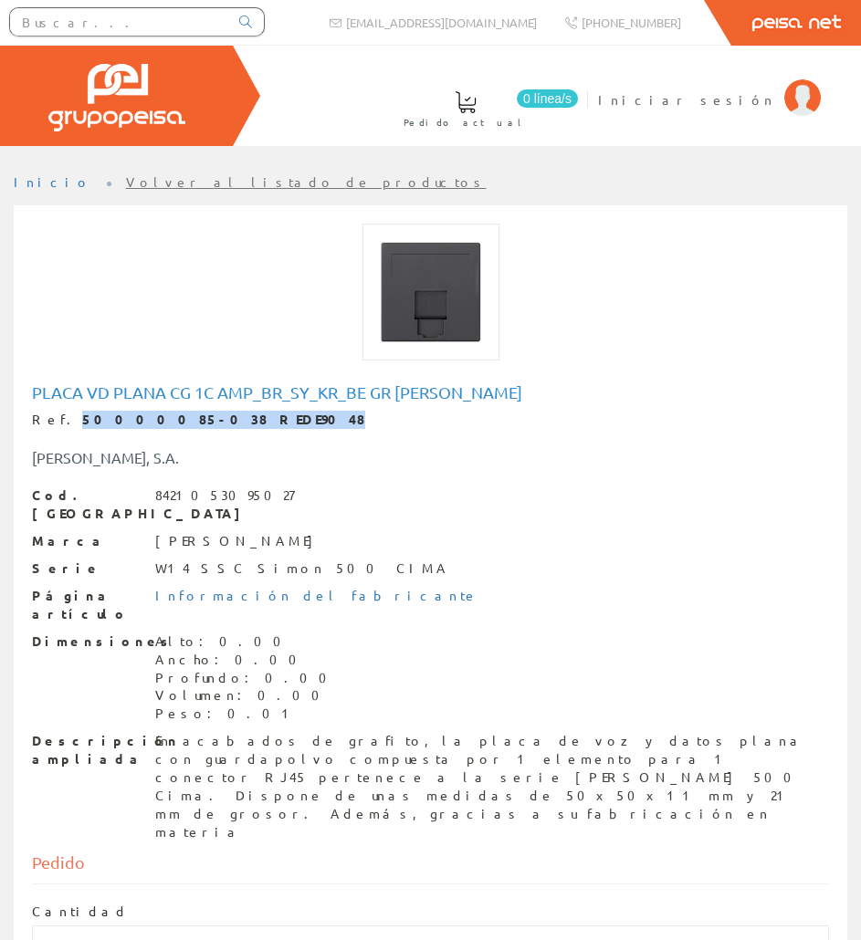
drag, startPoint x: 218, startPoint y: 419, endPoint x: 58, endPoint y: 422, distance: 159.8
click at [58, 422] on div "Ref. 50000085-038 REDE9048" at bounding box center [430, 420] width 797 height 18
copy strong "50000085-038 REDE9048"
click at [106, 16] on input "text" at bounding box center [119, 21] width 218 height 27
paste input "SIMO3503"
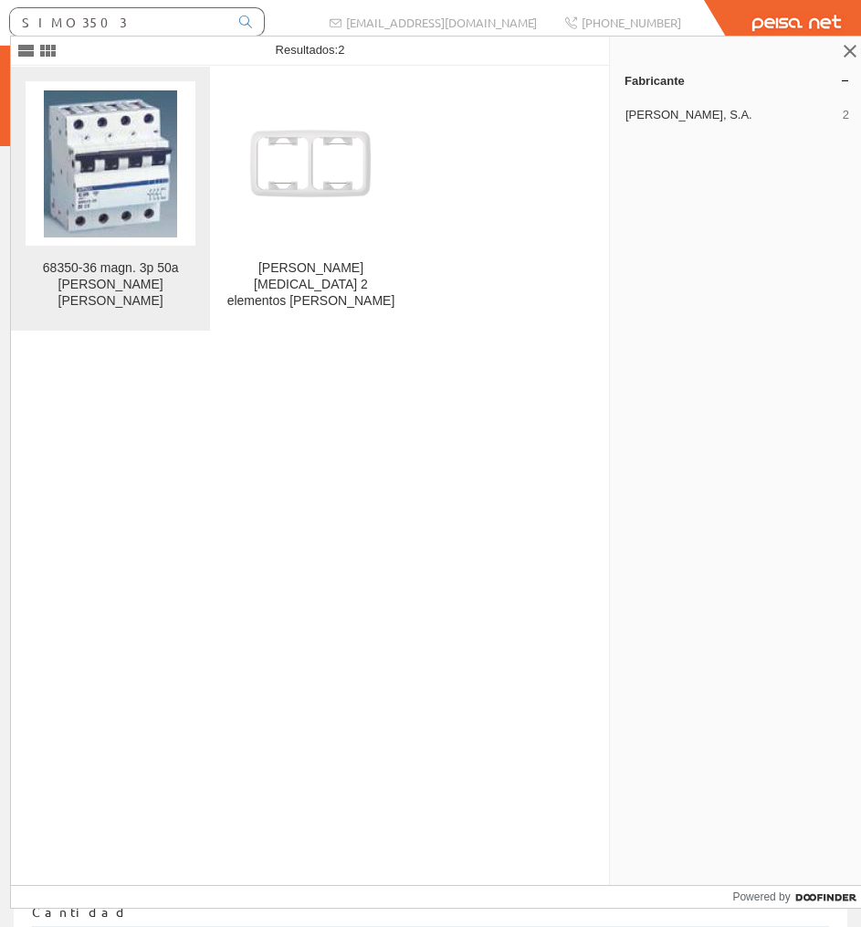
type input "SIMO3503"
click at [148, 161] on img at bounding box center [110, 163] width 133 height 147
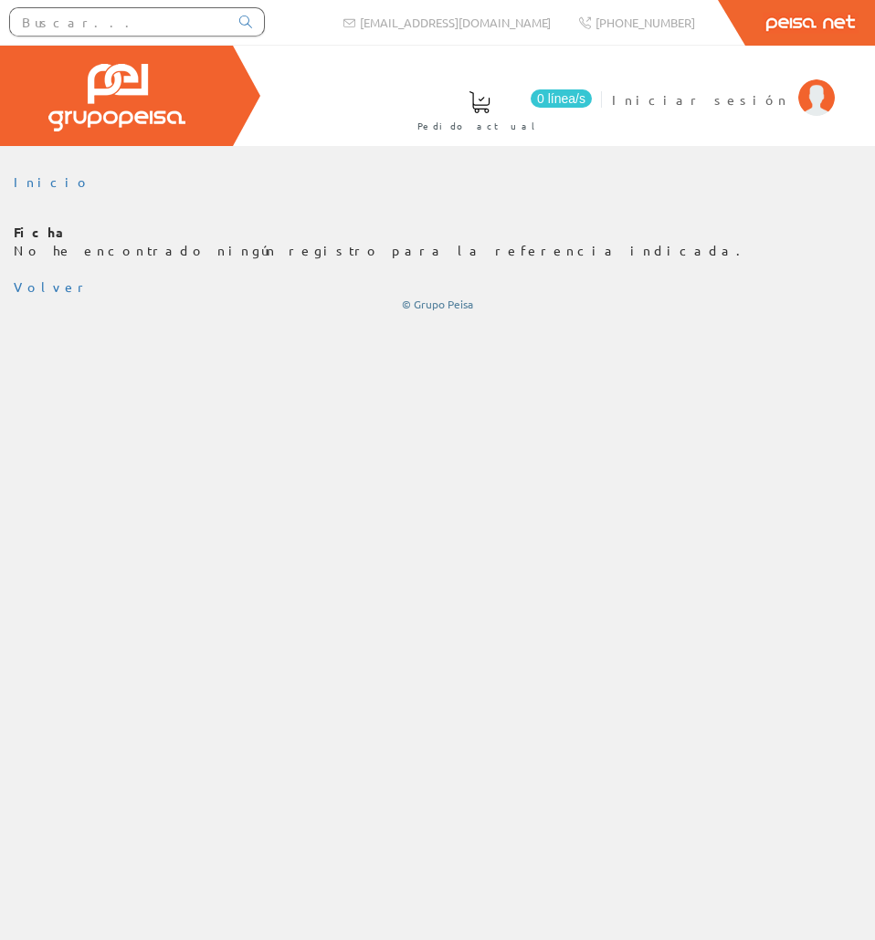
click at [133, 21] on input "text" at bounding box center [119, 21] width 218 height 27
paste input "SIMO3503"
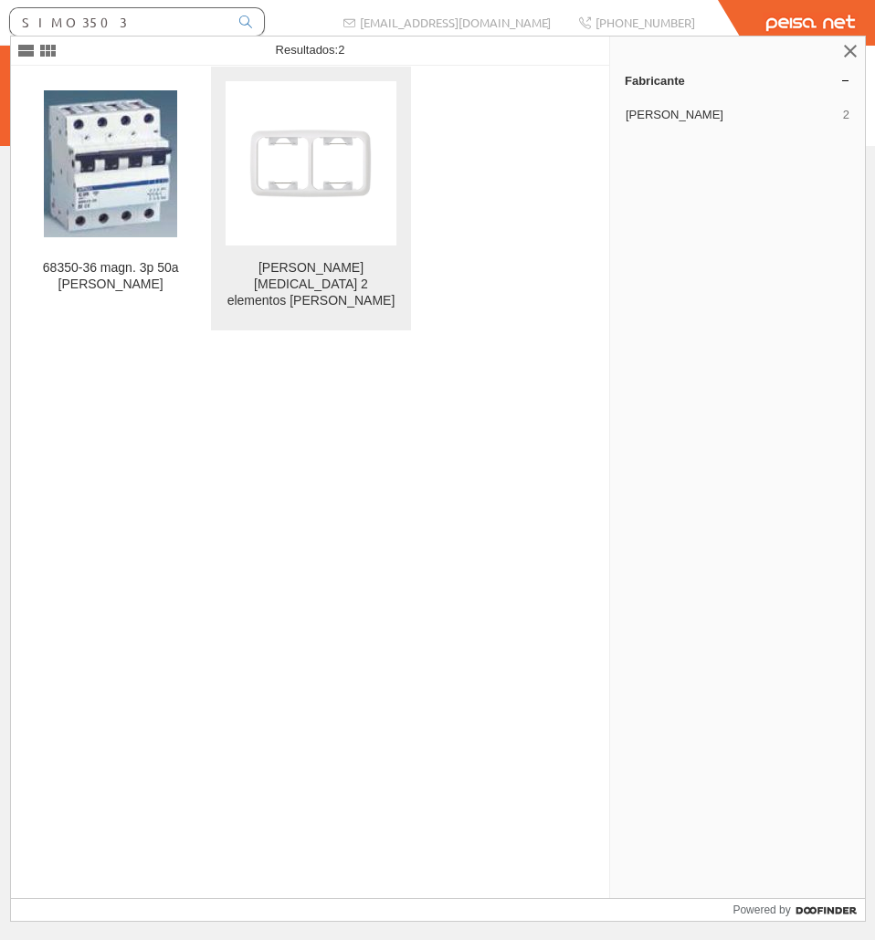
type input "SIMO3503"
click at [215, 131] on link "Marco de urea 2 elementos simon" at bounding box center [310, 199] width 199 height 264
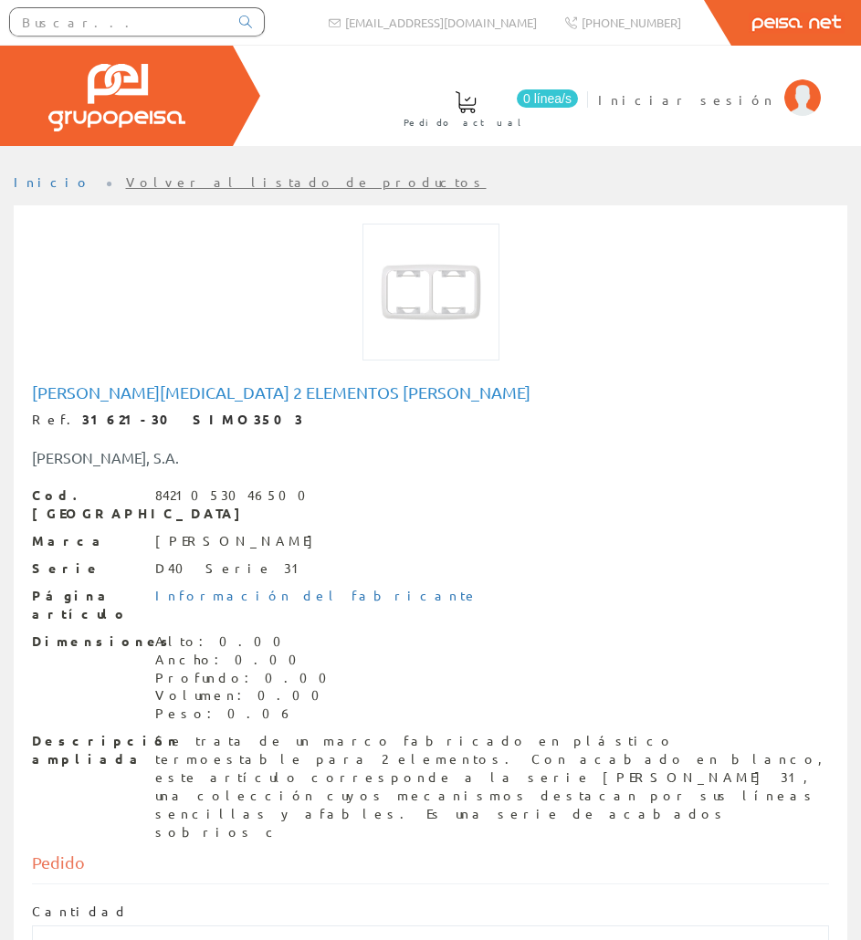
click at [289, 381] on div "Marco de urea 2 elementos simon Ref. 31621-30 SIMO3503 SIMON, S.A. Cod. Barras …" at bounding box center [430, 615] width 824 height 472
copy h1 "Marco de urea 2 elementos simon"
click at [214, 732] on div "Se trata de un marco fabricado en plástico termoestable para 2 elementos. Con a…" at bounding box center [492, 787] width 674 height 110
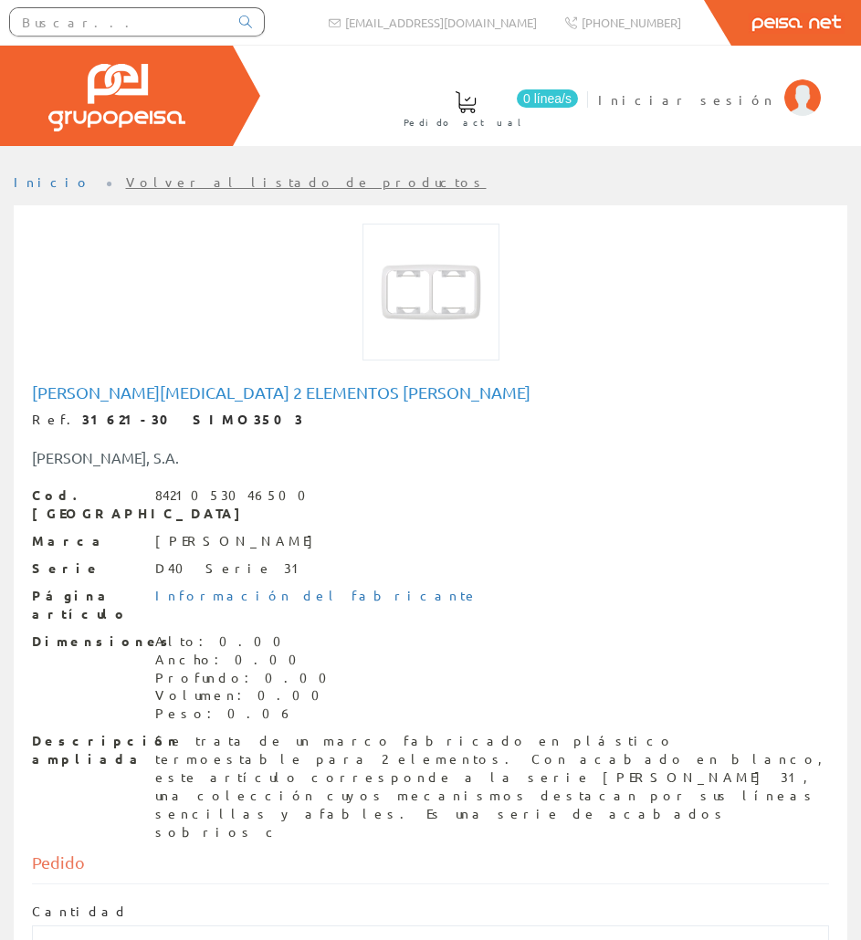
click at [215, 732] on div "Se trata de un marco fabricado en plástico termoestable para 2 elementos. Con a…" at bounding box center [492, 787] width 674 height 110
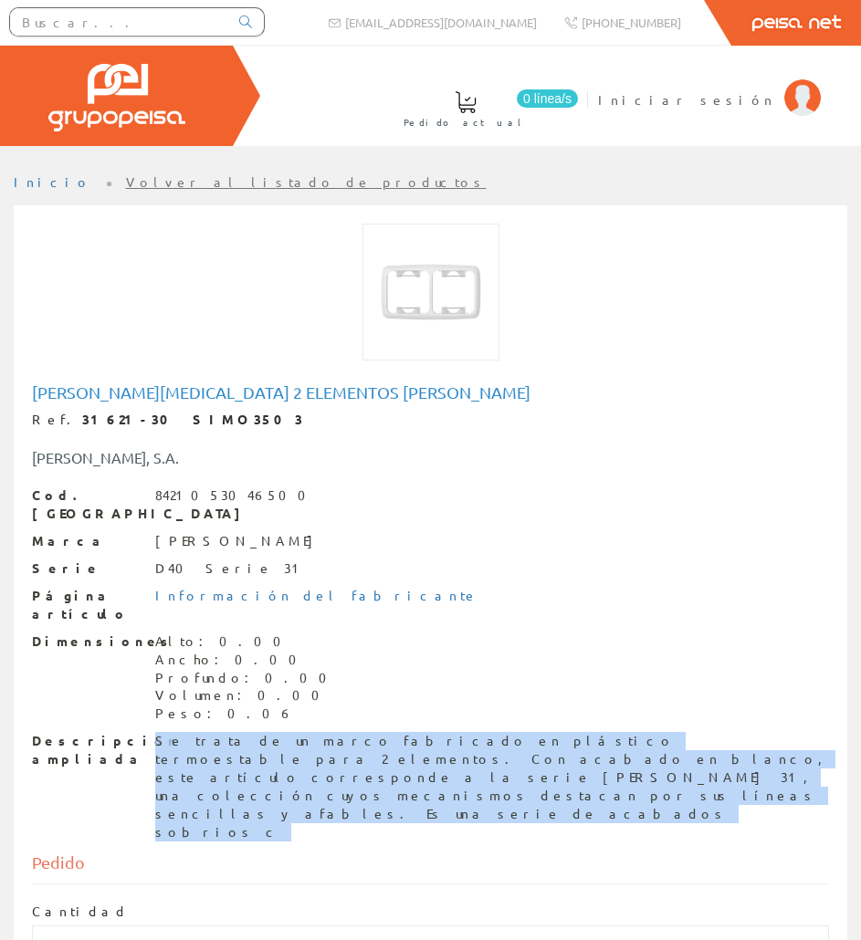
click at [215, 732] on div "Se trata de un marco fabricado en plástico termoestable para 2 elementos. Con a…" at bounding box center [492, 787] width 674 height 110
copy div "Se trata de un marco fabricado en plástico termoestable para 2 elementos. Con a…"
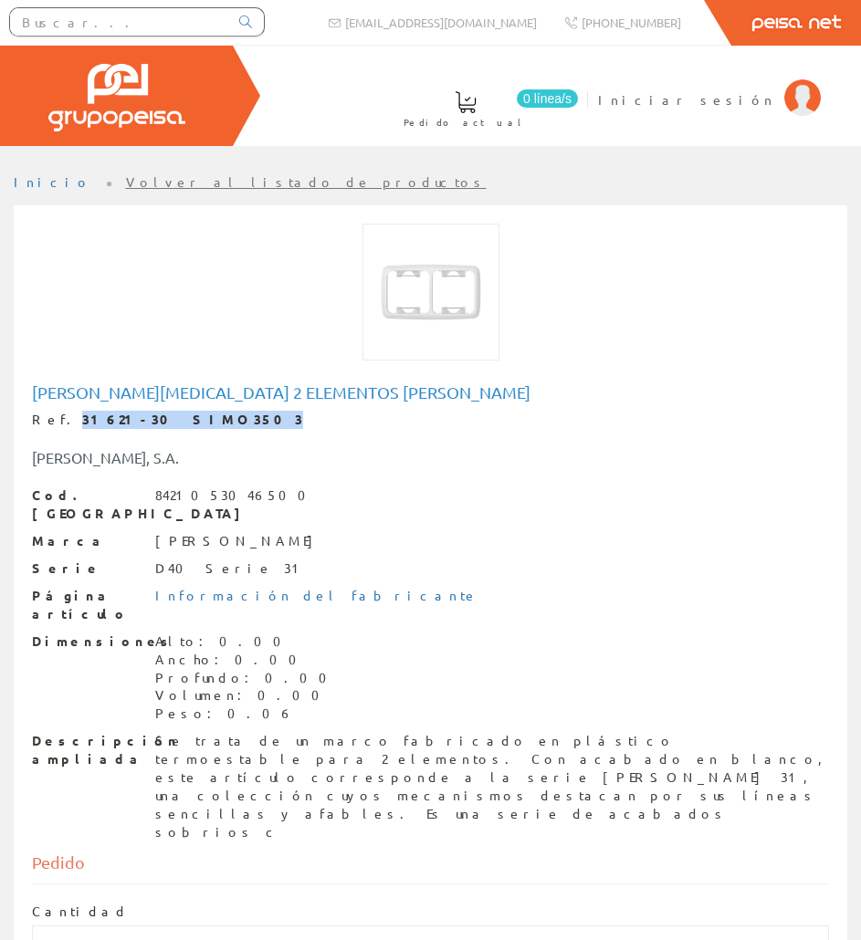
drag, startPoint x: 178, startPoint y: 420, endPoint x: 59, endPoint y: 420, distance: 118.7
click at [59, 420] on div "Ref. 31621-30 SIMO3503" at bounding box center [430, 420] width 797 height 18
copy strong "31621-30 SIMO3503"
drag, startPoint x: 151, startPoint y: 37, endPoint x: 149, endPoint y: 25, distance: 12.0
click at [151, 37] on div at bounding box center [137, 24] width 274 height 49
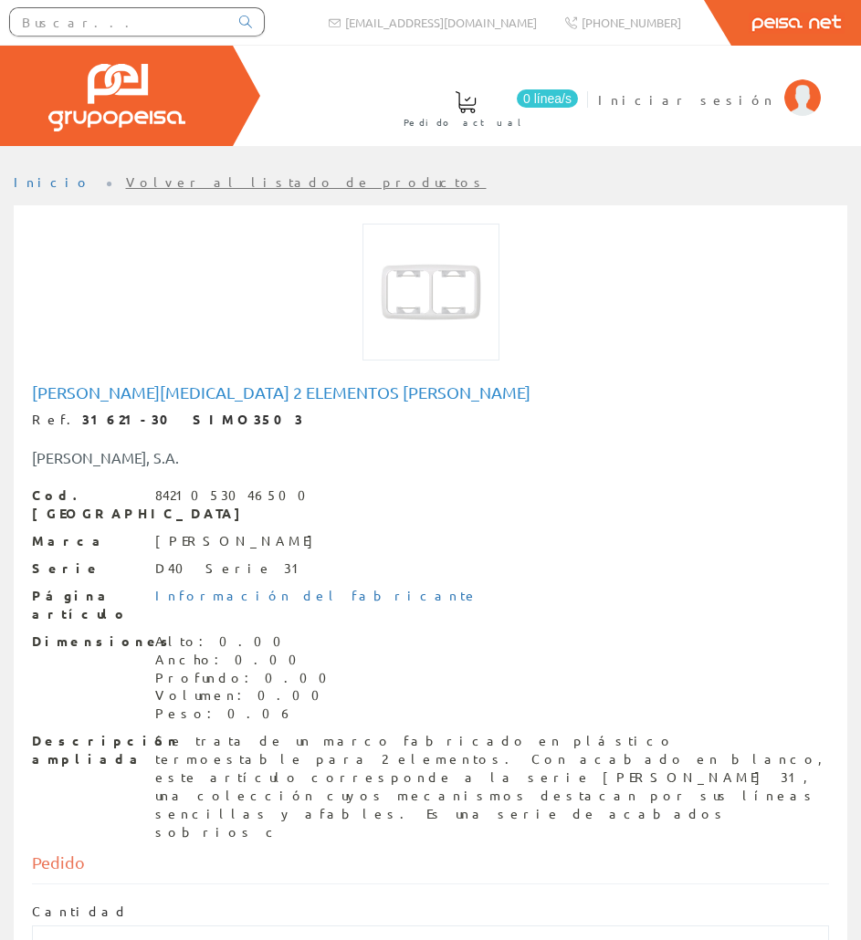
click at [148, 26] on input "text" at bounding box center [119, 21] width 218 height 27
paste input "SIMU9212"
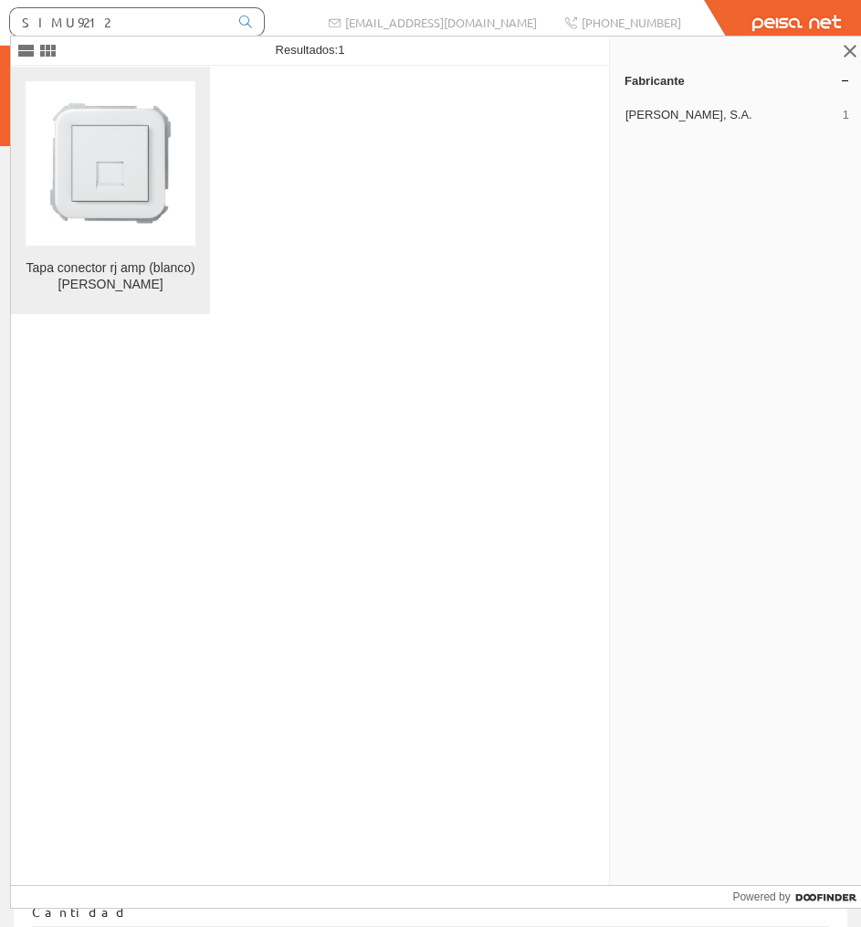
type input "SIMU9212"
click at [170, 119] on figure at bounding box center [111, 163] width 170 height 164
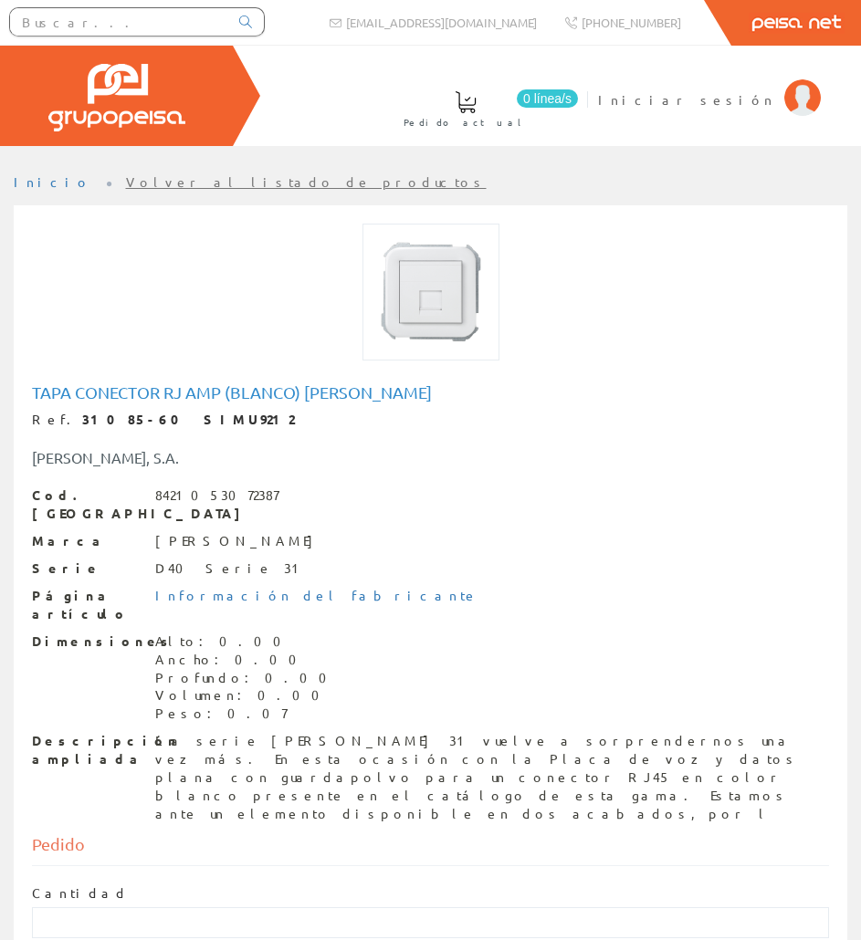
click at [197, 394] on h1 "Tapa conector rj amp (blanco) [PERSON_NAME]" at bounding box center [430, 392] width 797 height 18
click at [197, 394] on h1 "Tapa conector rj amp (blanco) simon" at bounding box center [430, 392] width 797 height 18
copy h1 "Tapa conector rj amp (blanco) simon"
drag, startPoint x: 174, startPoint y: 420, endPoint x: 56, endPoint y: 411, distance: 119.0
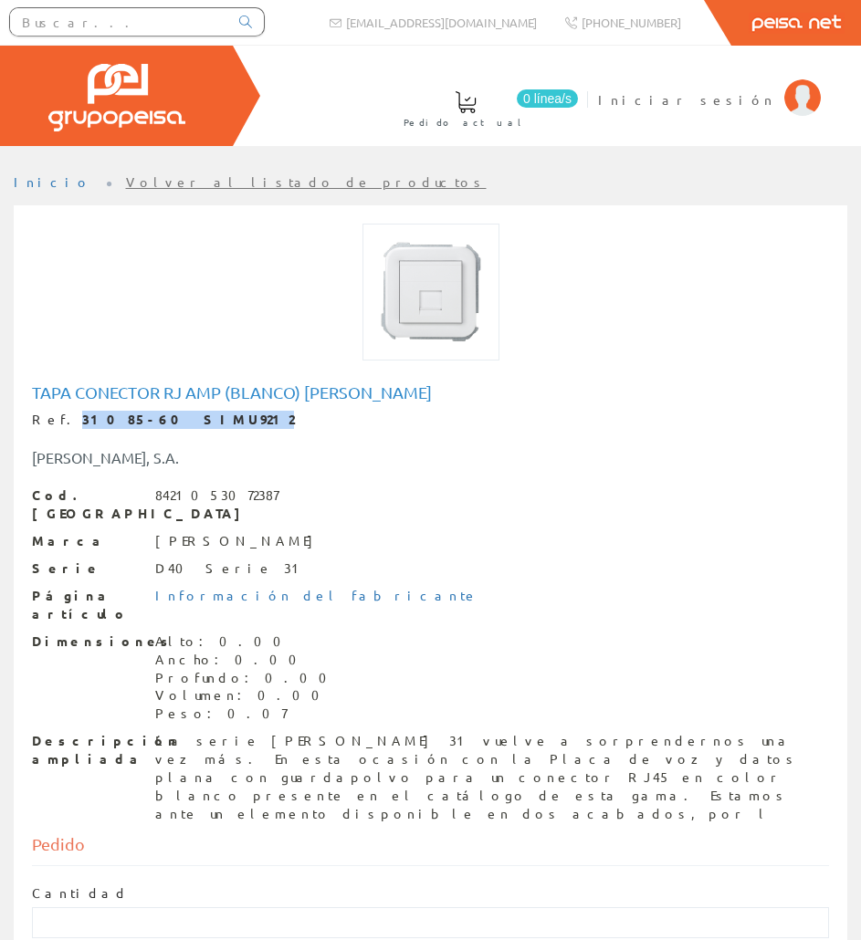
click at [56, 411] on div "Ref. 31085-60 SIMU9212" at bounding box center [430, 420] width 797 height 18
copy div "31085-60 SIMU9212"
click at [161, 735] on div "La serie Simon 31 vuelve a sorprendernos una vez más. En esta ocasión con la Pl…" at bounding box center [492, 777] width 674 height 91
click at [162, 734] on div "La serie Simon 31 vuelve a sorprendernos una vez más. En esta ocasión con la Pl…" at bounding box center [492, 777] width 674 height 91
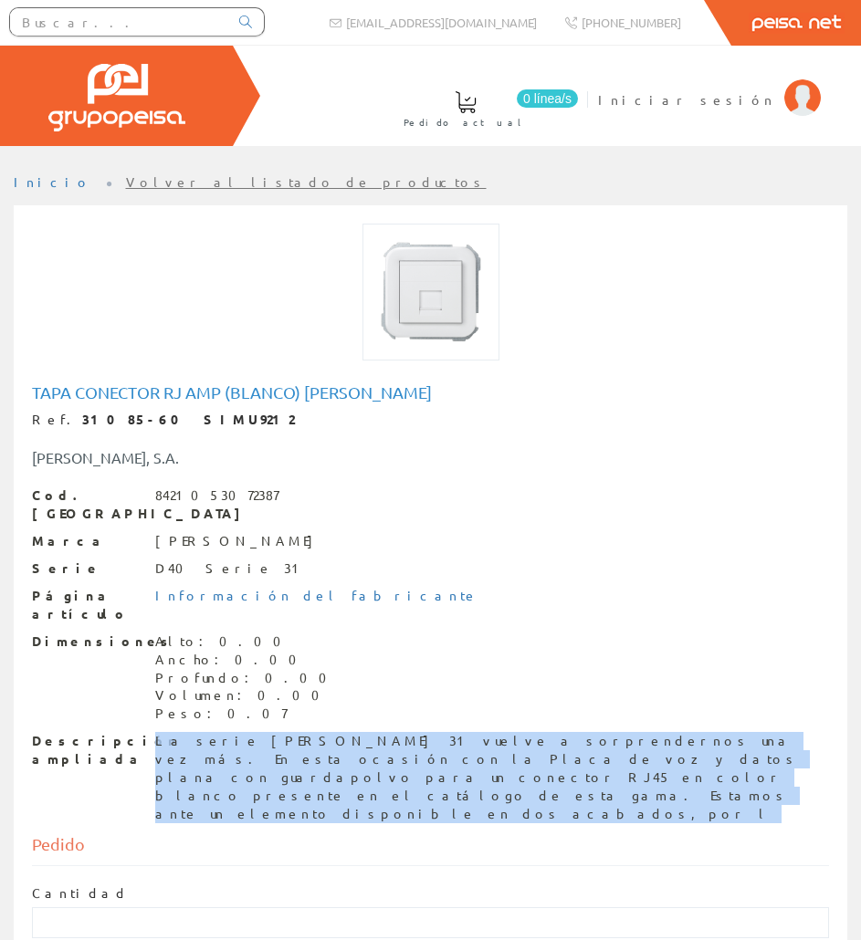
click at [162, 734] on div "La serie Simon 31 vuelve a sorprendernos una vez más. En esta ocasión con la Pl…" at bounding box center [492, 777] width 674 height 91
copy div "La serie Simon 31 vuelve a sorprendernos una vez más. En esta ocasión con la Pl…"
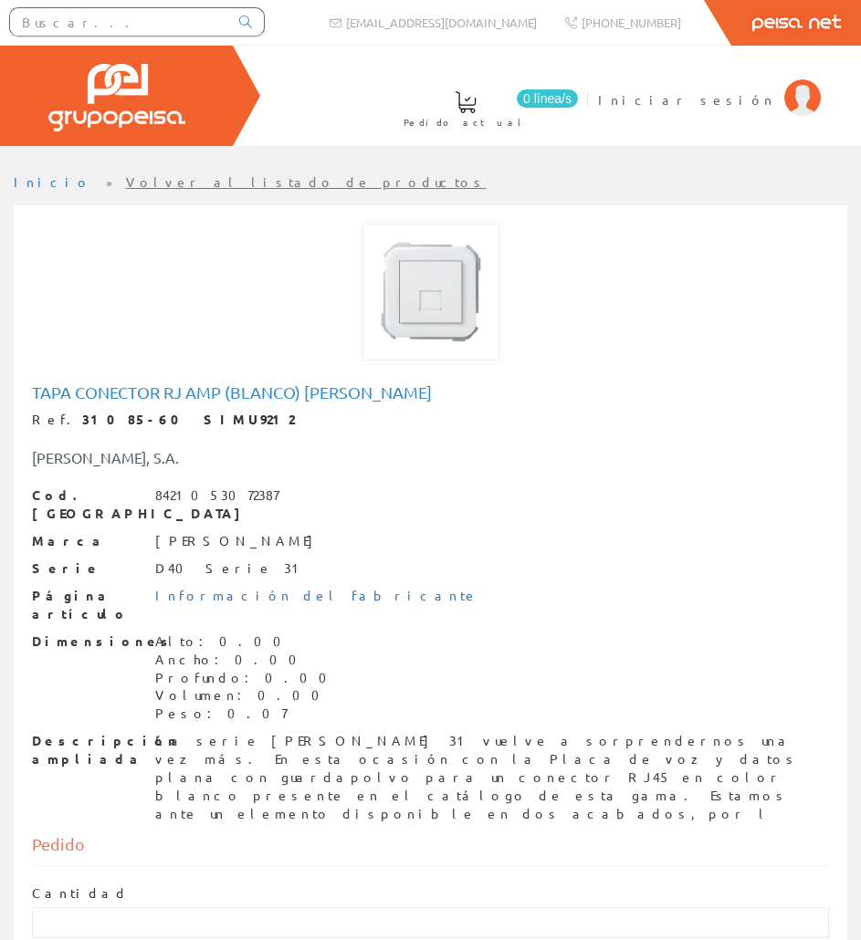
click at [174, 27] on input "text" at bounding box center [119, 21] width 218 height 27
paste input "SIMU7449"
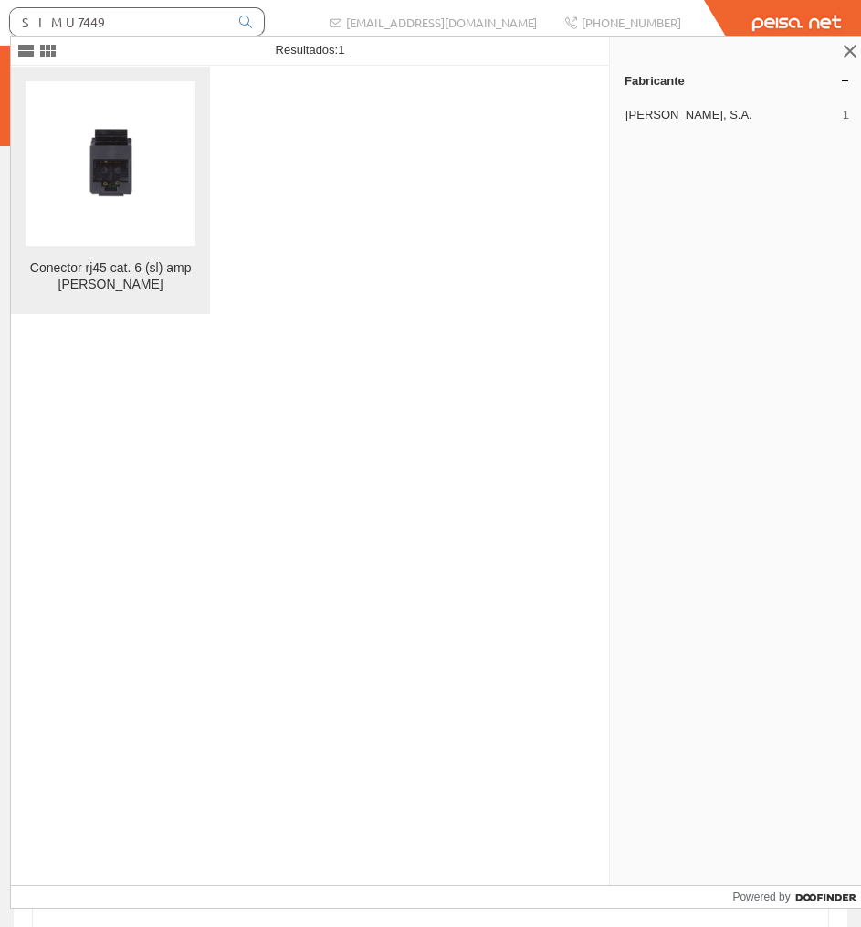
type input "SIMU7449"
click at [156, 133] on img at bounding box center [110, 163] width 164 height 164
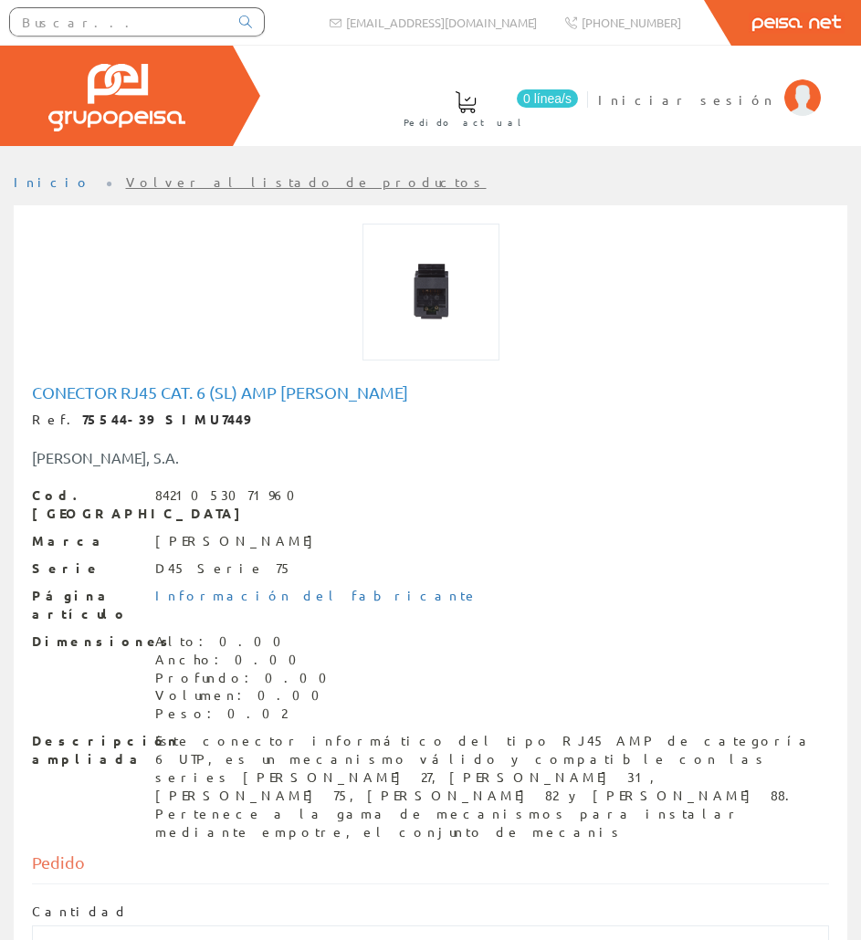
click at [273, 388] on h1 "Conector rj45 cat. 6 (sl) amp [PERSON_NAME]" at bounding box center [430, 392] width 797 height 18
click at [273, 388] on h1 "Conector rj45 cat. 6 (sl) amp simon" at bounding box center [430, 392] width 797 height 18
copy h1 "Conector rj45 cat. 6 (sl) amp simon"
click at [299, 732] on div "Este conector informático del tipo RJ45 AMP de categoría 6 UTP, es un mecanismo…" at bounding box center [492, 787] width 674 height 110
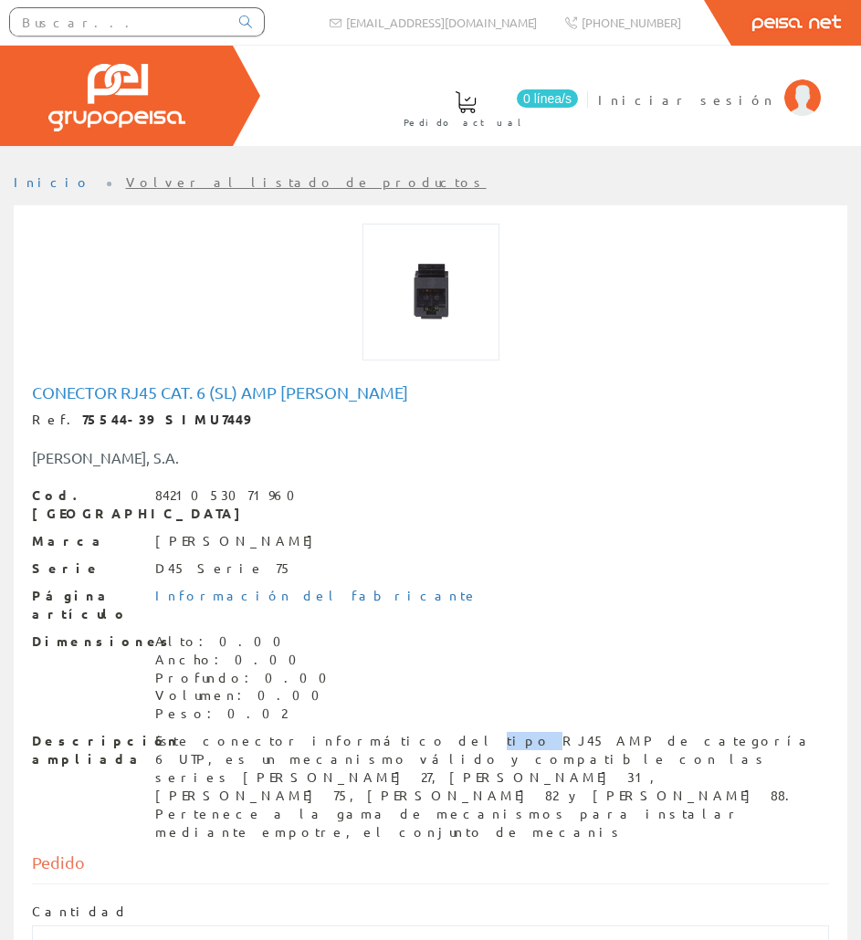
click at [299, 732] on div "Este conector informático del tipo RJ45 AMP de categoría 6 UTP, es un mecanismo…" at bounding box center [492, 787] width 674 height 110
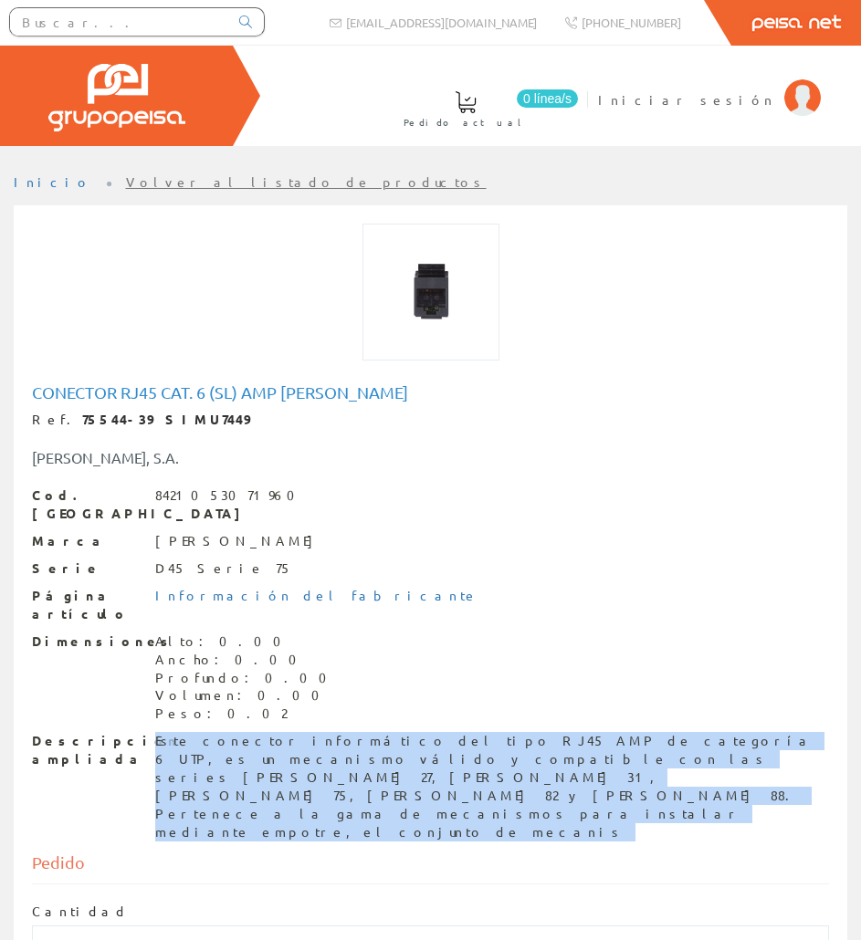
click at [299, 732] on div "Este conector informático del tipo RJ45 AMP de categoría 6 UTP, es un mecanismo…" at bounding box center [492, 787] width 674 height 110
copy div "Este conector informático del tipo RJ45 AMP de categoría 6 UTP, es un mecanismo…"
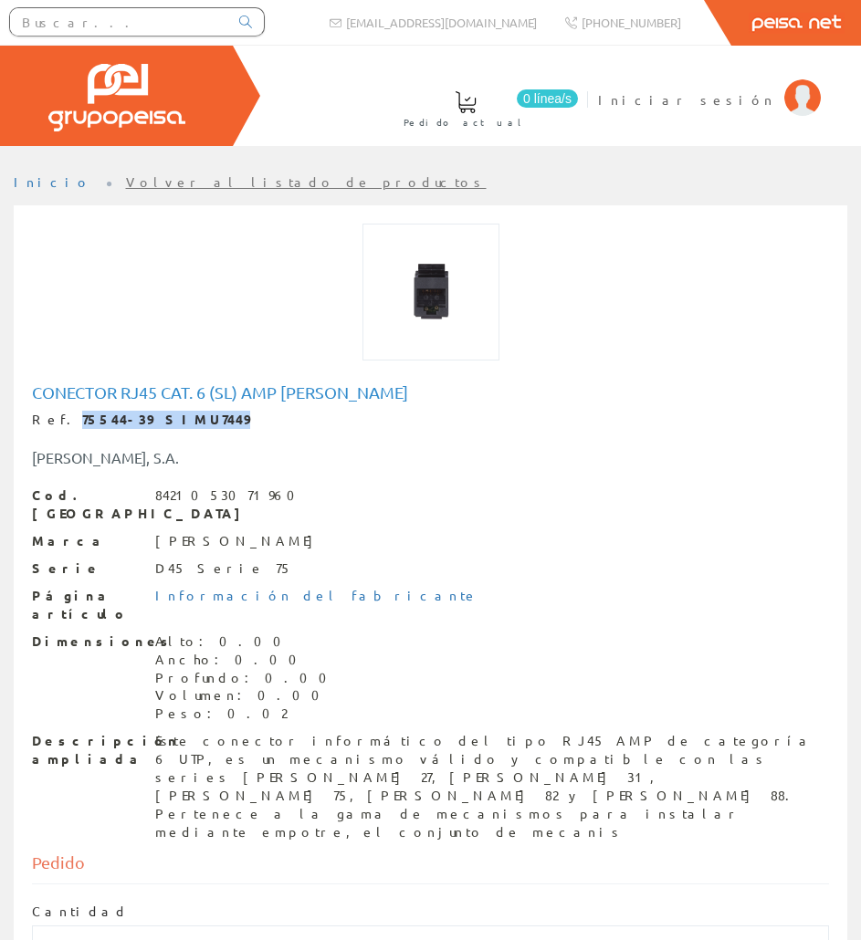
drag, startPoint x: 184, startPoint y: 417, endPoint x: 58, endPoint y: 417, distance: 126.9
click at [58, 417] on div "Ref. 75544-39 SIMU7449" at bounding box center [430, 420] width 797 height 18
copy strong "75544-39 SIMU7449"
click at [169, 17] on input "text" at bounding box center [119, 21] width 218 height 27
paste input "GEWI0550"
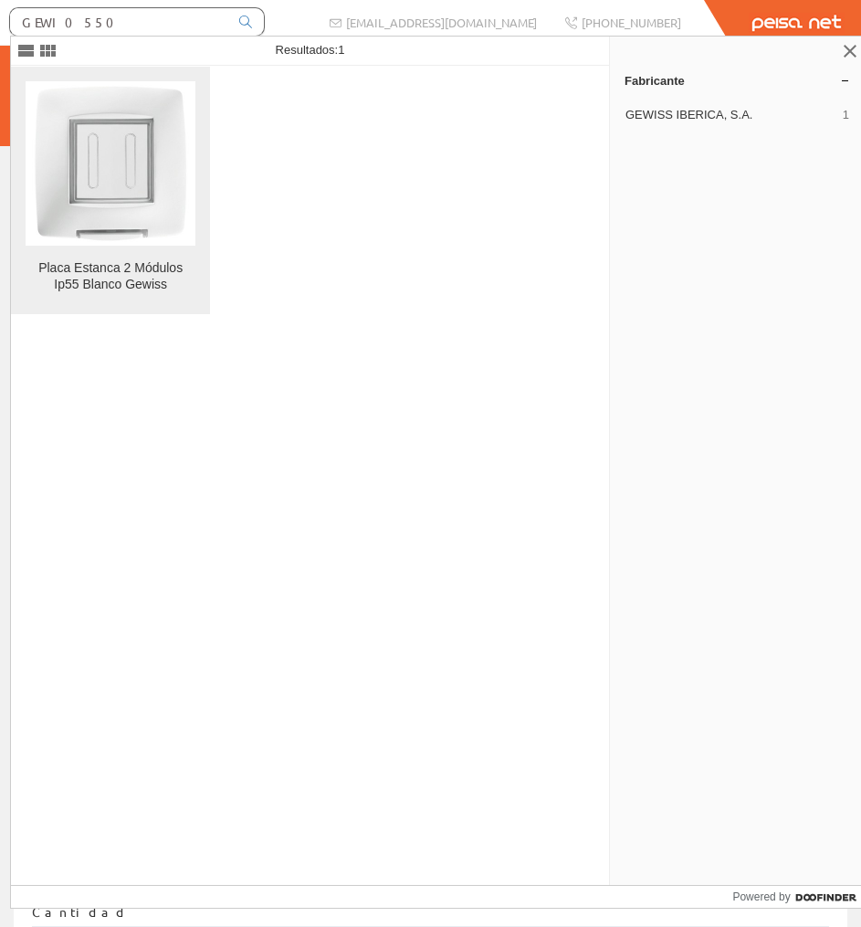
type input "GEWI0550"
click at [81, 81] on img at bounding box center [110, 163] width 164 height 164
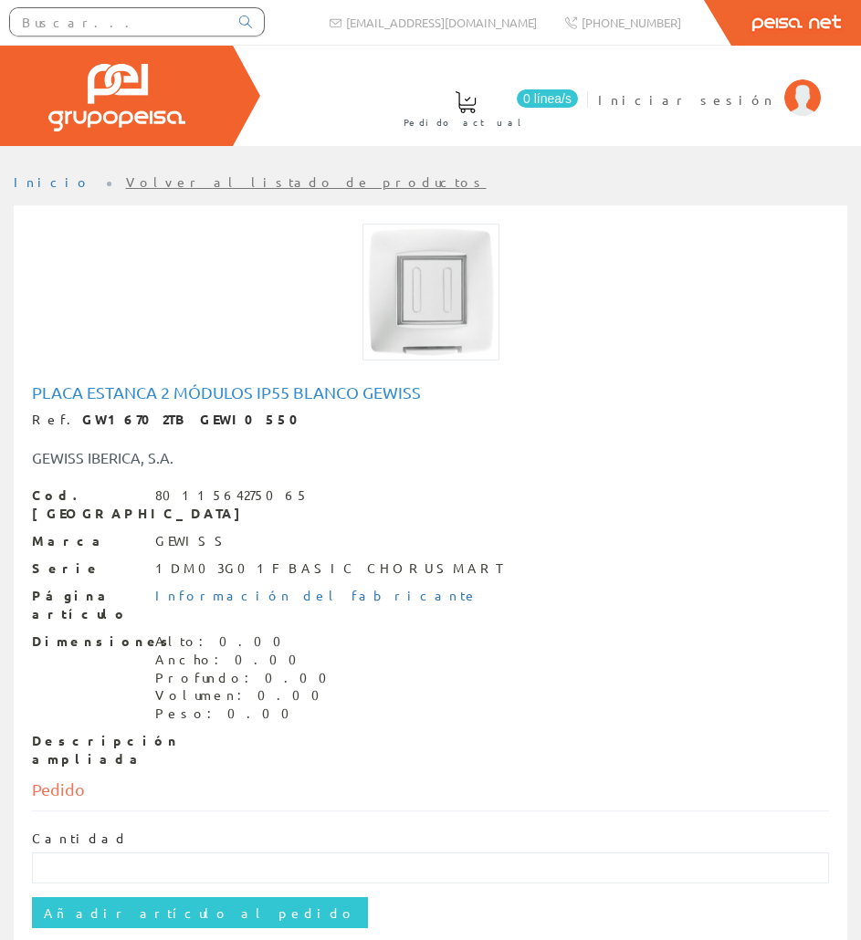
click at [137, 396] on h1 "Placa Estanca 2 Módulos Ip55 Blanco Gewiss" at bounding box center [430, 392] width 797 height 18
copy h1 "Placa Estanca 2 Módulos Ip55 Blanco Gewiss"
drag, startPoint x: 218, startPoint y: 418, endPoint x: 58, endPoint y: 421, distance: 160.7
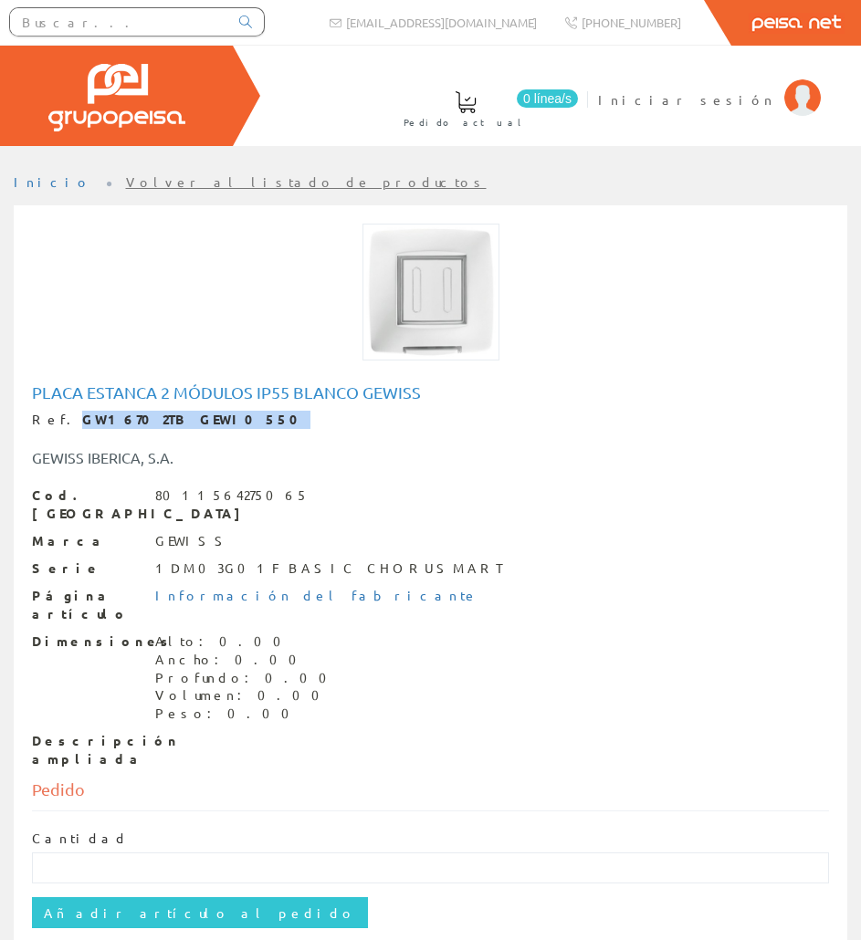
click at [58, 421] on div "Ref. GW16702TB GEWI0550" at bounding box center [430, 420] width 797 height 18
copy strong "GW16702TB GEWI0550"
click at [184, 24] on input "text" at bounding box center [119, 21] width 218 height 27
paste input "A0010681"
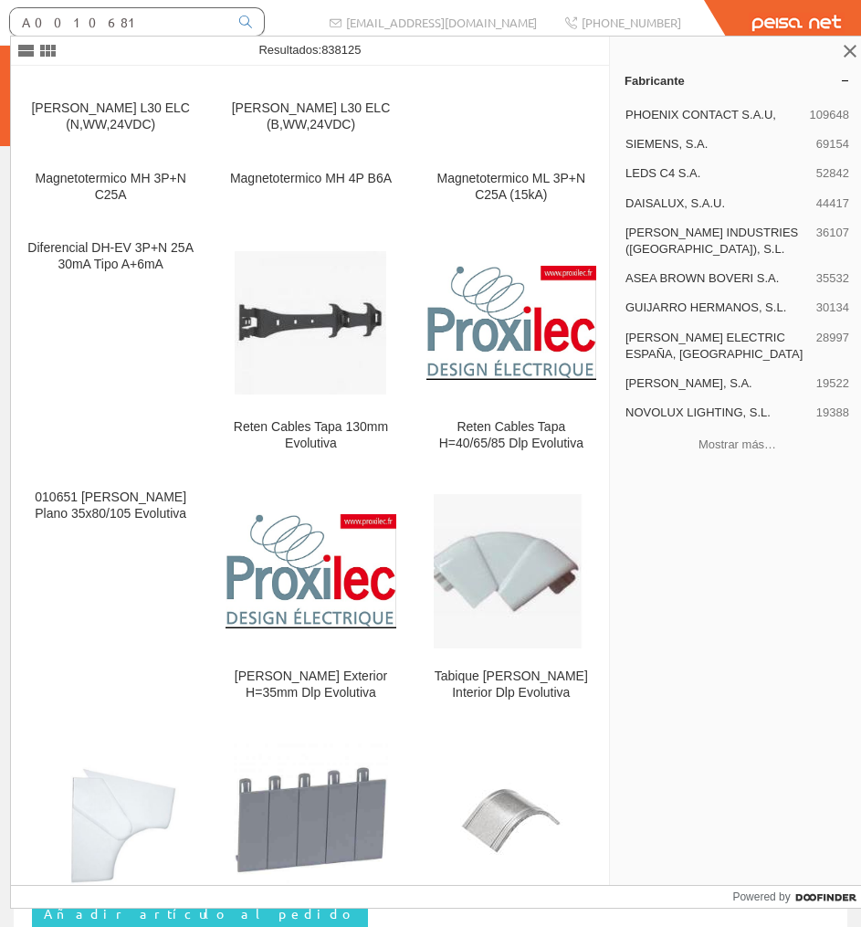
scroll to position [4192, 0]
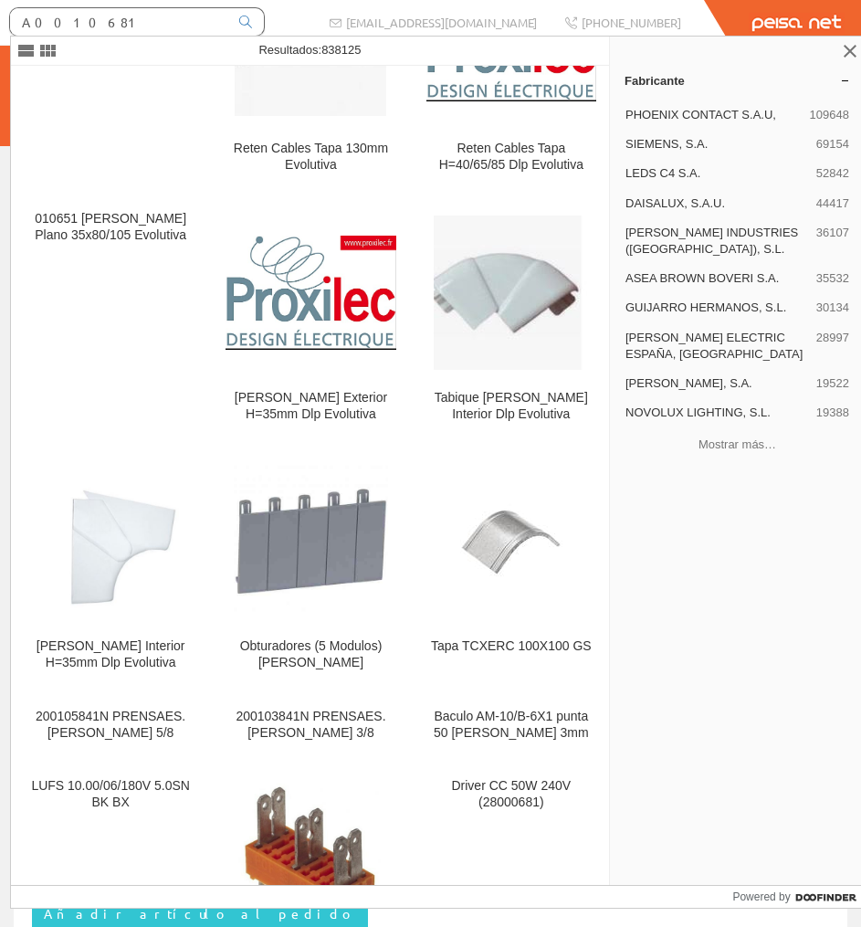
click at [715, 513] on div "Fabricante PHOENIX CONTACT S.A.U, 109648 SIEMENS, S.A. 69154 LEDS C4 S.A. 52842…" at bounding box center [737, 475] width 255 height 819
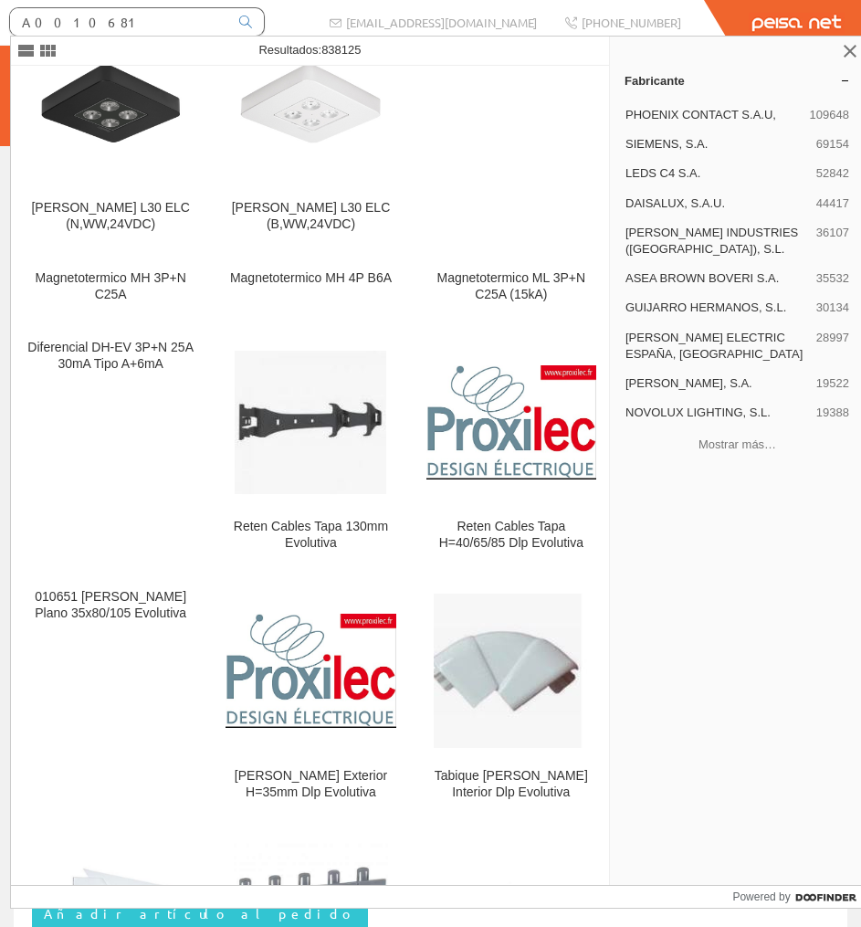
scroll to position [3552, 0]
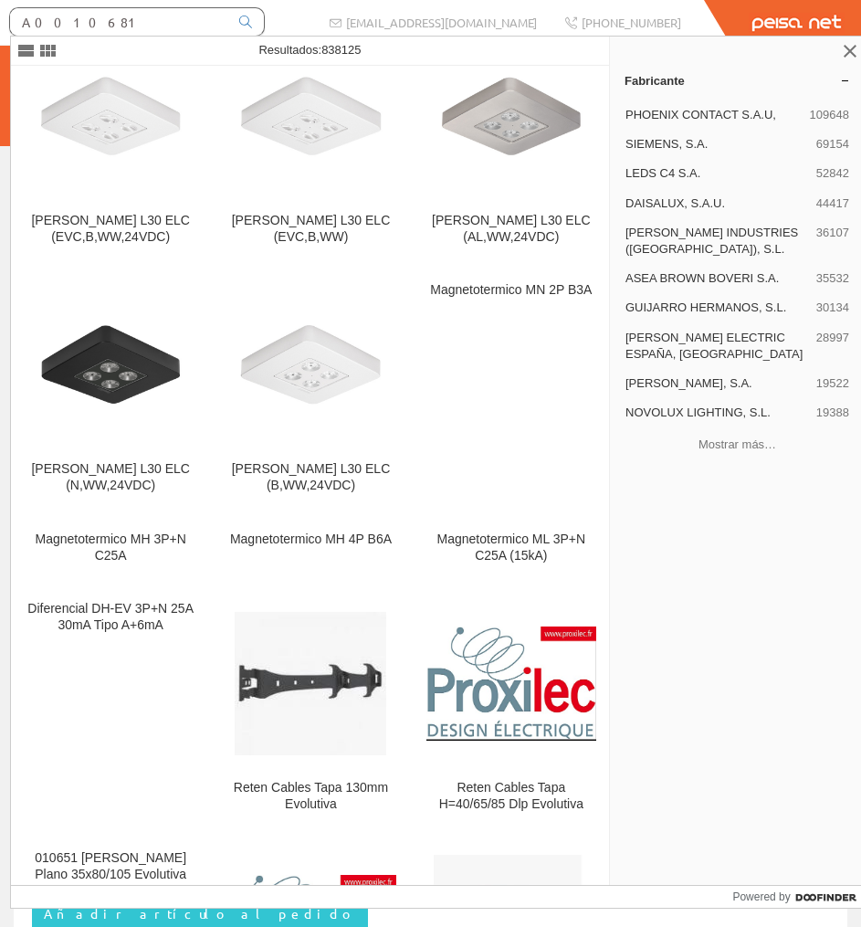
click at [118, 16] on input "A0010681" at bounding box center [119, 21] width 218 height 27
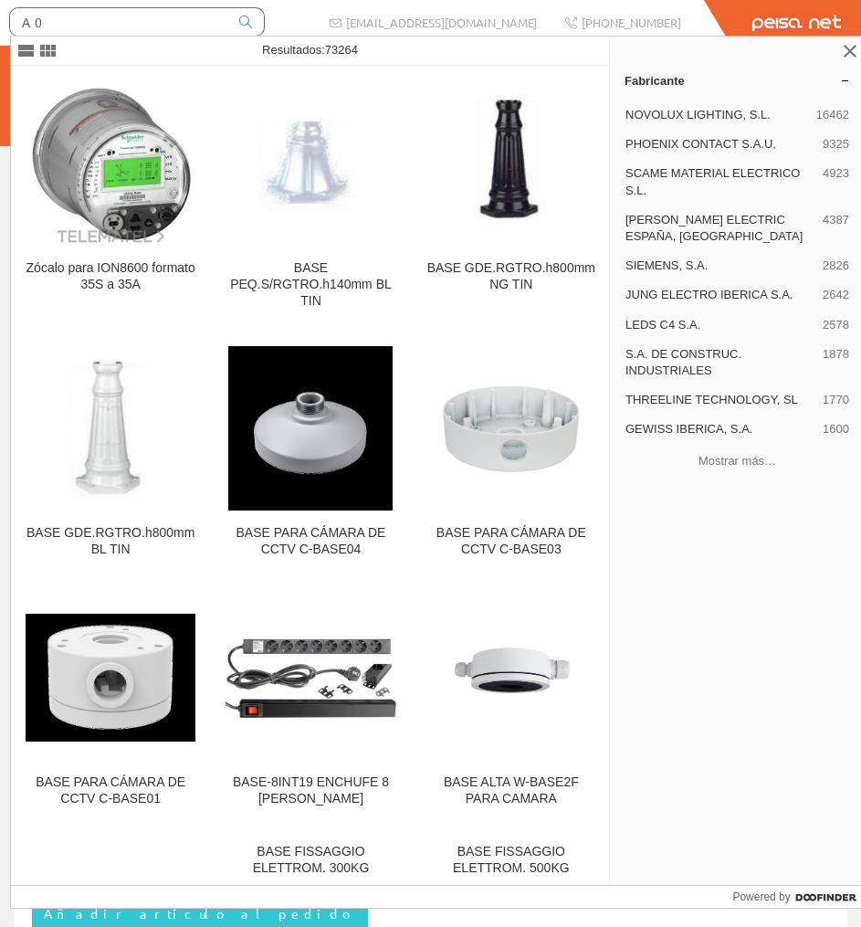
type input "A"
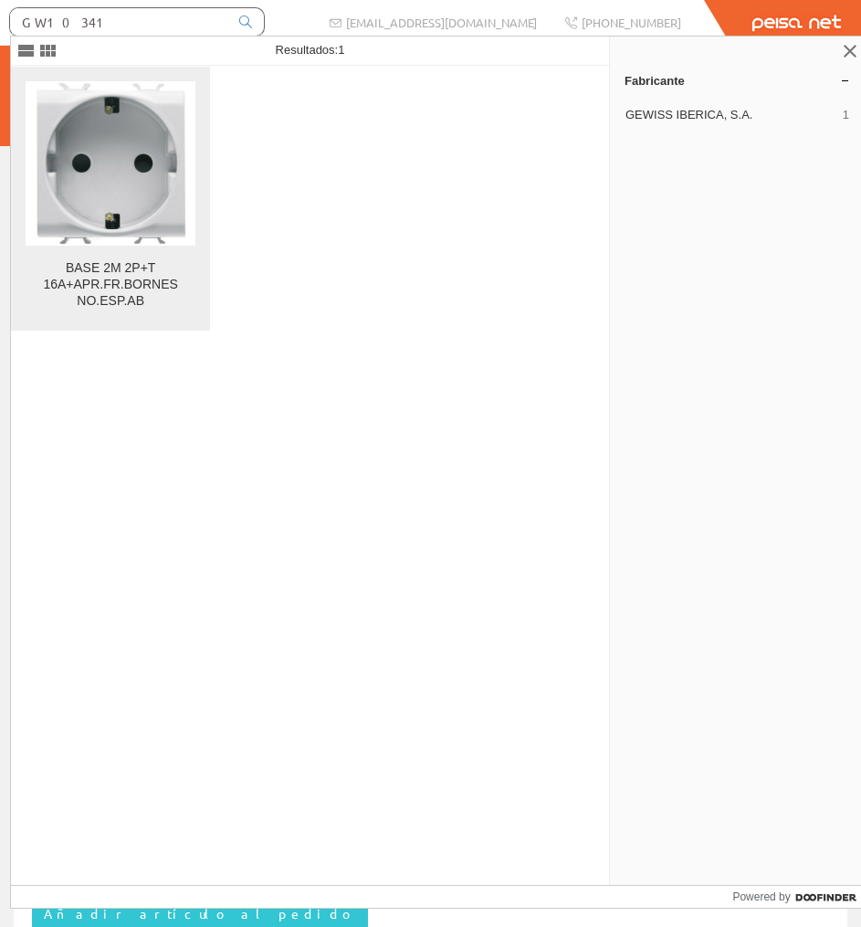
type input "GW10341"
click at [147, 268] on div "BASE 2M 2P+T 16A+APR.FR.BORNES NO.ESP.AB" at bounding box center [111, 284] width 170 height 49
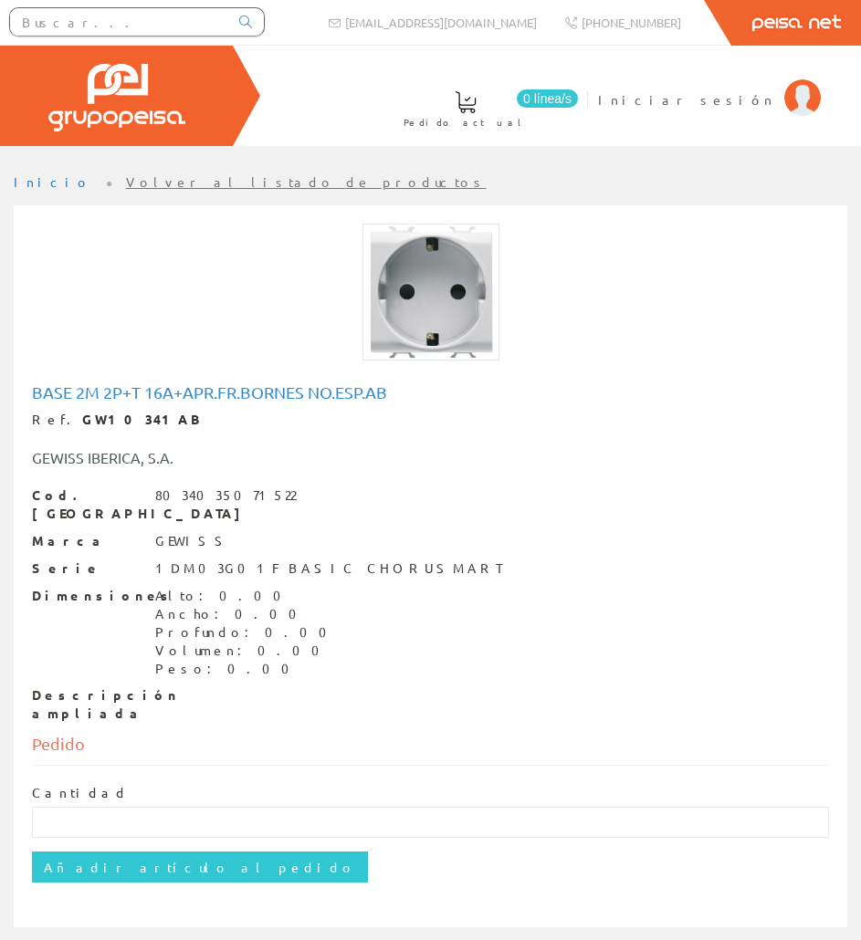
click at [101, 414] on strong "GW10341AB" at bounding box center [142, 419] width 121 height 16
copy strong "GW10341AB"
click at [246, 391] on h1 "BASE 2M 2P+T 16A+APR.FR.BORNES NO.ESP.AB" at bounding box center [430, 392] width 797 height 18
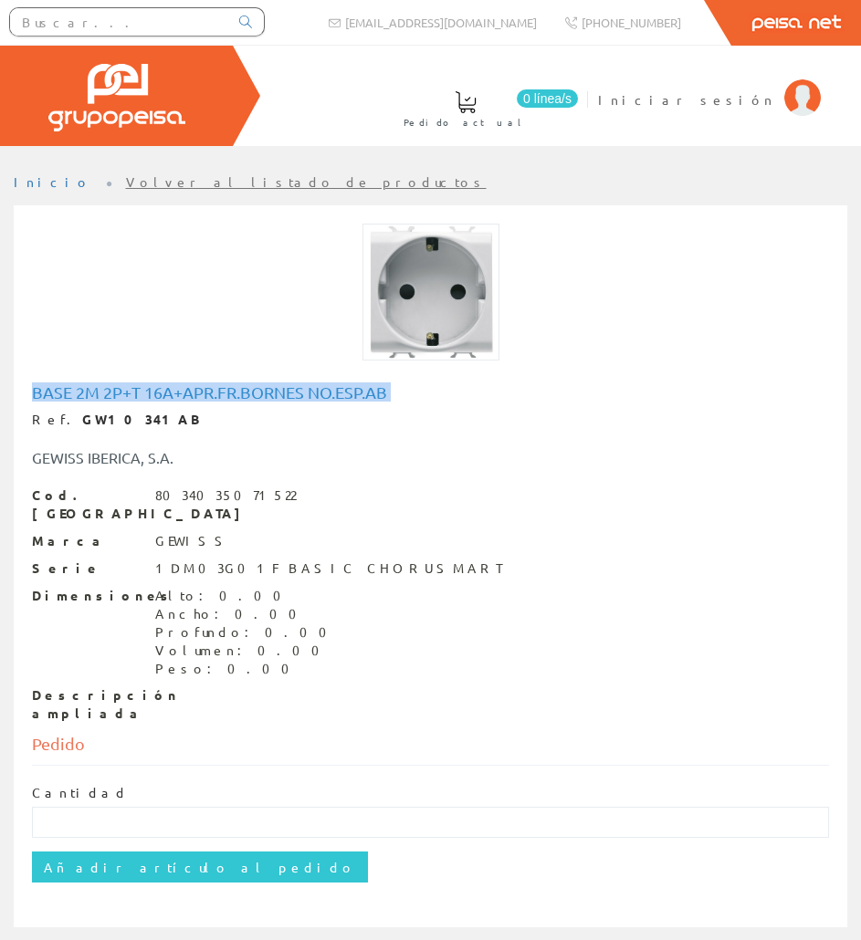
click at [246, 391] on h1 "BASE 2M 2P+T 16A+APR.FR.BORNES NO.ESP.AB" at bounding box center [430, 392] width 797 height 18
copy h1 "BASE 2M 2P+T 16A+APR.FR.BORNES NO.ESP.AB"
click at [145, 24] on input "text" at bounding box center [119, 21] width 218 height 27
paste input "SIMU9217"
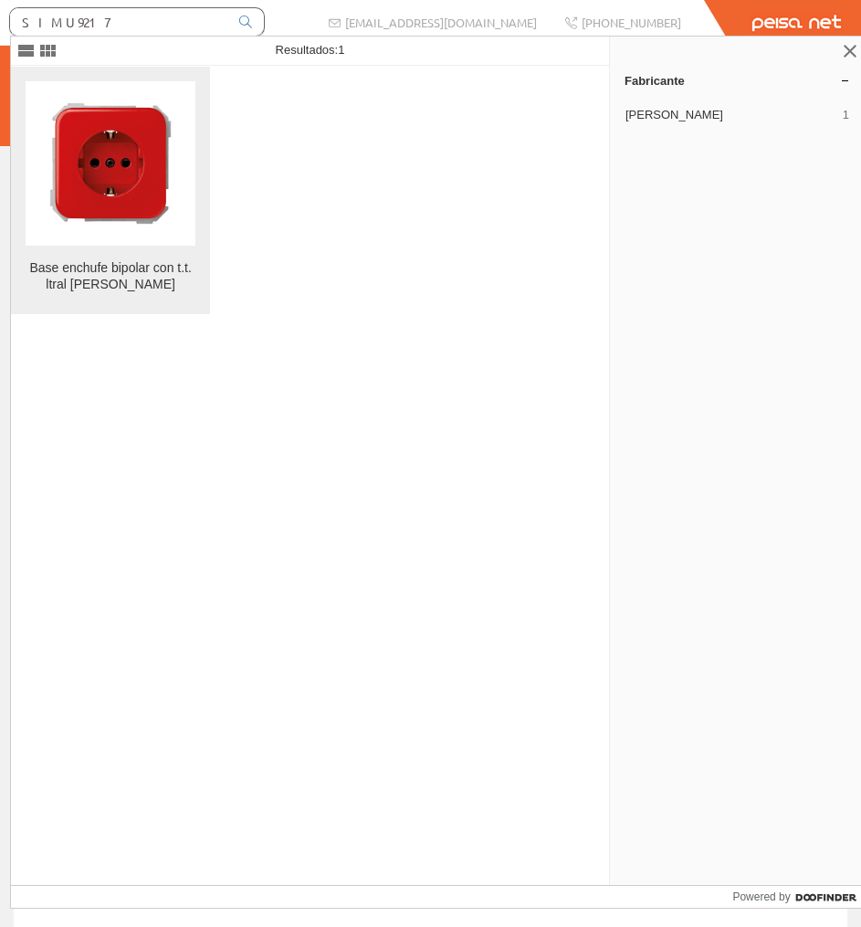
type input "SIMU9217"
click at [125, 121] on img at bounding box center [110, 163] width 164 height 164
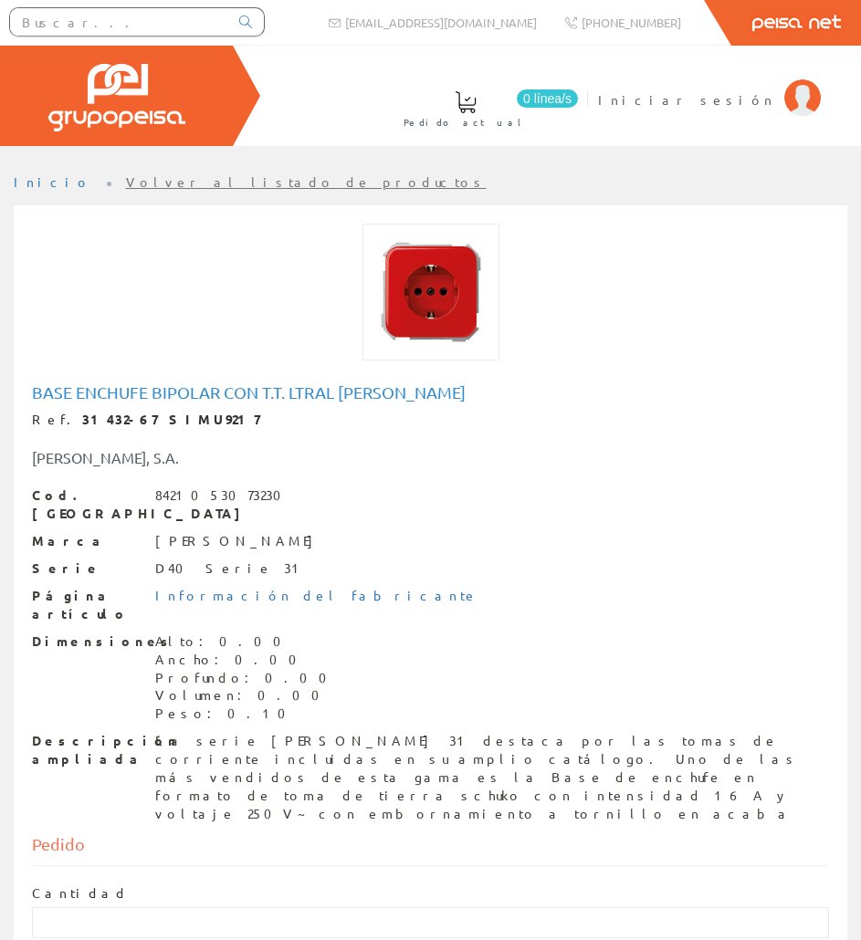
click at [145, 394] on h1 "Base enchufe bipolar con t.t. ltral [PERSON_NAME]" at bounding box center [430, 392] width 797 height 18
click at [145, 393] on h1 "Base enchufe bipolar con t.t. ltral [PERSON_NAME]" at bounding box center [430, 392] width 797 height 18
copy h1 "Base enchufe bipolar con t.t. ltral [PERSON_NAME]"
click at [239, 732] on div "La serie [PERSON_NAME] 31 destaca por las tomas de corriente incluidas en su am…" at bounding box center [492, 777] width 674 height 91
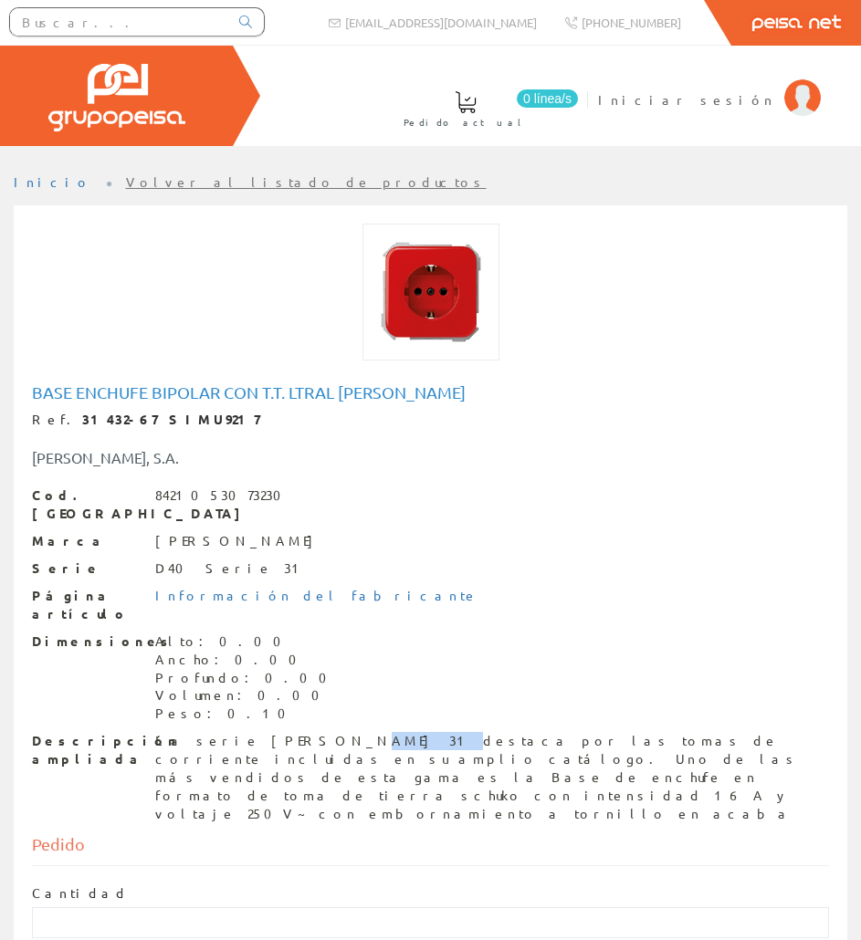
click at [239, 732] on div "La serie [PERSON_NAME] 31 destaca por las tomas de corriente incluidas en su am…" at bounding box center [492, 777] width 674 height 91
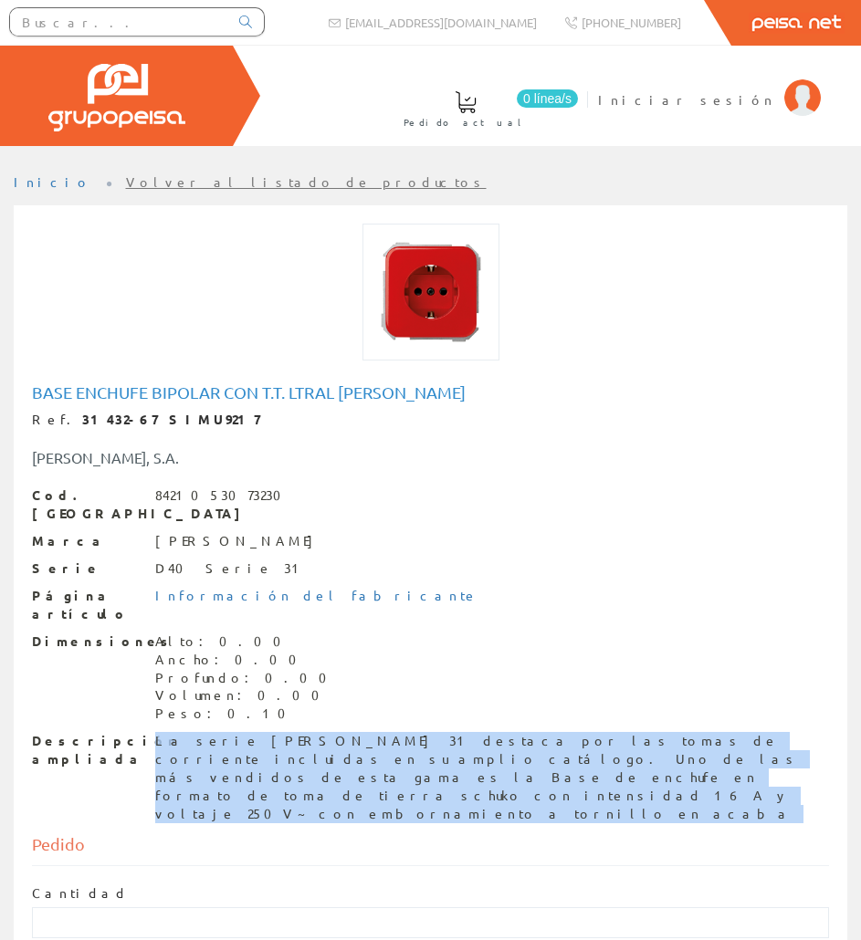
click at [239, 732] on div "La serie [PERSON_NAME] 31 destaca por las tomas de corriente incluidas en su am…" at bounding box center [492, 777] width 674 height 91
copy div "La serie [PERSON_NAME] 31 destaca por las tomas de corriente incluidas en su am…"
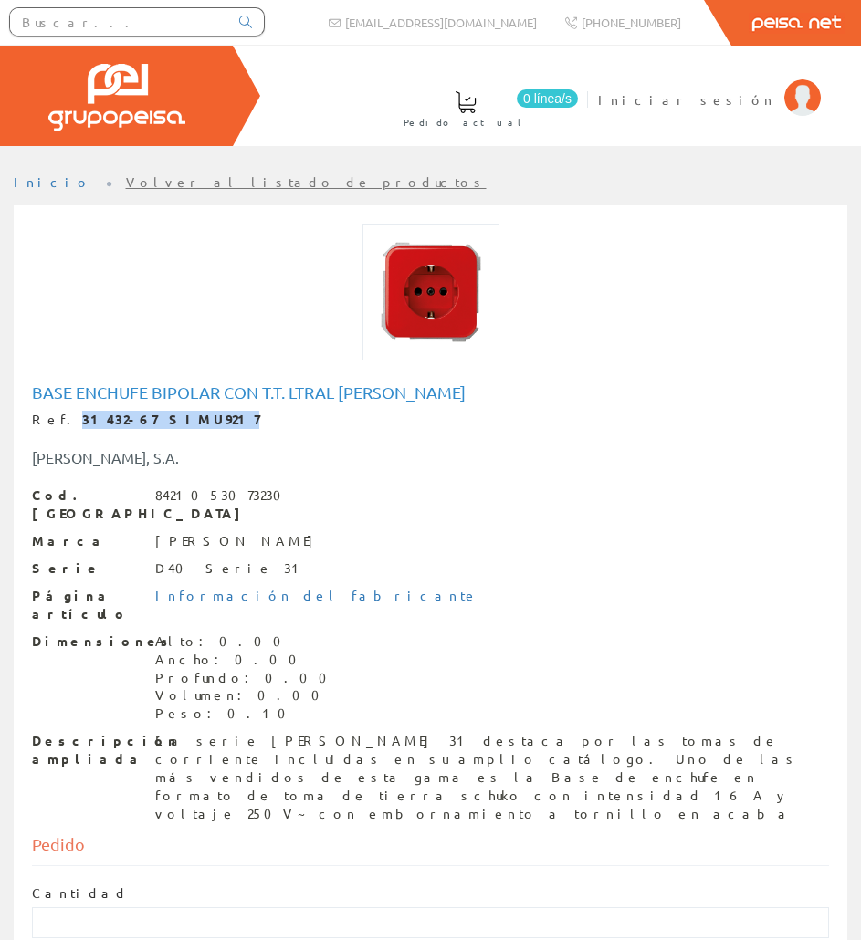
drag, startPoint x: 184, startPoint y: 418, endPoint x: 59, endPoint y: 424, distance: 124.3
click at [59, 424] on div "Ref. 31432-67 SIMU9217" at bounding box center [430, 420] width 797 height 18
copy strong "31432-67 SIMU9217"
